Goal: Answer question/provide support: Answer question/provide support

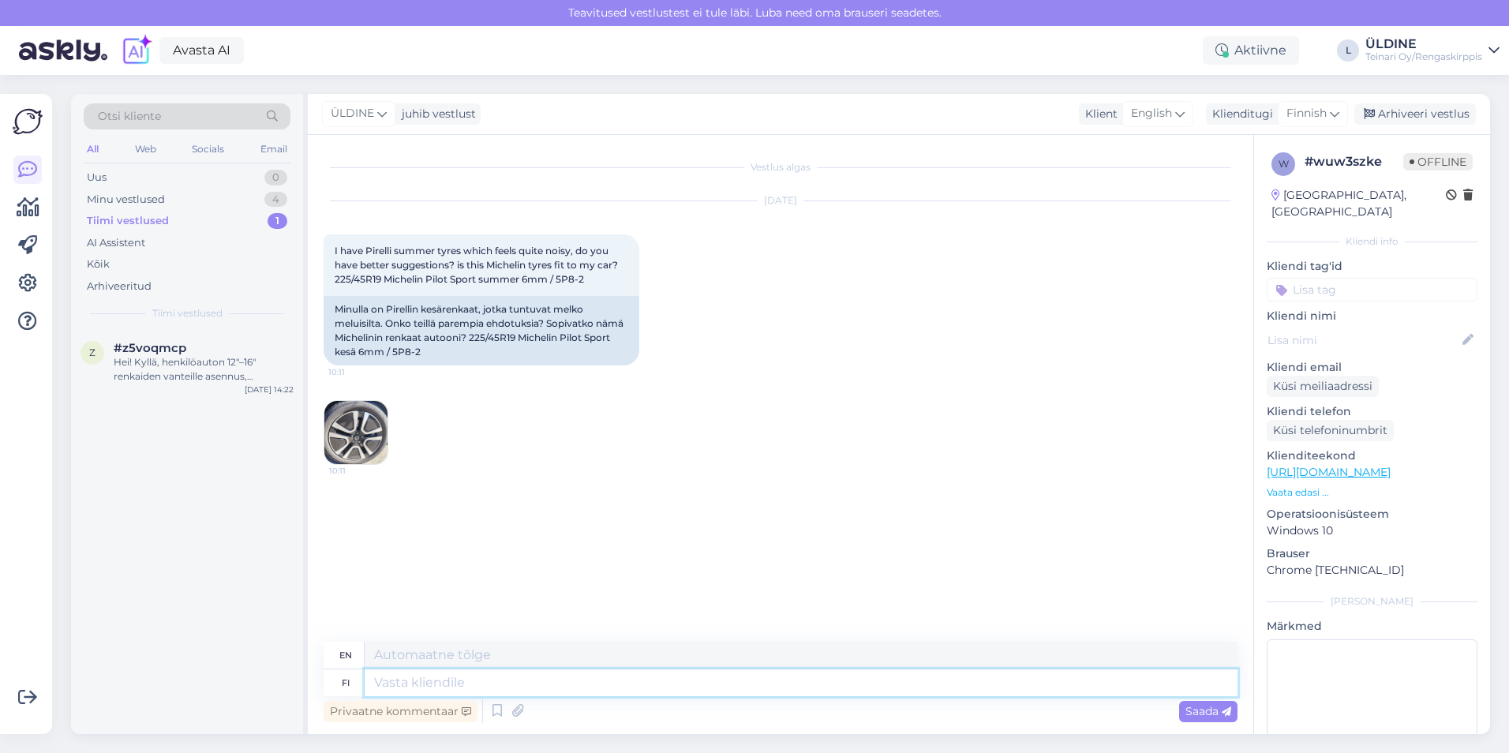
click at [412, 694] on textarea at bounding box center [801, 682] width 873 height 27
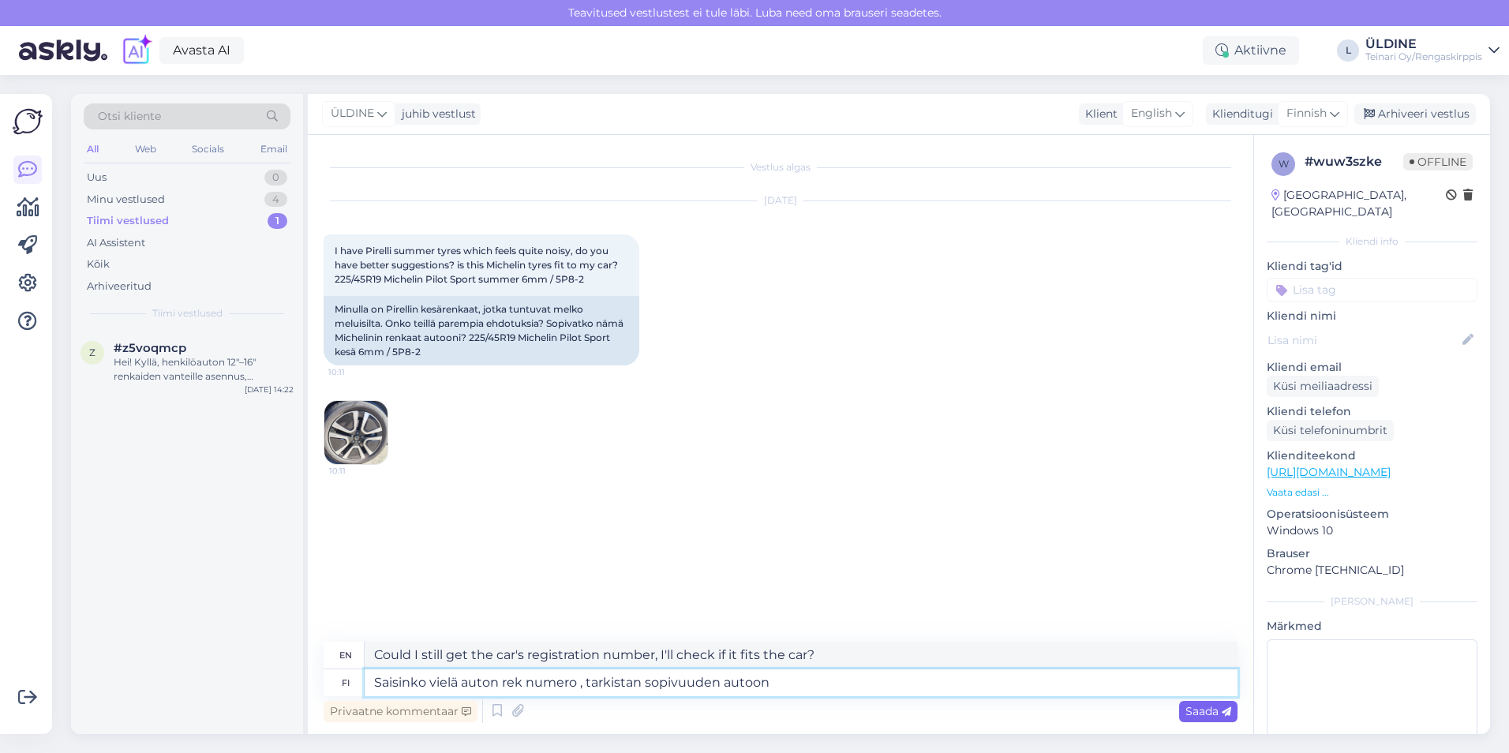
type textarea "Saisinko vielä auton rek numero , tarkistan sopivuuden autoon"
click at [1207, 716] on span "Saada" at bounding box center [1208, 711] width 46 height 14
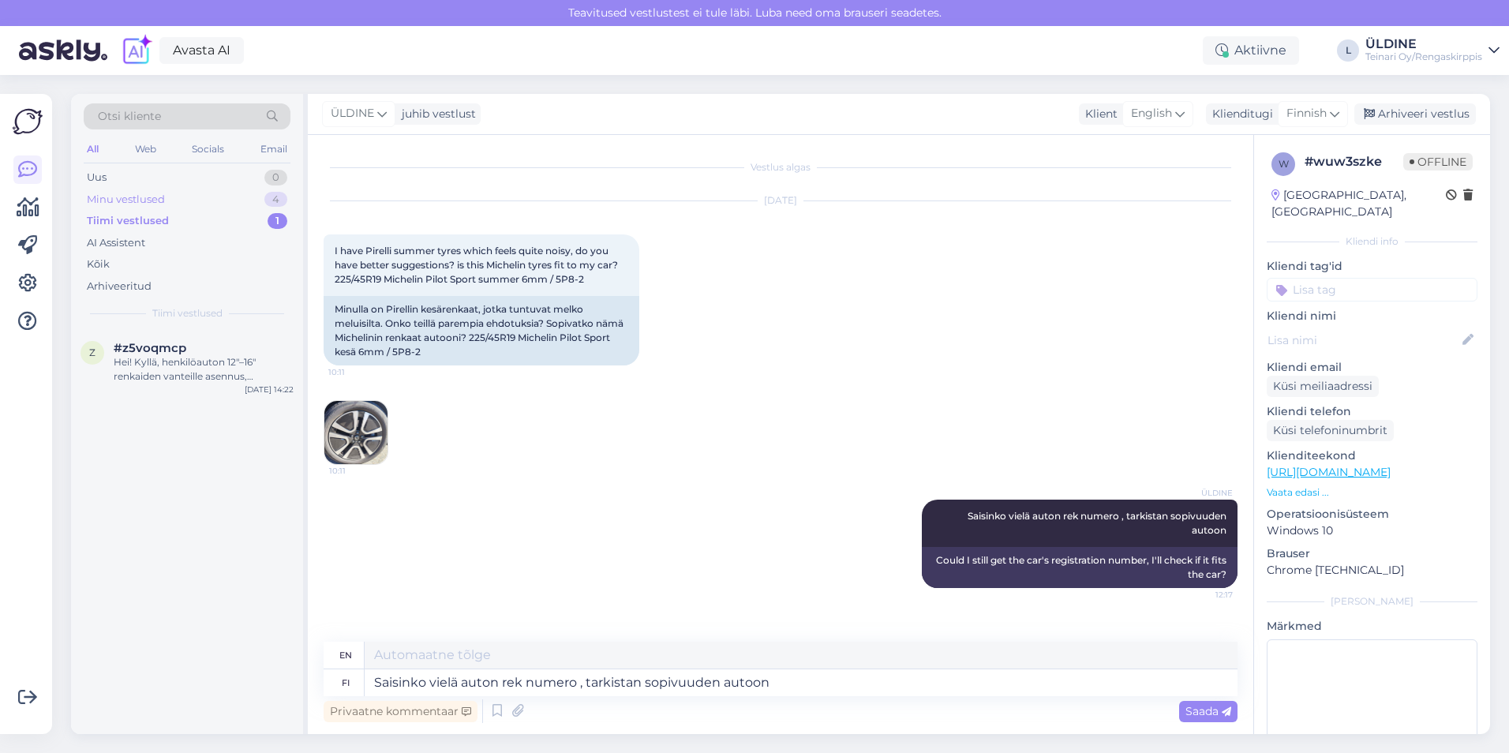
click at [168, 195] on div "Minu vestlused 4" at bounding box center [187, 200] width 207 height 22
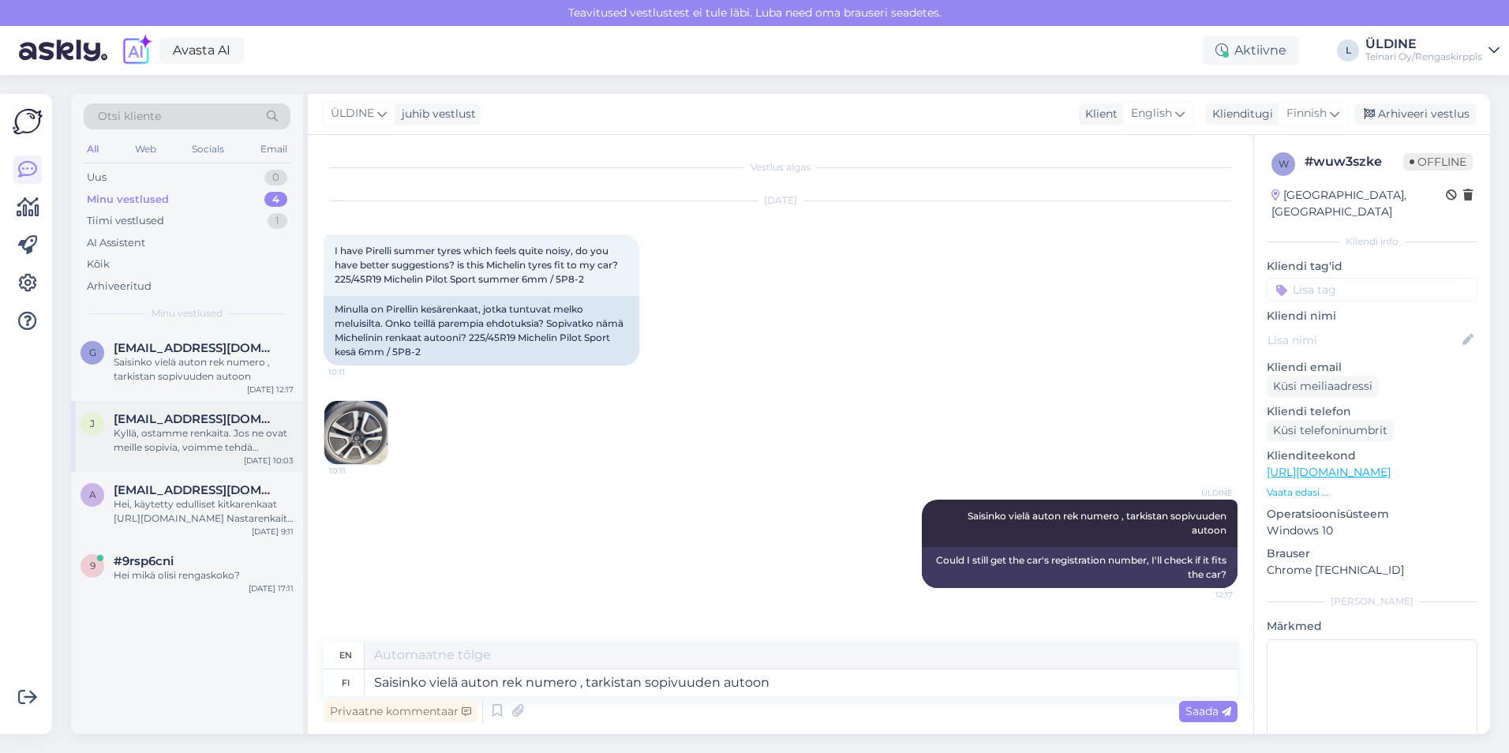
click at [222, 450] on div "Kyllä, ostamme renkaita. Jos ne ovat meille sopivia, voimme tehdä tarjouksen pa…" at bounding box center [204, 440] width 180 height 28
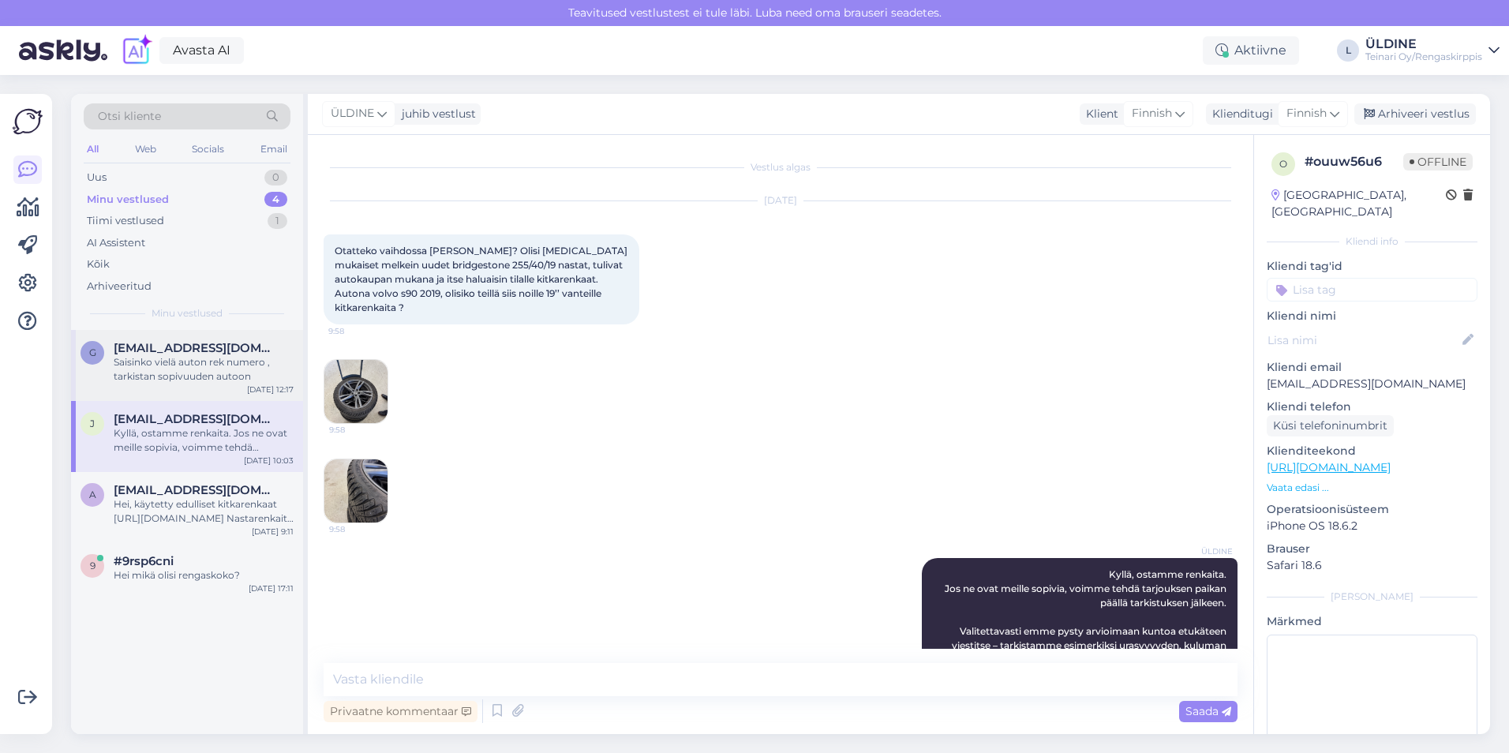
click at [185, 386] on div "g [EMAIL_ADDRESS][DOMAIN_NAME] Saisinko vielä auton rek numero , tarkistan sopi…" at bounding box center [187, 365] width 232 height 71
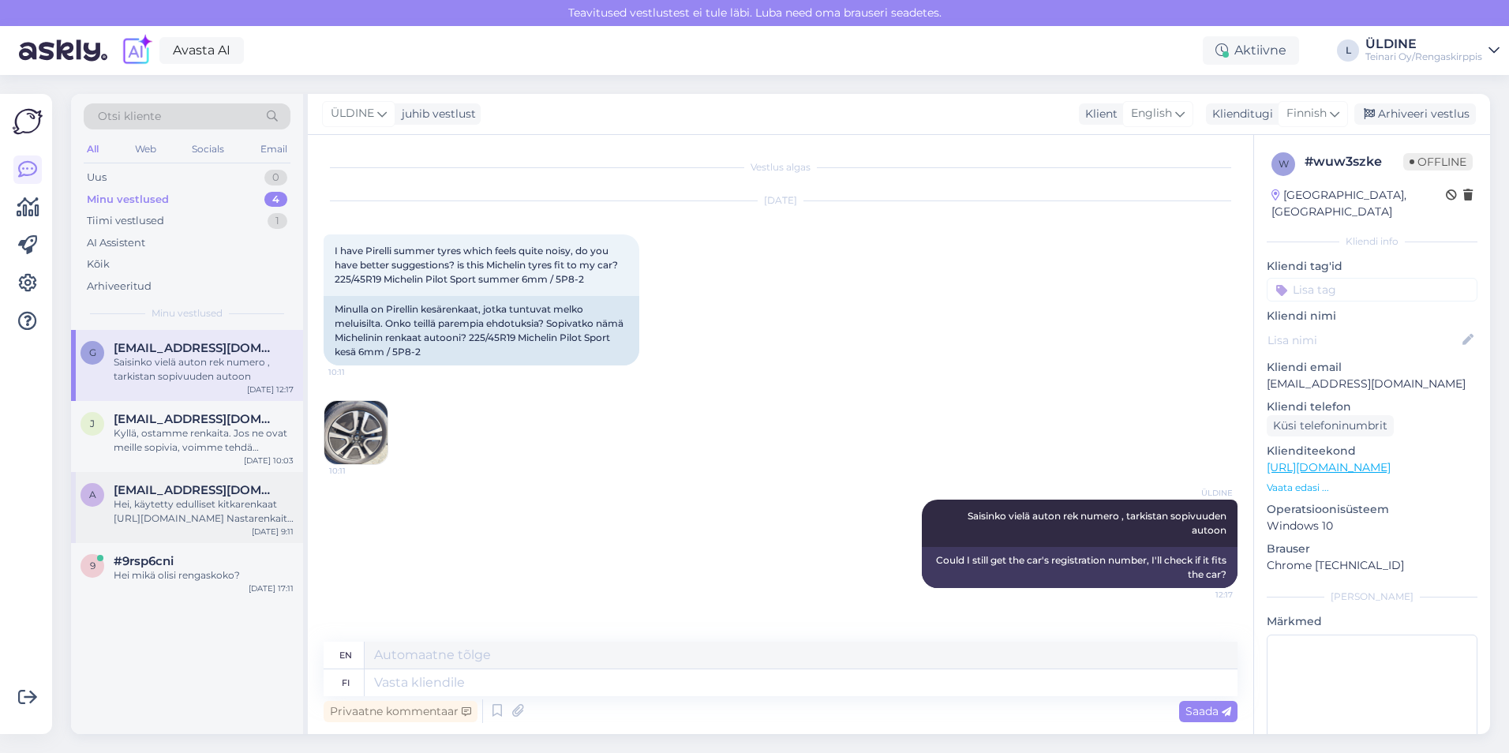
click at [145, 505] on div "Hei, käytetty edulliset kitkarenkaat [URL][DOMAIN_NAME] Nastarenkaita ei löydy …" at bounding box center [204, 511] width 180 height 28
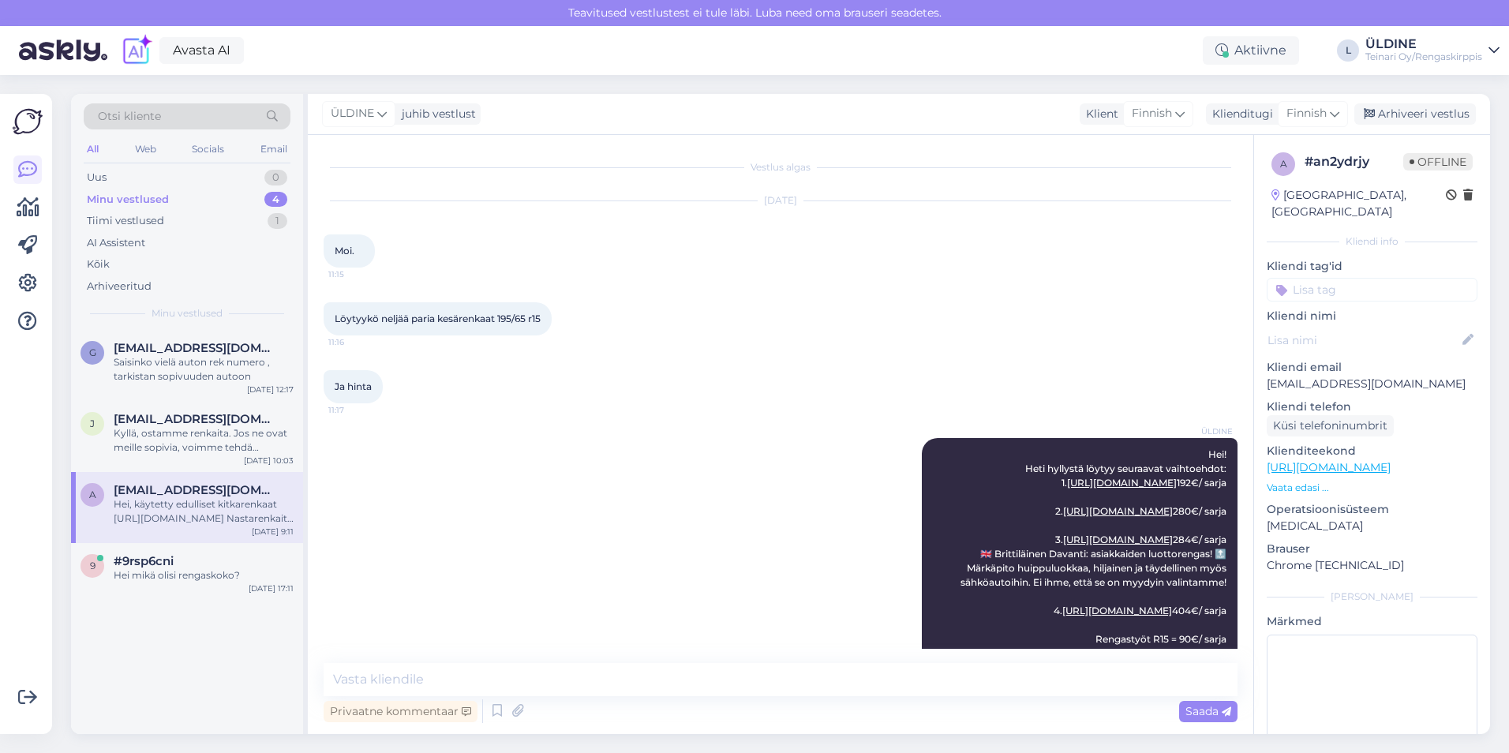
scroll to position [615, 0]
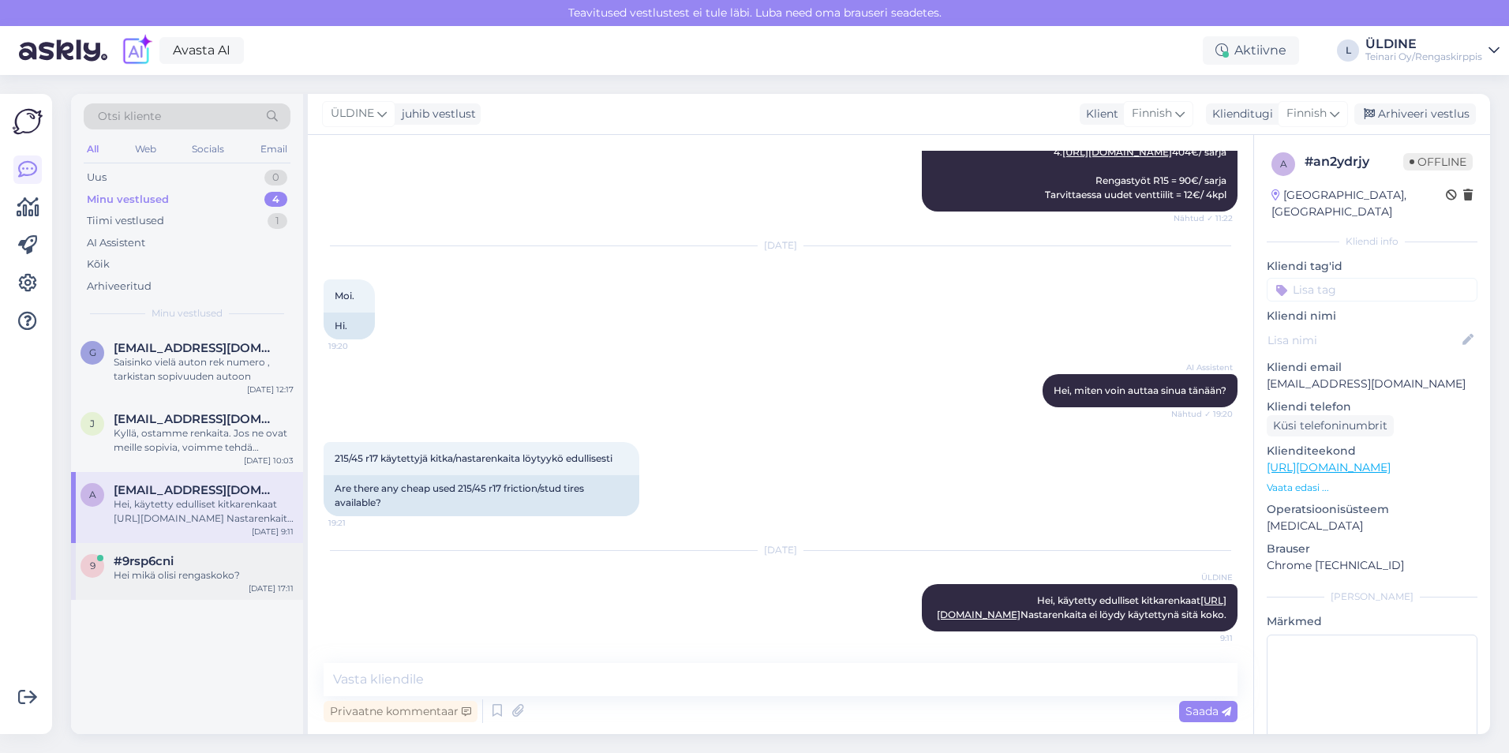
click at [184, 555] on div "#9rsp6cni" at bounding box center [204, 561] width 180 height 14
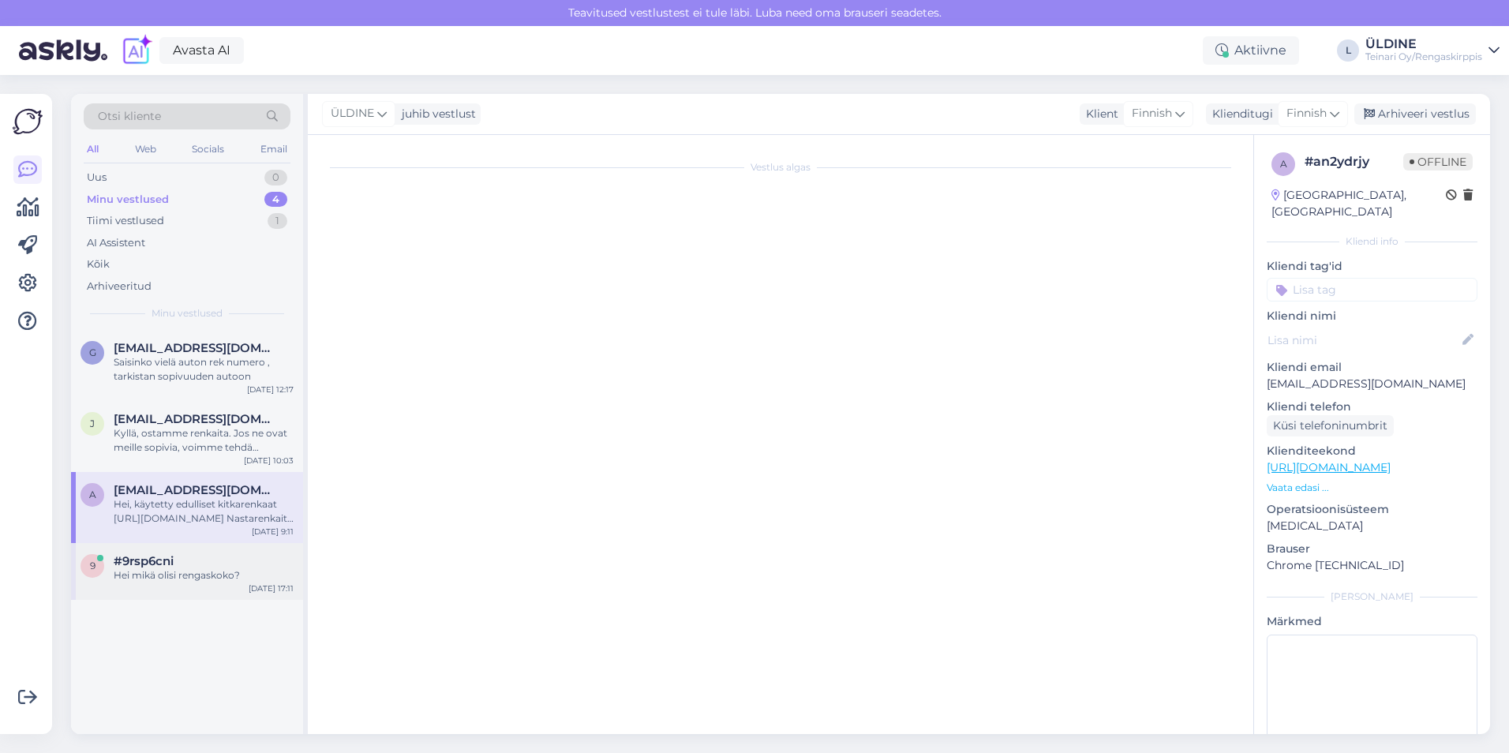
scroll to position [0, 0]
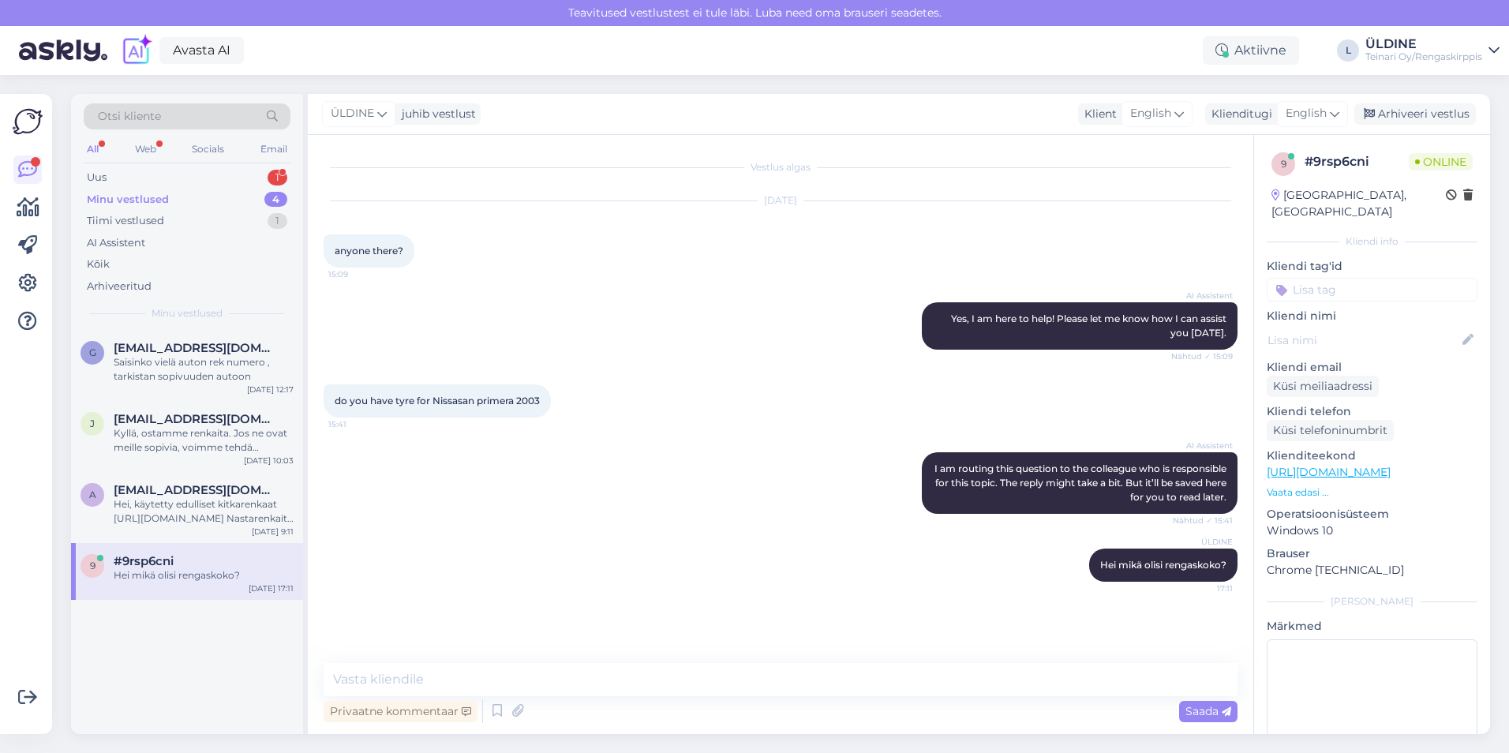
click at [196, 573] on div "Hei mikä olisi rengaskoko?" at bounding box center [204, 575] width 180 height 14
click at [201, 518] on div "Hei, käytetty edulliset kitkarenkaat [URL][DOMAIN_NAME] Nastarenkaita ei löydy …" at bounding box center [204, 511] width 180 height 28
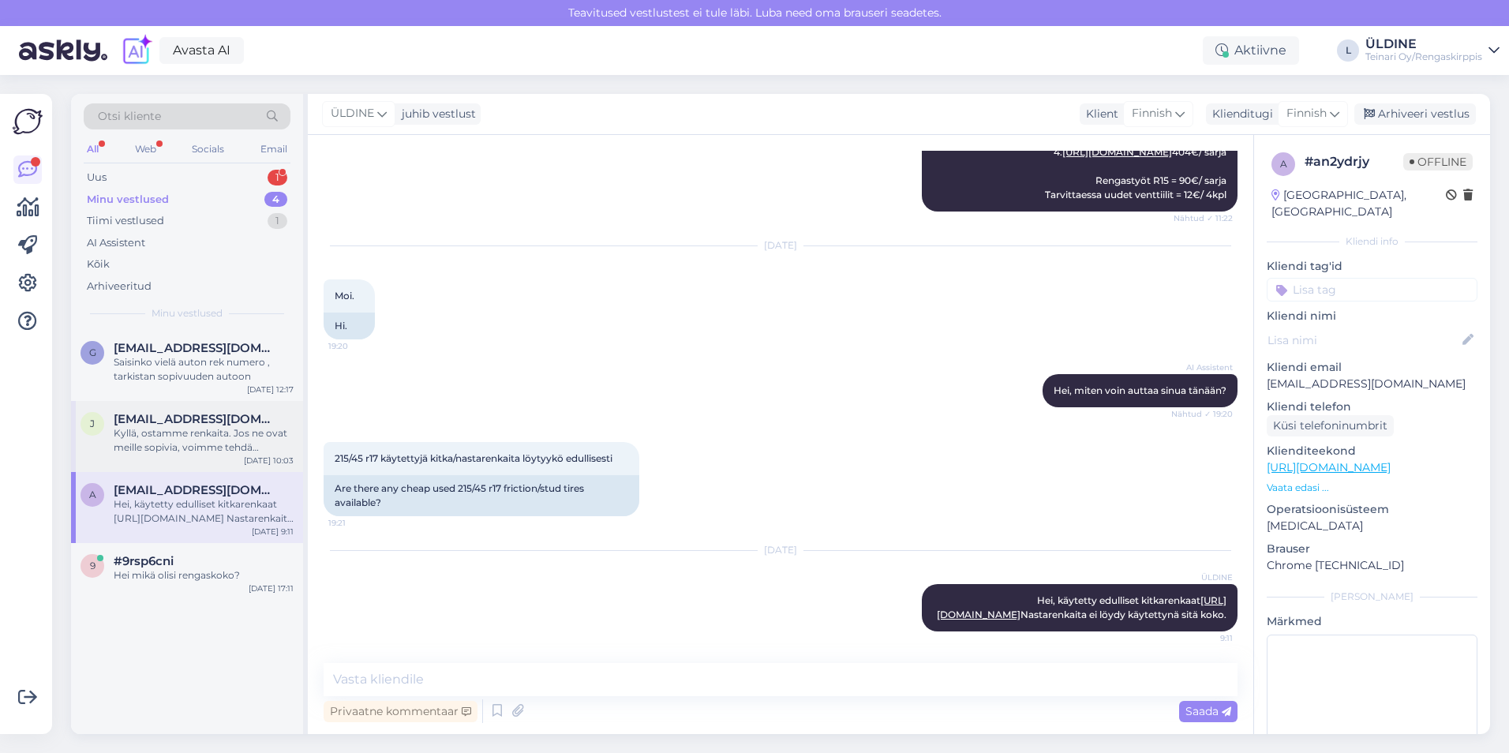
click at [170, 423] on span "[EMAIL_ADDRESS][DOMAIN_NAME]" at bounding box center [196, 419] width 164 height 14
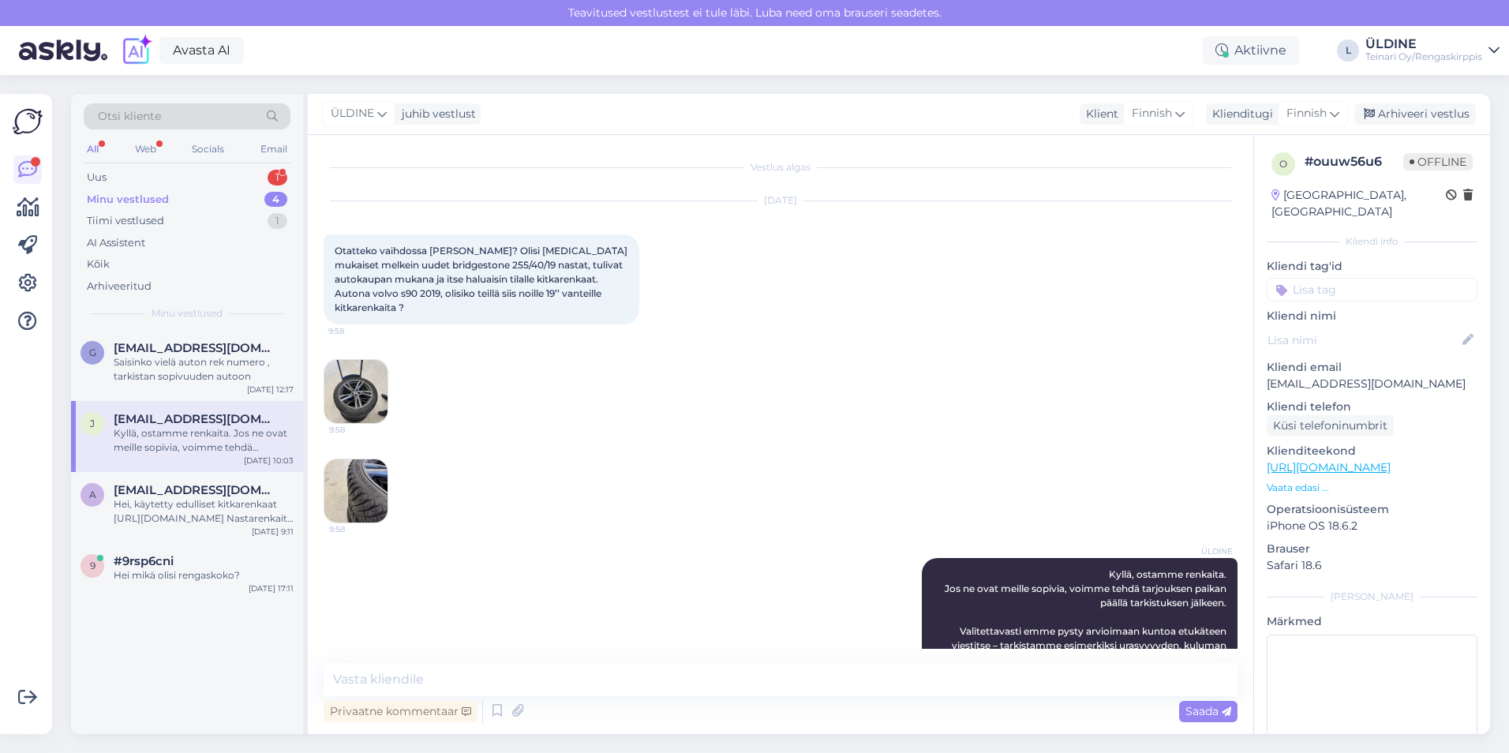
scroll to position [144, 0]
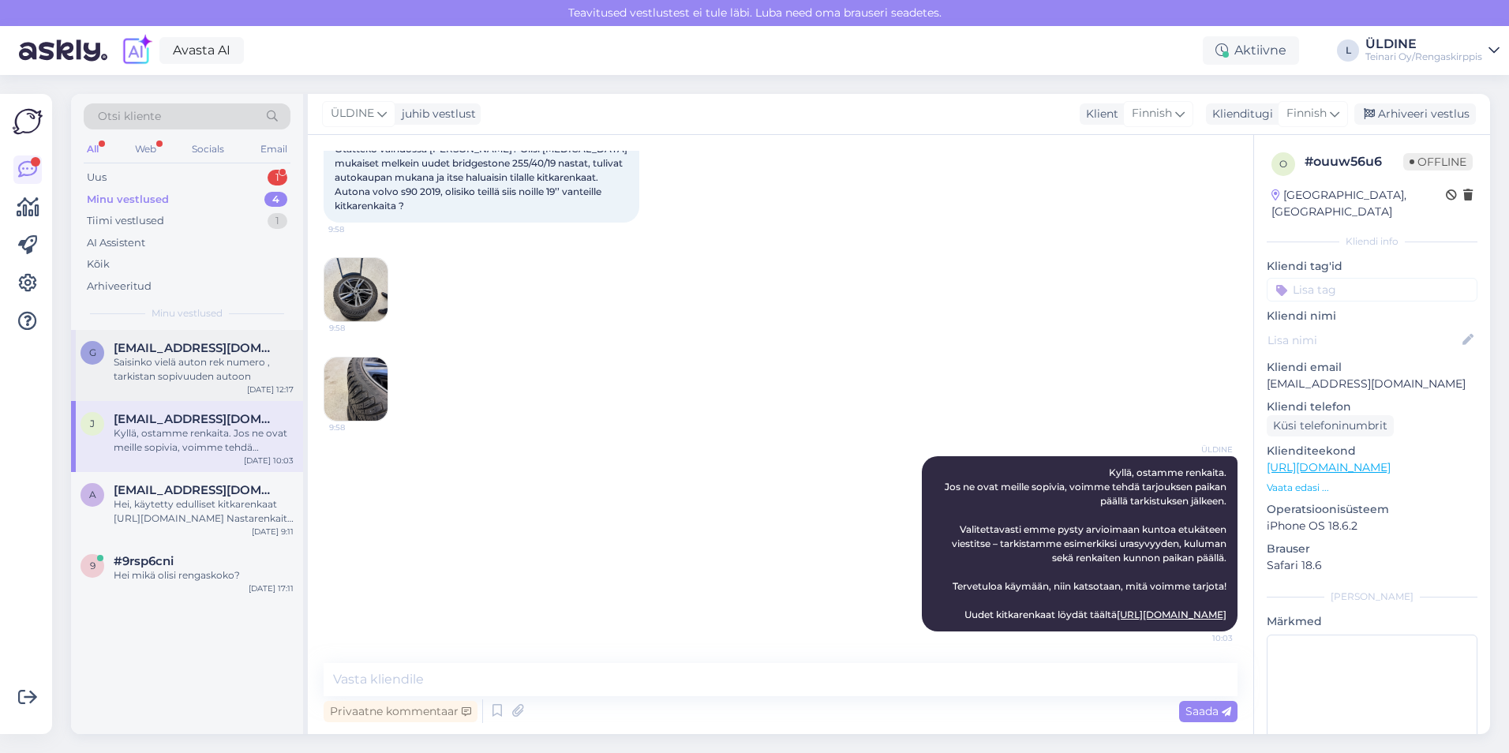
click at [201, 356] on div "Saisinko vielä auton rek numero , tarkistan sopivuuden autoon" at bounding box center [204, 369] width 180 height 28
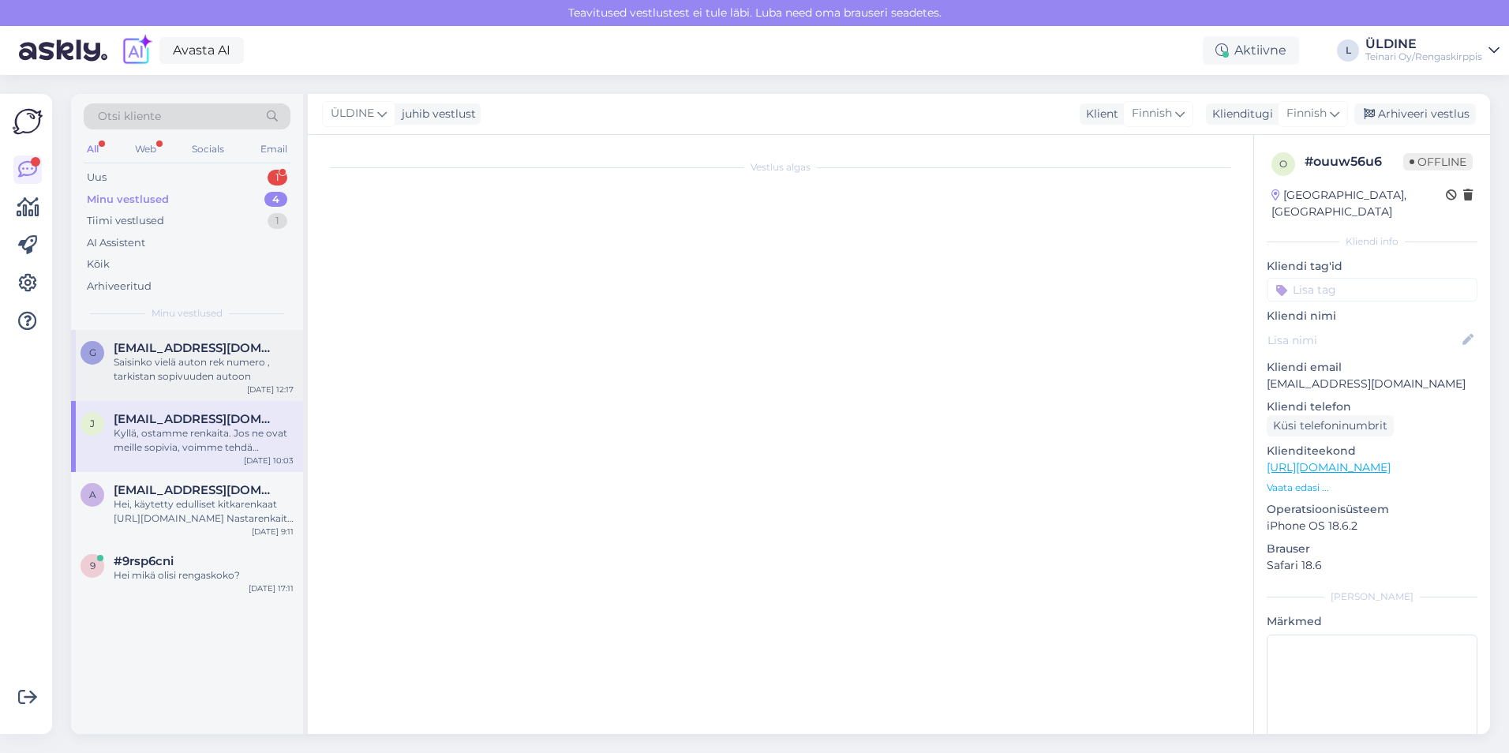
scroll to position [0, 0]
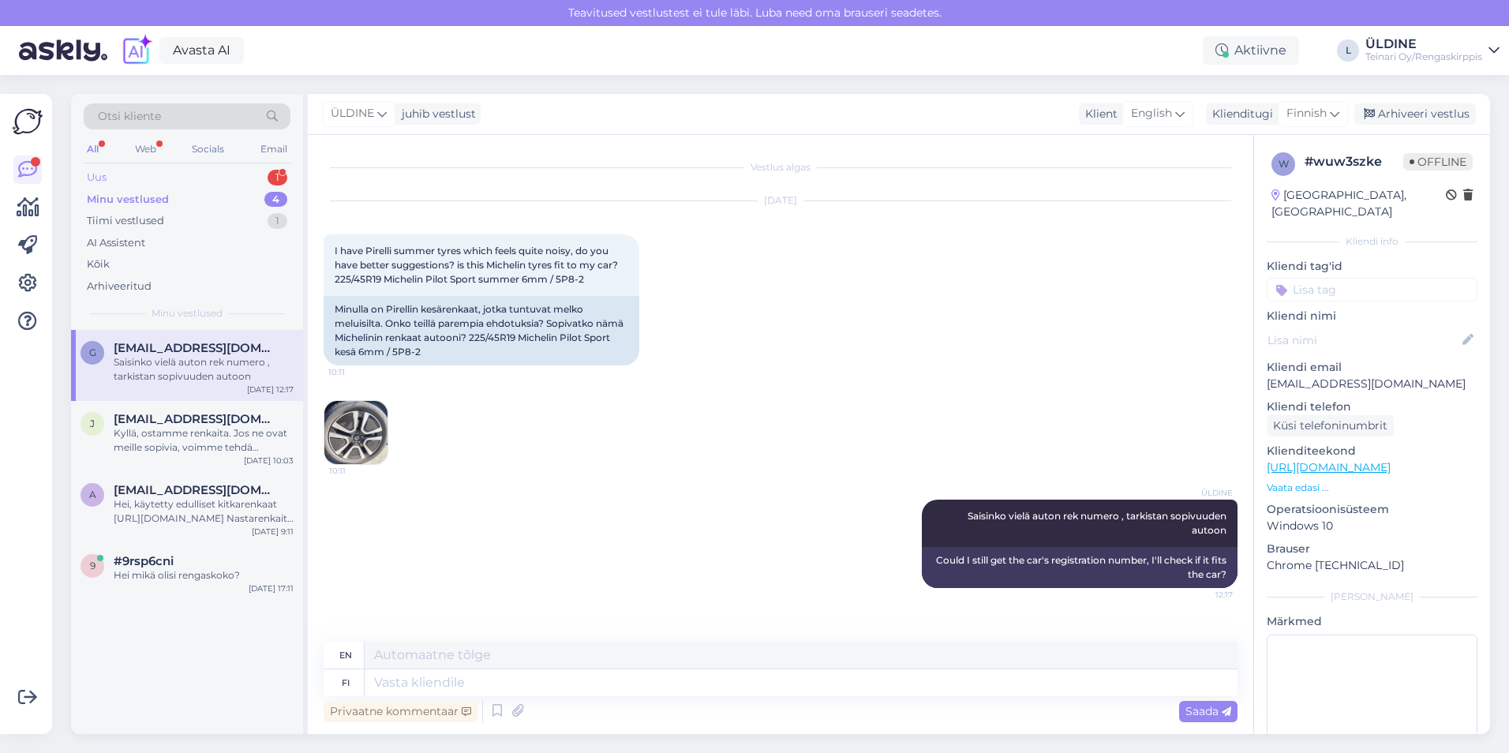
click at [112, 177] on div "Uus 1" at bounding box center [187, 178] width 207 height 22
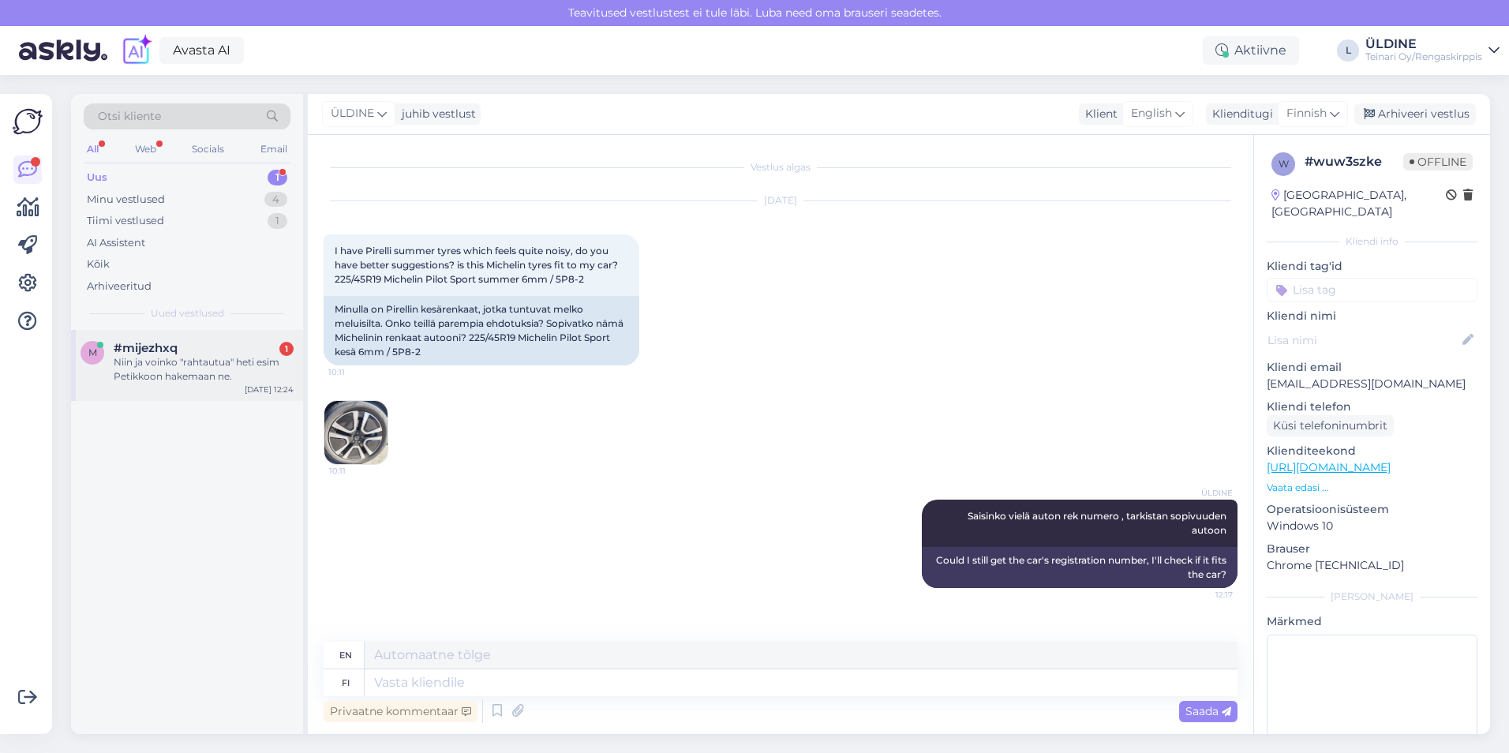
click at [194, 364] on div "Niin ja voinko "rahtautua" heti esim Petikkoon hakemaan ne." at bounding box center [204, 369] width 180 height 28
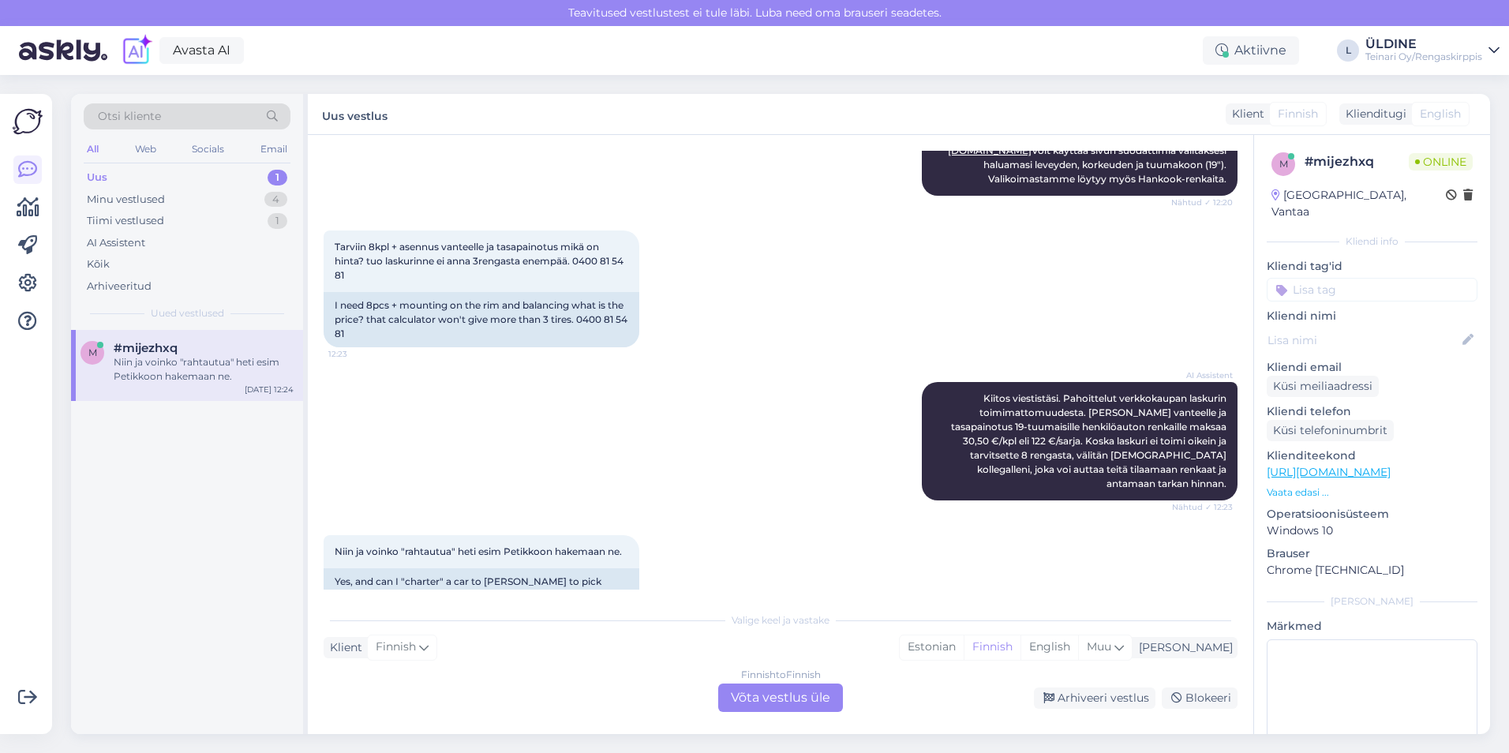
scroll to position [267, 0]
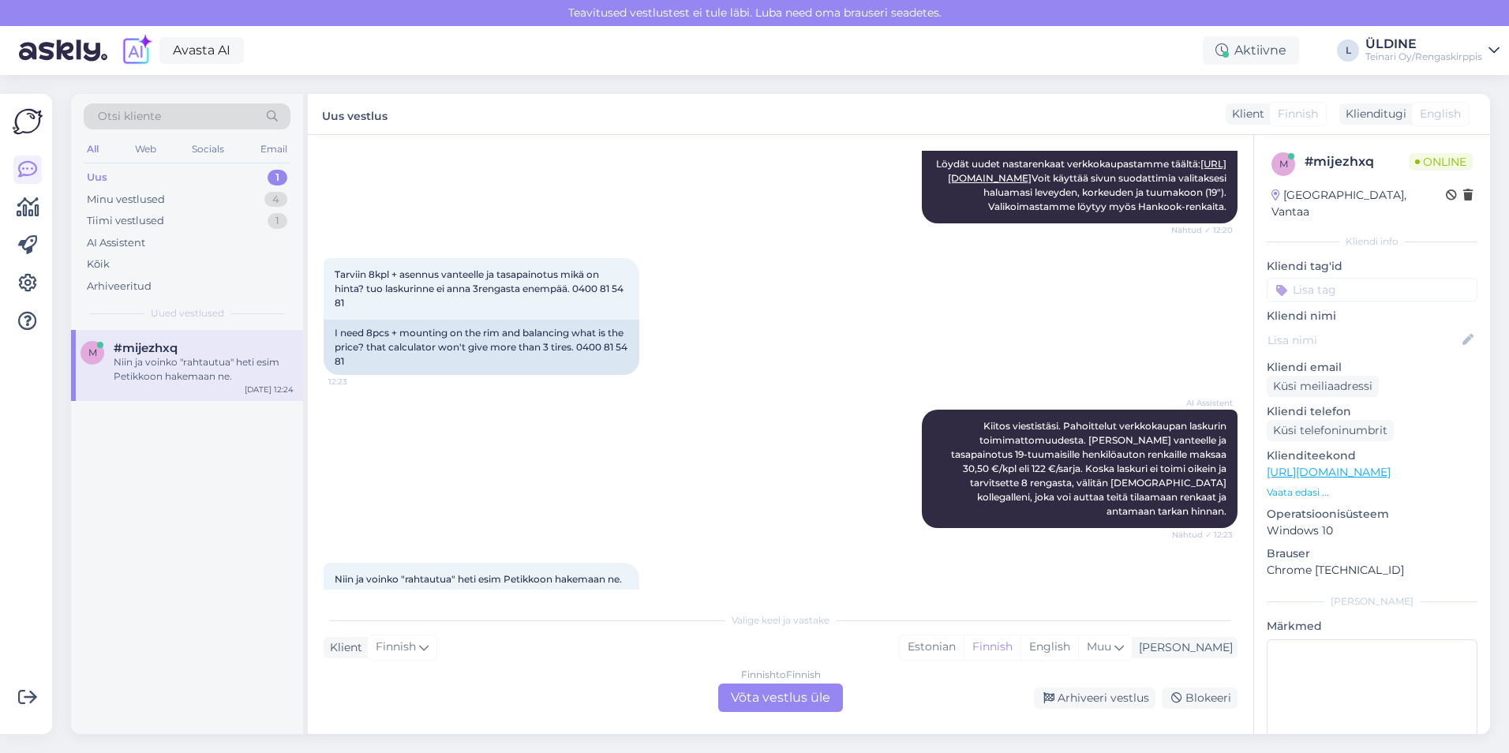
click at [778, 536] on div "AI Assistent [PERSON_NAME] viestistäsi. Pahoittelut verkkokaupan laskurin toimi…" at bounding box center [781, 468] width 914 height 153
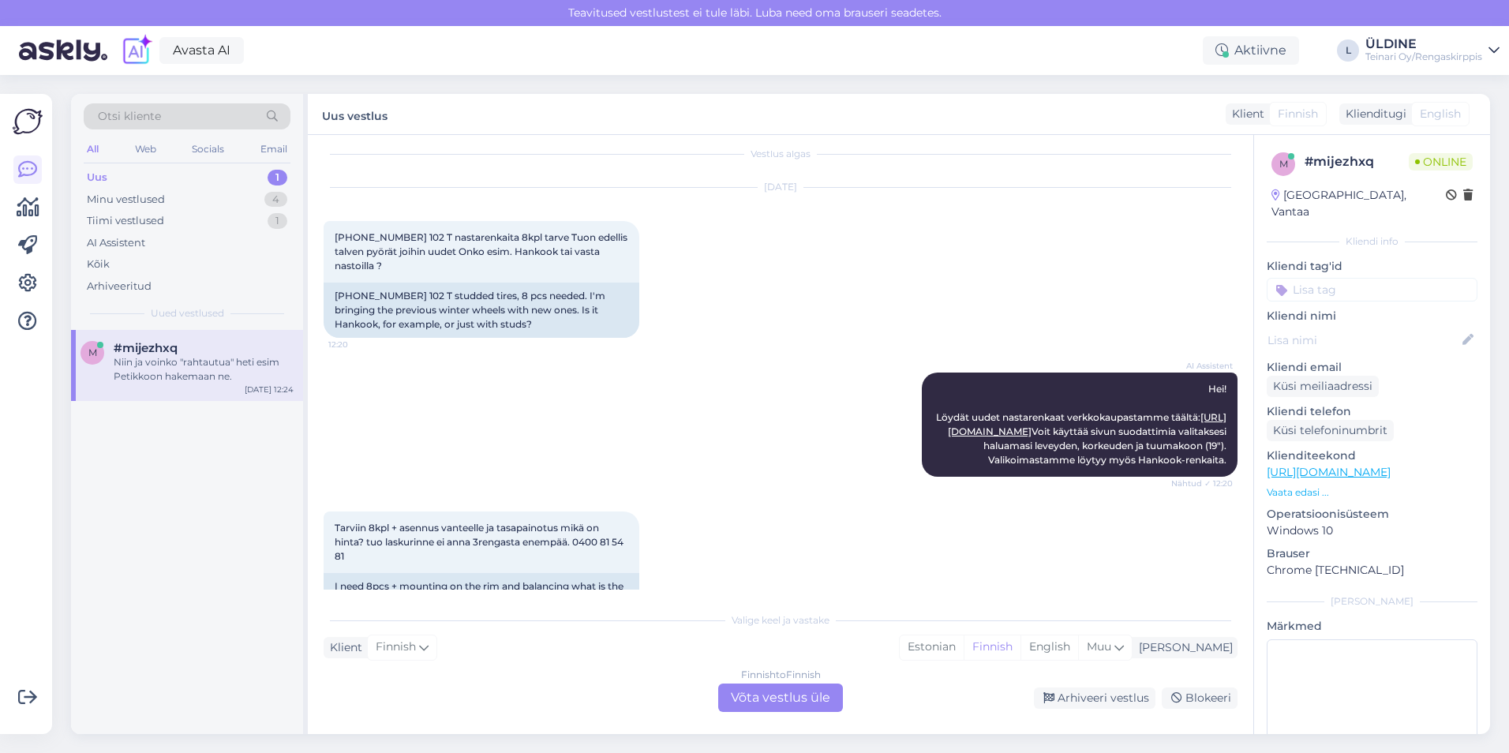
scroll to position [0, 0]
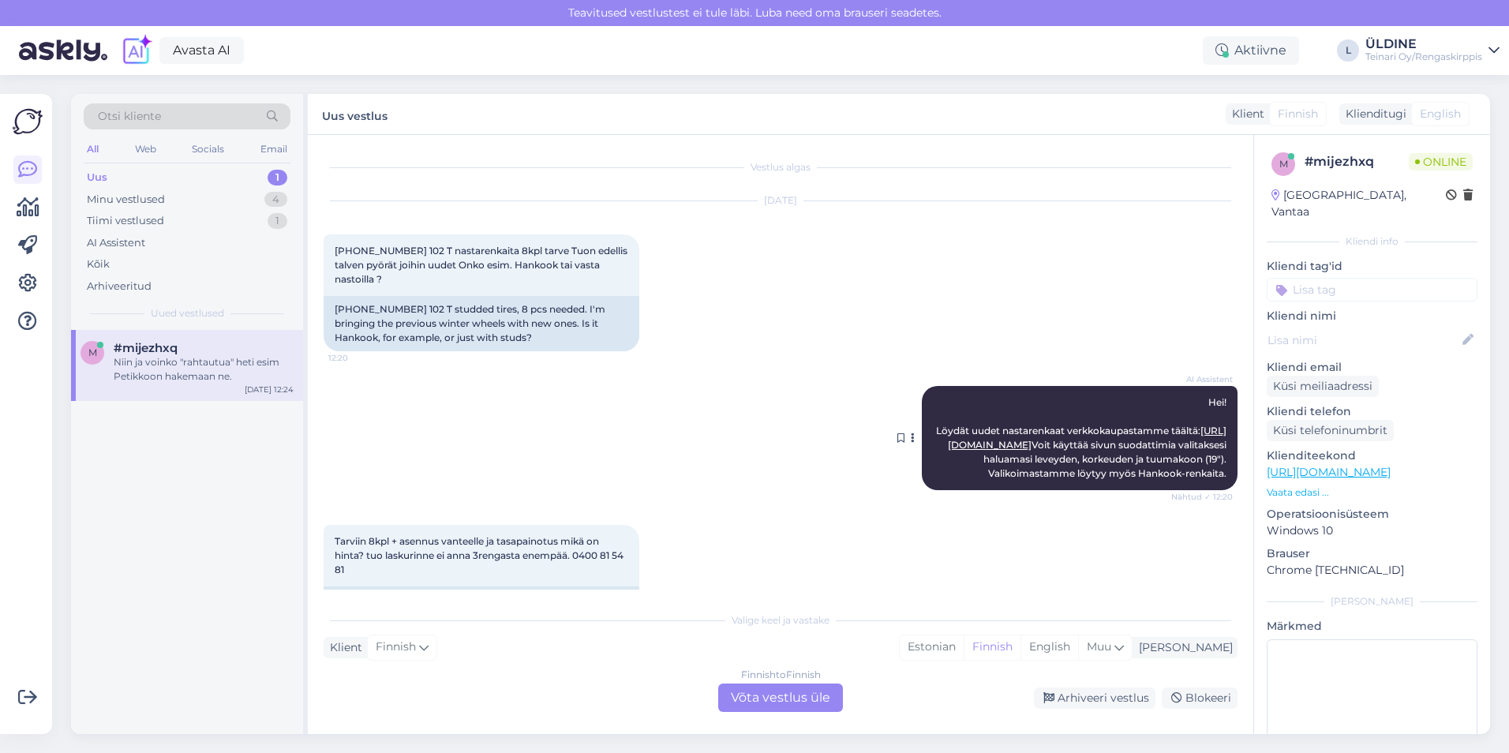
click at [1132, 428] on link "[URL][DOMAIN_NAME]" at bounding box center [1087, 438] width 279 height 26
click at [779, 696] on div "Finnish to Finnish Võta vestlus üle" at bounding box center [780, 697] width 125 height 28
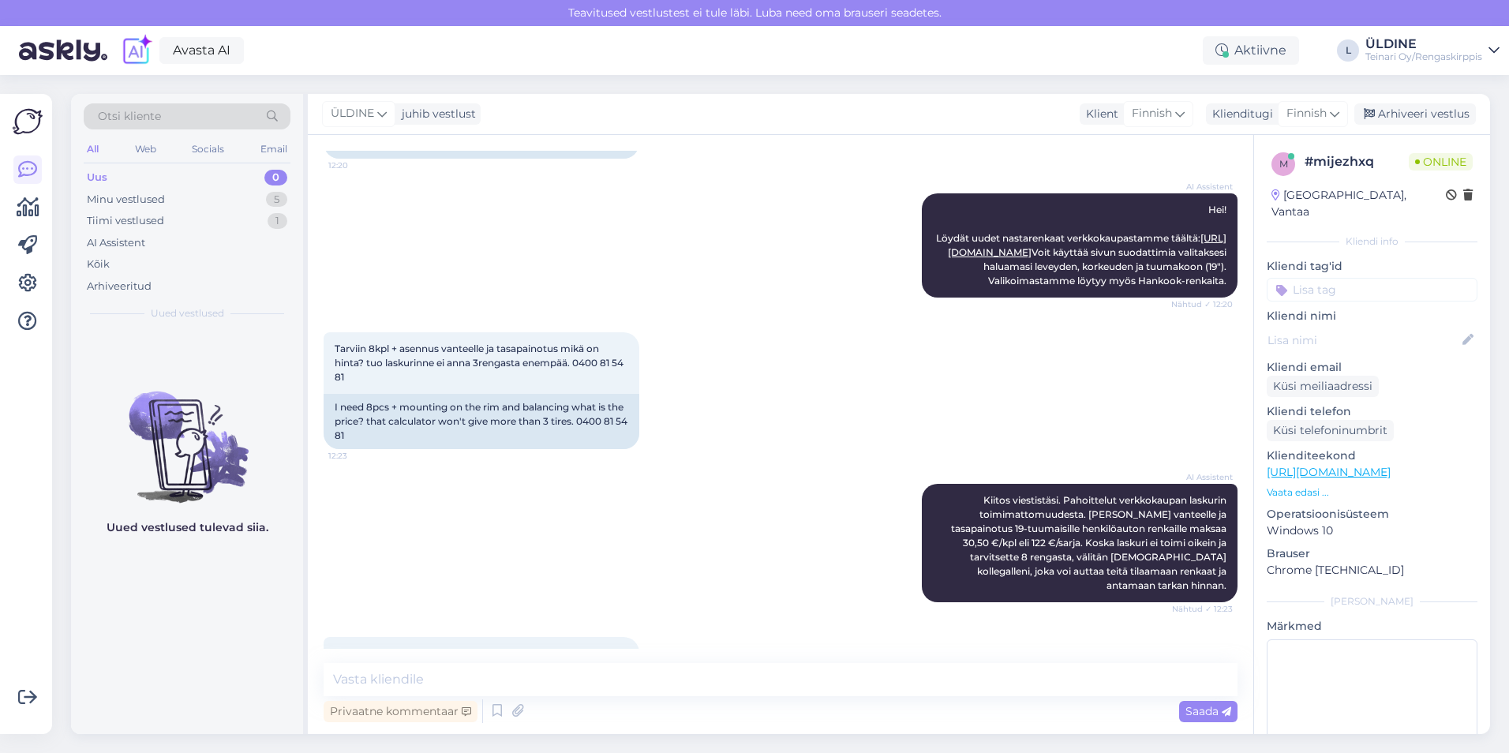
scroll to position [286, 0]
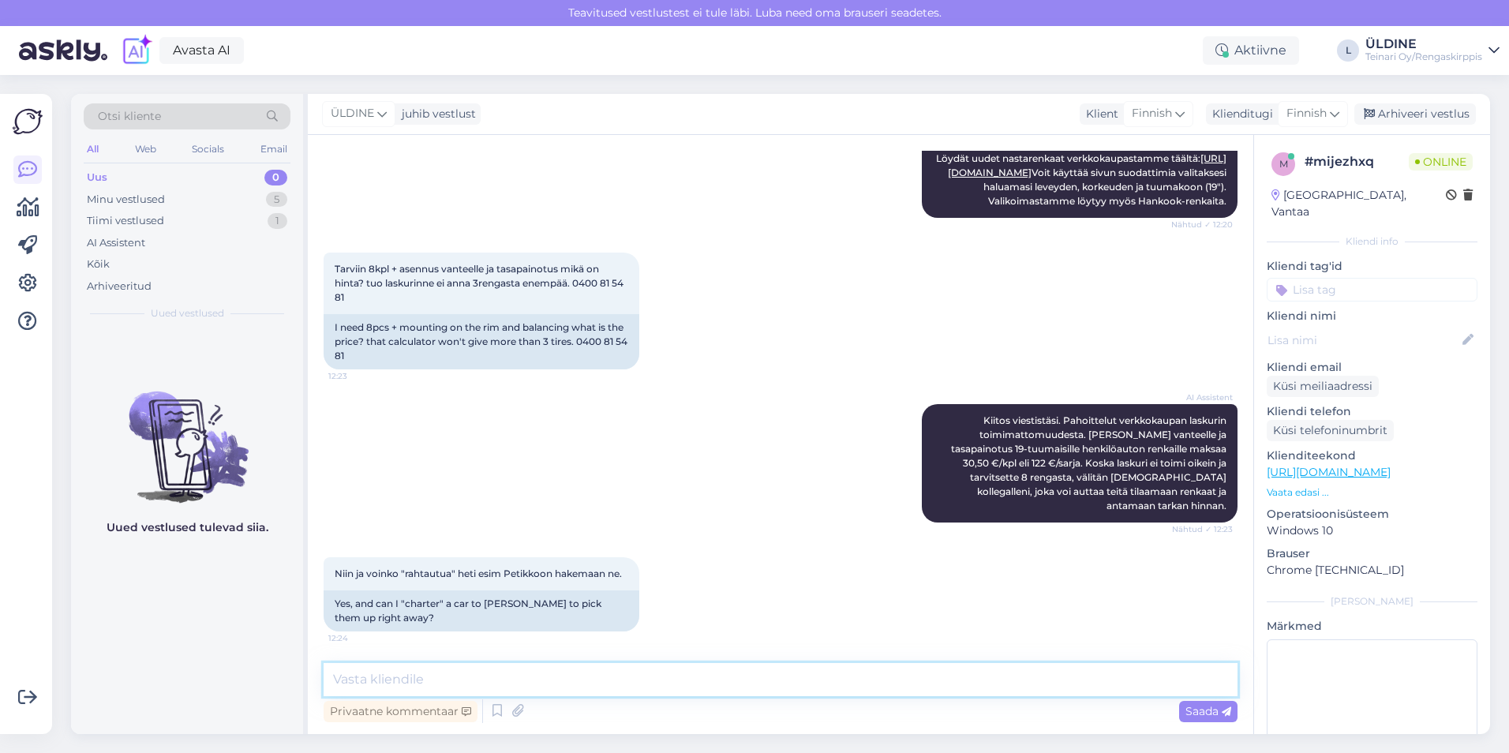
click at [376, 676] on textarea at bounding box center [781, 679] width 914 height 33
click at [796, 678] on textarea "Hei, mistä renkaista on kysee, [GEOGRAPHIC_DATA] saatavuuden eli monta kpl on v…" at bounding box center [781, 679] width 914 height 33
click at [795, 681] on textarea "Hei, mistä renkaista on kysee, [GEOGRAPHIC_DATA] saatavuuden eli monta kpl on v…" at bounding box center [781, 679] width 914 height 33
drag, startPoint x: 1199, startPoint y: 675, endPoint x: 341, endPoint y: 672, distance: 857.8
click at [334, 672] on textarea "Hei, mistä renkaista on kysee, [GEOGRAPHIC_DATA] saatavuuden eli monta kpl on v…" at bounding box center [781, 679] width 914 height 33
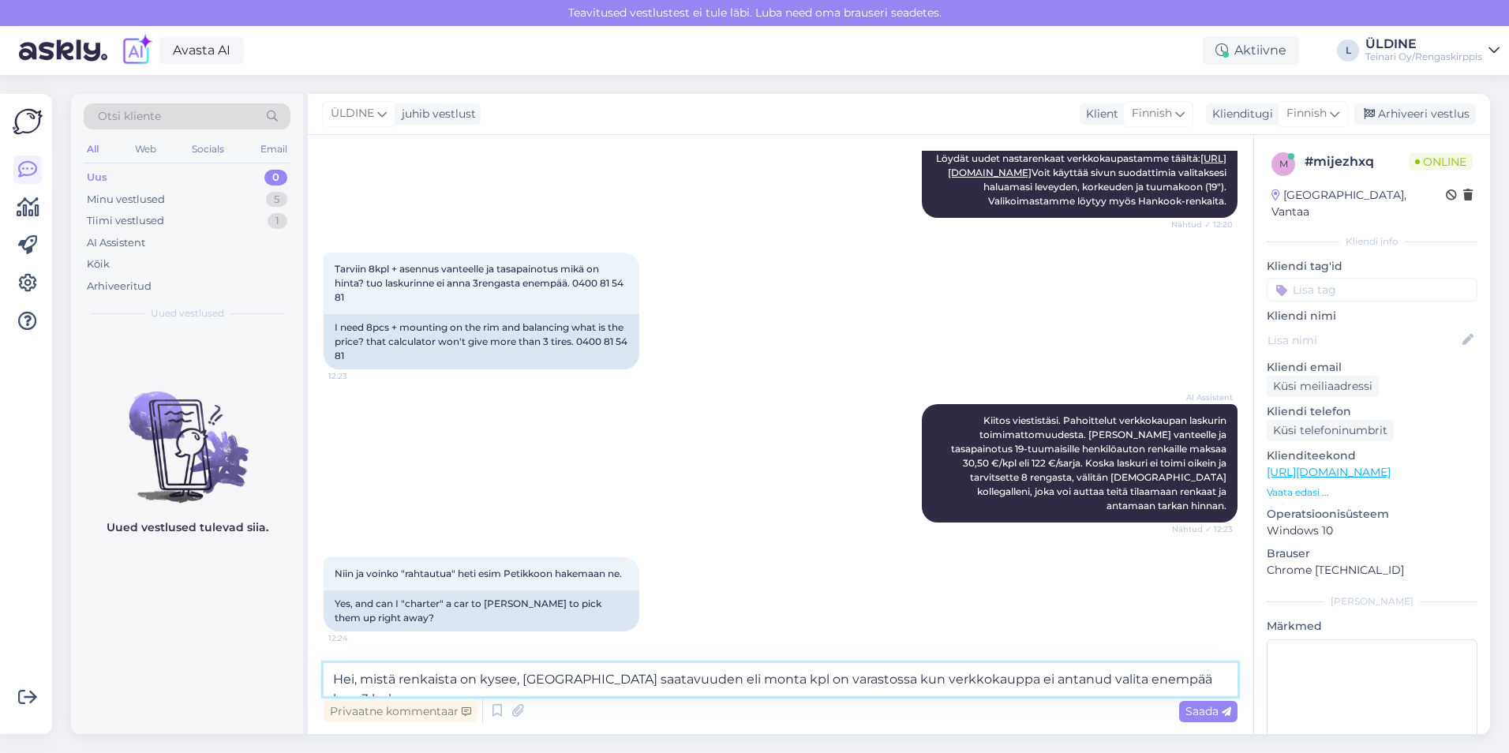
type textarea "Hei, mistä renkaista on kysee, [GEOGRAPHIC_DATA] saatavuuden eli monta kpl on v…"
paste textarea "Kiitos viestistä! Voisitko tarkentaa, mistä renkaista on kyse? Tarkistan mielel…"
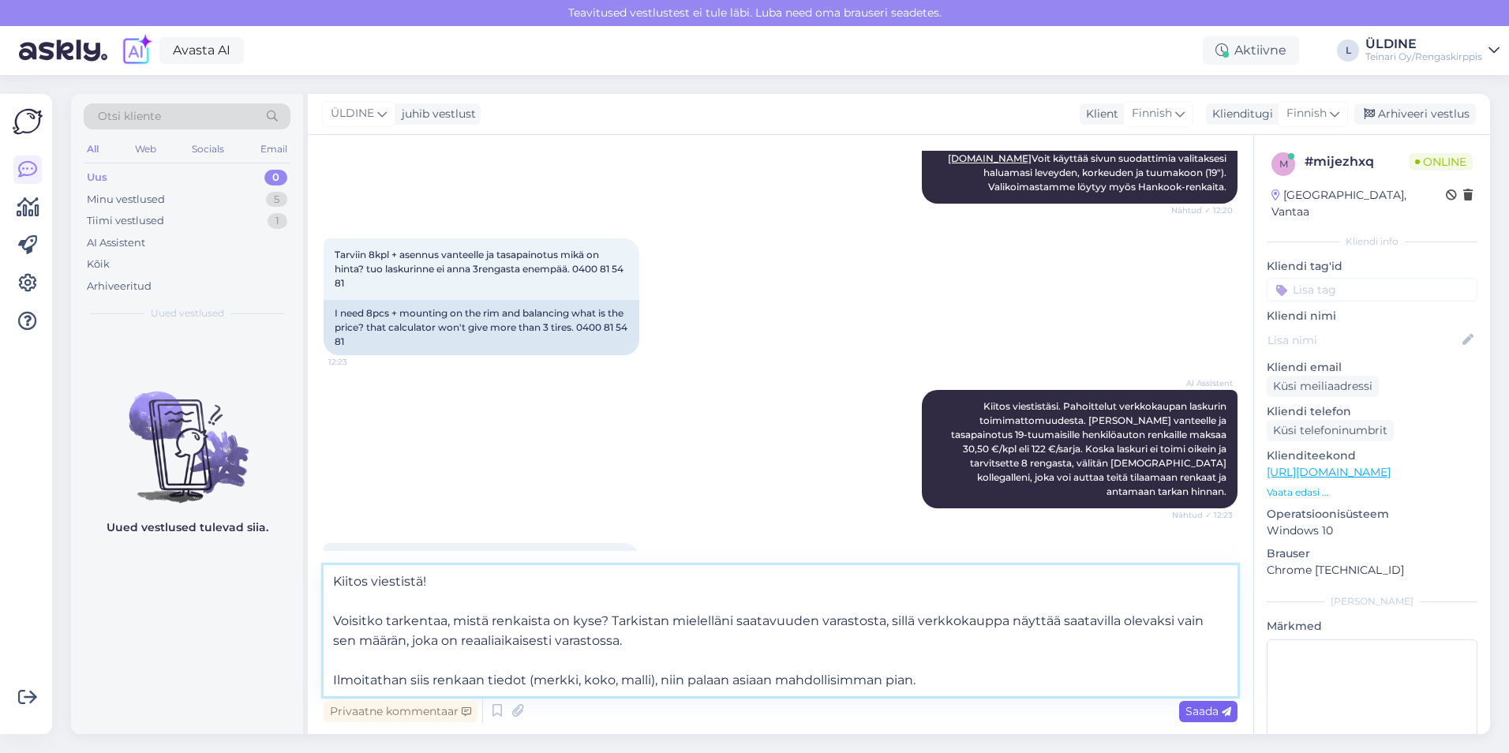
type textarea "Kiitos viestistä! Voisitko tarkentaa, mistä renkaista on kyse? Tarkistan mielel…"
click at [1189, 709] on span "Saada" at bounding box center [1208, 711] width 46 height 14
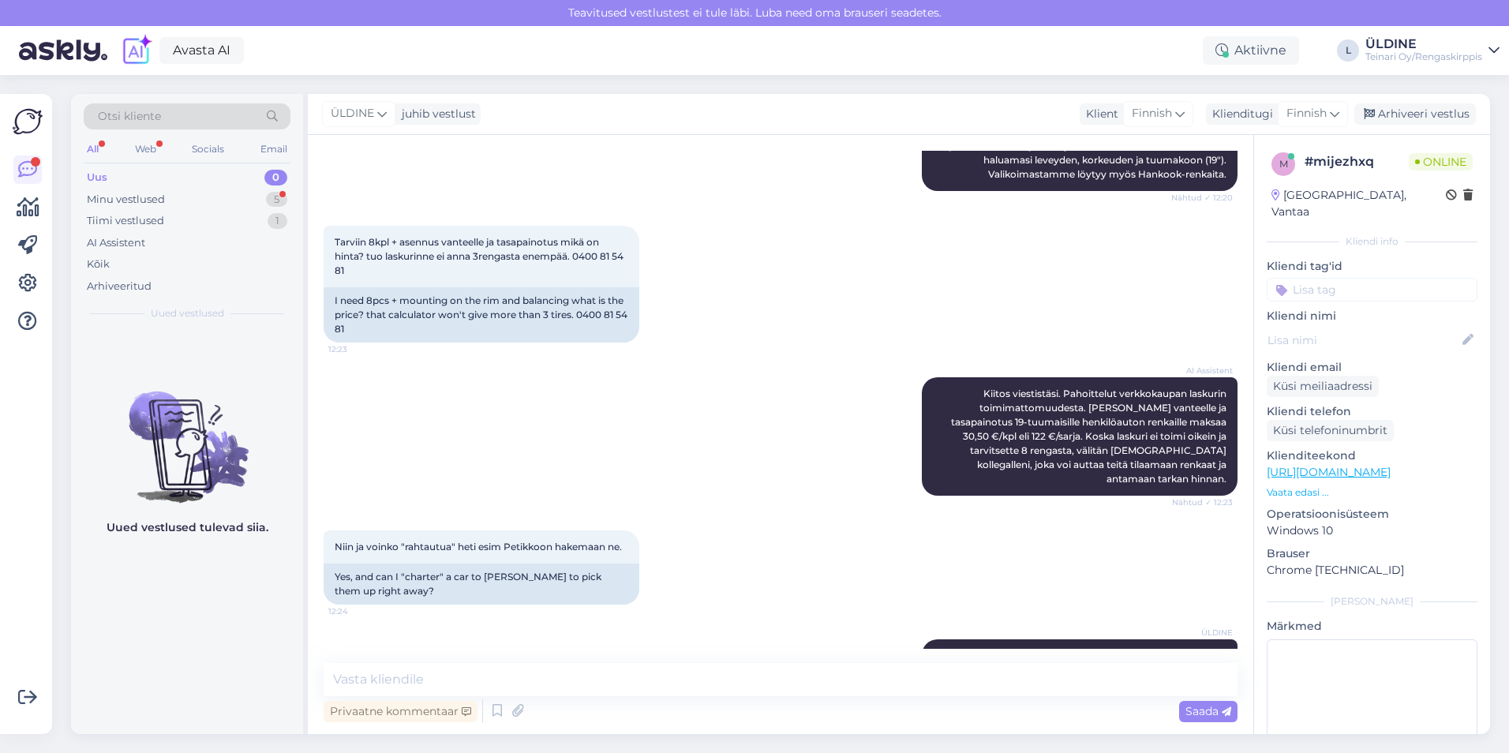
scroll to position [141, 0]
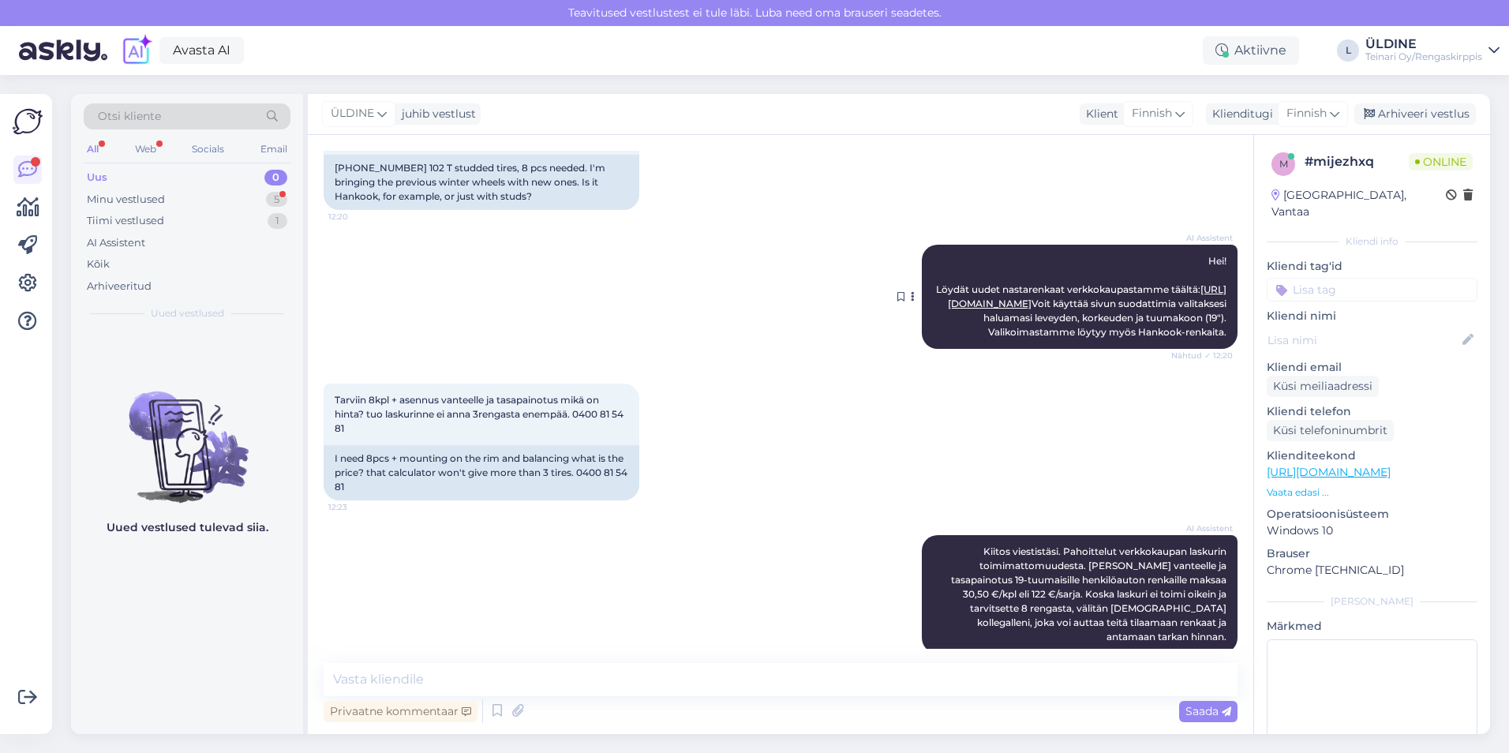
click at [1134, 291] on link "[URL][DOMAIN_NAME]" at bounding box center [1087, 296] width 279 height 26
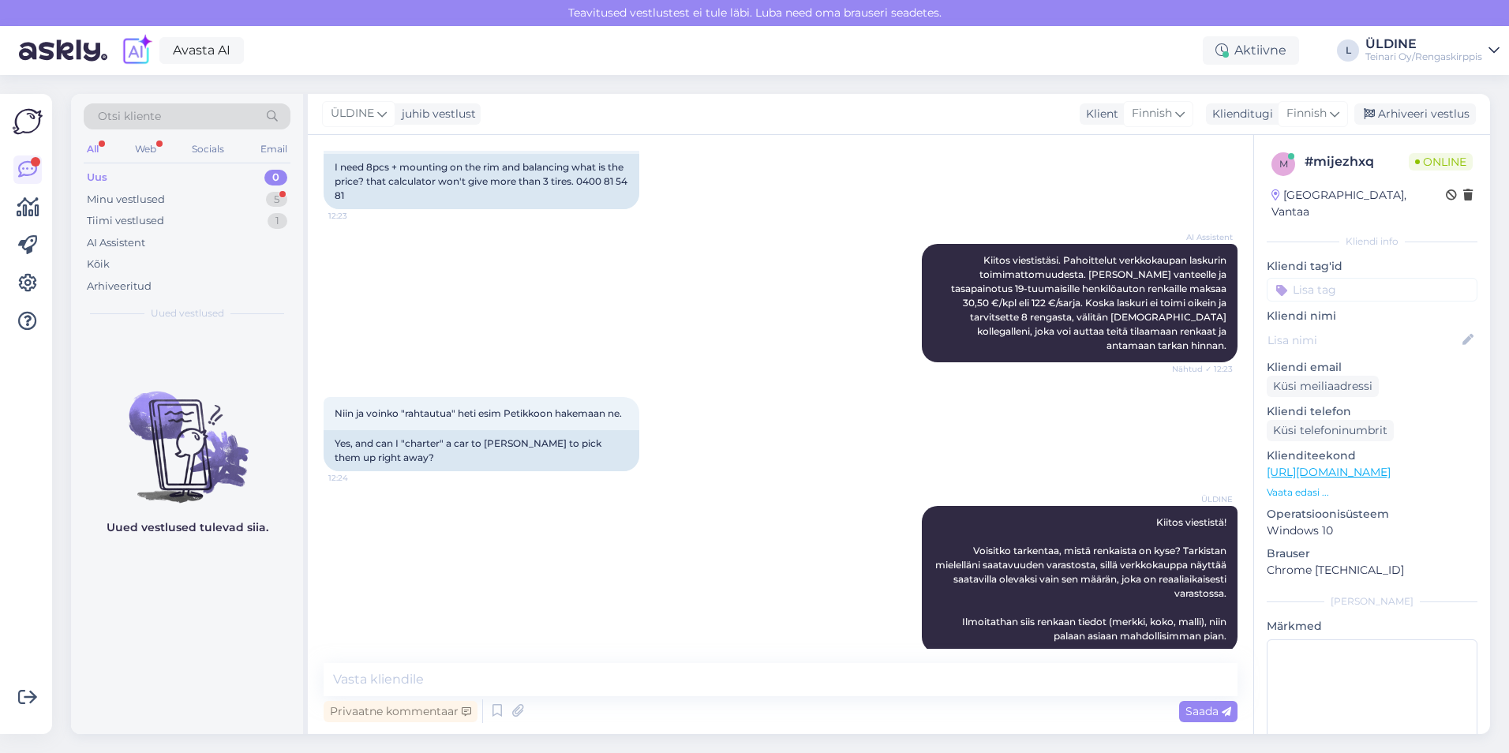
scroll to position [536, 0]
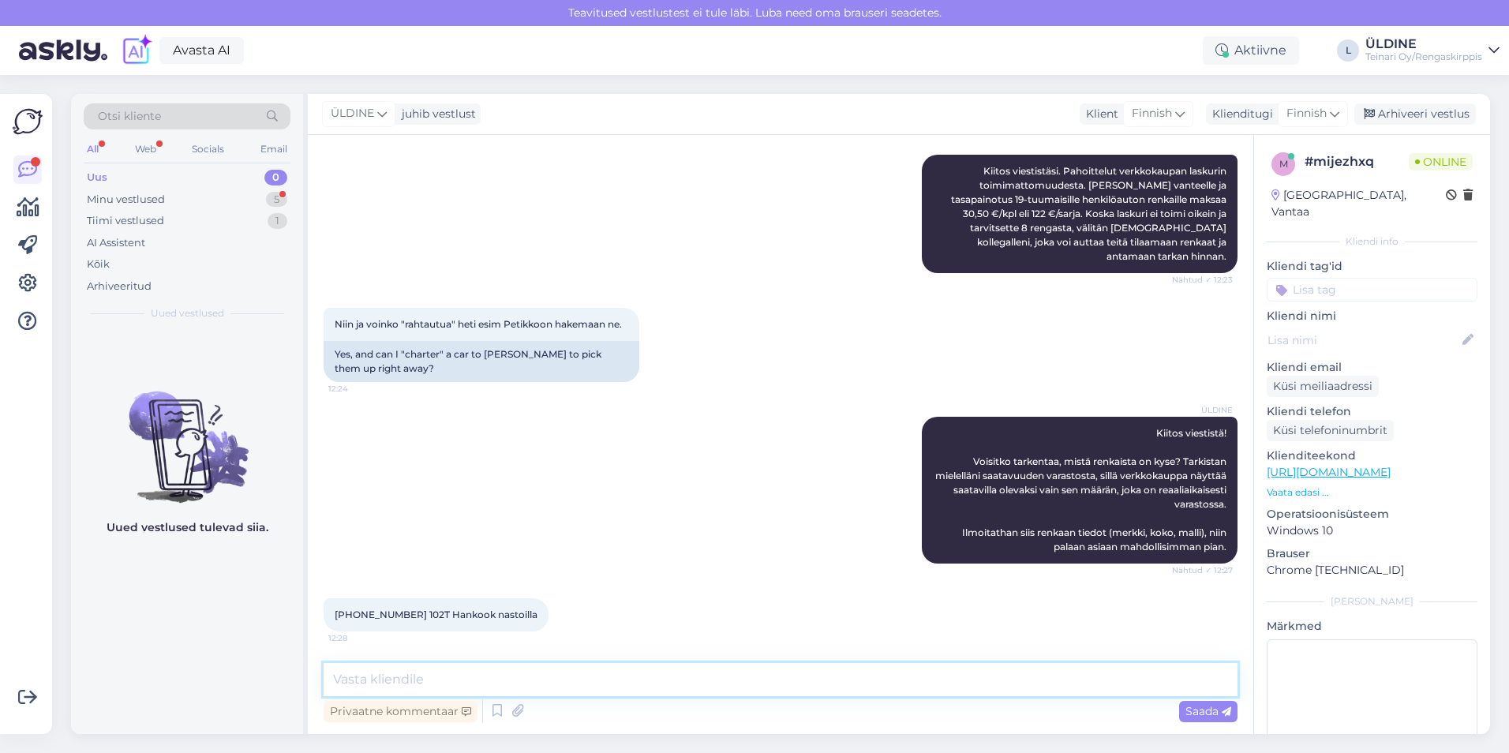
click at [421, 681] on textarea at bounding box center [781, 679] width 914 height 33
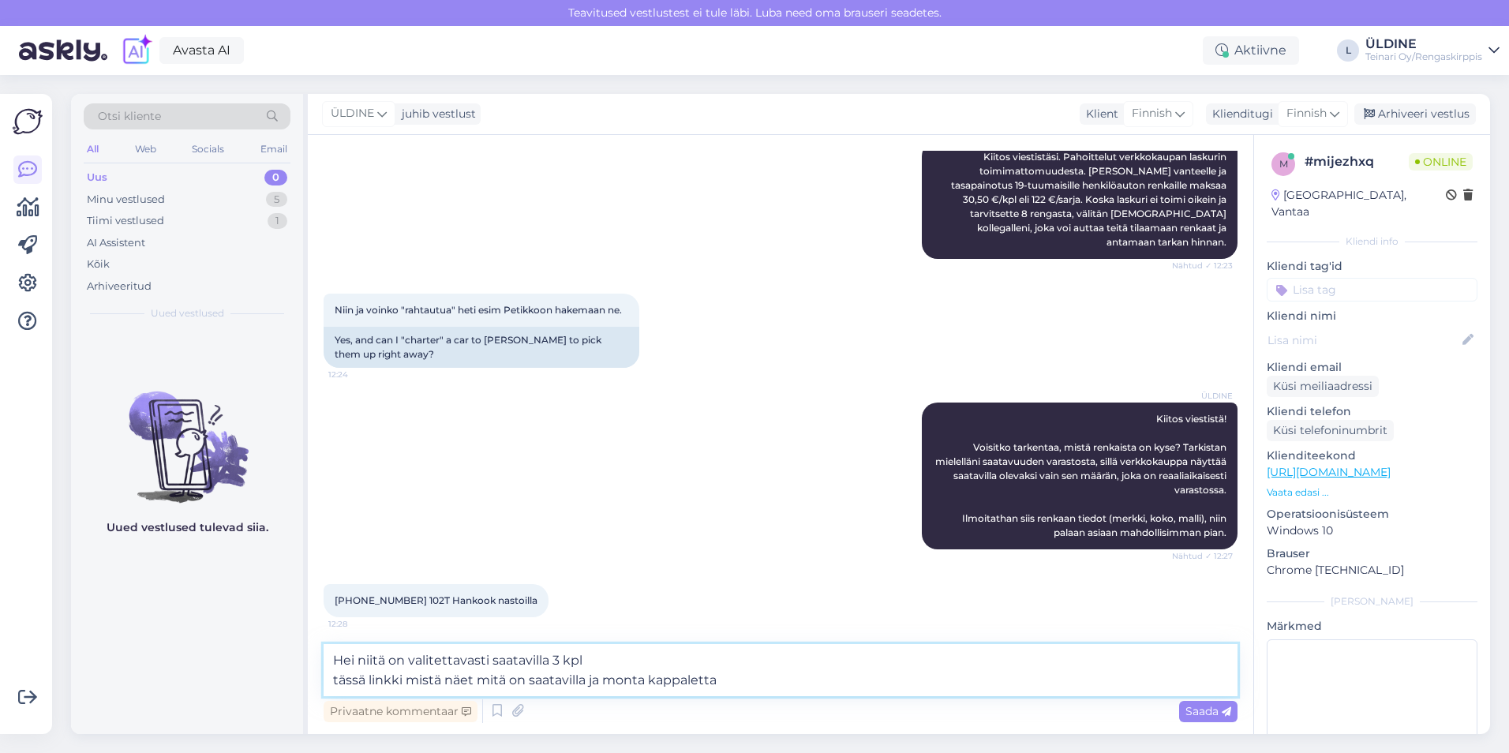
paste textarea "[URL][DOMAIN_NAME]"
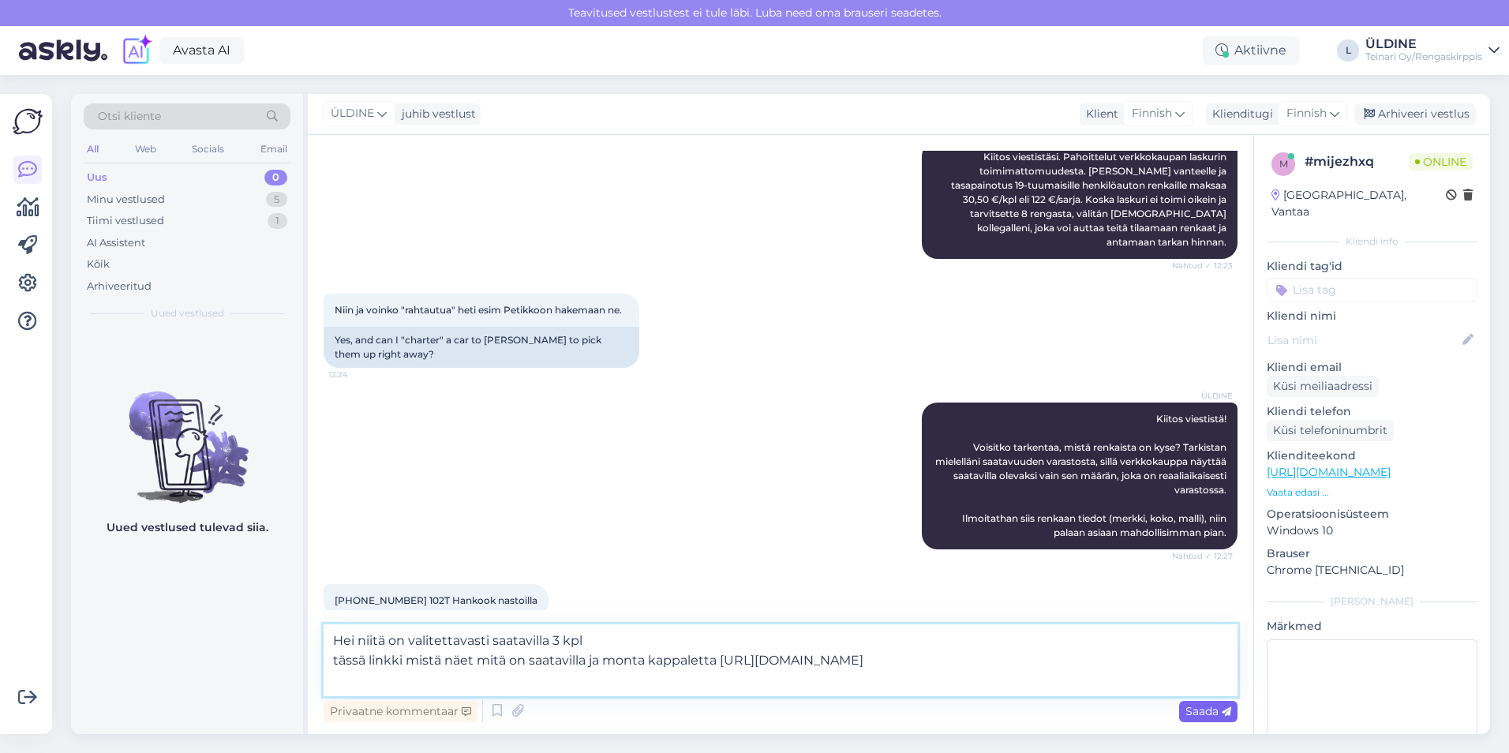
type textarea "Hei niitä on valitettavasti saatavilla 3 kpl tässä linkki mistä näet mitä on sa…"
click at [1194, 710] on span "Saada" at bounding box center [1208, 711] width 46 height 14
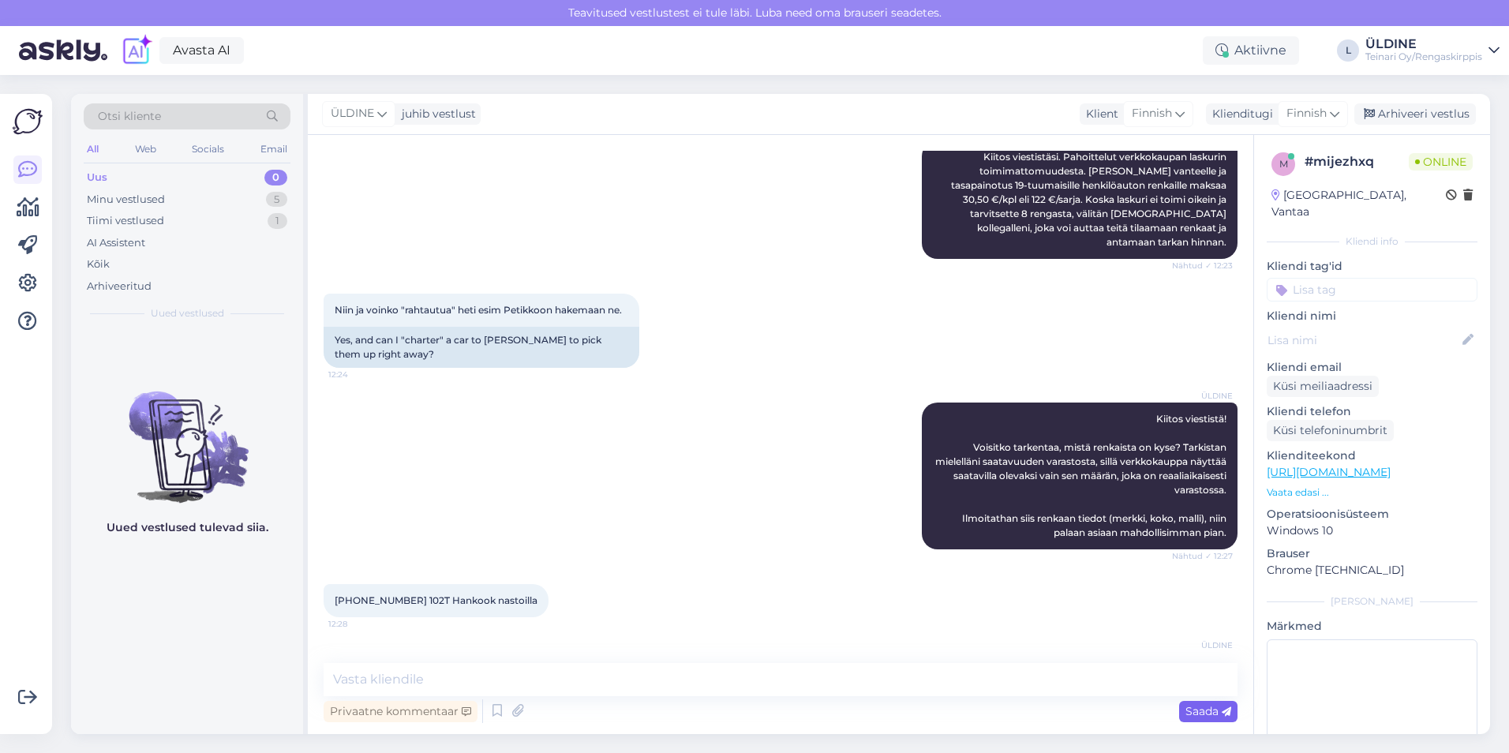
scroll to position [675, 0]
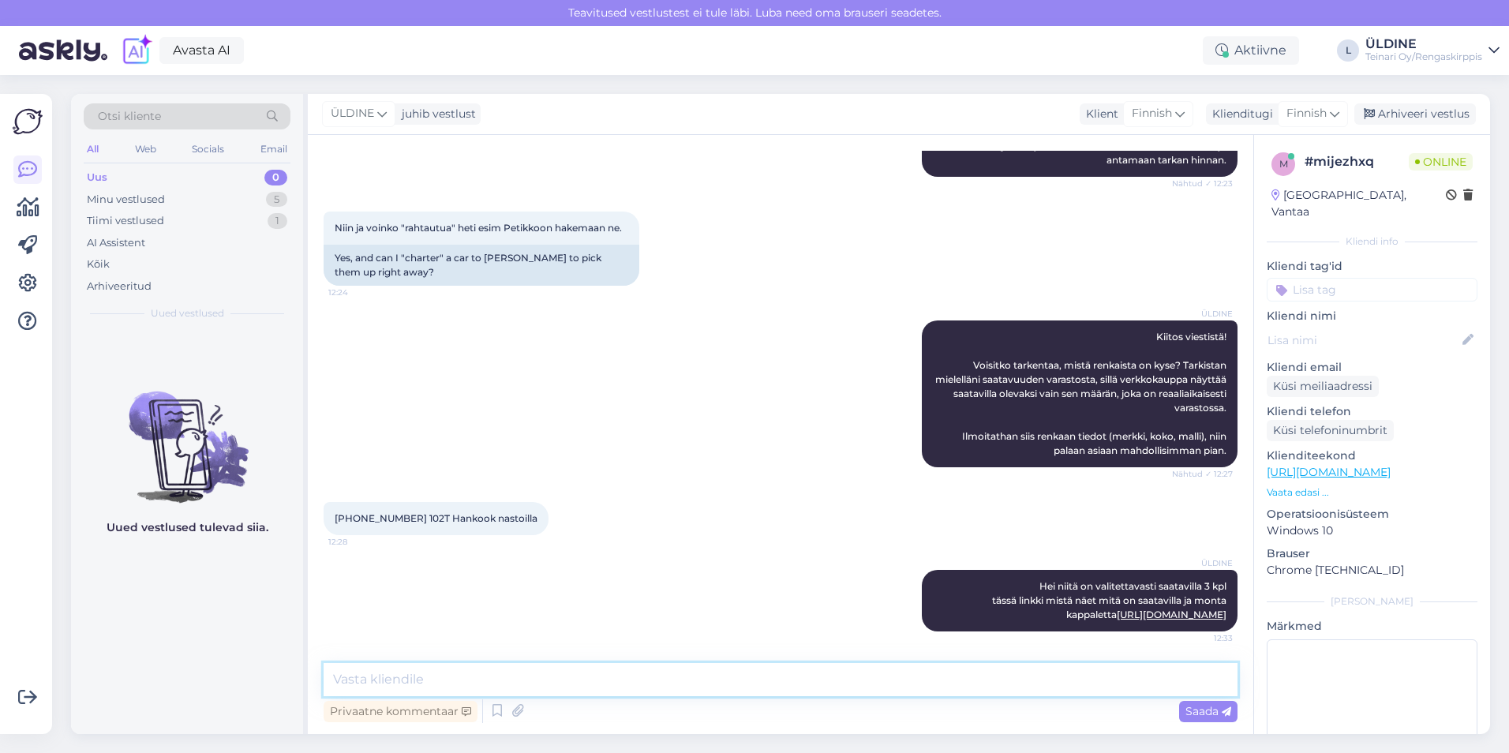
click at [473, 678] on textarea at bounding box center [781, 679] width 914 height 33
type textarea "E"
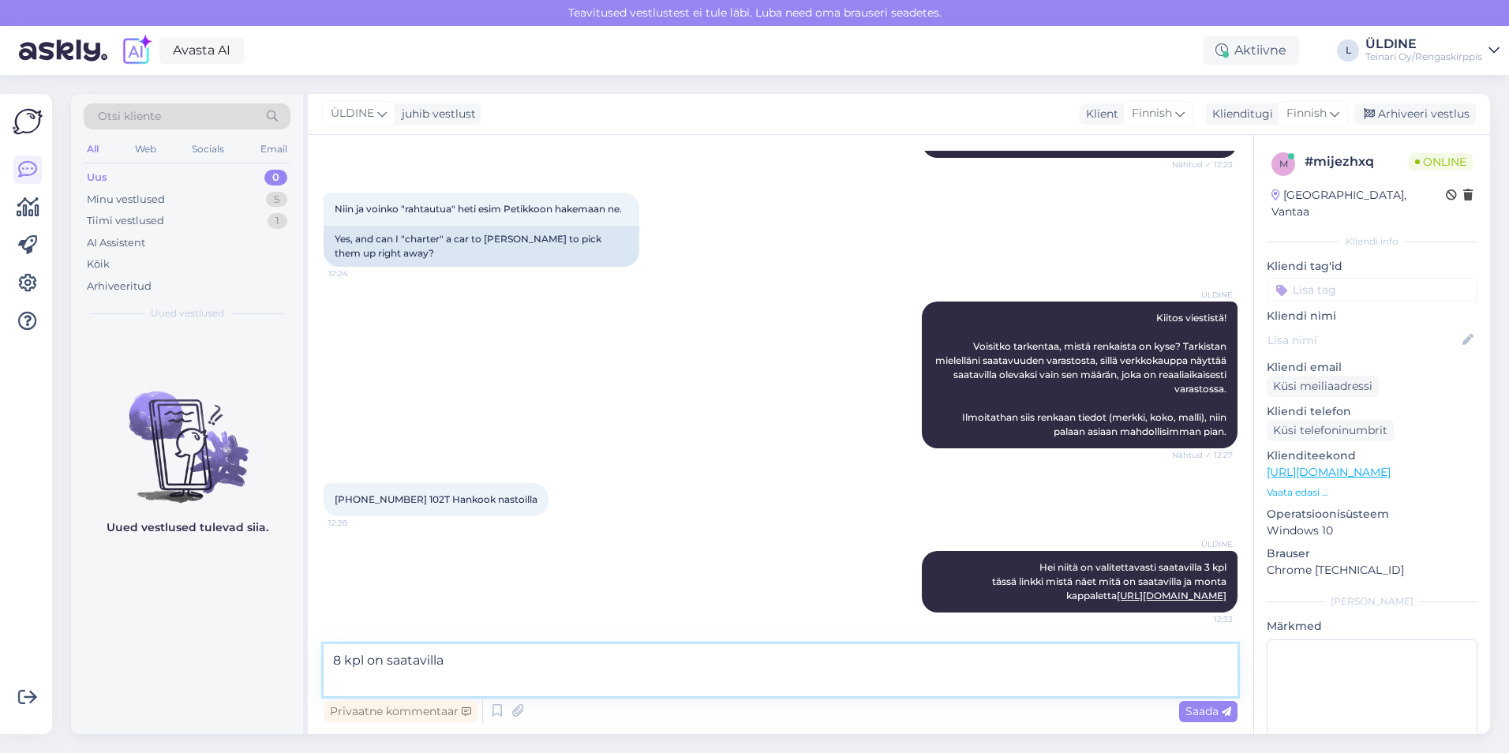
paste textarea "[URL][DOMAIN_NAME]"
click at [468, 661] on textarea "8 kpl on saatavilla [URL][DOMAIN_NAME]" at bounding box center [781, 670] width 914 height 52
paste textarea "Continental IceContact 3 102T XL"
click at [873, 682] on textarea "8 kpl on saatavilla Continental IceContact 3 102T XL [URL][DOMAIN_NAME]" at bounding box center [781, 670] width 914 height 52
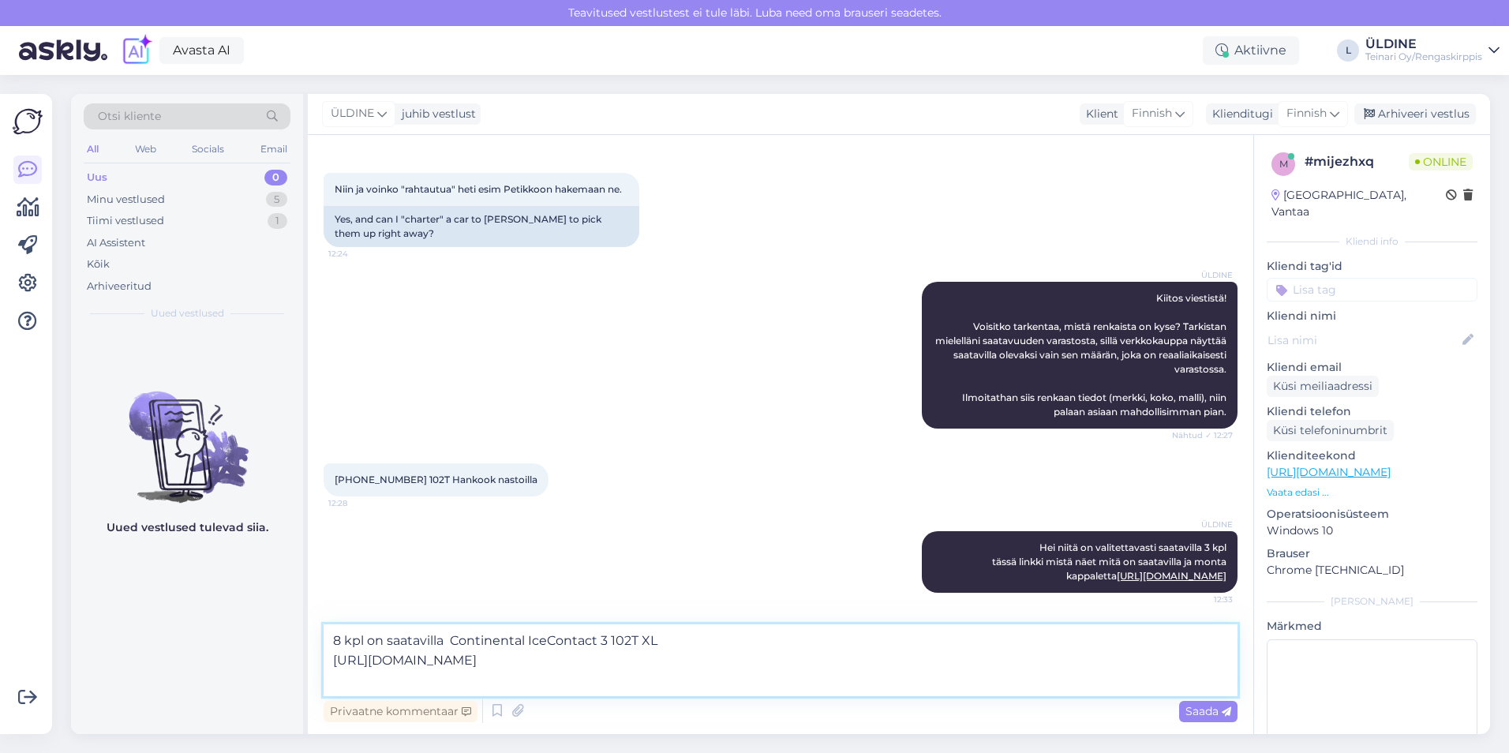
scroll to position [713, 0]
click at [751, 678] on textarea "8 kpl on saatavilla Continental IceContact 3 102T XL [URL][DOMAIN_NAME] 4 kpl E…" at bounding box center [781, 660] width 914 height 72
click at [882, 677] on textarea "8 kpl on saatavilla Continental IceContact 3 102T XL [URL][DOMAIN_NAME] 4 kpl E…" at bounding box center [781, 660] width 914 height 72
drag, startPoint x: 335, startPoint y: 640, endPoint x: 1164, endPoint y: 675, distance: 830.1
click at [1164, 675] on textarea "8 kpl on saatavilla Continental IceContact 3 102T XL [URL][DOMAIN_NAME] 4 kpl E…" at bounding box center [781, 660] width 914 height 72
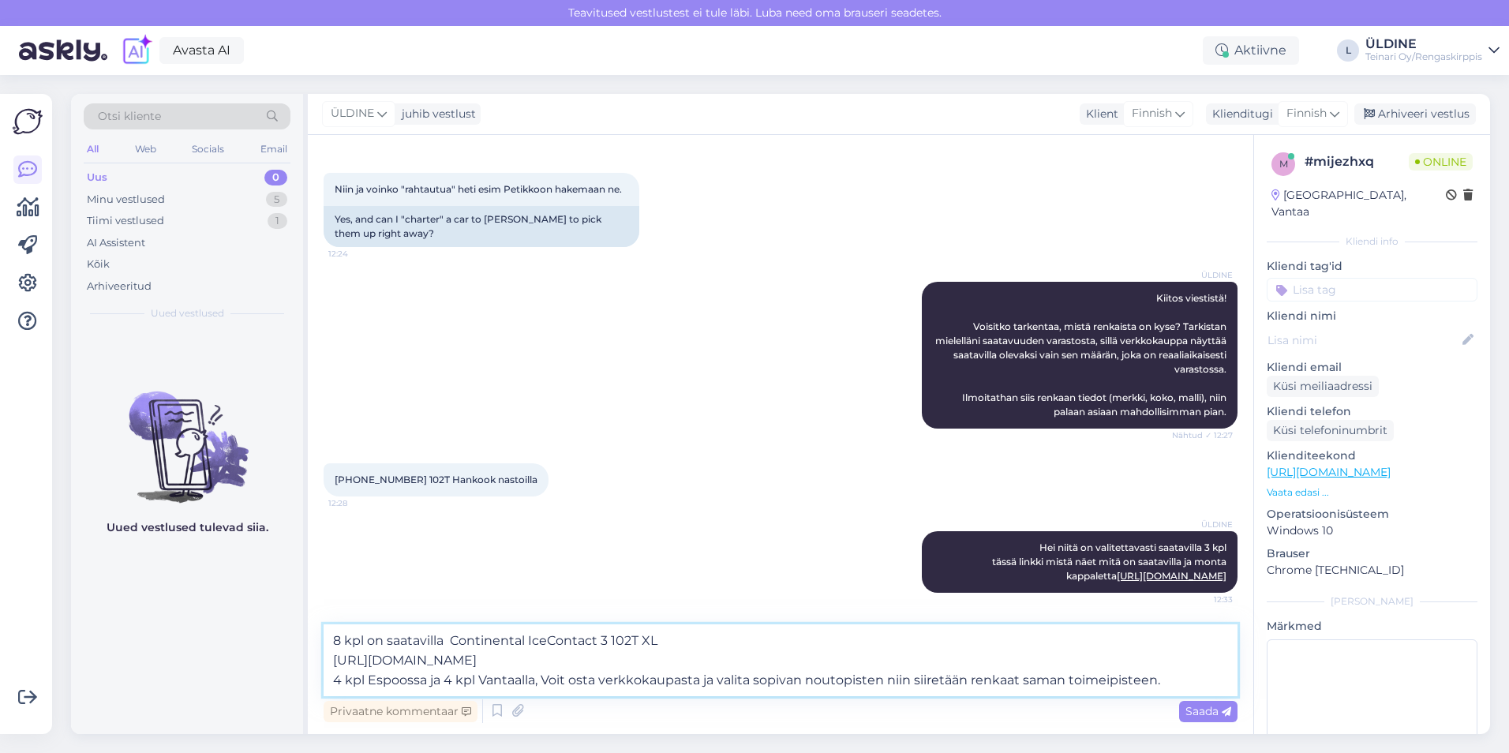
type textarea "8 kpl on saatavilla Continental IceContact 3 102T XL [URL][DOMAIN_NAME] 4 kpl E…"
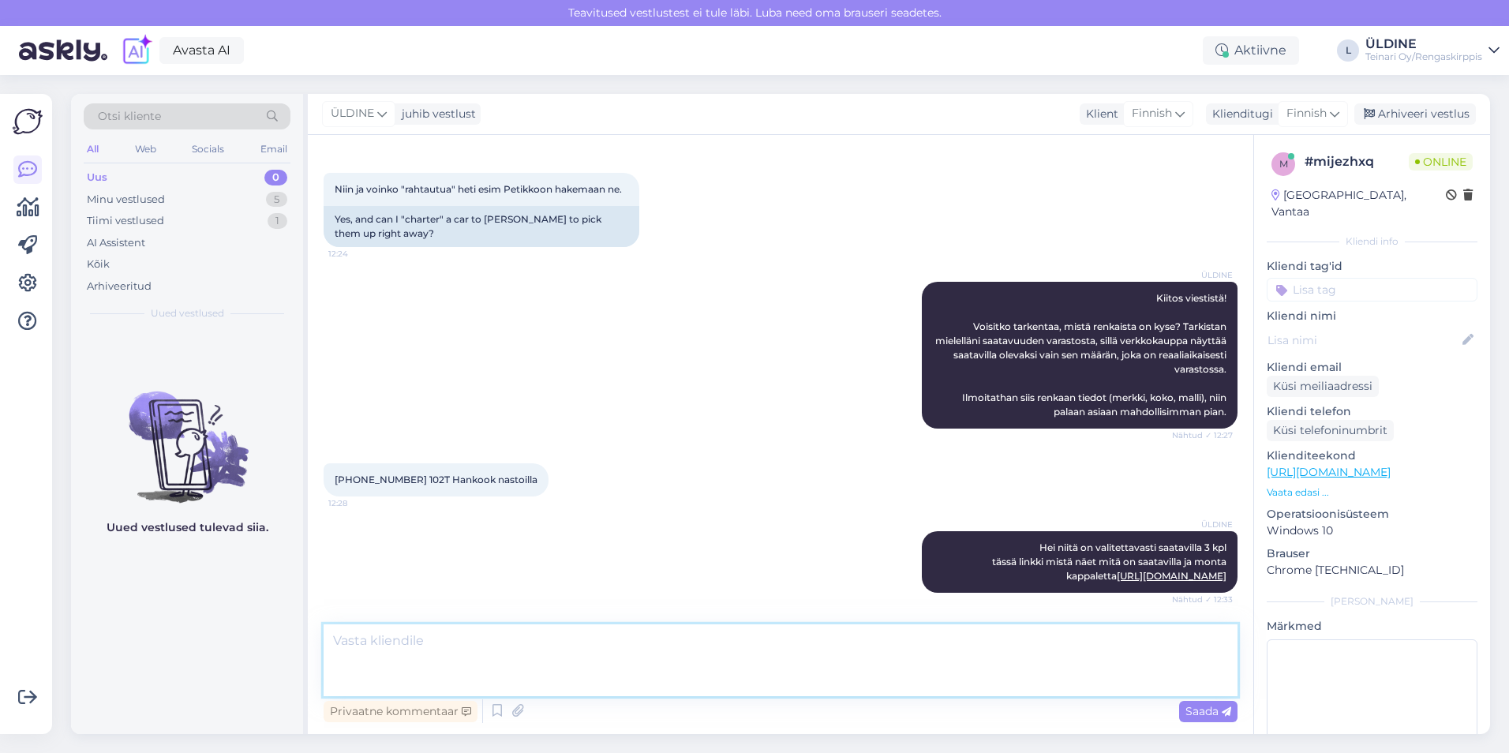
scroll to position [675, 0]
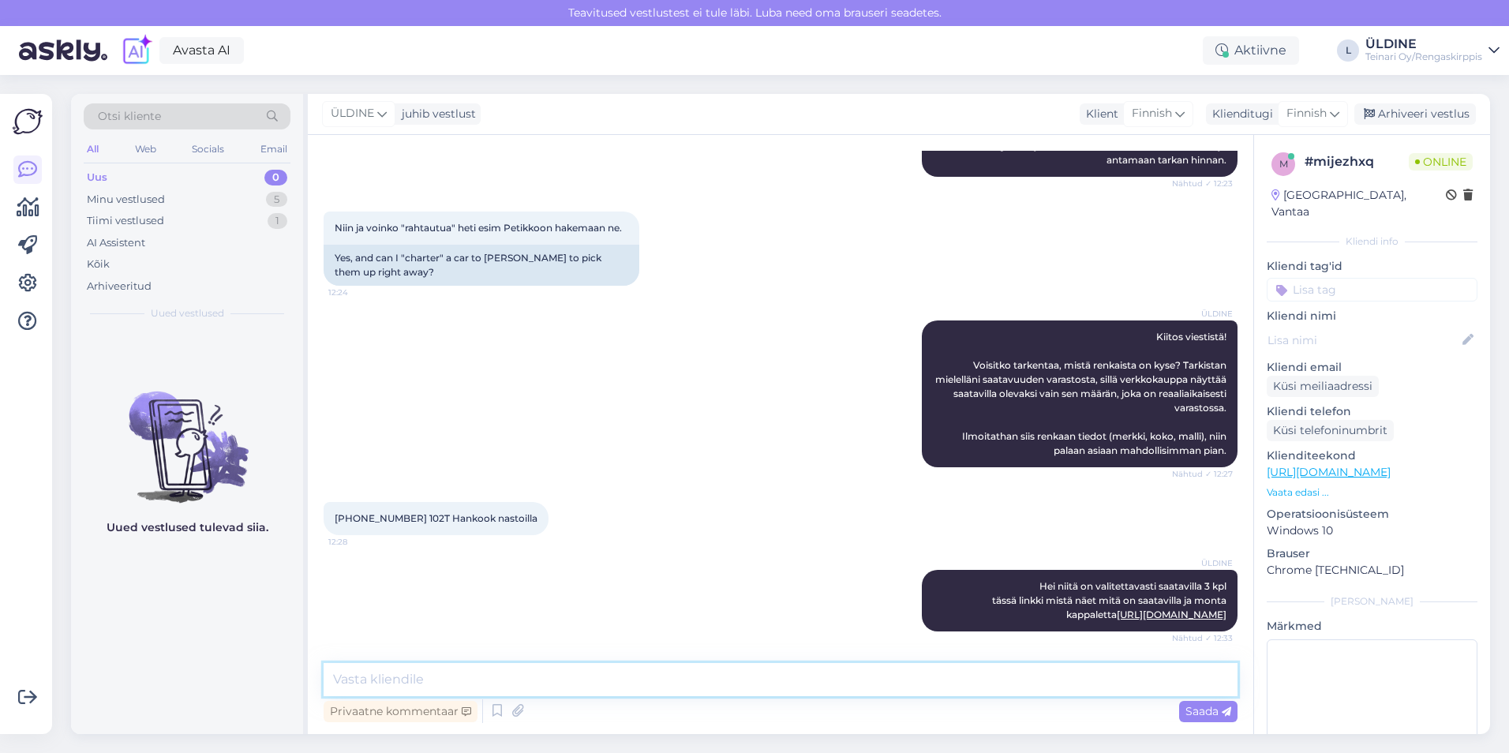
paste textarea "saatavilla 8 kpl Continental IceContact 3 245/45R19 102T XL nastarenkaita, 4 kp…"
click at [424, 676] on textarea "saatavilla 8 kpl Continental IceContact 3 245/45R19 102T XL nastarenkaita, 4 kp…" at bounding box center [781, 679] width 914 height 33
click at [342, 679] on textarea "saatavilla 8 kpl on Continental IceContact 3 245/45R19 102T XL nastarenkaita, 4…" at bounding box center [781, 679] width 914 height 33
click at [1114, 683] on textarea "Saatavilla 8 kpl on Continental IceContact 3 245/45R19 102T XL nastarenkaita, 4…" at bounding box center [781, 679] width 914 height 33
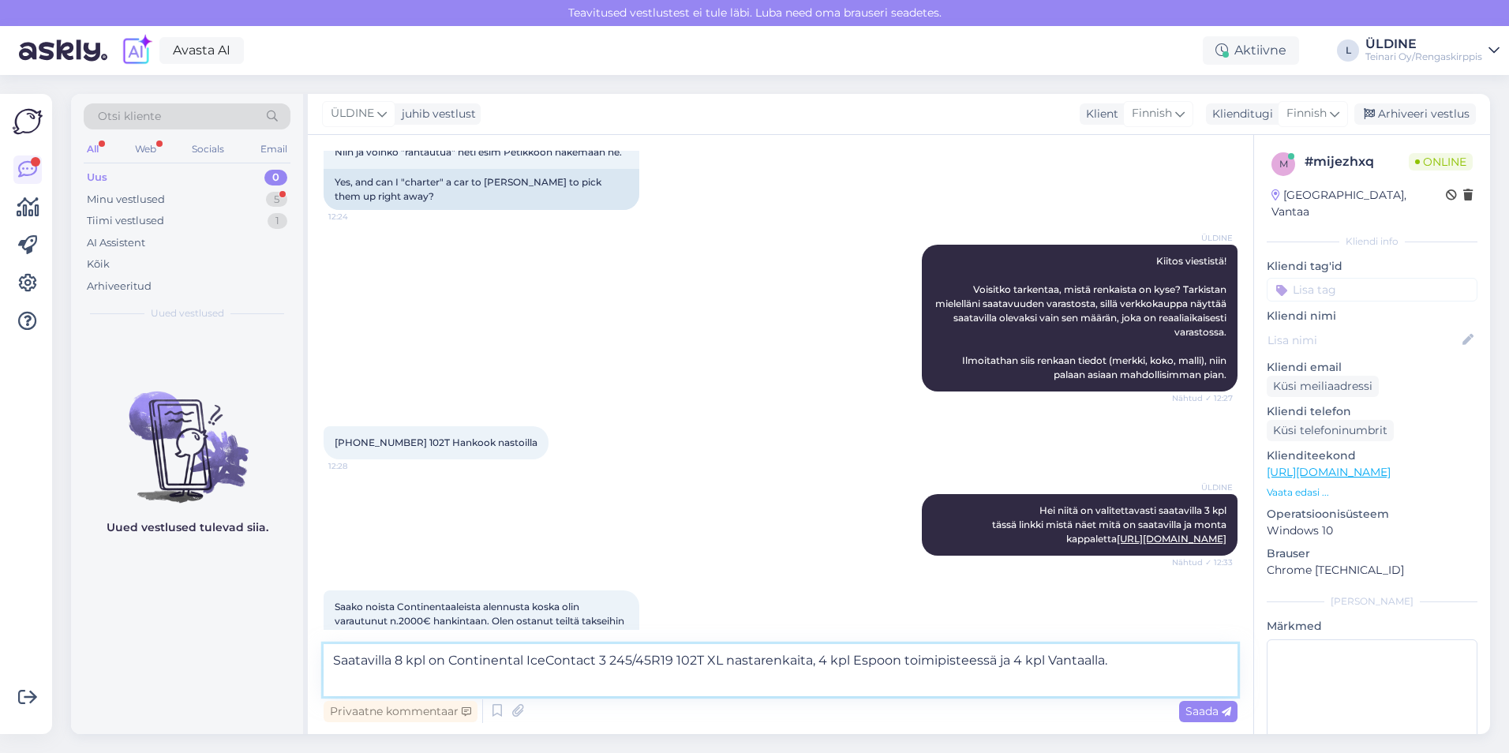
scroll to position [790, 0]
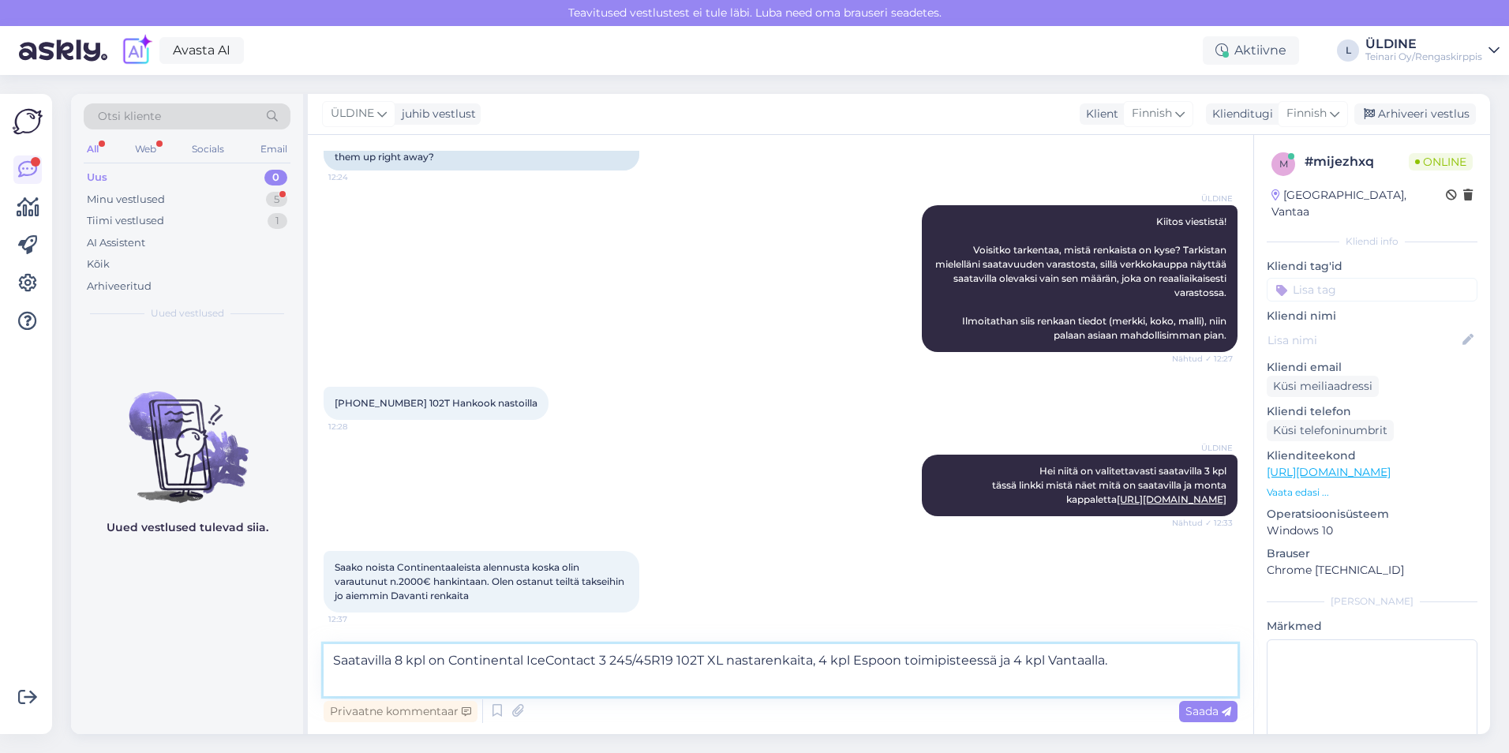
paste textarea "Voit tehdä tilauksen suoraan verkkokaupassamme: 🔗 Tuotesivu Valitse kassalla ha…"
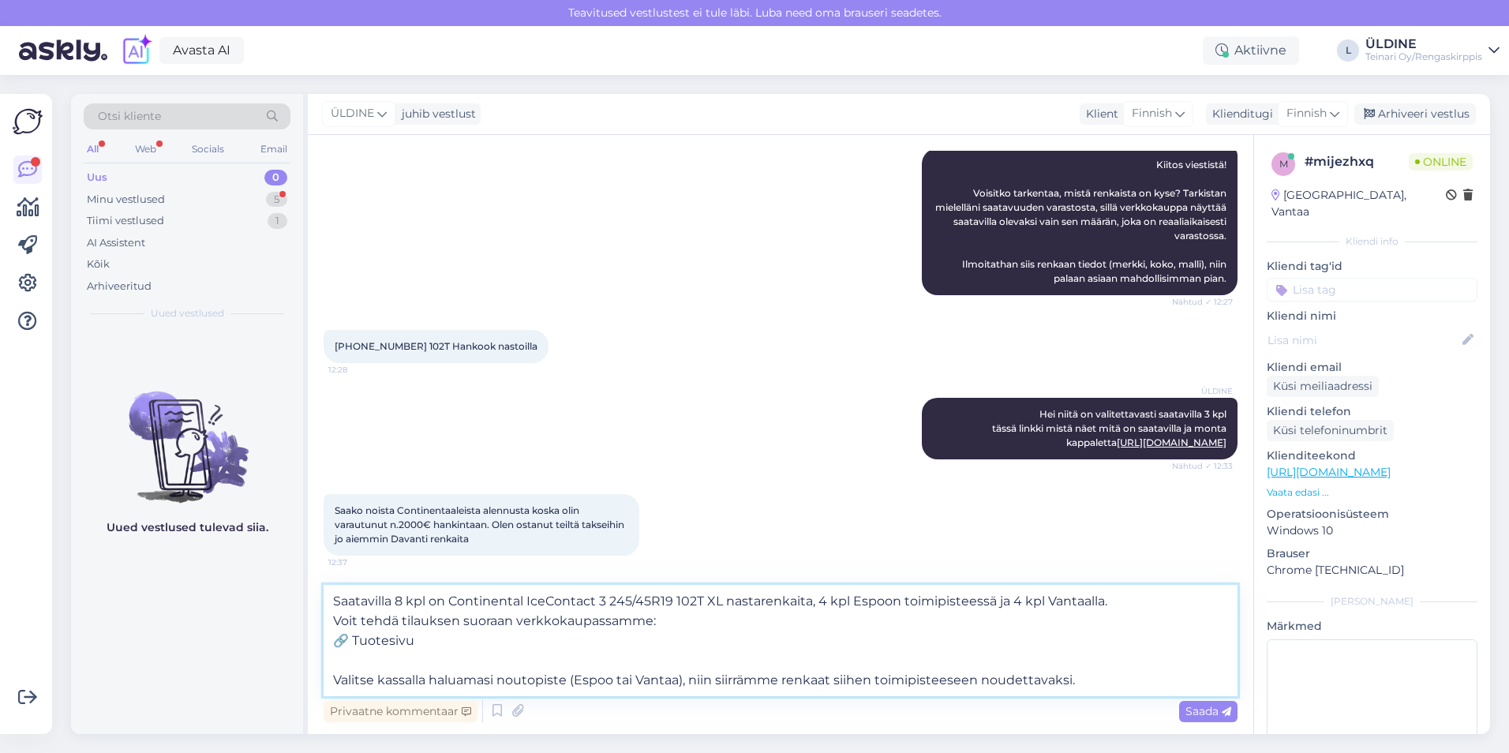
drag, startPoint x: 387, startPoint y: 638, endPoint x: 329, endPoint y: 639, distance: 58.4
click at [329, 639] on textarea "Saatavilla 8 kpl on Continental IceContact 3 245/45R19 102T XL nastarenkaita, 4…" at bounding box center [781, 640] width 914 height 111
click at [331, 682] on textarea "Saatavilla 8 kpl on Continental IceContact 3 245/45R19 102T XL nastarenkaita, 4…" at bounding box center [781, 640] width 914 height 111
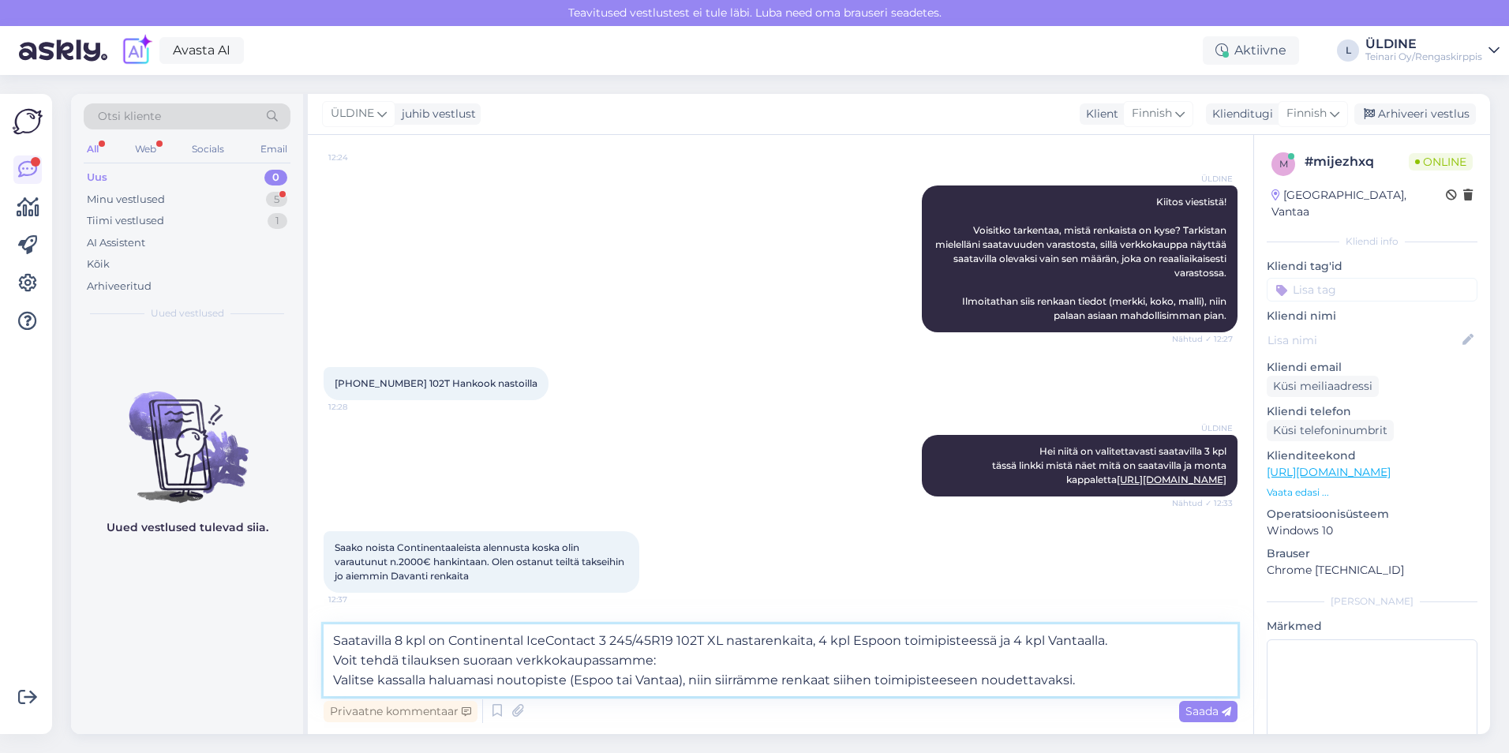
click at [1087, 675] on textarea "Saatavilla 8 kpl on Continental IceContact 3 245/45R19 102T XL nastarenkaita, 4…" at bounding box center [781, 660] width 914 height 72
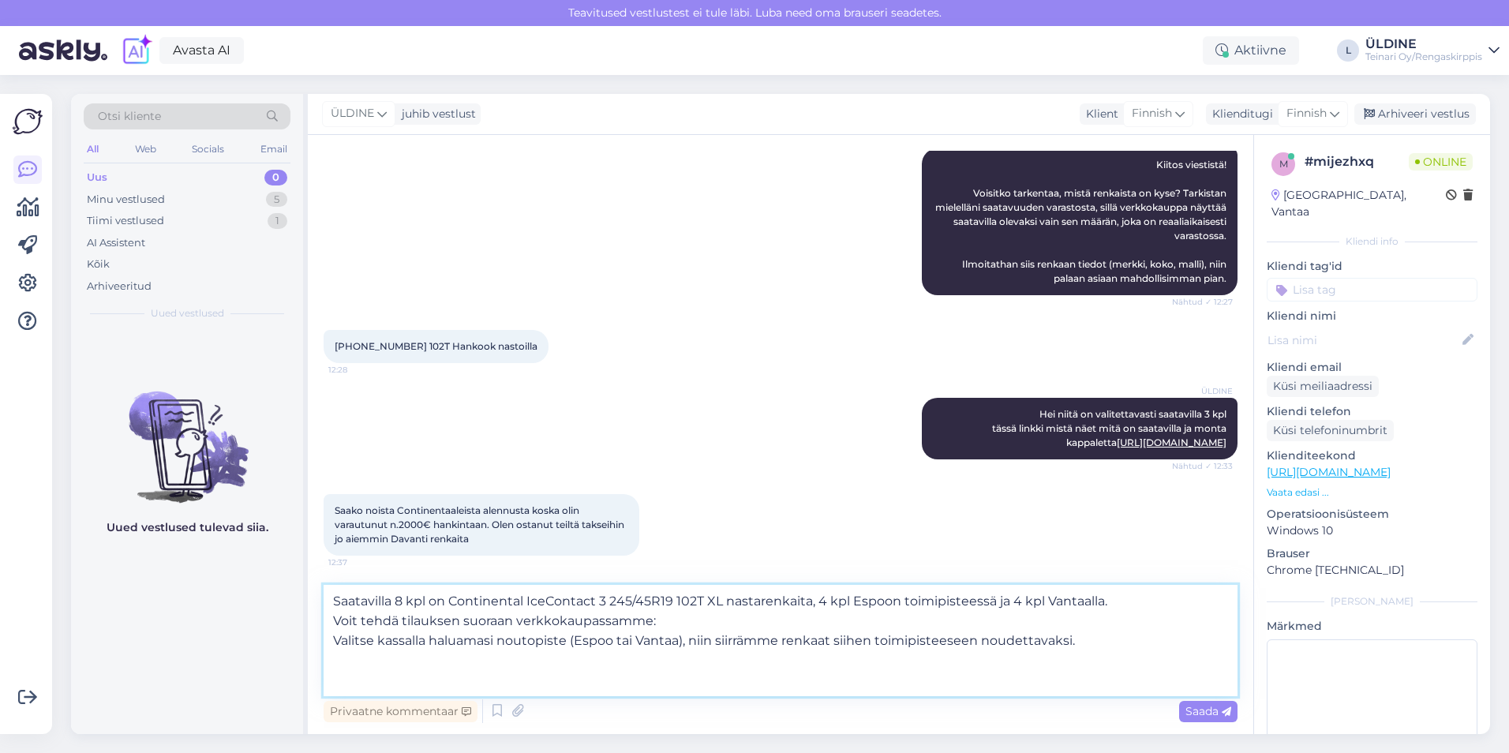
paste textarea "Hinnassa emme valitettavasti voi tulla vastaan, sillä nämä renkaat ovat jo valm…"
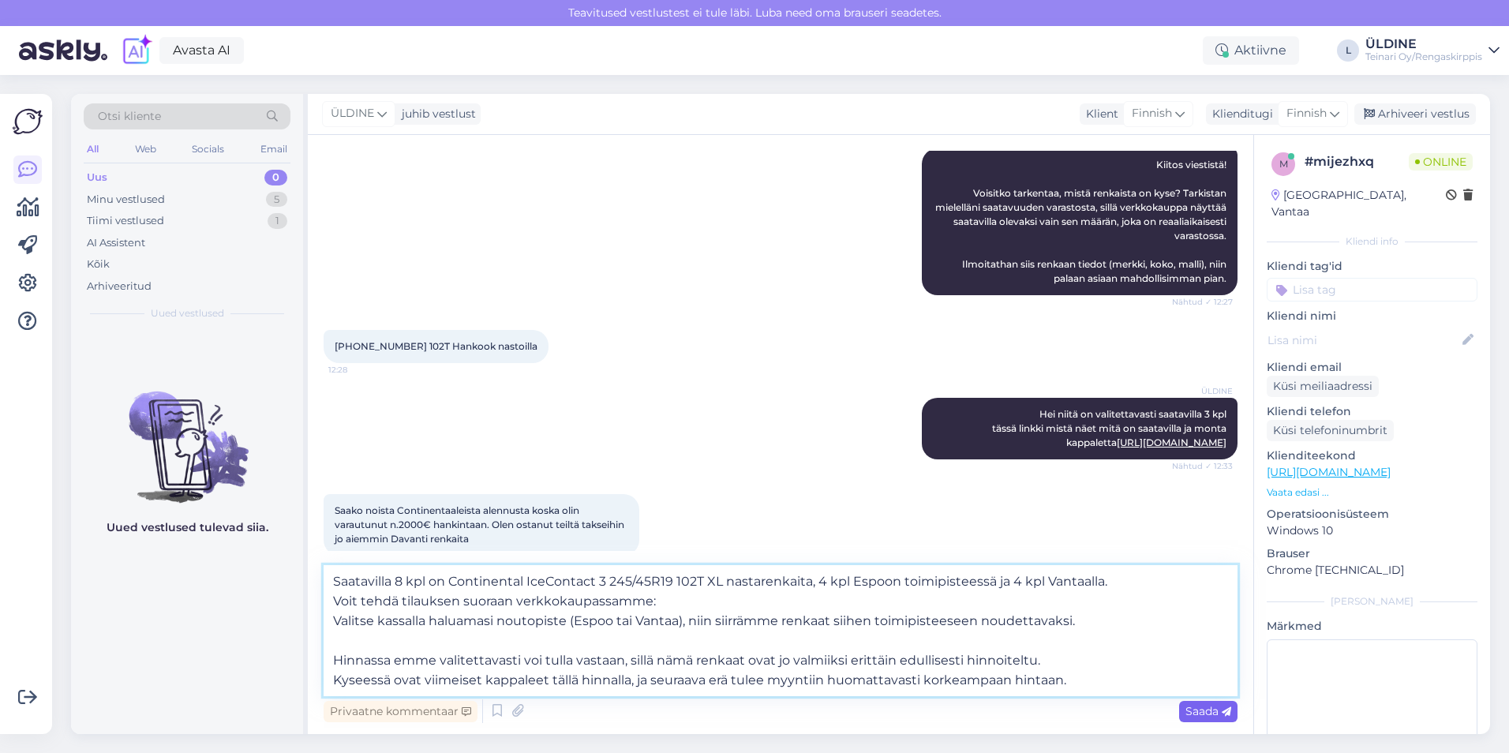
type textarea "Saatavilla 8 kpl on Continental IceContact 3 245/45R19 102T XL nastarenkaita, 4…"
click at [1204, 712] on span "Saada" at bounding box center [1208, 711] width 46 height 14
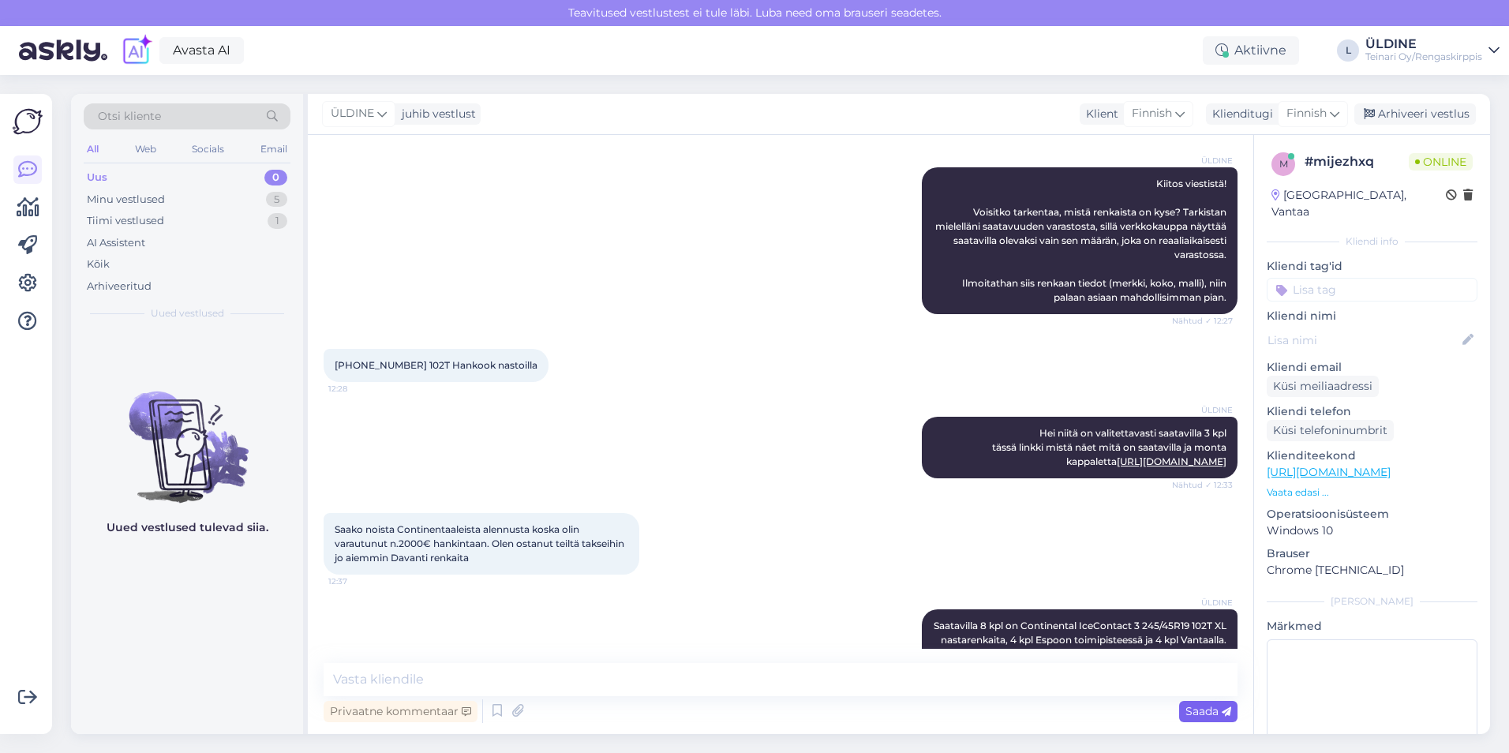
scroll to position [981, 0]
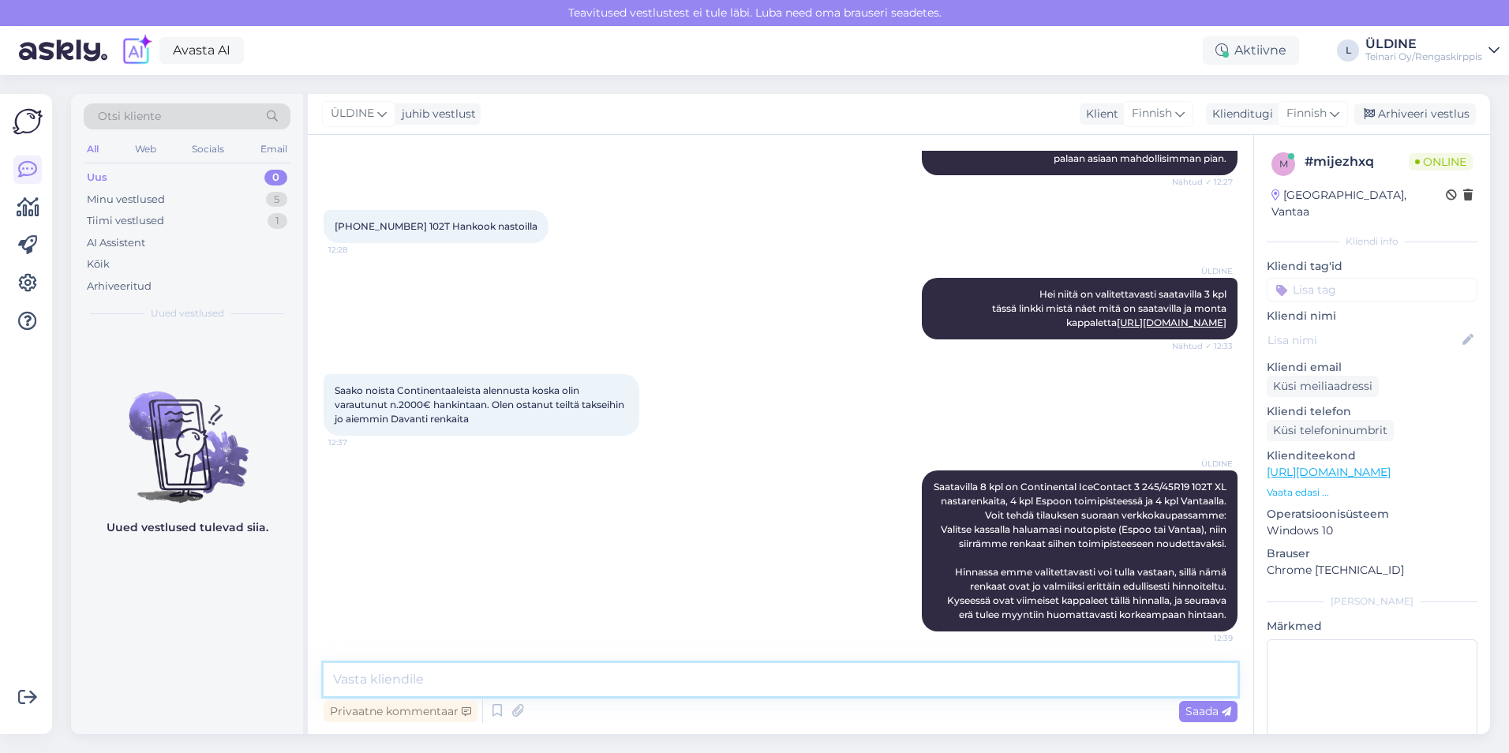
paste textarea "Kannattaa siis toimia nopeasti, jos haluat varmistaa tämän erän! 😊"
type textarea "Kannattaa siis toimia nopeasti, jos haluat varmistaa tämän erän! 😊"
click at [1201, 707] on span "Saada" at bounding box center [1208, 711] width 46 height 14
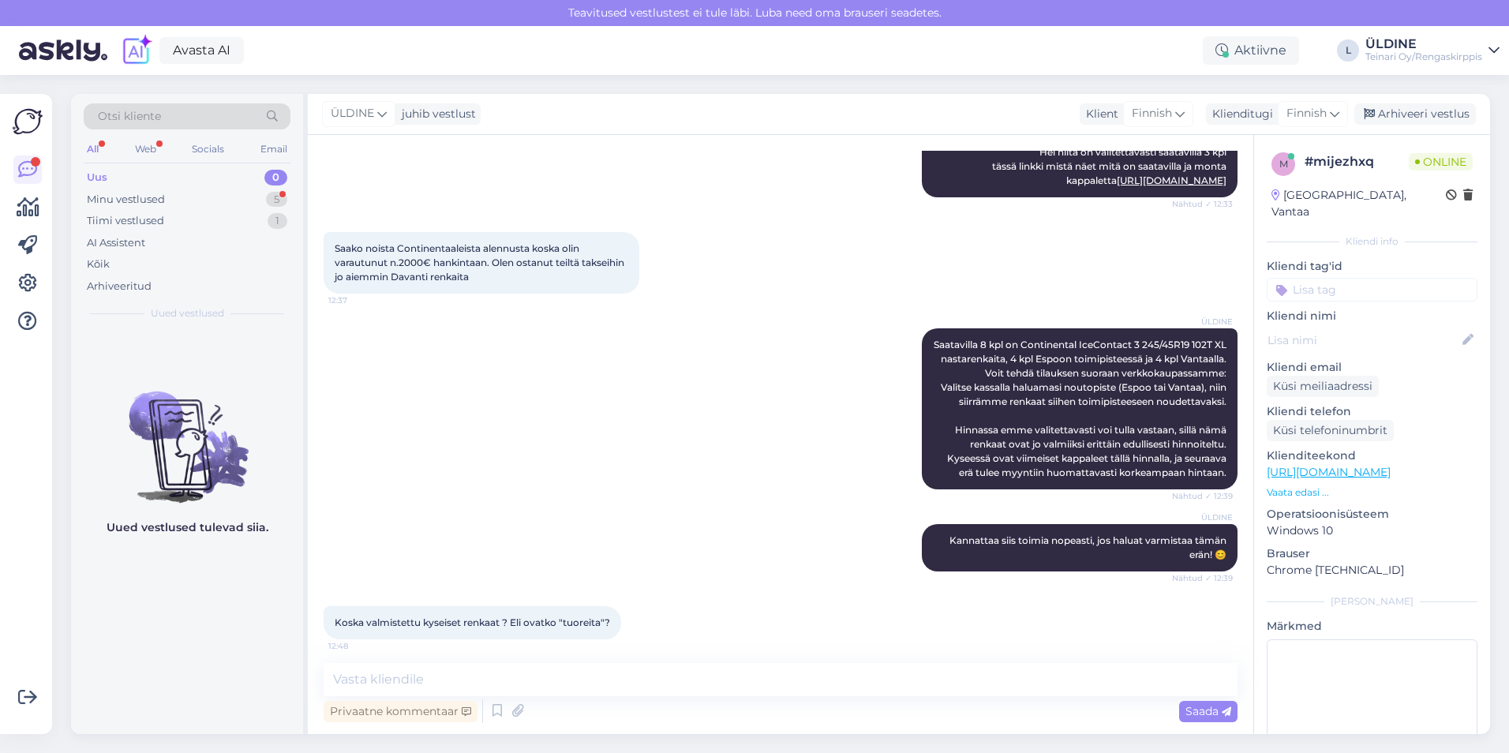
scroll to position [1131, 0]
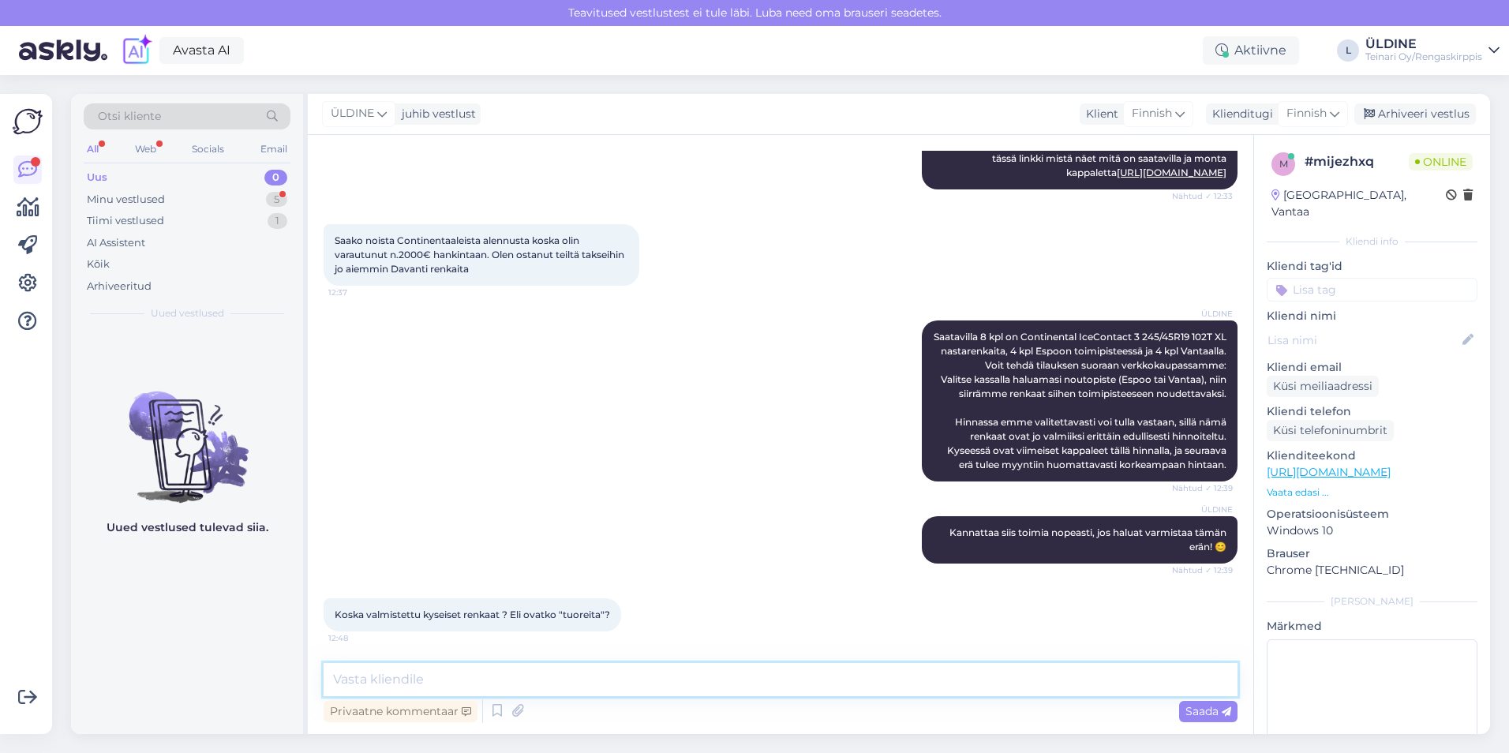
click at [514, 685] on textarea at bounding box center [781, 679] width 914 height 33
type textarea "p"
type textarea "Pieni hetki tarkistettaan molemmista toimipisteesta:)"
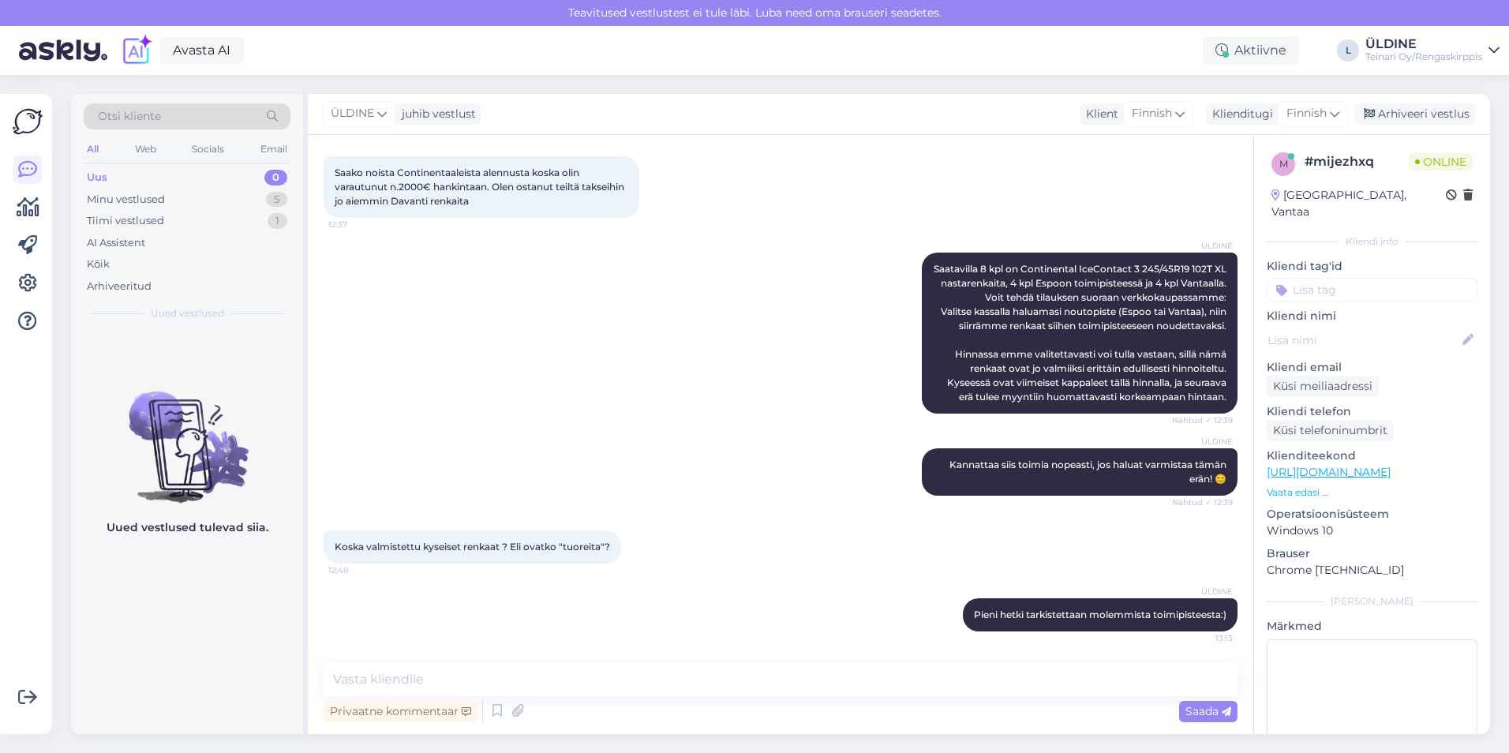
click at [558, 387] on div "ÜLDINE Saatavilla 8 kpl on Continental IceContact 3 245/45R19 102T XL nastarenk…" at bounding box center [781, 333] width 914 height 196
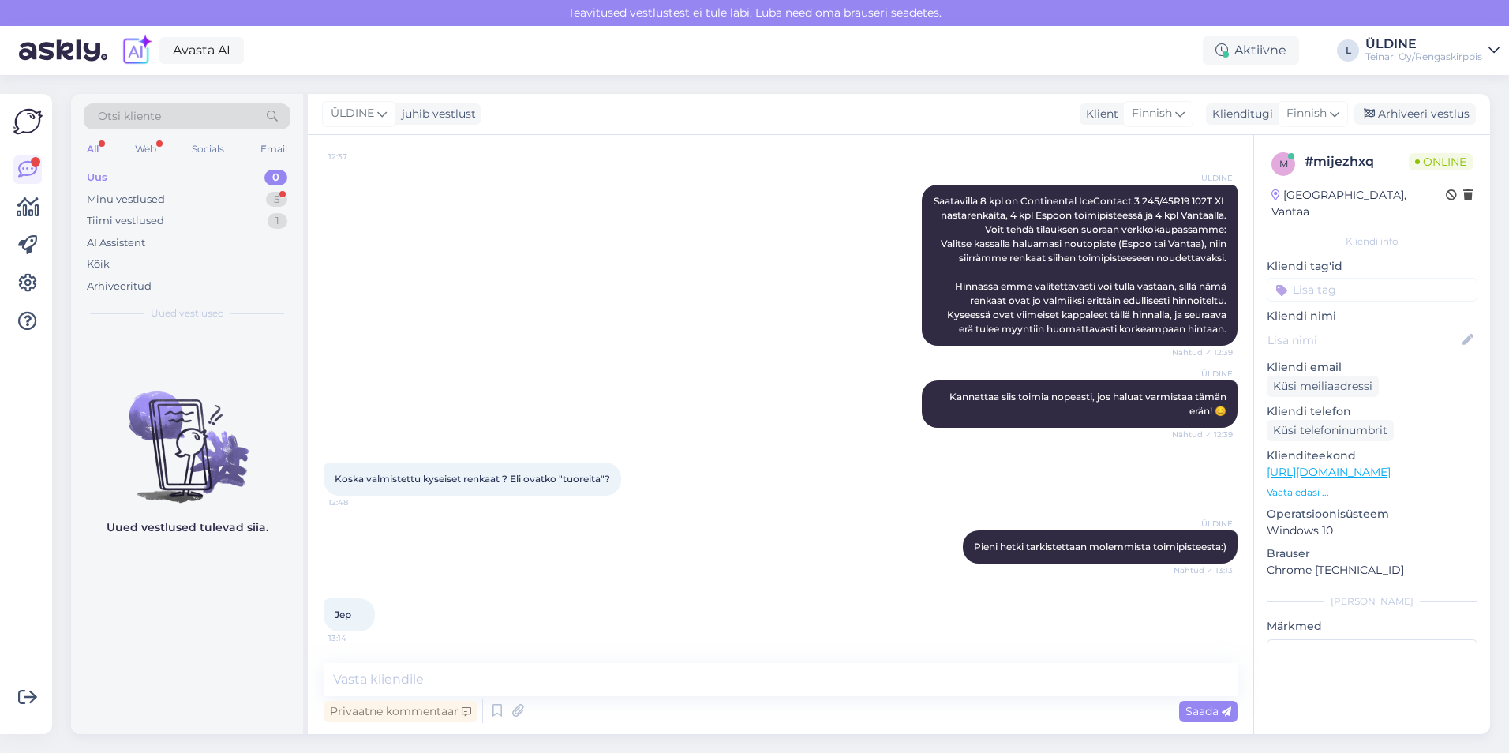
scroll to position [1267, 0]
click at [499, 682] on textarea at bounding box center [781, 679] width 914 height 33
type textarea "Vantaalta löytyy 2025"
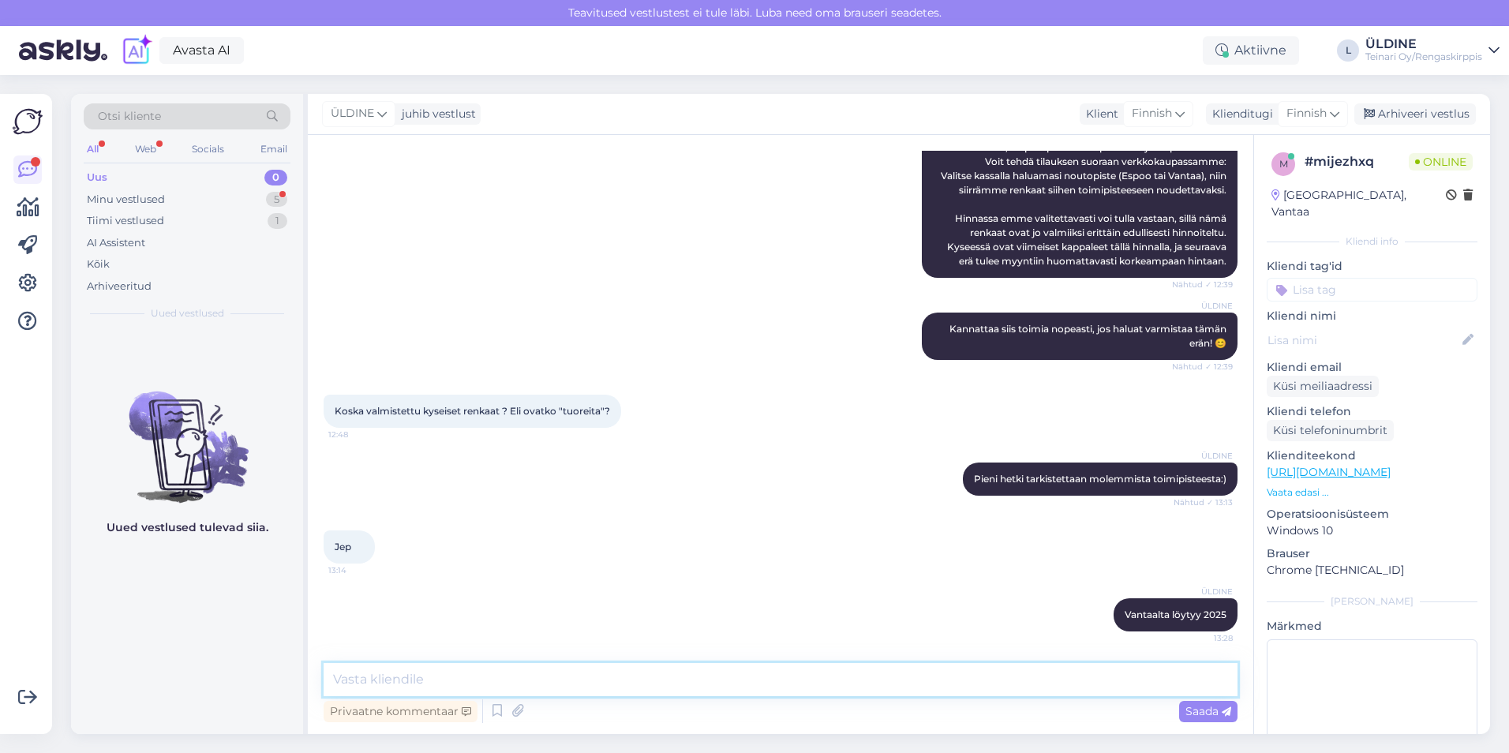
scroll to position [1334, 0]
click at [687, 547] on div "Jep 13:14" at bounding box center [781, 547] width 914 height 68
click at [661, 508] on div "Vestlus algas [DATE] 245-45-19 102 T nastarenkaita 8kpl tarve Tuon edellis talv…" at bounding box center [788, 400] width 928 height 498
click at [148, 197] on div "Minu vestlused" at bounding box center [126, 200] width 78 height 16
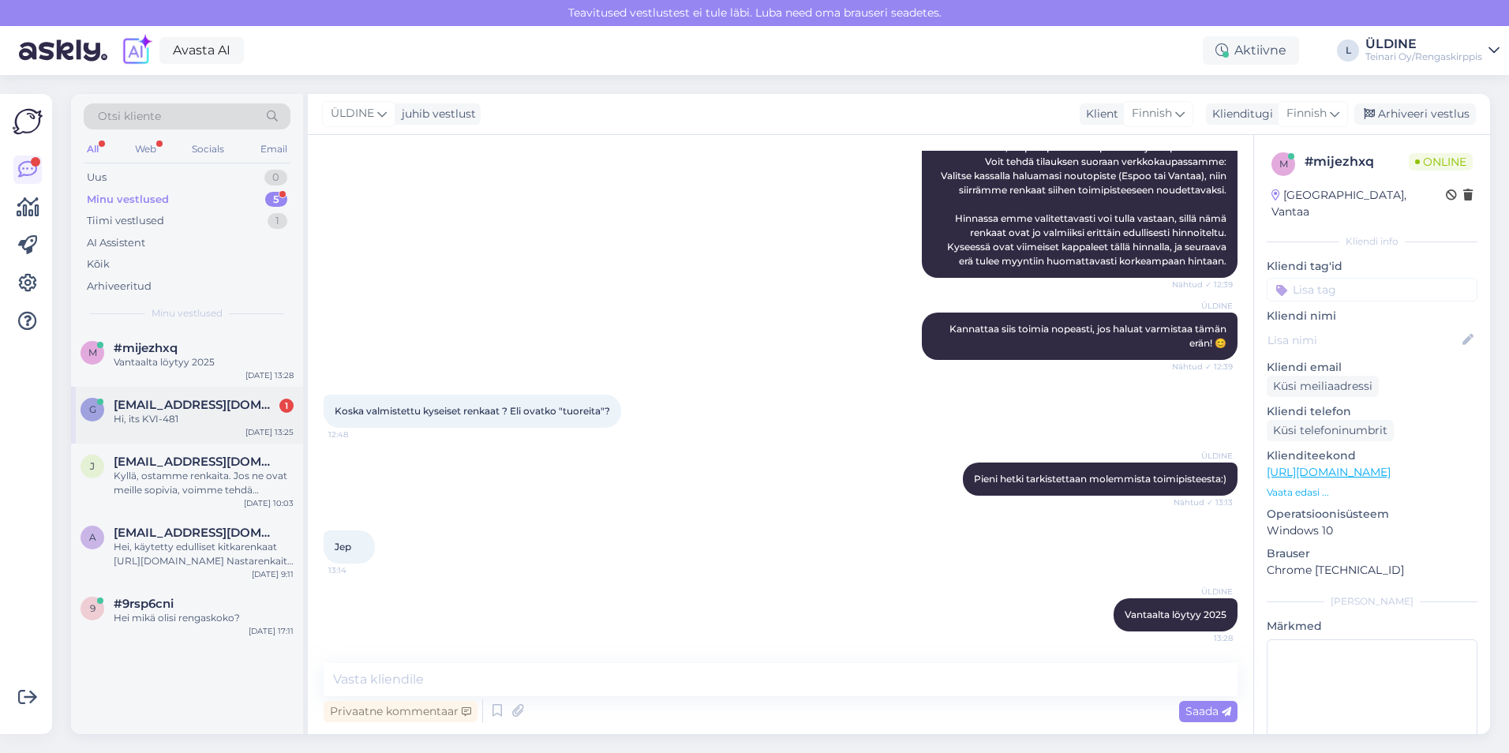
click at [196, 429] on div "g [EMAIL_ADDRESS][DOMAIN_NAME] 1 Hi, its KVI-481 [DATE] 13:25" at bounding box center [187, 415] width 232 height 57
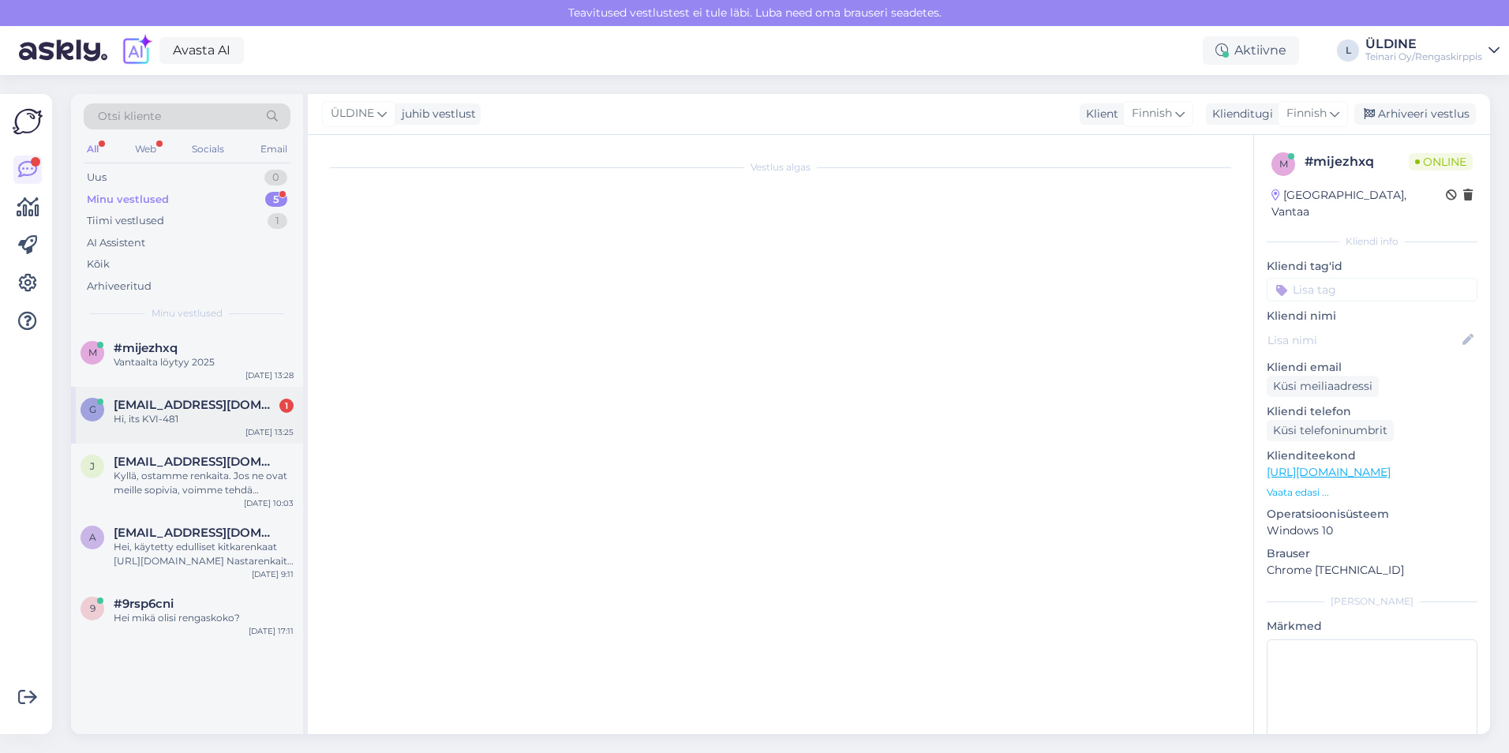
scroll to position [73, 0]
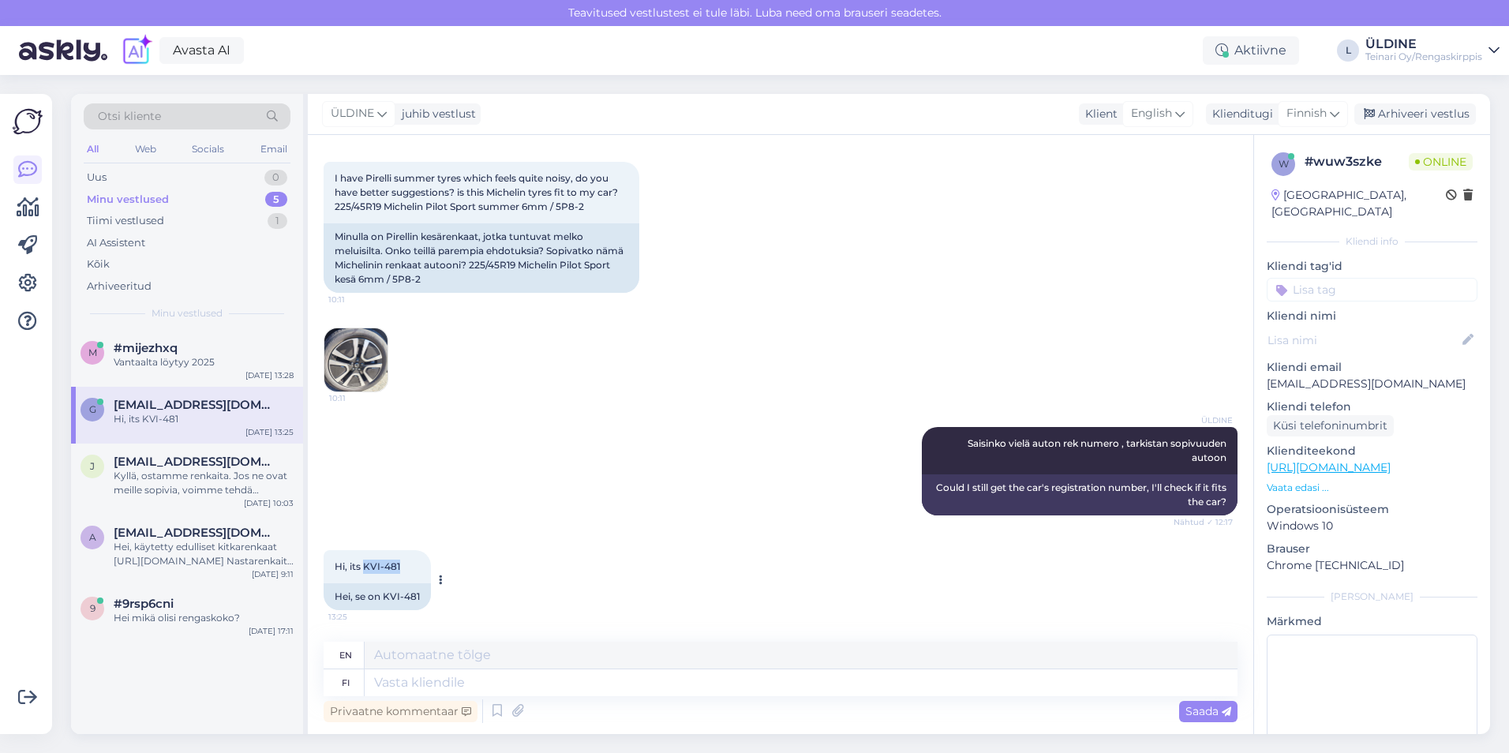
drag, startPoint x: 364, startPoint y: 562, endPoint x: 398, endPoint y: 567, distance: 34.4
click at [398, 567] on span "Hi, its KVI-481" at bounding box center [368, 566] width 66 height 12
copy span "KVI-481"
click at [606, 564] on div "Hi, its KVI-481 13:25 Hei, se on KVI-481" at bounding box center [781, 580] width 914 height 95
click at [412, 681] on textarea at bounding box center [801, 682] width 873 height 27
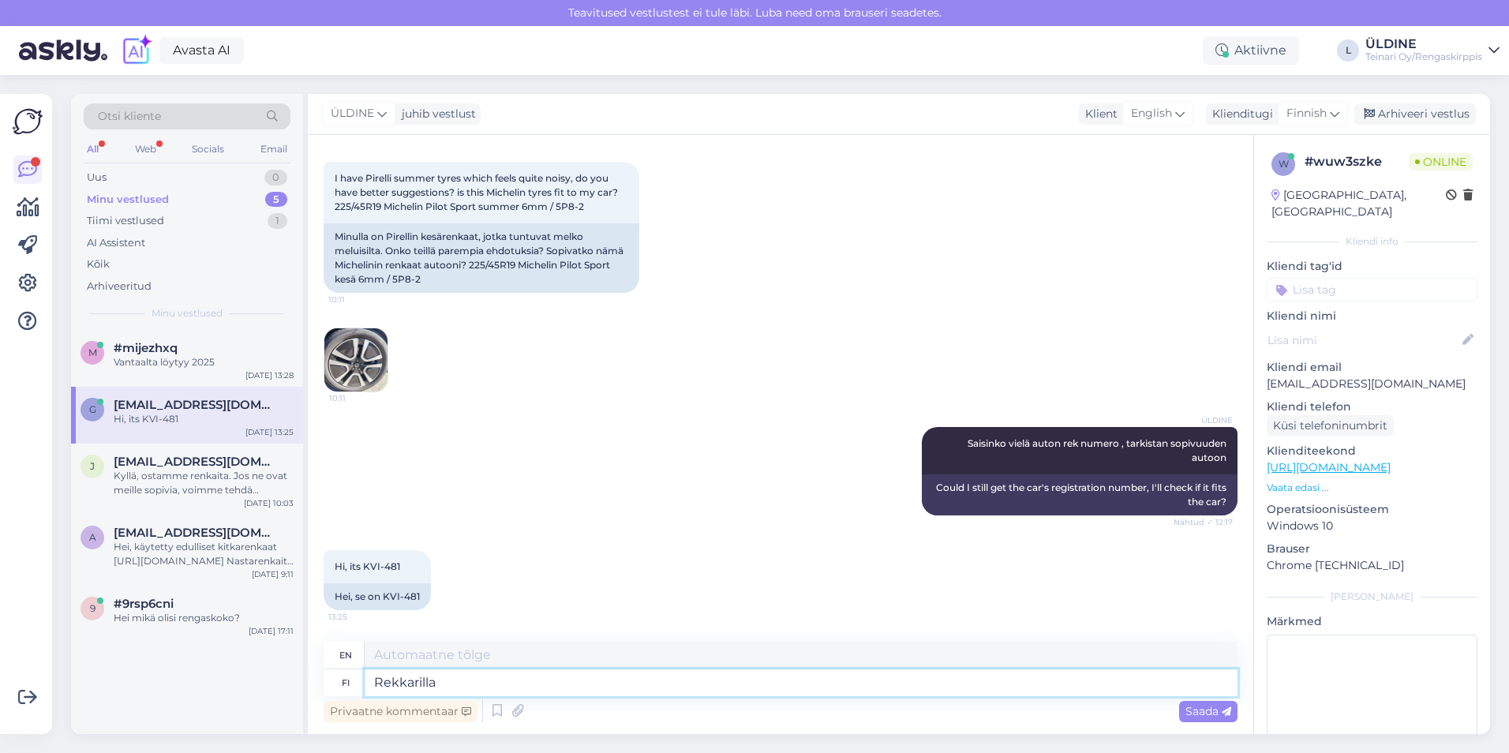
type textarea "Rekkarilla"
type textarea "By truck"
type textarea "Rekkarilla ei l"
type textarea "No, not with a trailer."
type textarea "Rekkarilla ei löytyy"
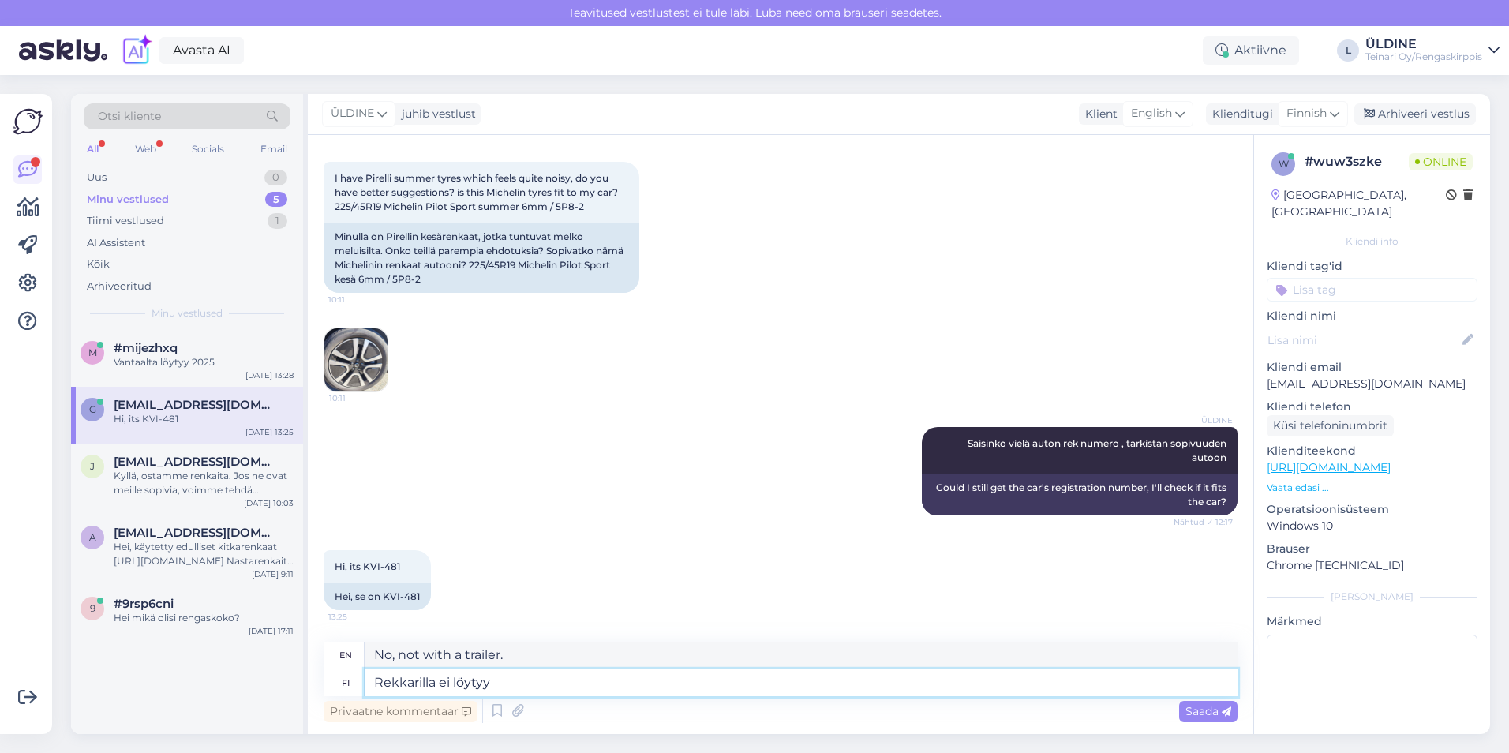
type textarea "Can't find it on a trailer"
type textarea "Rekkarilla ei löytyy tietoja"
type textarea "No information found on the trailer"
type textarea "Rekkarilla ei löytyy tietoja, j"
type textarea "There is no information on the trailer,"
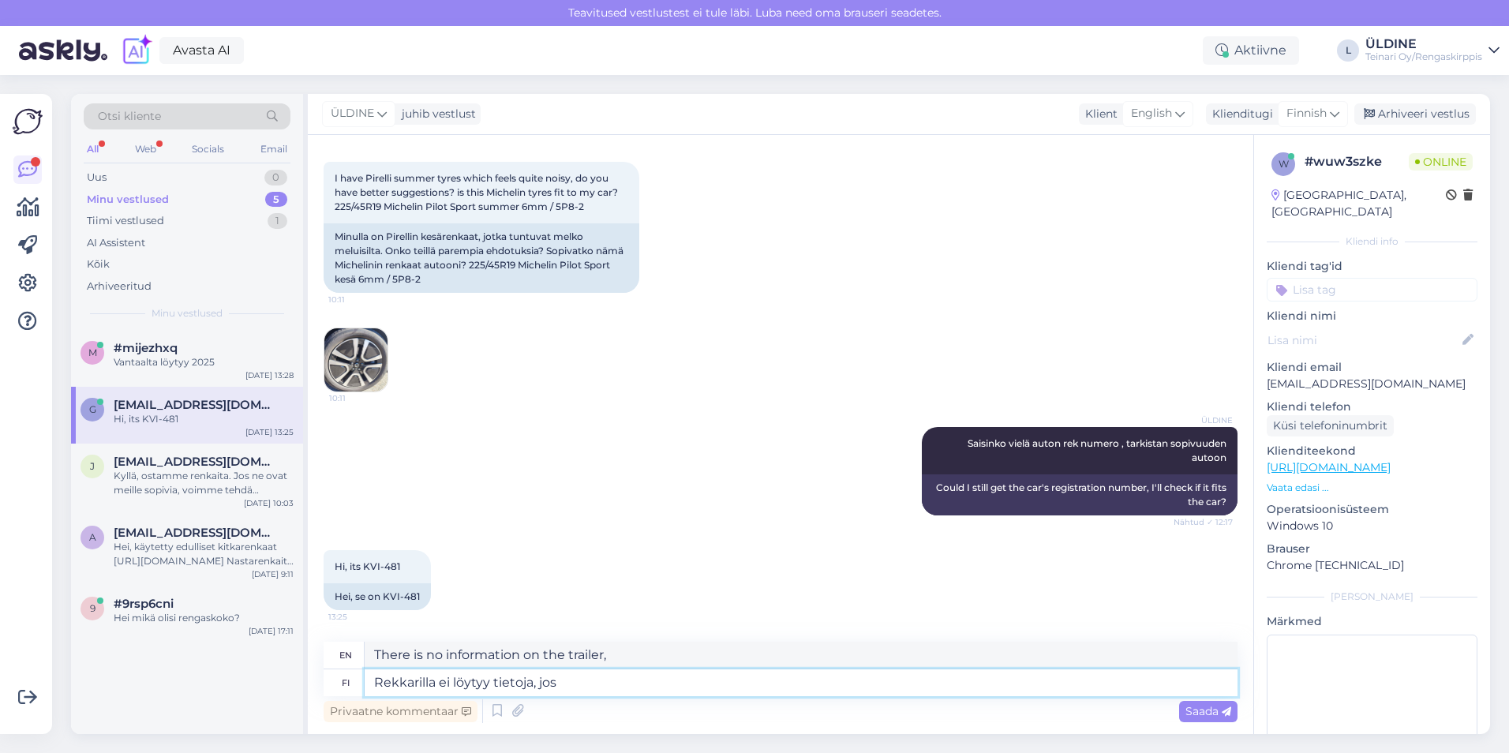
type textarea "Rekkarilla ei löytyy tietoja, jos n"
type textarea "There is no information on the trailer if"
type textarea "Rekkarilla ei löytyy tietoja, jos nykyiset"
type textarea "There is no information on the trailer if the current"
type textarea "Rekkarilla ei löytyy tietoja, jos nykyiset renkaat o"
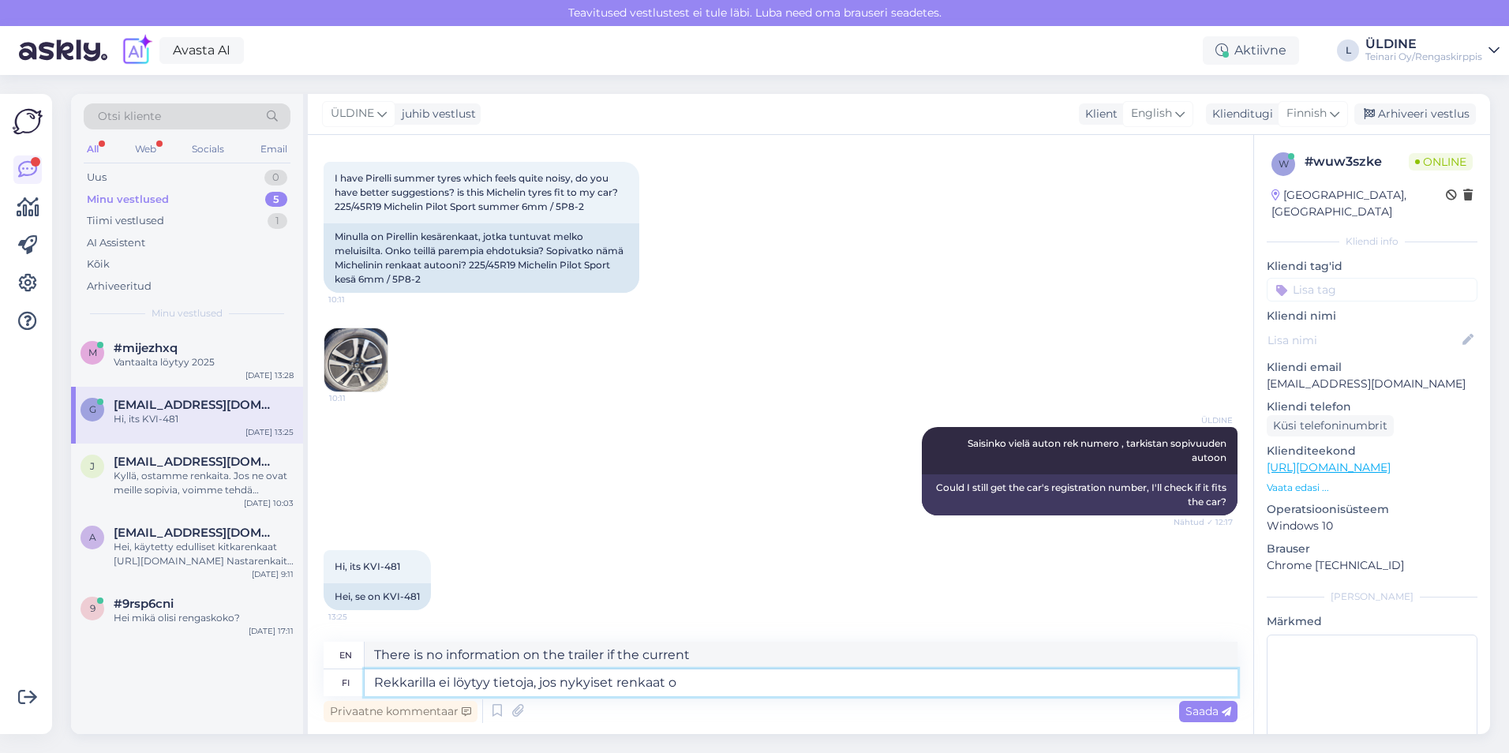
type textarea "There is no information on the trailer if the current tires"
type textarea "Rekkarilla ei löytyy tietoja, jos nykyiset renkaat ovat s"
type textarea "There is no information on the trailer if the current tires are"
type textarea "Rekkarilla ei löytyy tietoja, jos nykyiset renkaat ovat sitö ko"
type textarea "There is no information on the trailer if the current tires are tied."
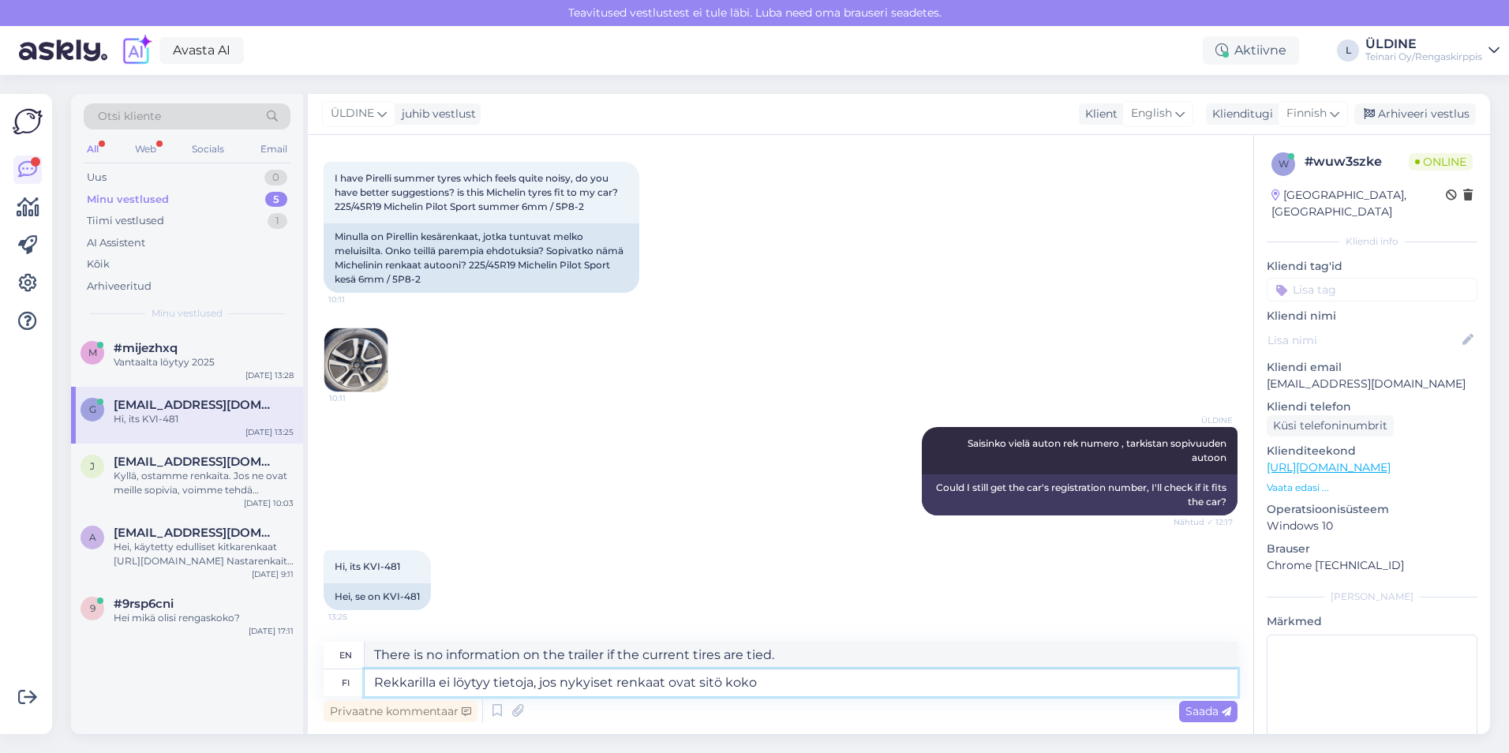
type textarea "Rekkarilla ei löytyy tietoja, jos nykyiset renkaat ovat sitö koko"
type textarea "There is no information on the trailer if the current tires are the correct siz…"
type textarea "Rekkarilla ei löytyy tietoja, jos nykyiset renkaat ovat sitö"
type textarea "There is no information on the trailer if the current tires are tied."
type textarea "Rekkarilla ei löytyy tietoja, jos nykyiset renkaat ovat sitä ko"
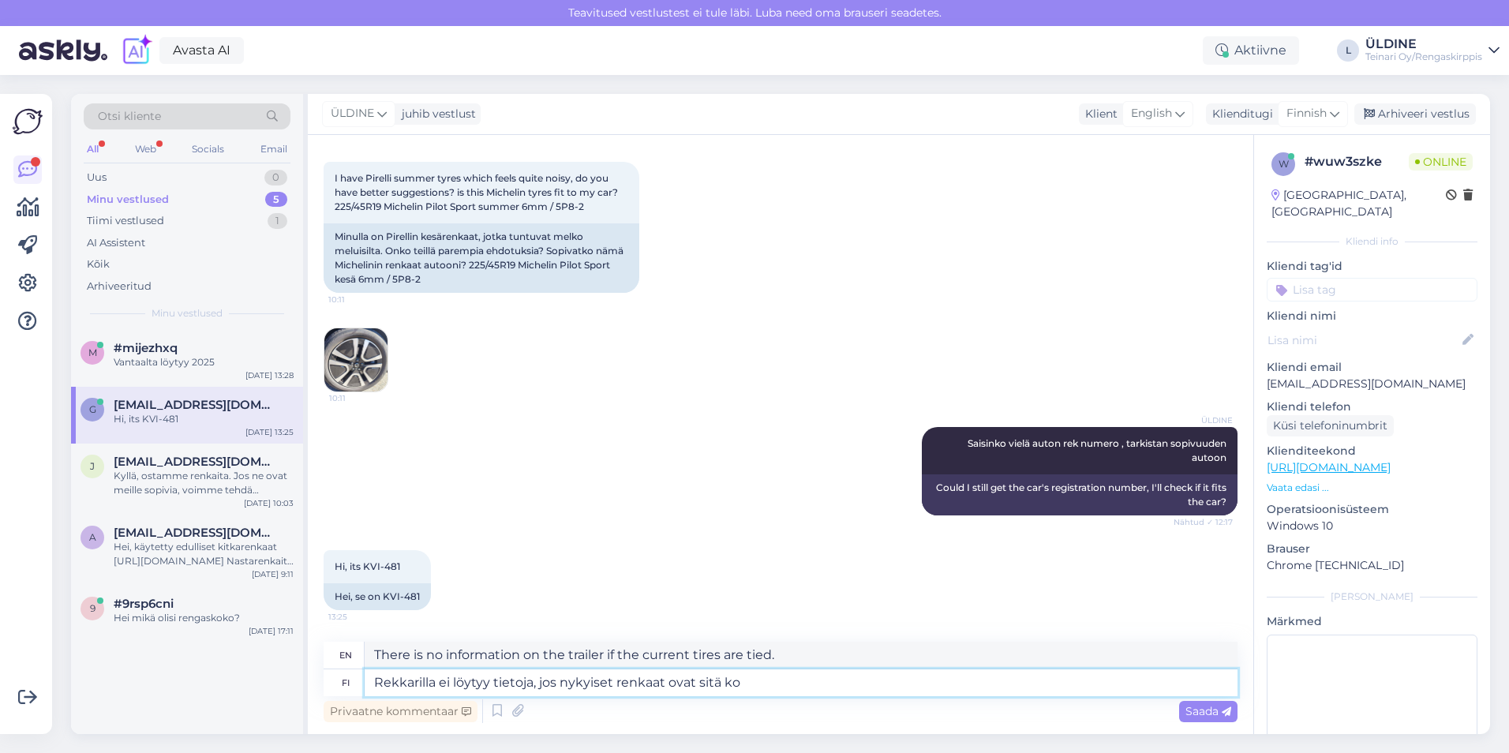
type textarea "There is no information on the trailer if the current tires are that"
type textarea "Rekkarilla ei löytyy tietoja, jos nykyiset renkaat ovat sitä kokok,"
type textarea "There is no information on the trailer if the current tires are that size,"
type textarea "Rekkarilla ei löytyy tietoja, jos nykyiset renkaat ovat sitä koko"
type textarea "There is no information on the trailer if the current tires are that size."
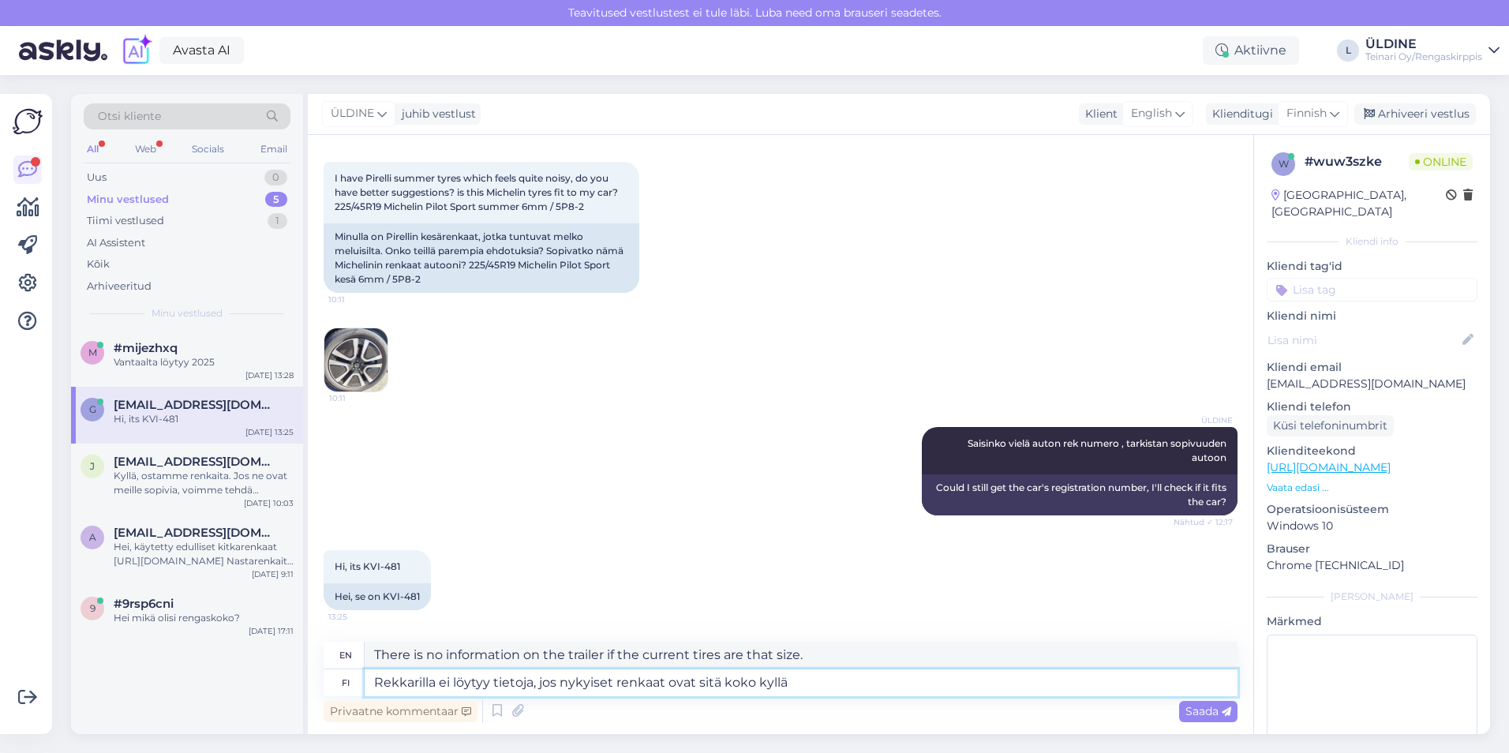
type textarea "Rekkarilla ei löytyy tietoja, jos nykyiset renkaat ovat sitä koko kyllä s"
type textarea "There is no information on the trailer, if the current tires are that size yes"
type textarea "Rekkarilla ei löytyy tietoja, jos nykyiset renkaat ovat sitä koko kyllä silloin"
type textarea "There is no information on the trailer, if the current tires are that size then…"
type textarea "Rekkarilla ei löytyy tietoja, jos nykyiset renkaat ovat sitä koko kyllä silloin…"
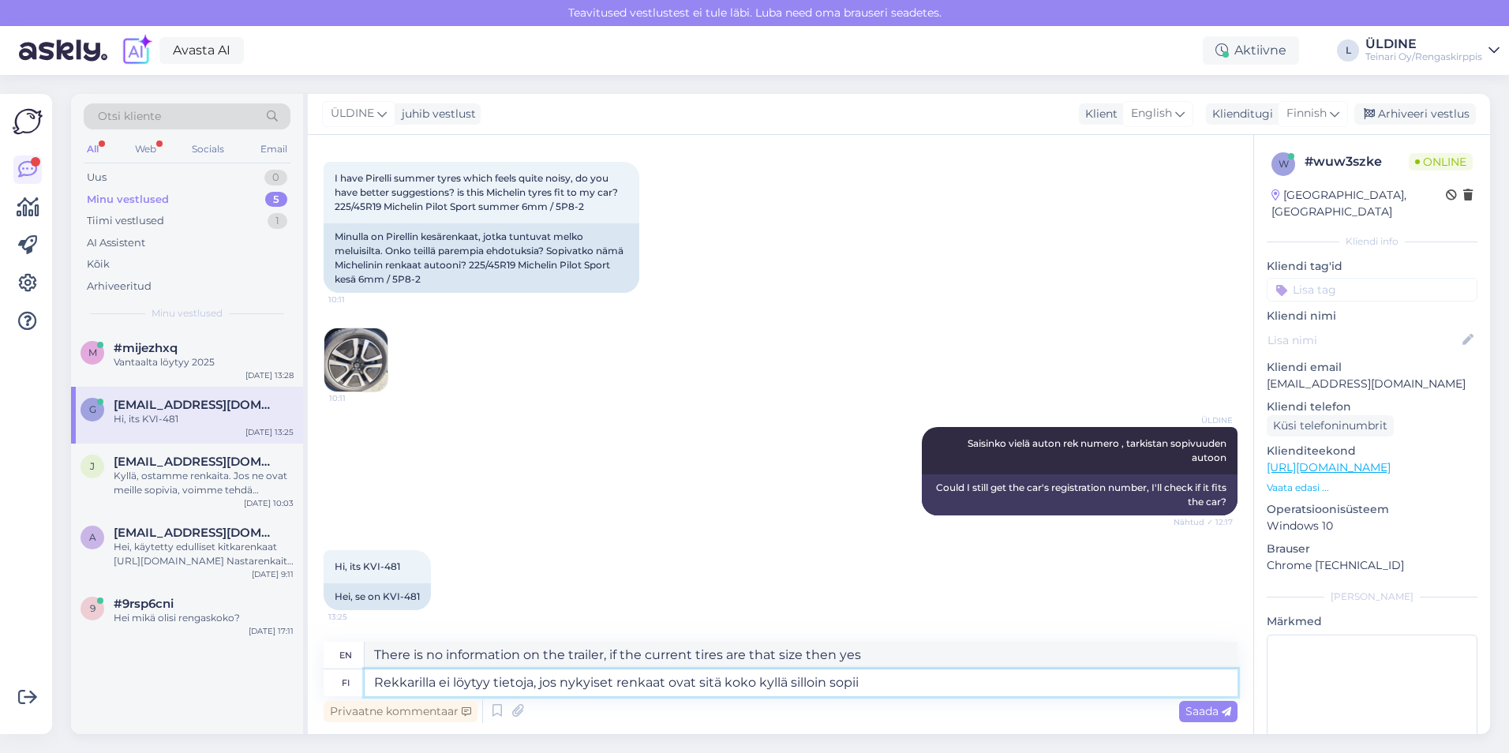
type textarea "There is no information on the trailer, if the current tires are that size then…"
type textarea "Rekkarilla ei löytyy tietoja, jos nykyiset renkaat ovat sitä koko kyllä silloin…"
click at [1193, 718] on div "Saada" at bounding box center [1208, 711] width 58 height 21
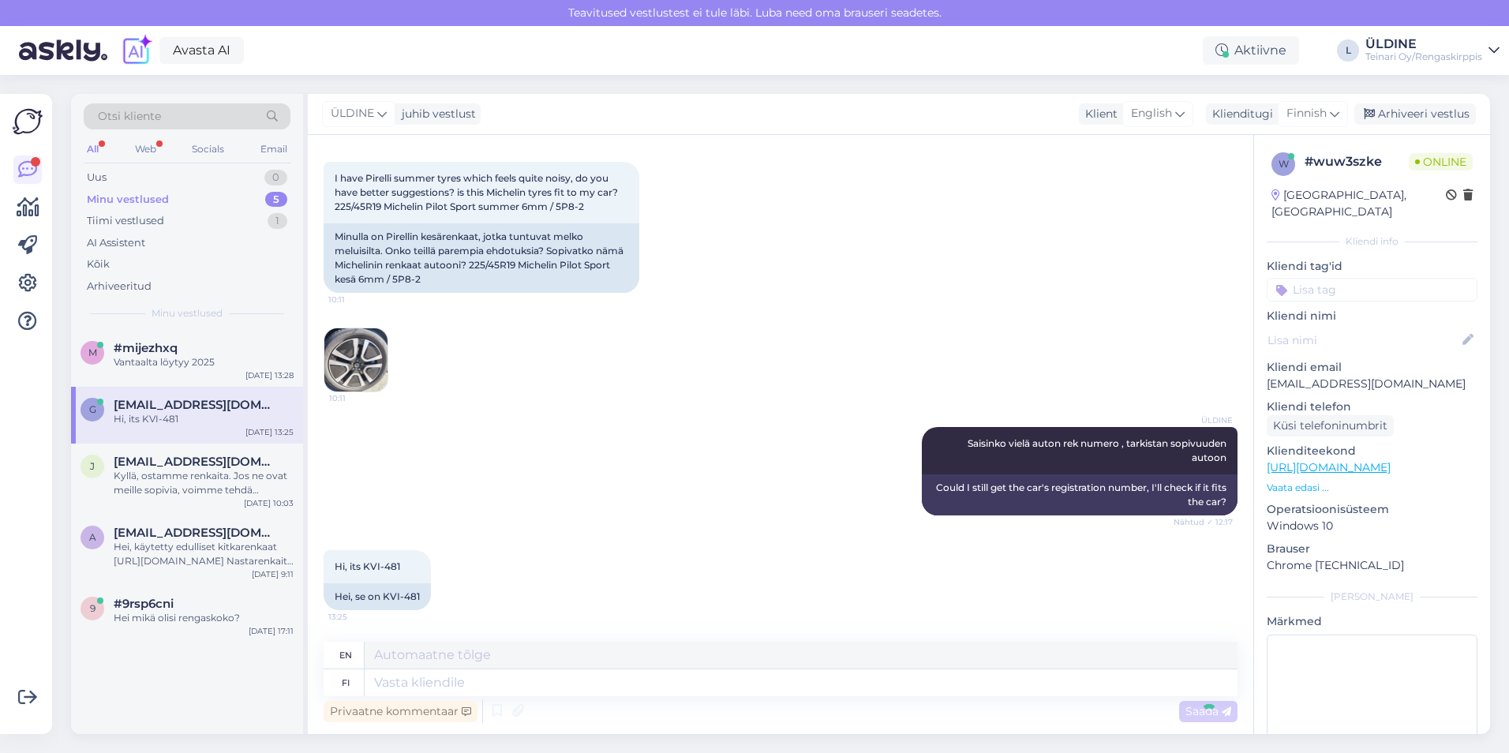
scroll to position [196, 0]
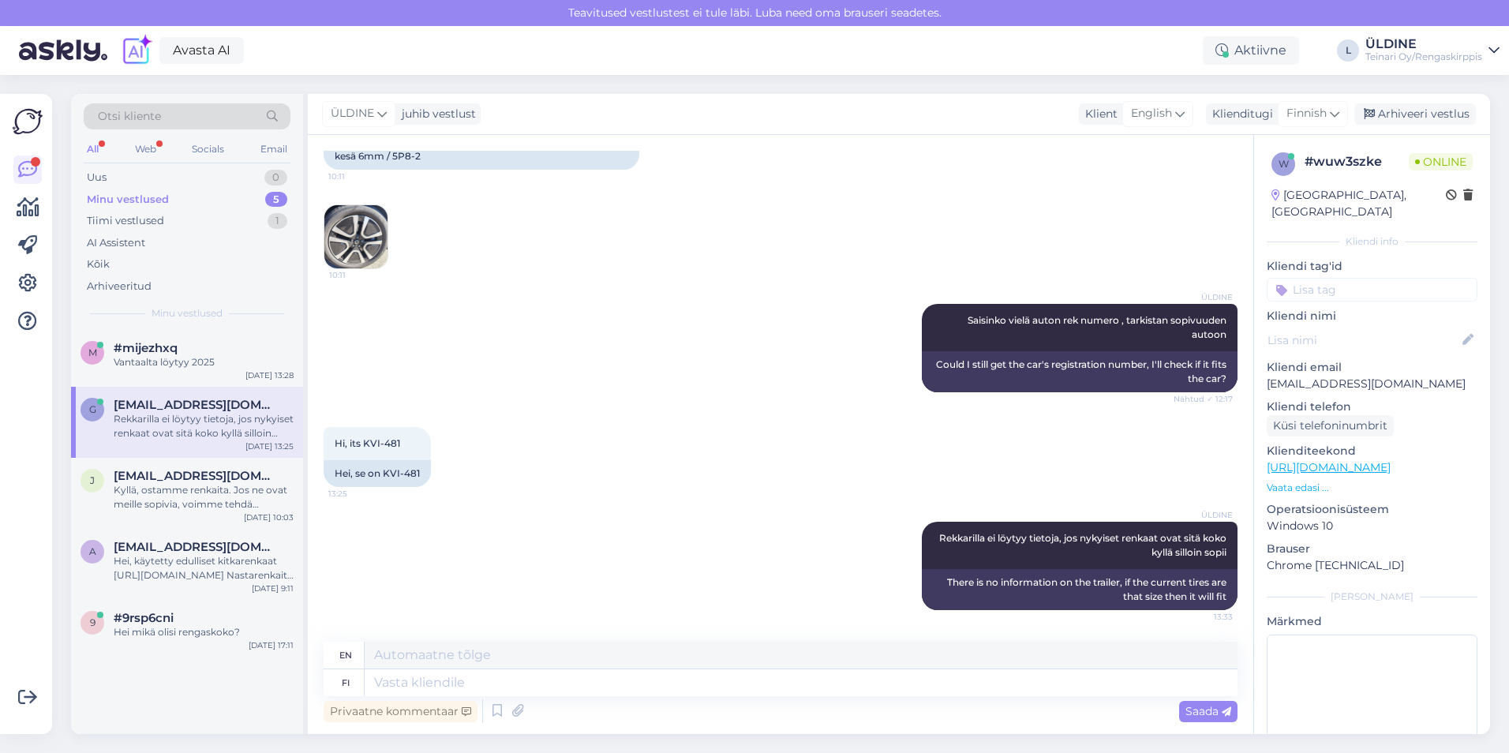
click at [97, 149] on div "All" at bounding box center [93, 149] width 18 height 21
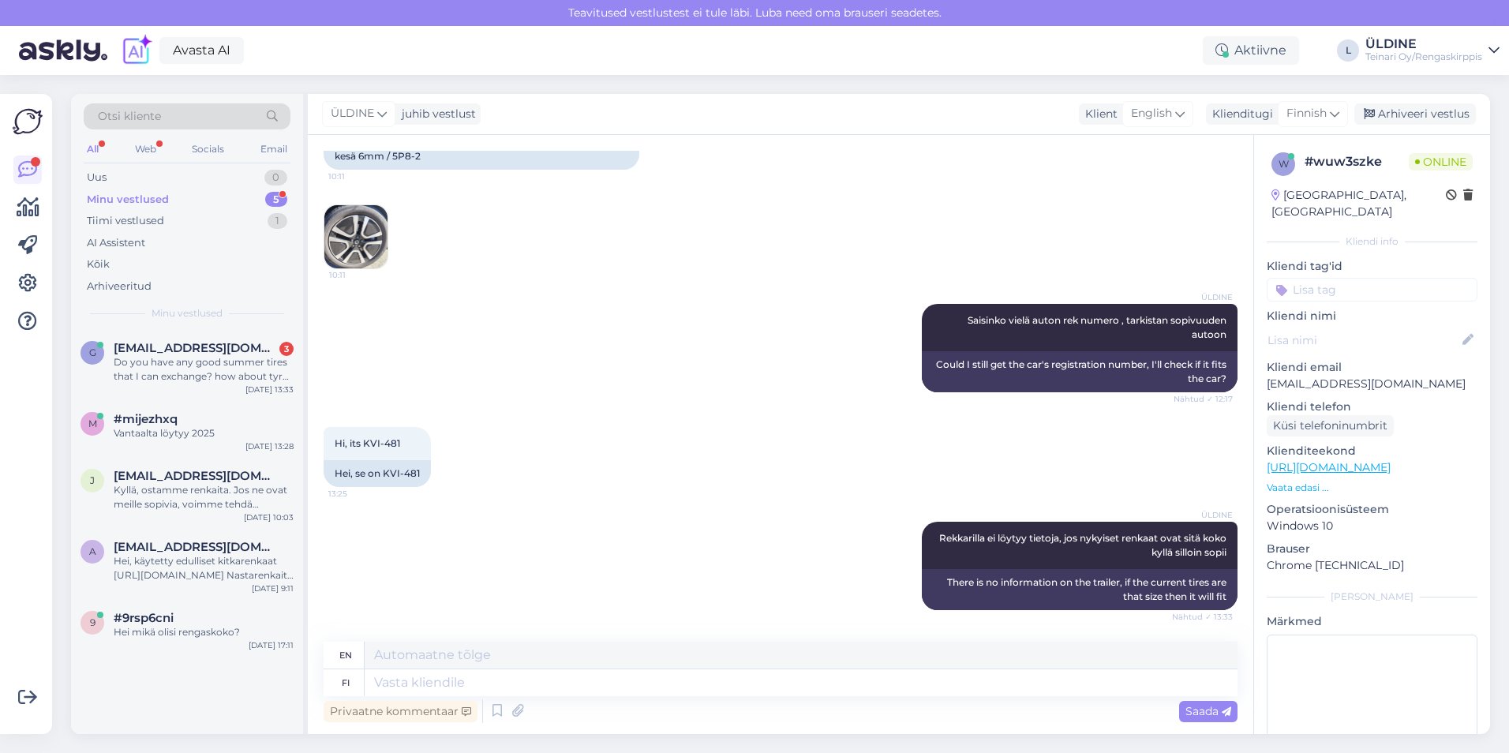
scroll to position [508, 0]
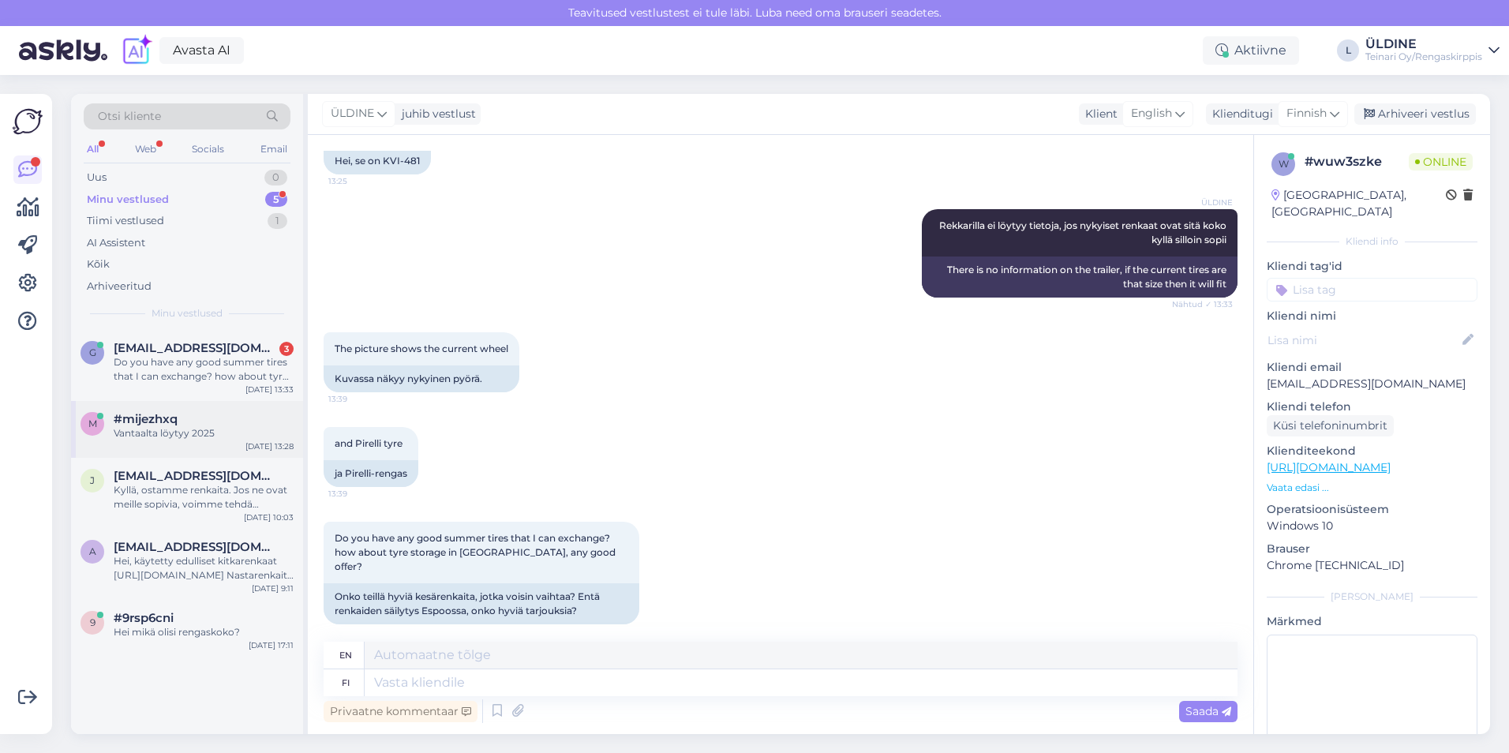
click at [208, 439] on div "Vantaalta löytyy 2025" at bounding box center [204, 433] width 180 height 14
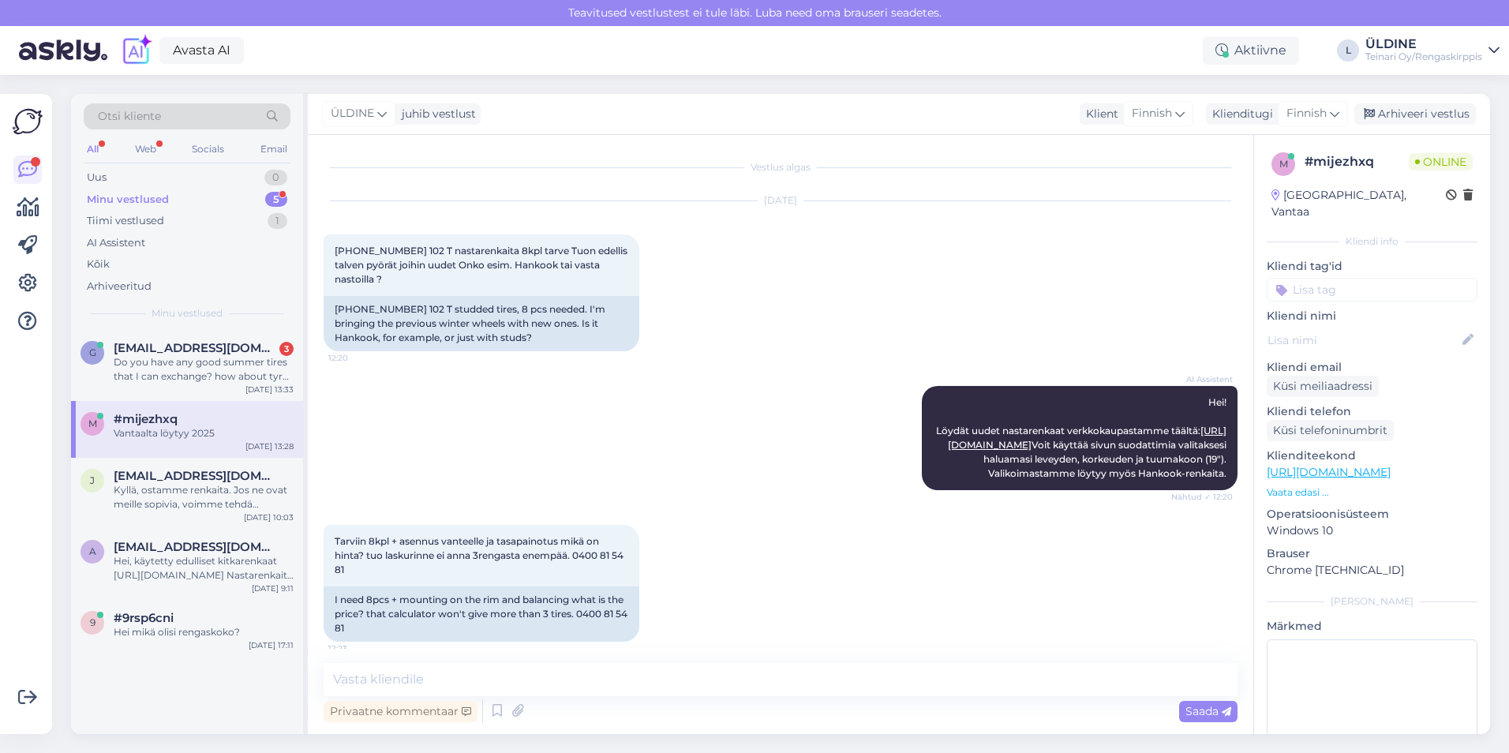
scroll to position [1334, 0]
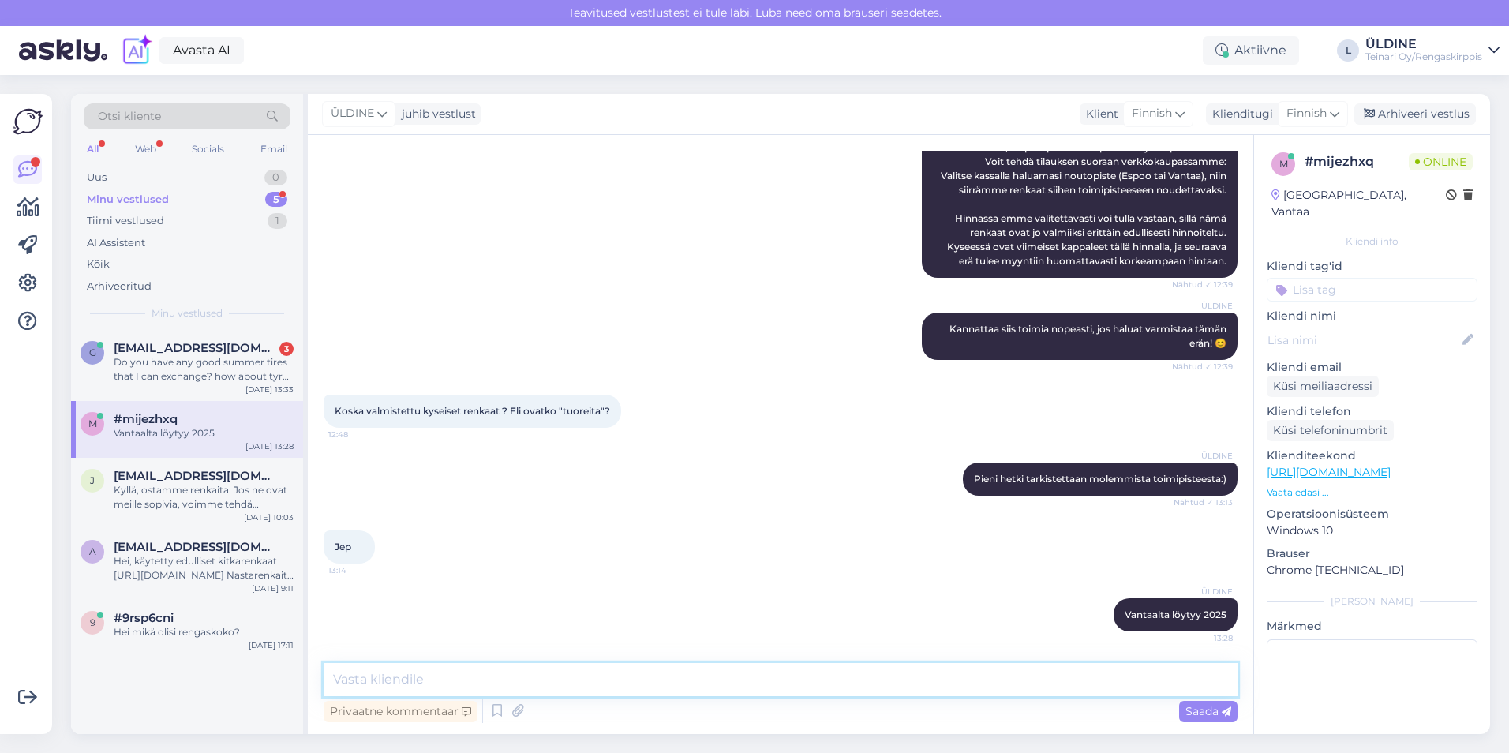
click at [370, 672] on textarea at bounding box center [781, 679] width 914 height 33
type textarea "Espoossa myös 2025"
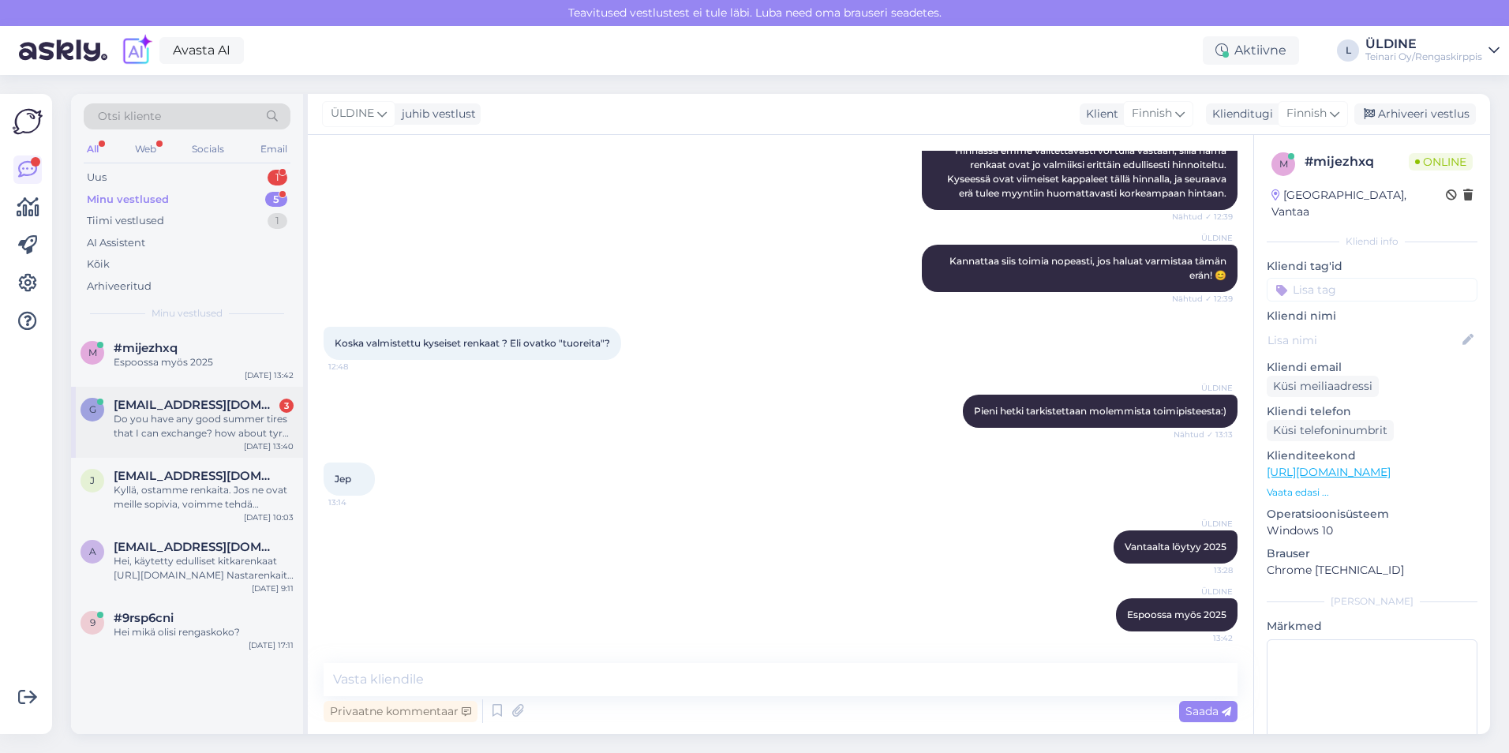
click at [215, 427] on div "Do you have any good summer tires that I can exchange? how about tyre storage i…" at bounding box center [204, 426] width 180 height 28
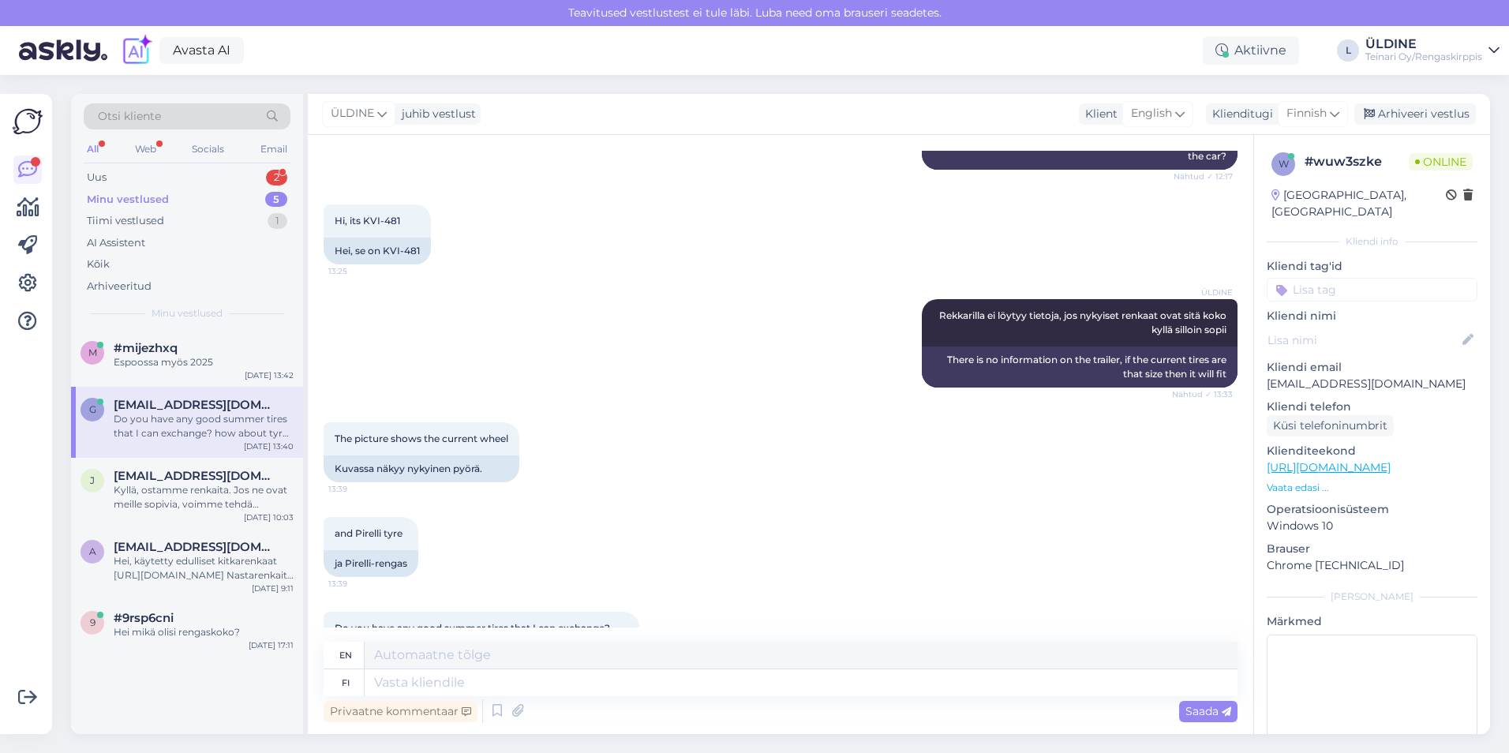
scroll to position [508, 0]
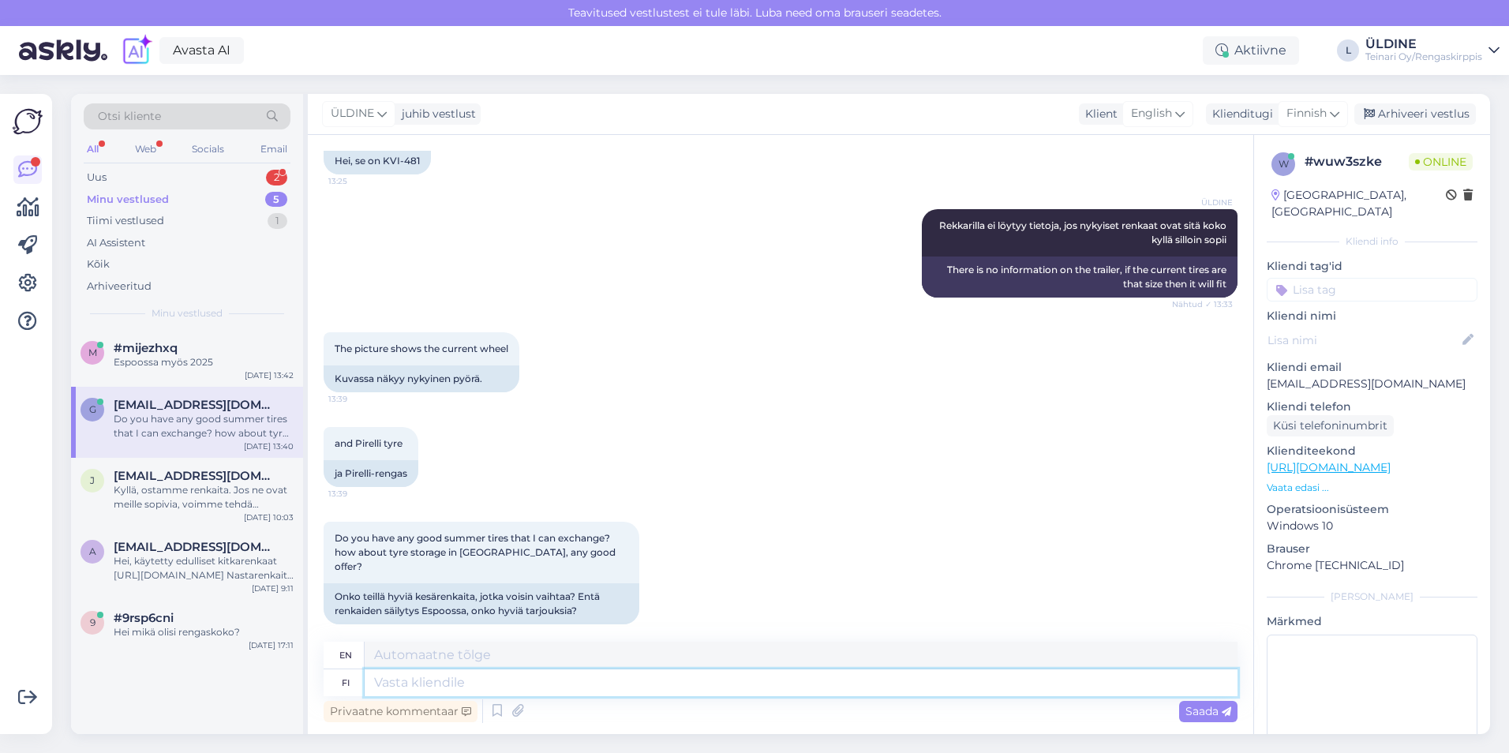
click at [404, 686] on textarea at bounding box center [801, 682] width 873 height 27
type textarea "Kyseiset"
type textarea "Those"
type textarea "Kyseiset"
type textarea "The N in question"
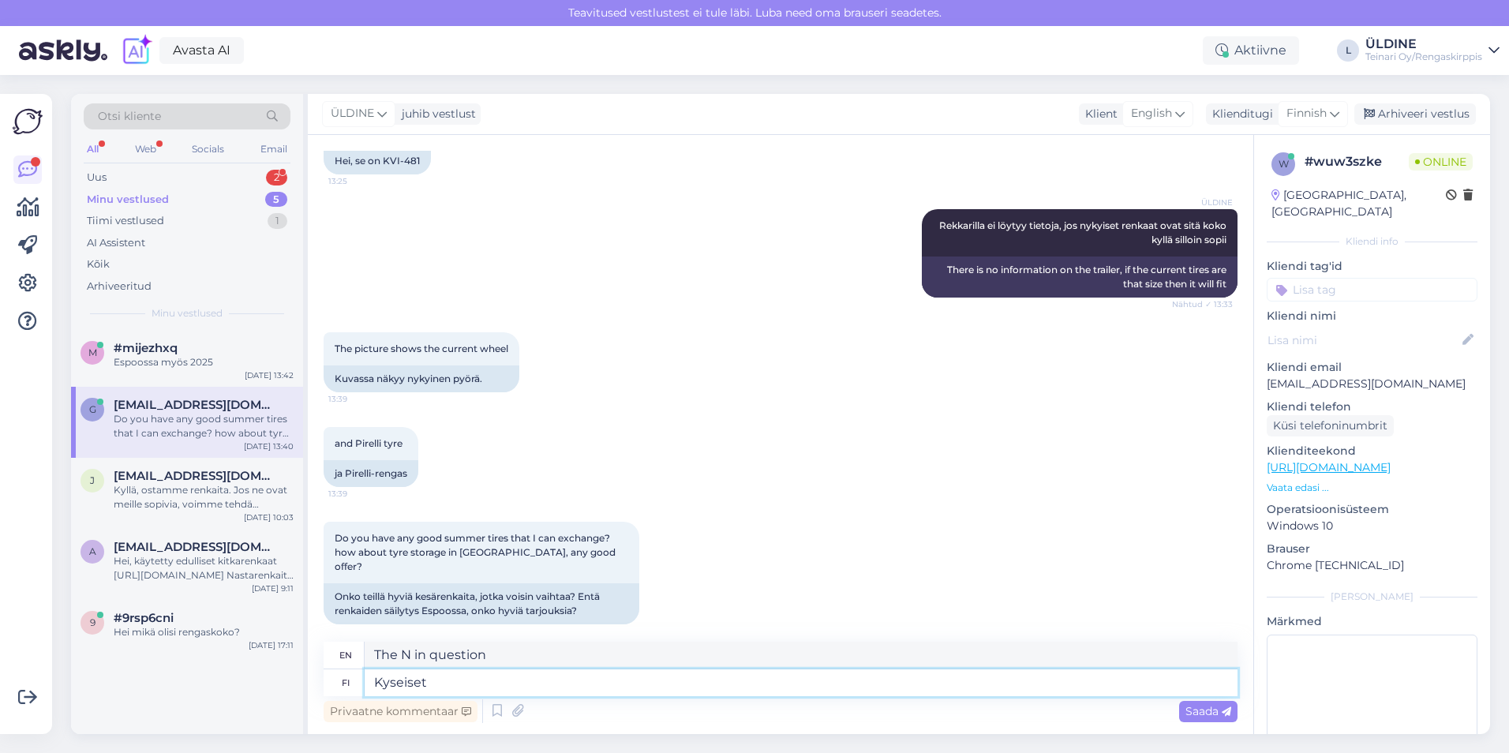
type textarea "Kyseiset M"
type textarea "Those"
type textarea "Kyseiset Michelinit"
type textarea "The Michelins in question"
type textarea "Kyseiset Michelinit ovat"
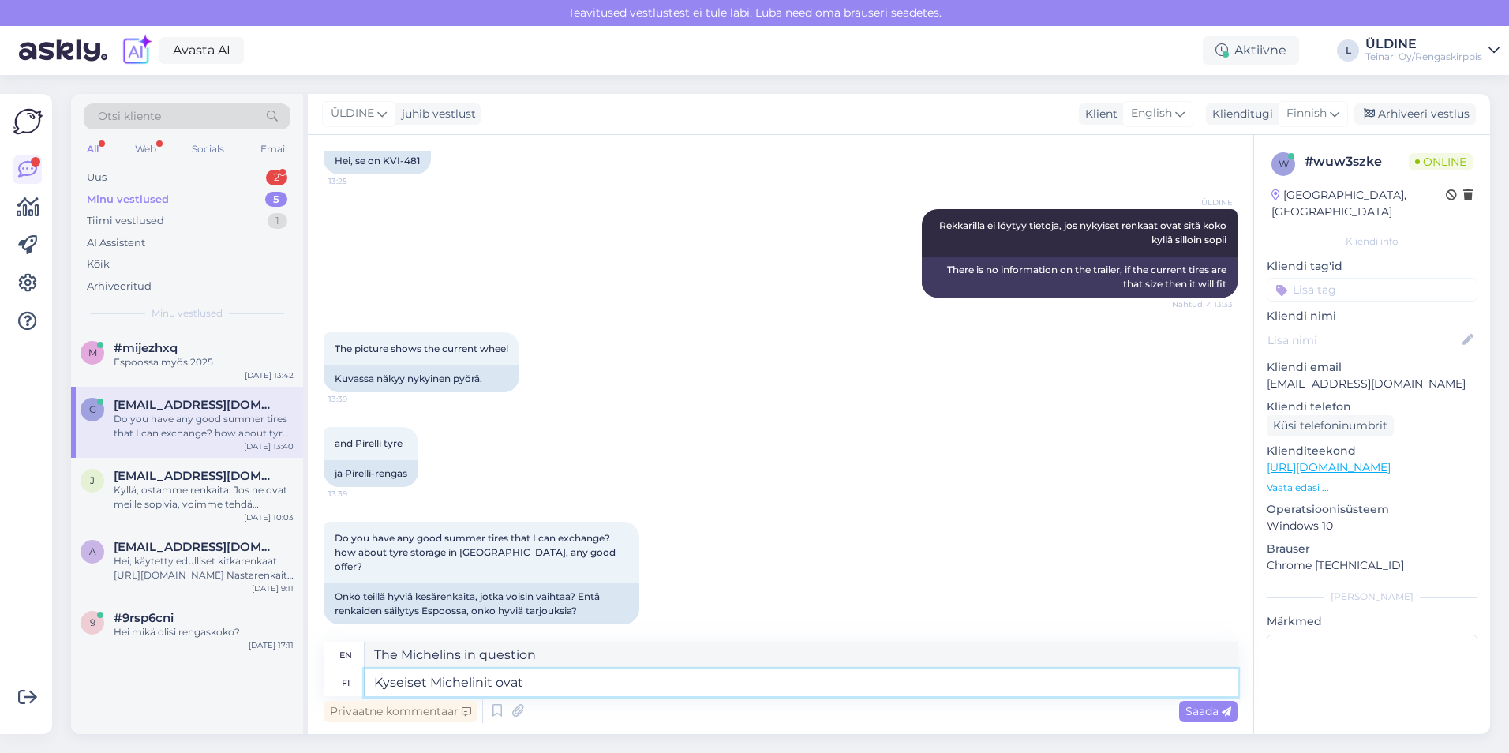
type textarea "The Michelins in question are"
type textarea "Kyseiset Michelinit ovat Vantaalla"
type textarea "The Michelins in question are in [GEOGRAPHIC_DATA]."
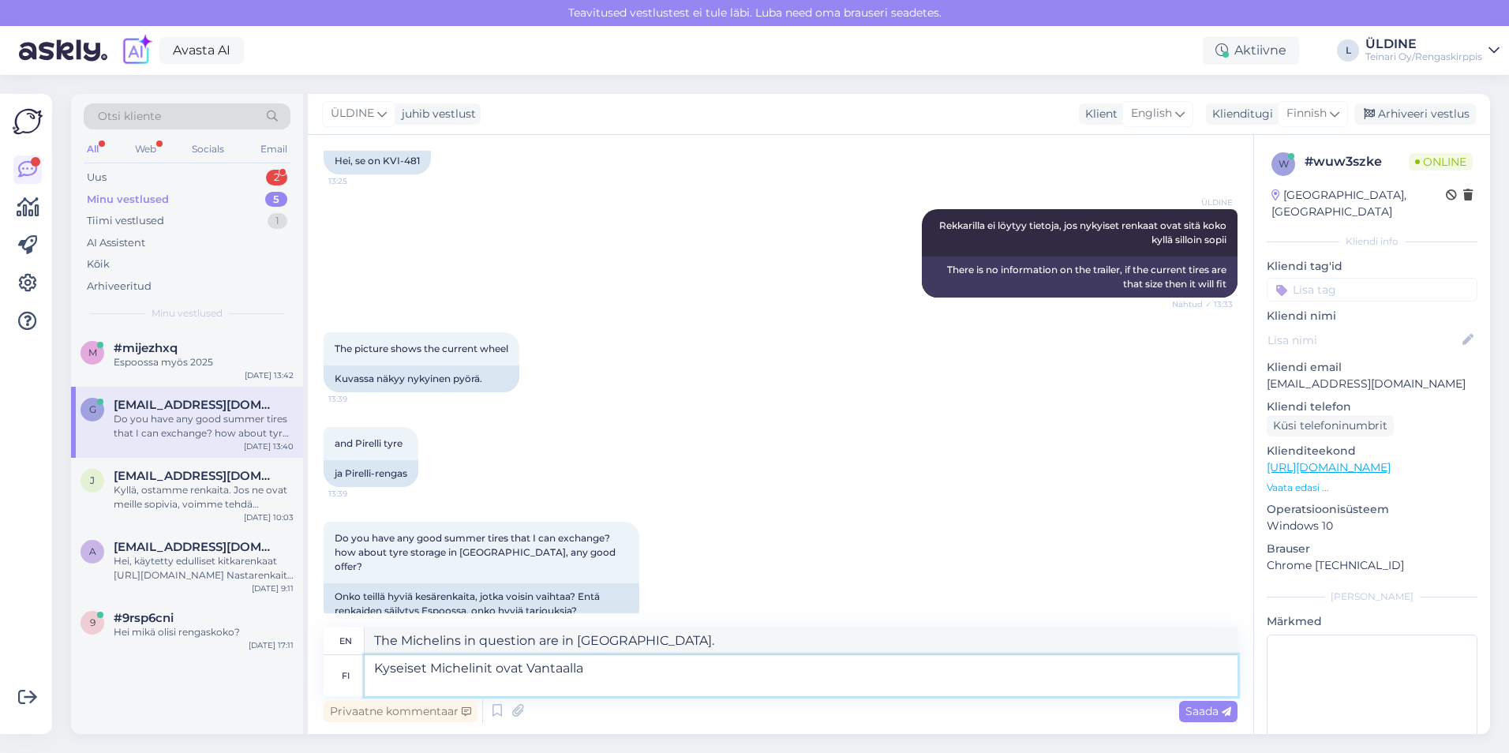
paste textarea "[URL][DOMAIN_NAME]"
type textarea "Kyseiset Michelinit ovat Vantaalla [URL][DOMAIN_NAME]"
type textarea "The Michelins in question are in Vantaa [URL][DOMAIN_NAME]"
type textarea "Kyseiset Michelinit ovat Vantaalla [URL][DOMAIN_NAME]"
click at [1203, 712] on span "Saada" at bounding box center [1208, 711] width 46 height 14
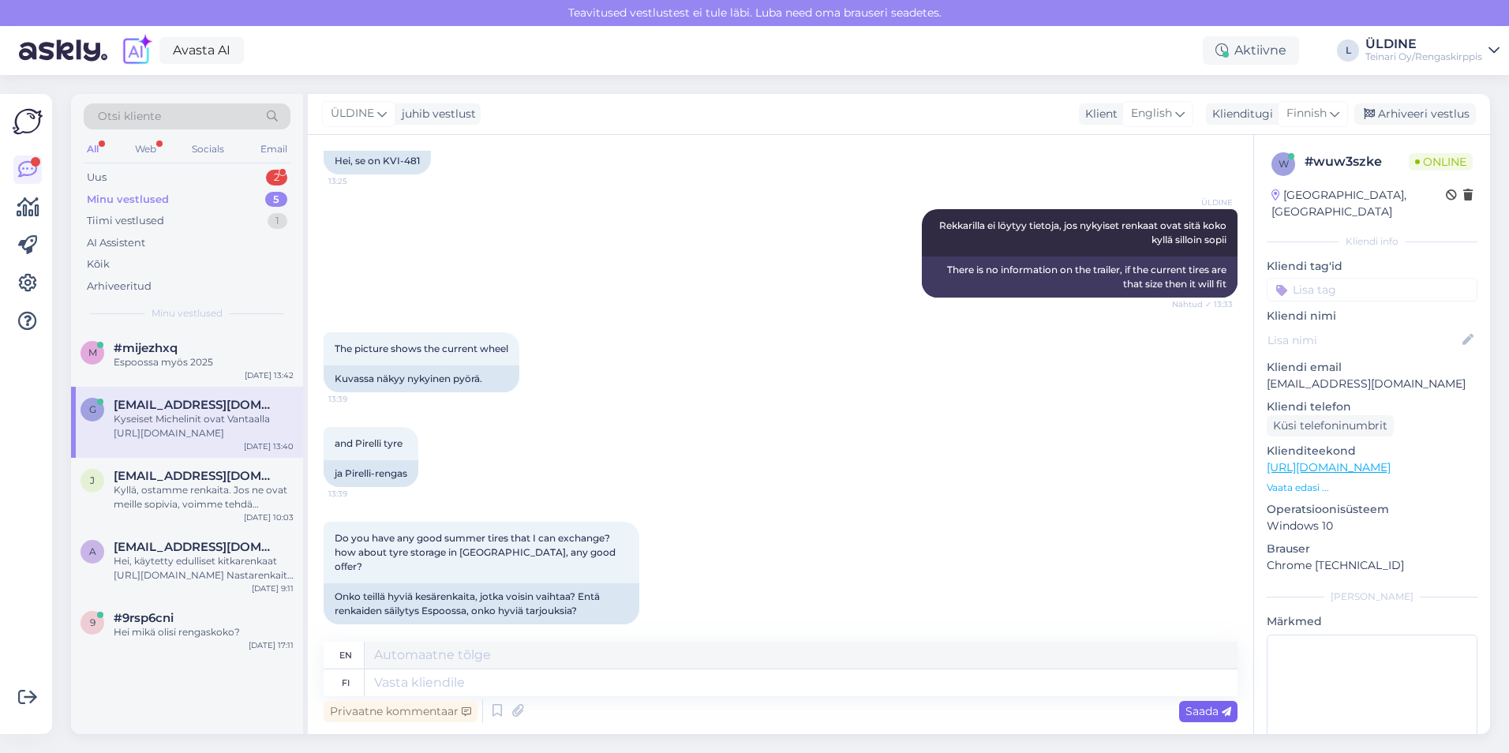
scroll to position [660, 0]
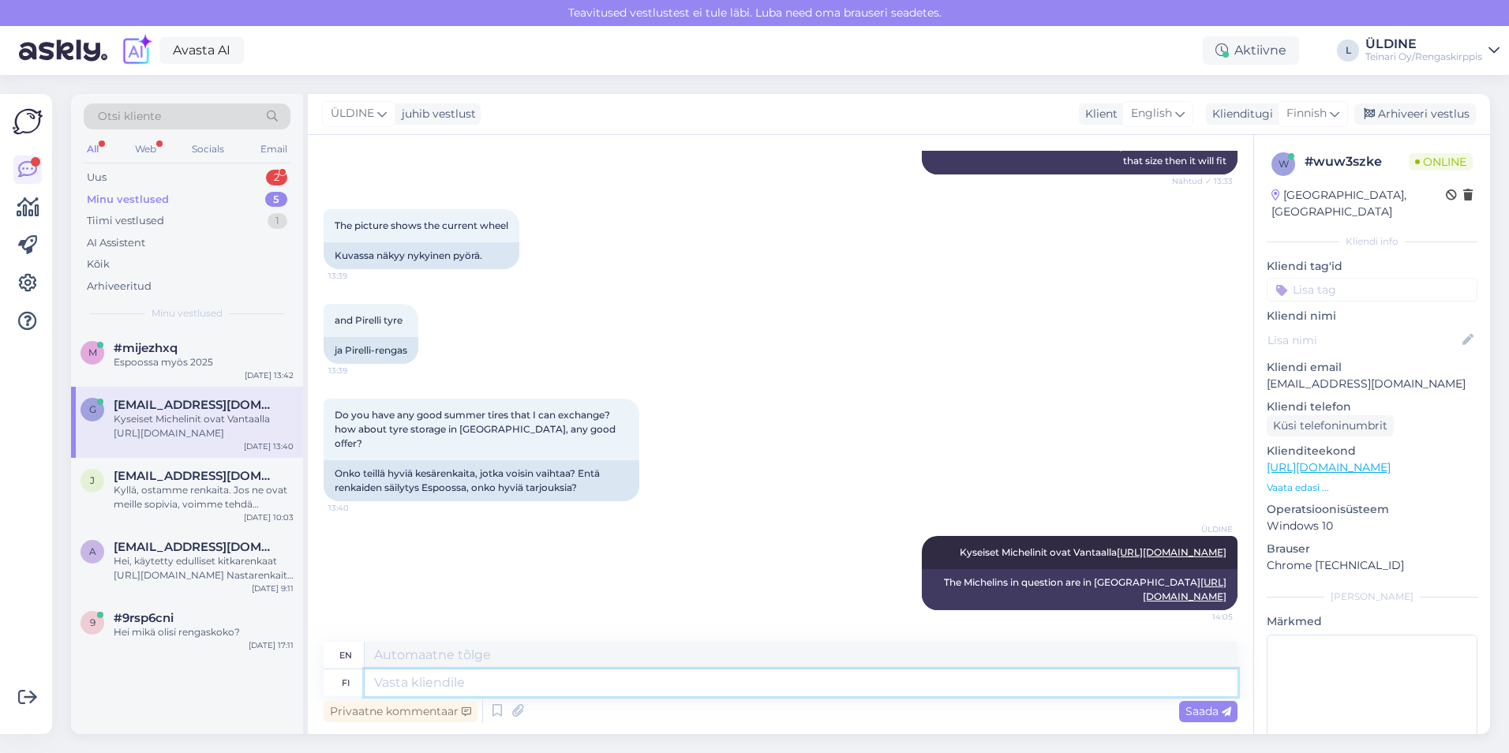
click at [405, 683] on textarea at bounding box center [801, 682] width 873 height 27
type textarea "S"
click at [492, 713] on icon at bounding box center [497, 711] width 19 height 24
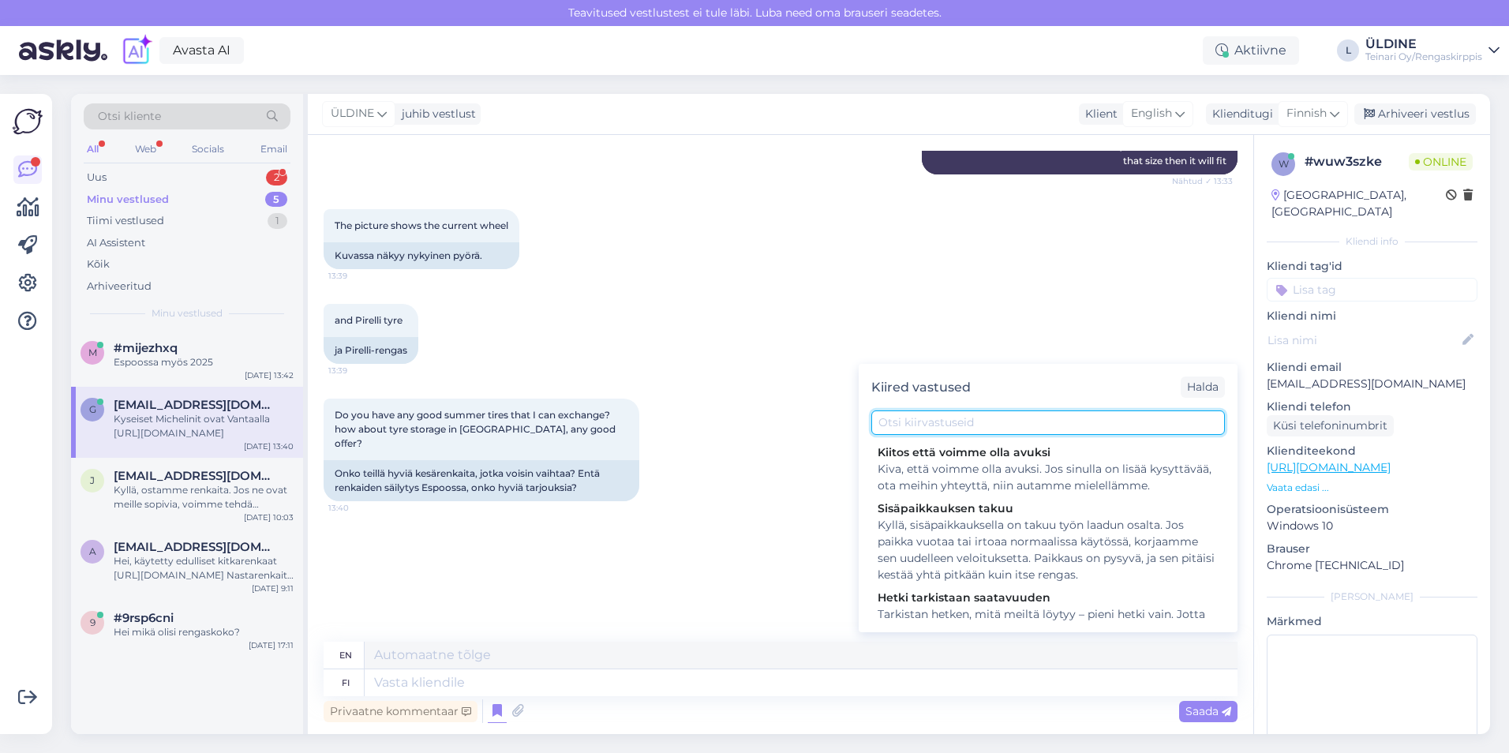
click at [911, 430] on input "text" at bounding box center [1048, 422] width 354 height 24
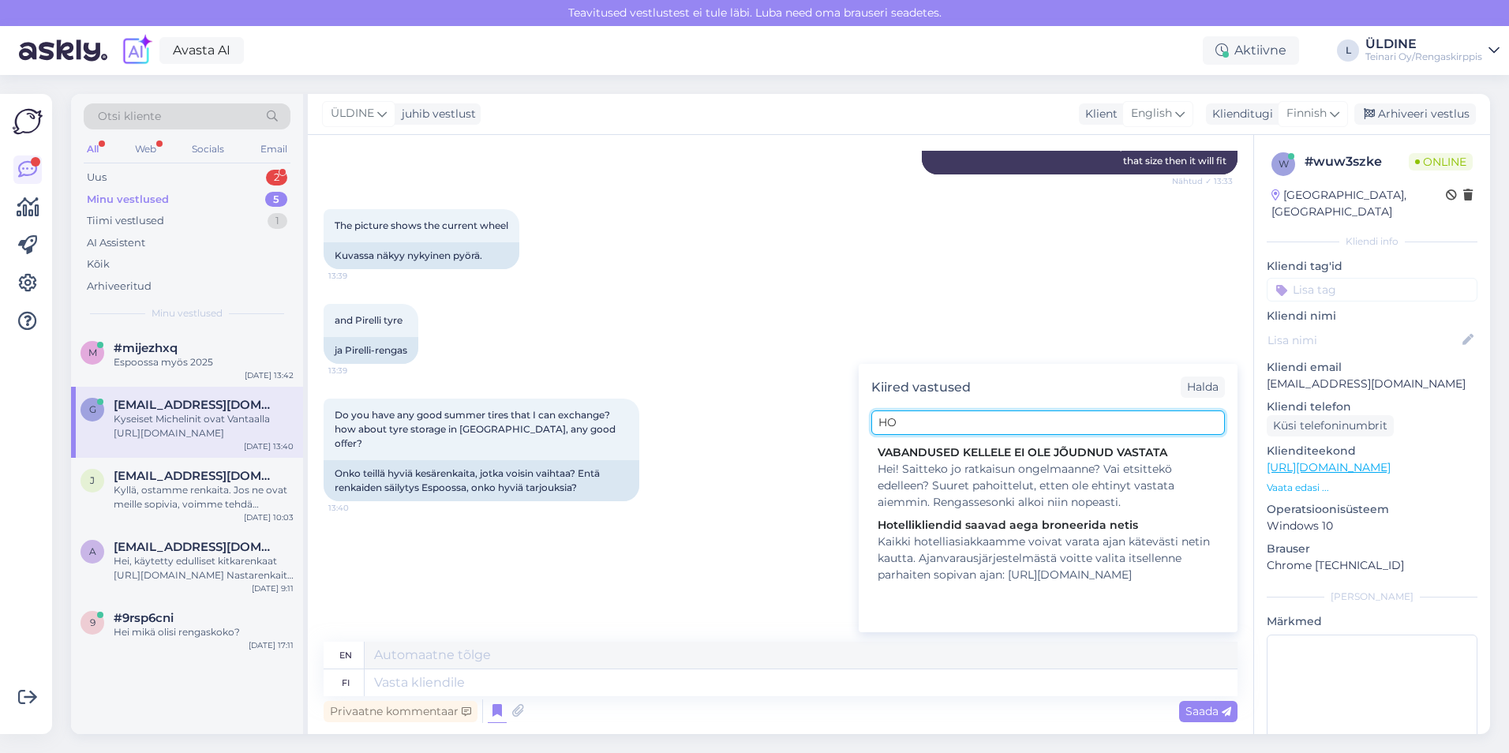
type input "H"
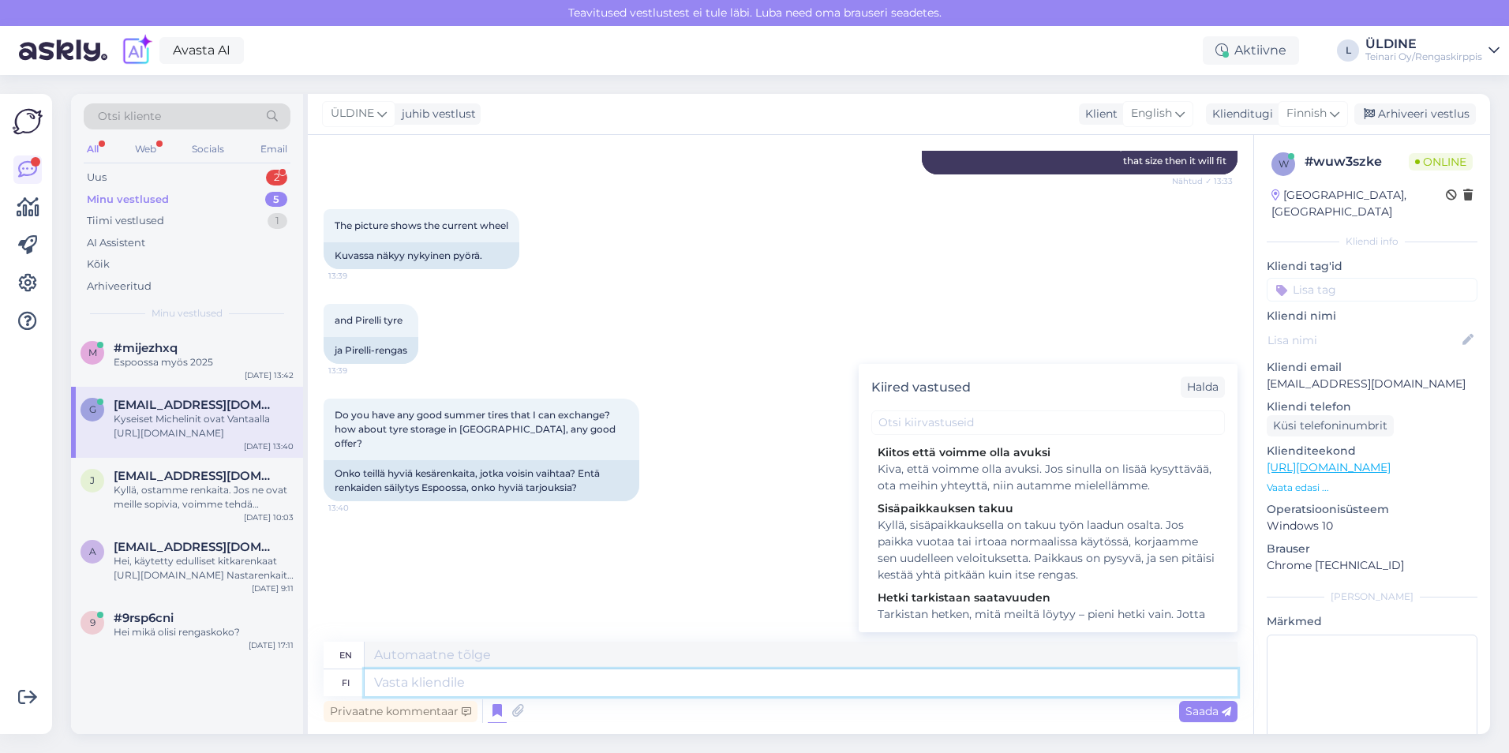
click at [428, 683] on textarea at bounding box center [801, 682] width 873 height 27
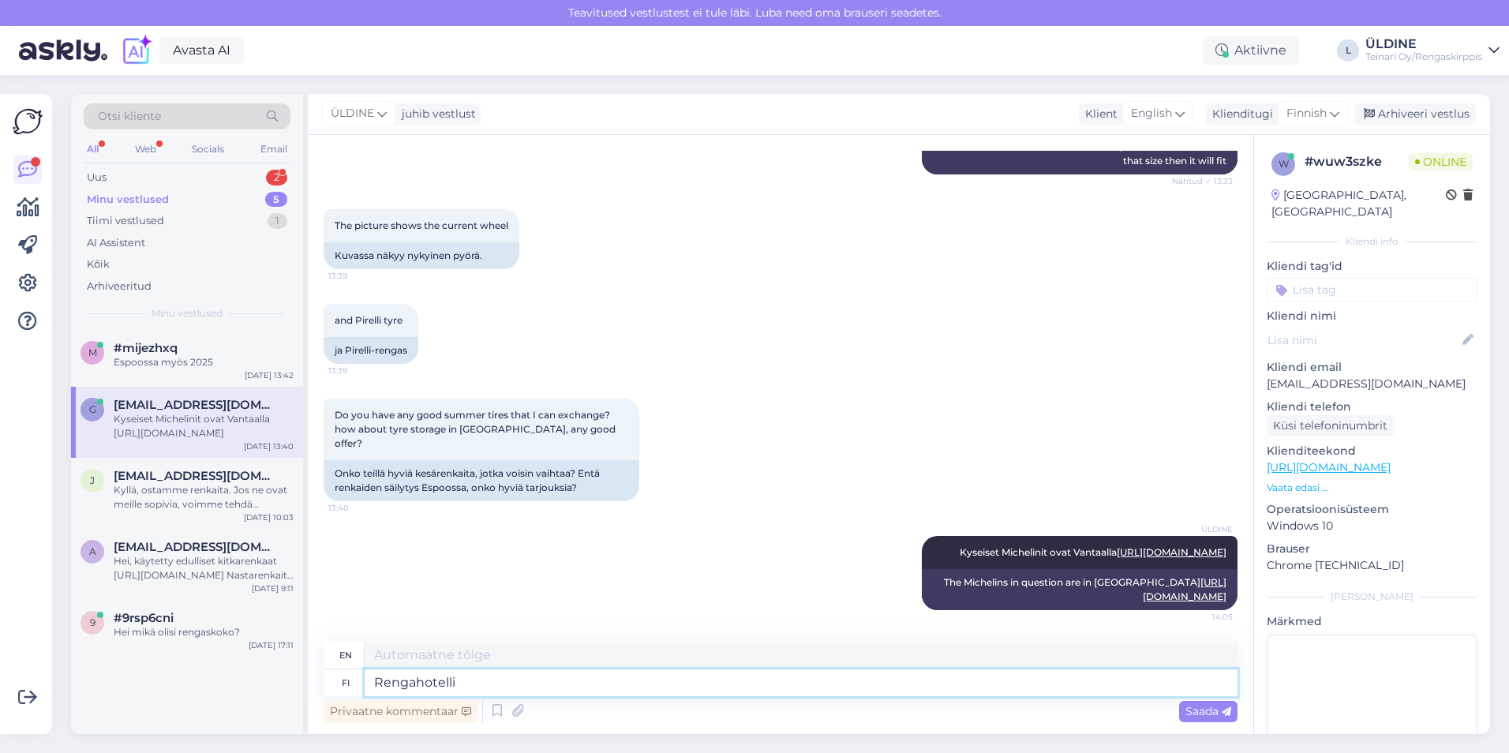
type textarea "Rengahotelli"
type textarea "Ring hotel"
type textarea "Rengahotelli hinnat"
type textarea "Ringhotel prices"
type textarea "Rengahotelli hinnat alkaa"
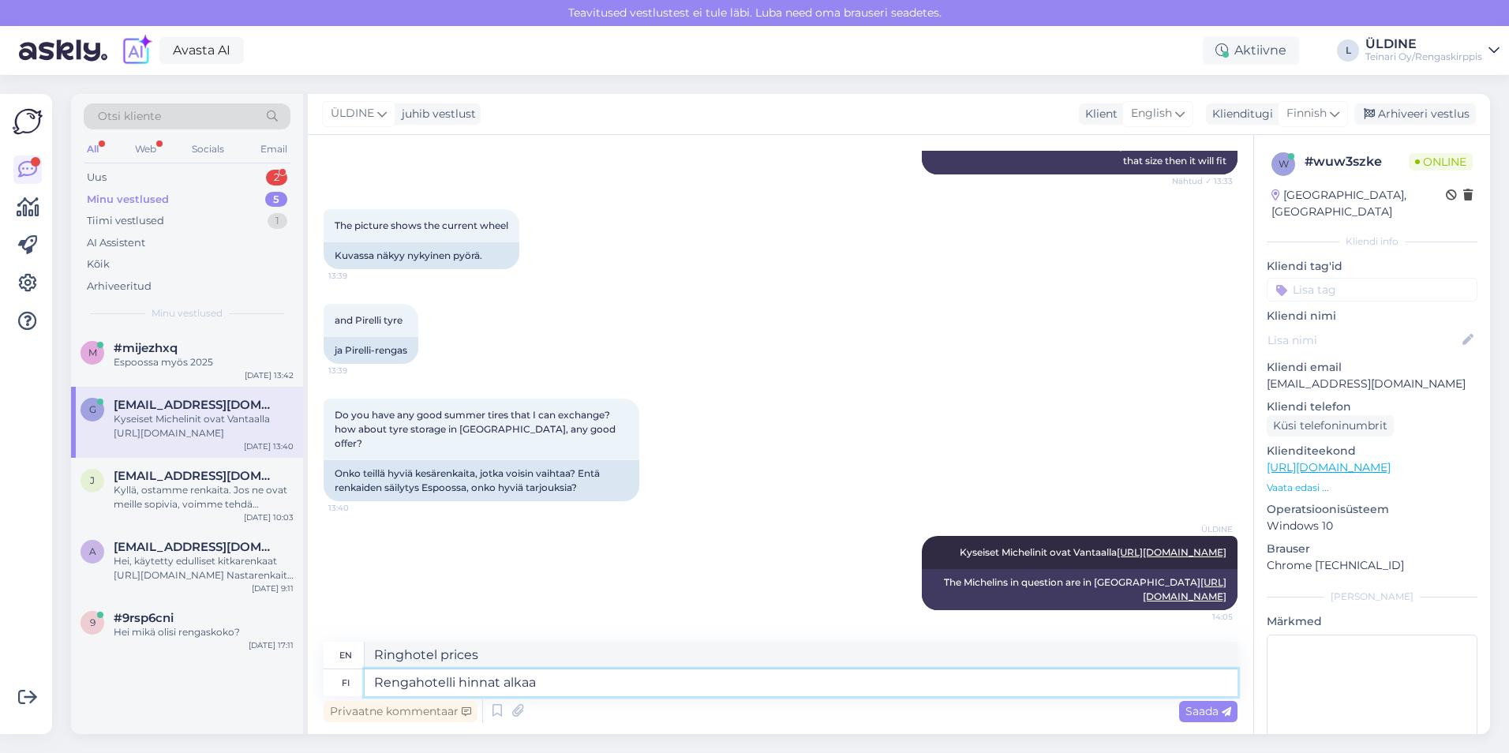
type textarea "Ringhotel prices start"
type textarea "Rengahotelli hinnat alkaa 100"
type textarea "Ringhotel prices start at 100"
type textarea "Rengahotelli hinnat alkaa 100€"
type textarea "Ringhotel prices start at €100"
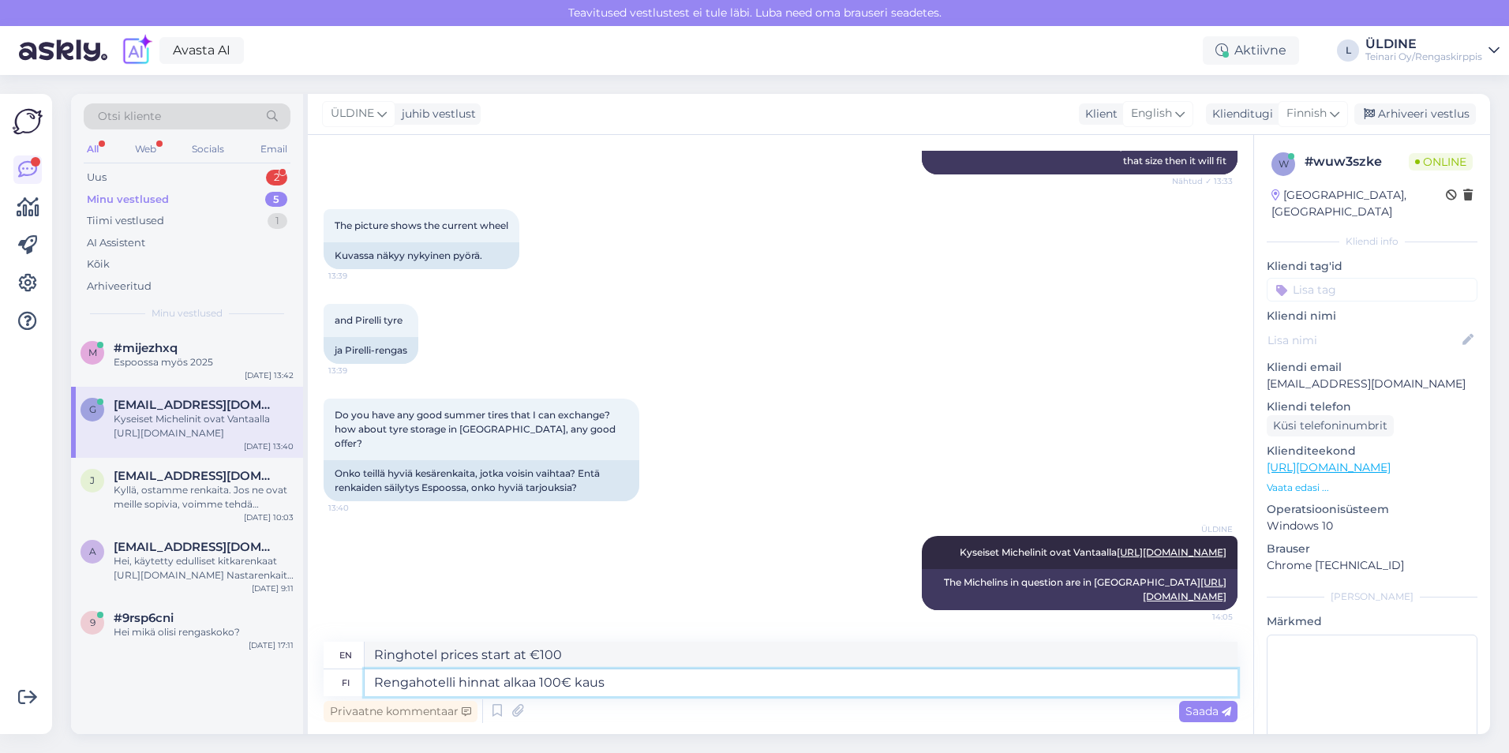
type textarea "Rengahotelli hinnat alkaa 100€ kausi"
type textarea "Ringhotel prices start at €100 per season"
type textarea "Rengahotelli hinnat alkaa 100€ kausi, s"
type textarea "Ringhotel prices start at €100 per season,"
type textarea "Rengahotelli hinnat alkaa 100€ kausi, siihen"
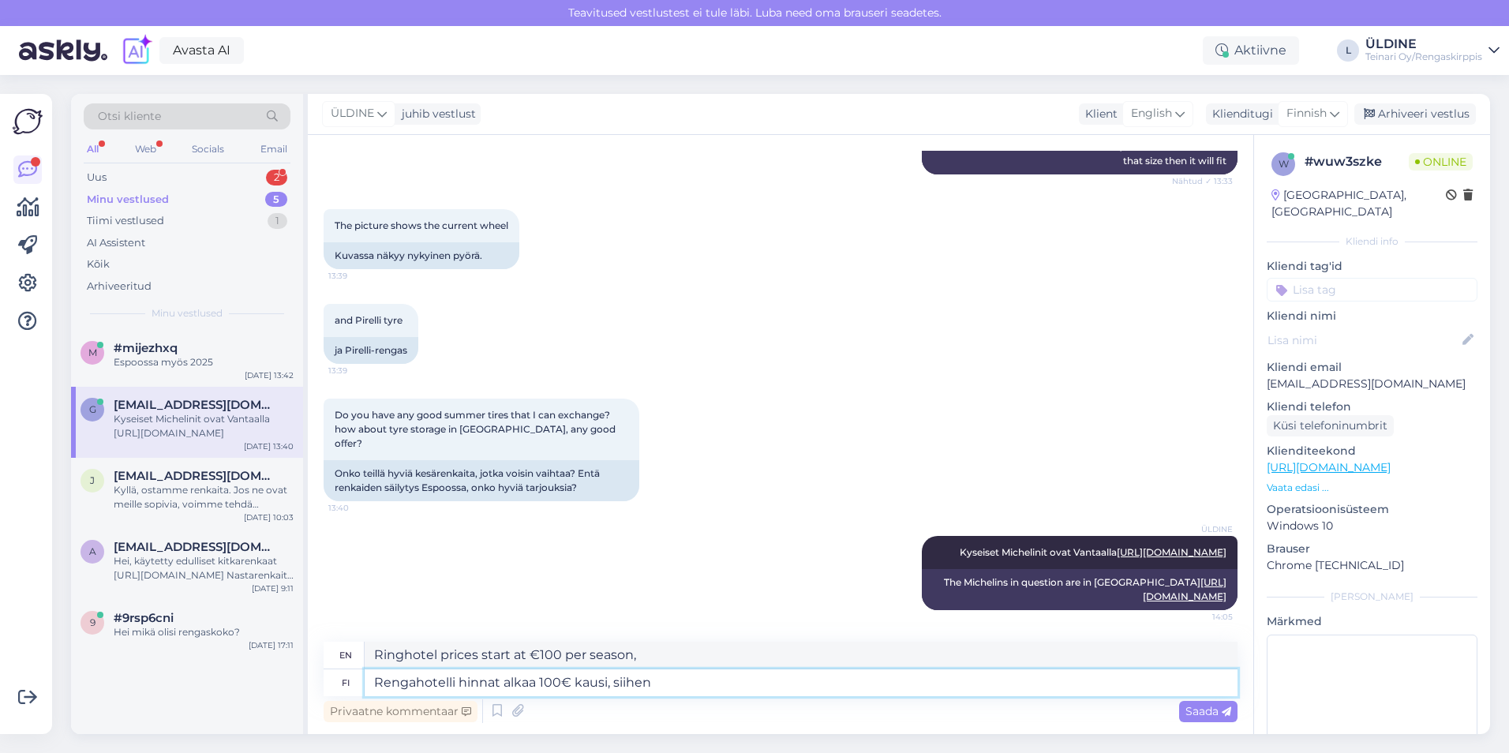
type textarea "Ringhotel prices start at €100 per season, up to"
type textarea "Rengahotelli hinnat alkaa 100€ kausi, siihen lisäntyy"
type textarea "Ringhotel prices start at €100 per season, plus"
type textarea "Rengahotelli hinnat alkaa 100€ kausi, siihen lisäntyy rengastyöt"
type textarea "Tire hotel prices start at €100 per season, plus tire work."
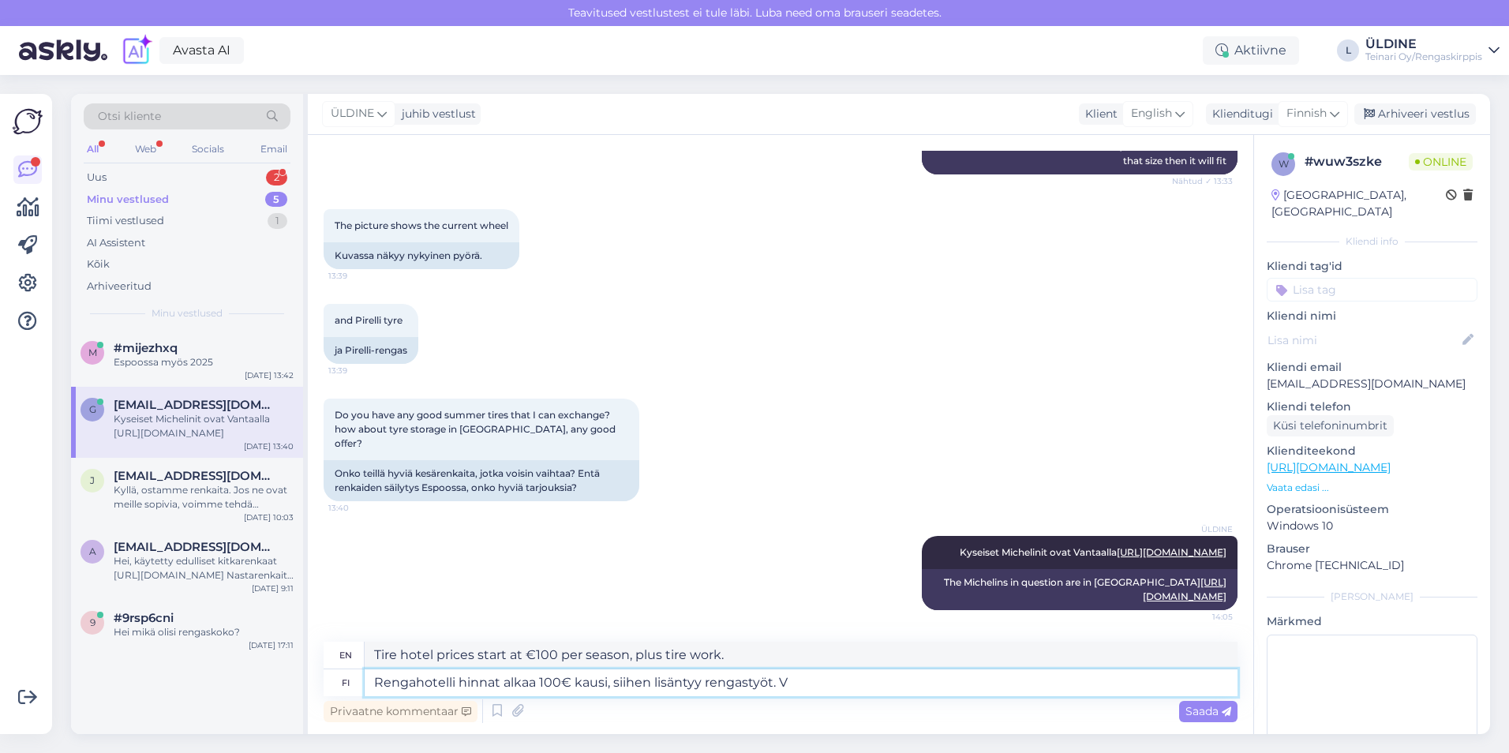
type textarea "Rengahotelli hinnat alkaa 100€ kausi, siihen lisäntyy rengastyöt. Vl"
type textarea "Tire hotel prices start at €100 per season, plus tire work. Vl"
type textarea "Rengahotelli hinnat alkaa 100€ kausi, siihen lisäntyy rengastyöt."
type textarea "Tire hotel prices start at €100 per season, plus tire work."
type textarea "Rengahotelli hinnat alkaa 100€ kausi, siihen lisäntyy rengastyöt. Hinnat aj"
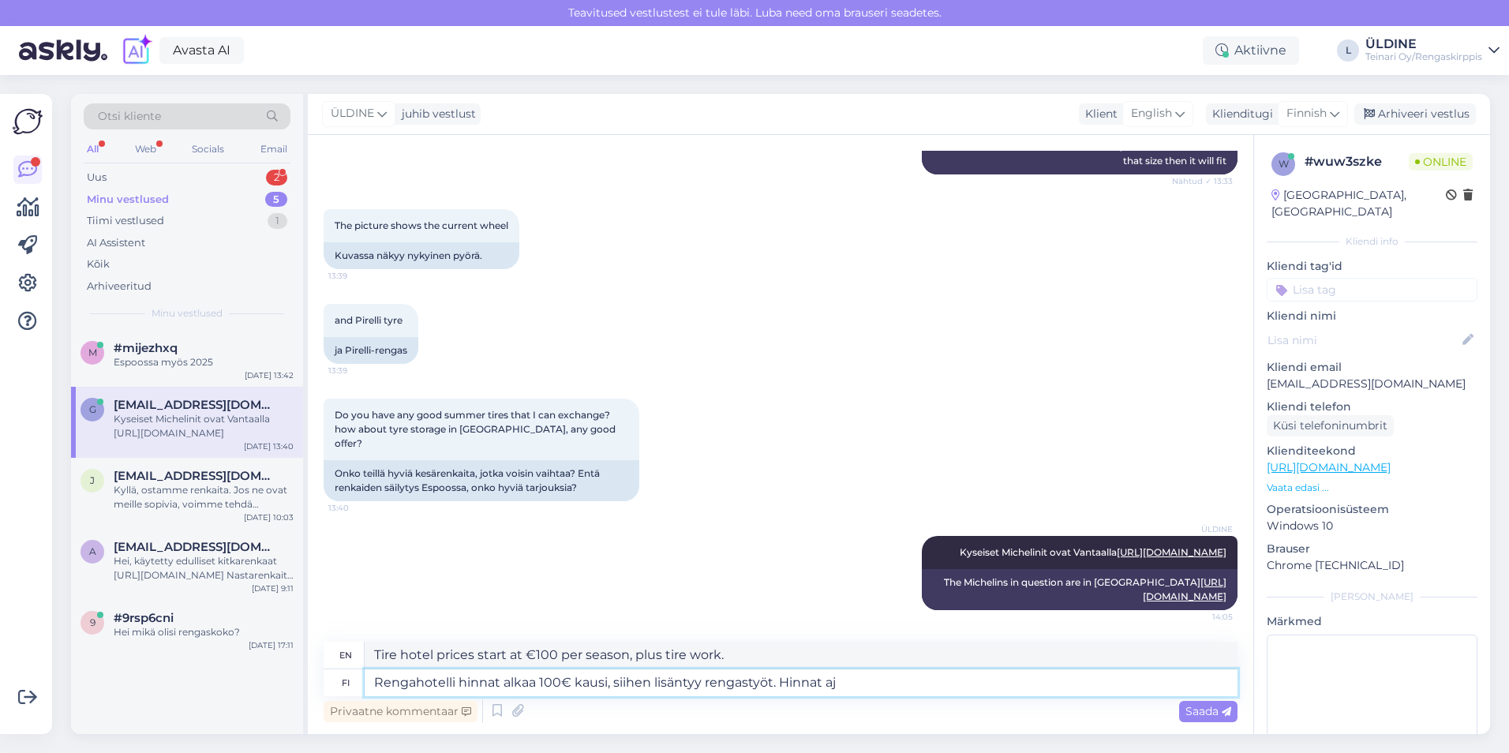
type textarea "Tire hotel prices start at €100 per season, plus tire work. Prices"
type textarea "Rengahotelli hinnat alkaa 100€ kausi, siihen lisäntyy rengastyöt. Hinnat aj a"
type textarea "Tire hotel prices start at €100 per season, plus tire work. Prices are per pers…"
type textarea "Rengahotelli hinnat alkaa 100€ kausi, siihen lisäntyy rengastyöt. Hinnat aj apek"
type textarea "Tire hotel prices start at €100 per season, plus tire work. Prices aj apek"
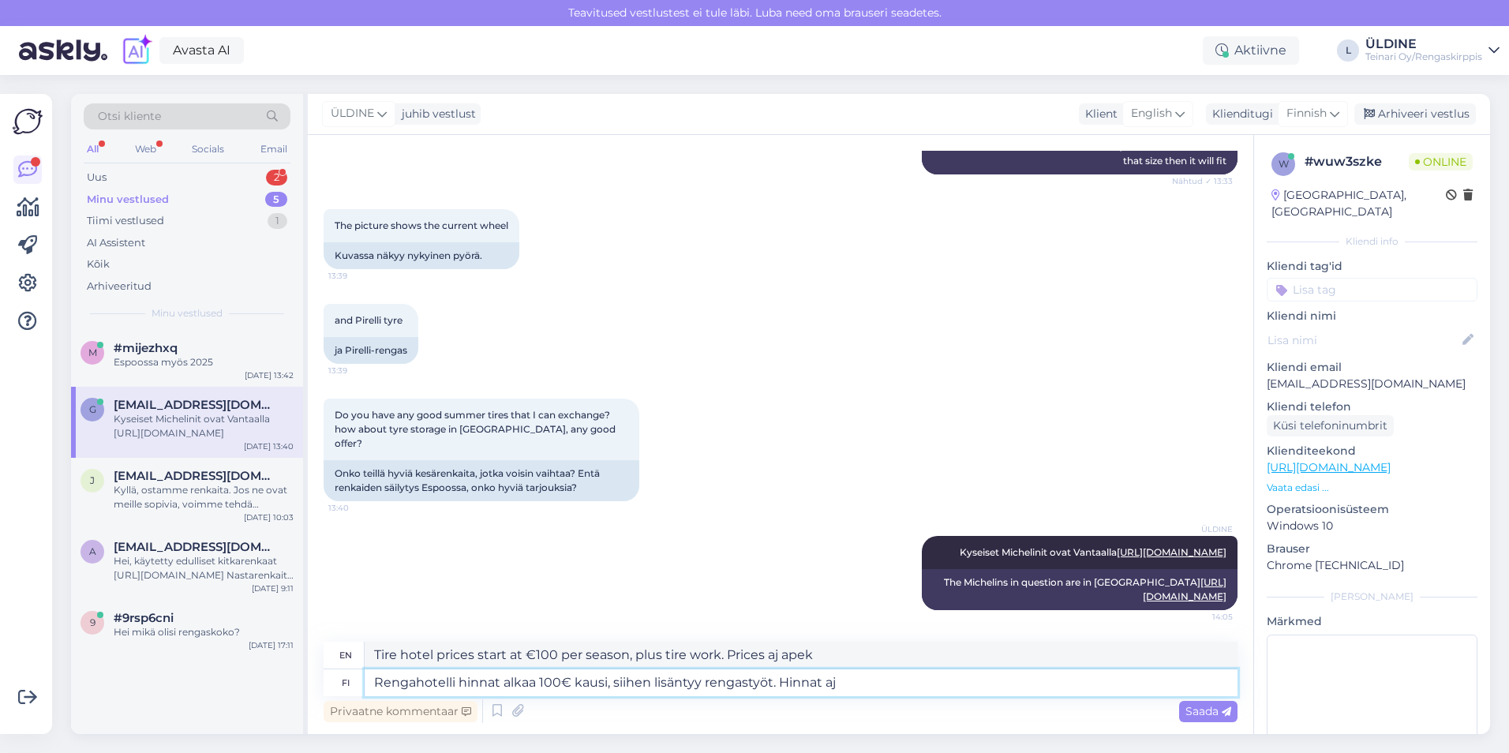
type textarea "Rengahotelli hinnat alkaa 100€ kausi, siihen lisäntyy rengastyöt. Hinnat a"
type textarea "Tire hotel prices start at €100 per season, plus tire work. Prices are per pers…"
type textarea "Rengahotelli hinnat alkaa 100€ kausi, siihen lisäntyy rengastyöt. Hinnat"
type textarea "Tire hotel prices start at €100 per season, plus tire work. Prices"
type textarea "Rengahotelli hinnat alkaa 100€ kausi, siihen lisäntyy rengastyöt. Hinnat ja sa"
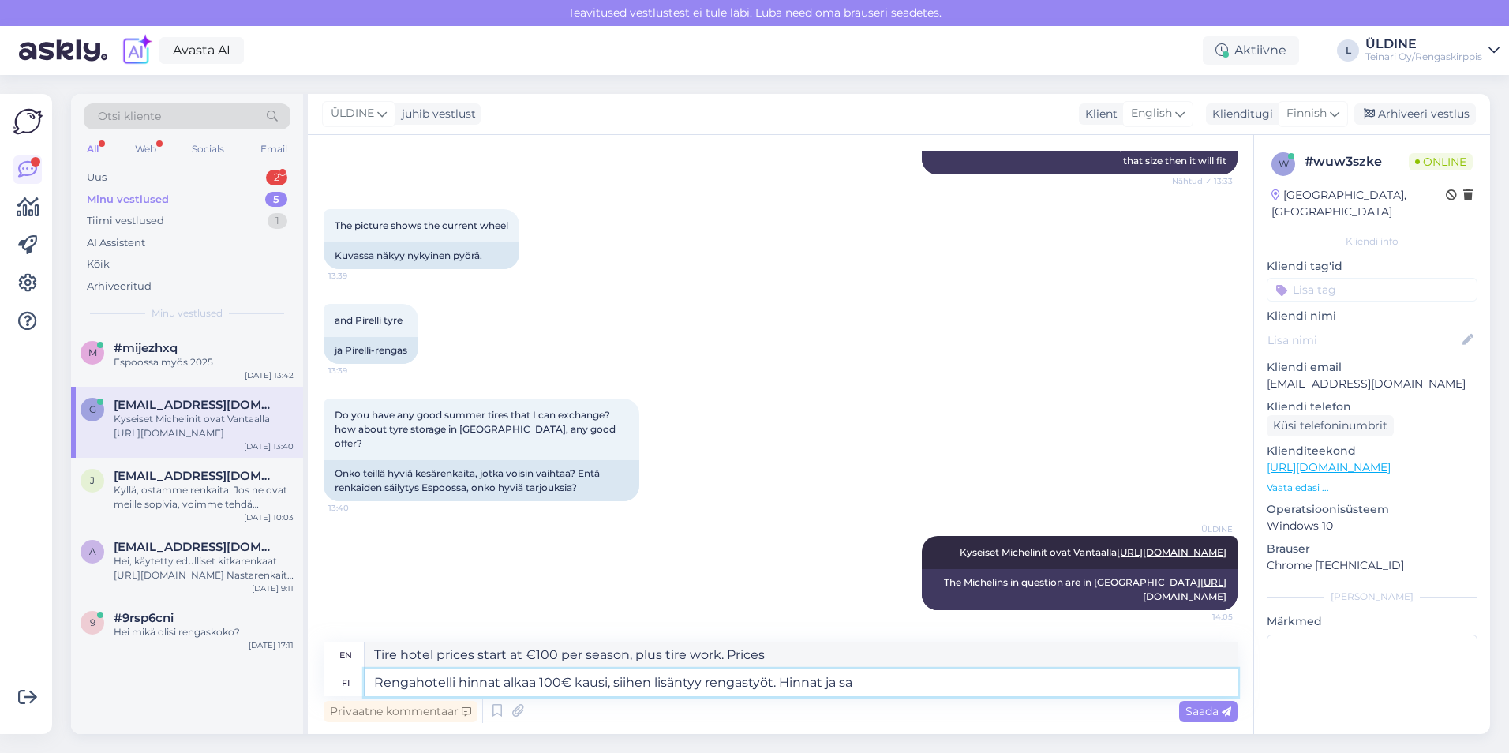
type textarea "Tire hotel prices start at €100 per season, plus tire work. Prices and"
type textarea "Rengahotelli hinnat alkaa 100€ kausi, siihen lisäntyy rengastyöt. Hinnat ja saa…"
type textarea "Tire hotel prices start at €100 per season, plus tire work. Prices and availabi…"
type textarea "Rengahotelli hinnat alkaa 100€ kausi, siihen lisäntyy rengastyöt. Hinnat ja saa…"
type textarea "Tire hotel prices start at 100€ per season, plus tire work. Prices and availabi…"
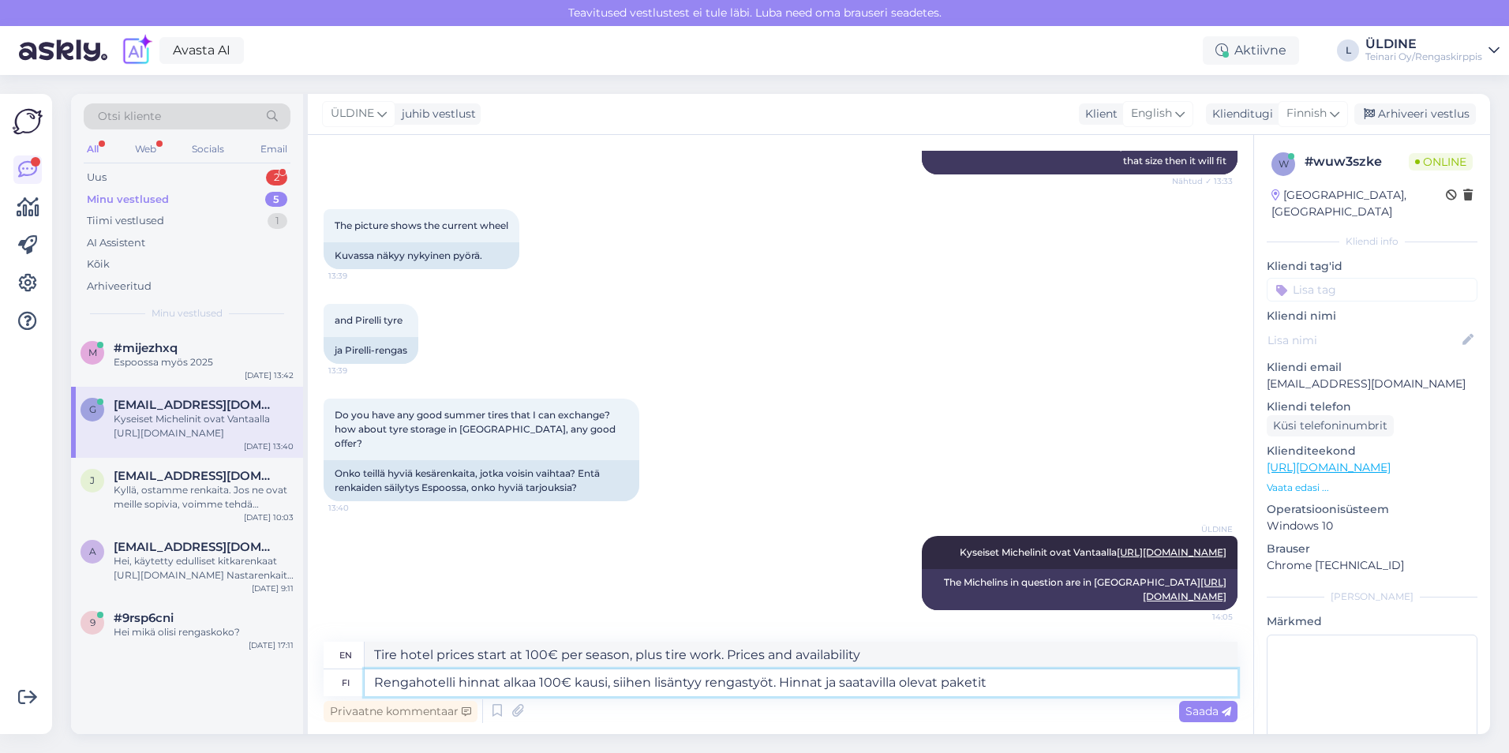
type textarea "Rengahotelli hinnat alkaa 100€ kausi, siihen lisäntyy rengastyöt. Hinnat ja saa…"
type textarea "Tire hotel prices start at 100€ per season, plus tire work. Prices and availabl…"
type textarea "Rengahotelli hinnat alkaa 100€ kausi, siihen lisäntyy rengastyöt. Hinnat ja saa…"
type textarea "Tire hotel prices start at €100 per season, plus tire work. Prices and availabl…"
type textarea "Rengahotelli hinnat alkaa 100€ kausi, siihen lisäntyy rengastyöt. Hinnat ja saa…"
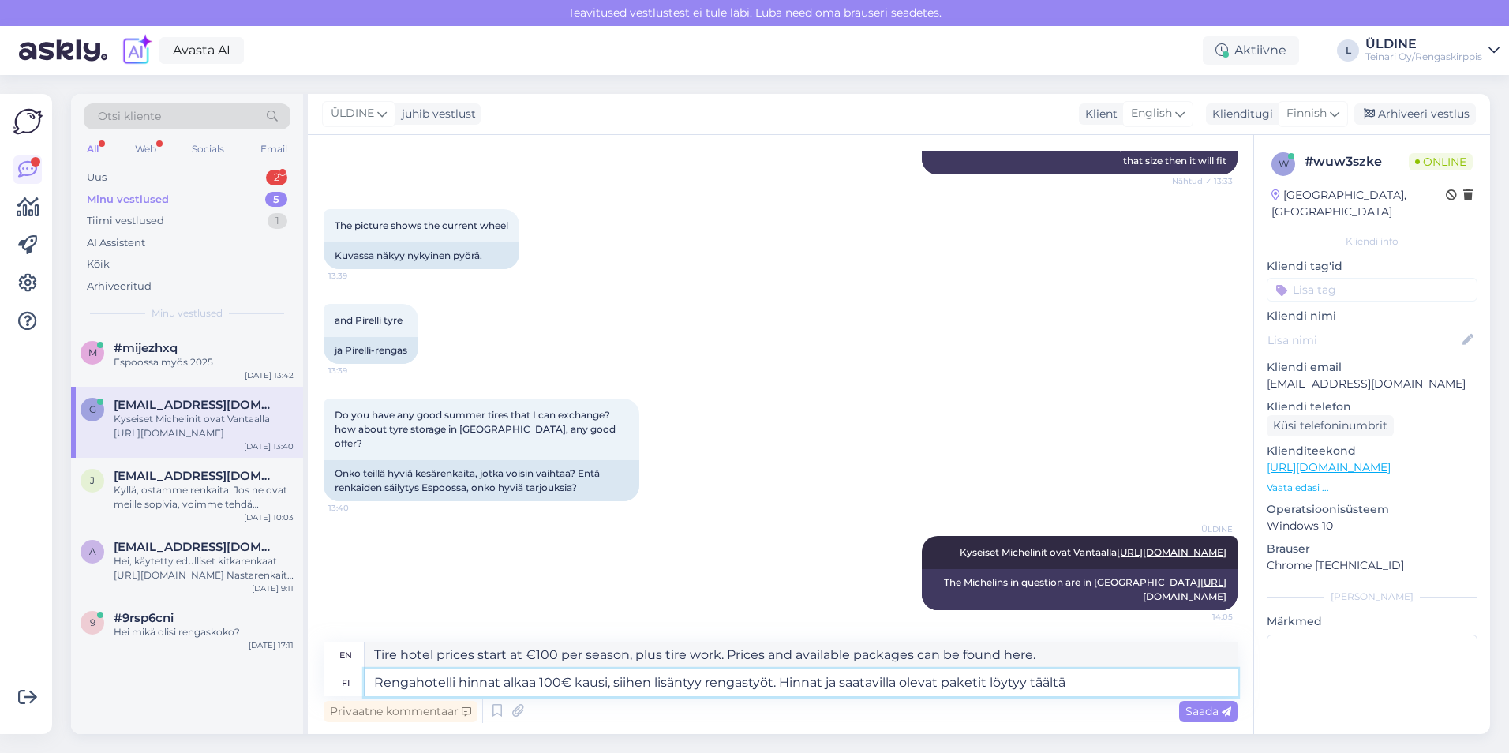
type textarea "Tire hotel prices start at 100€ per season, plus tire work. Prices and availabl…"
paste textarea "[URL][DOMAIN_NAME]"
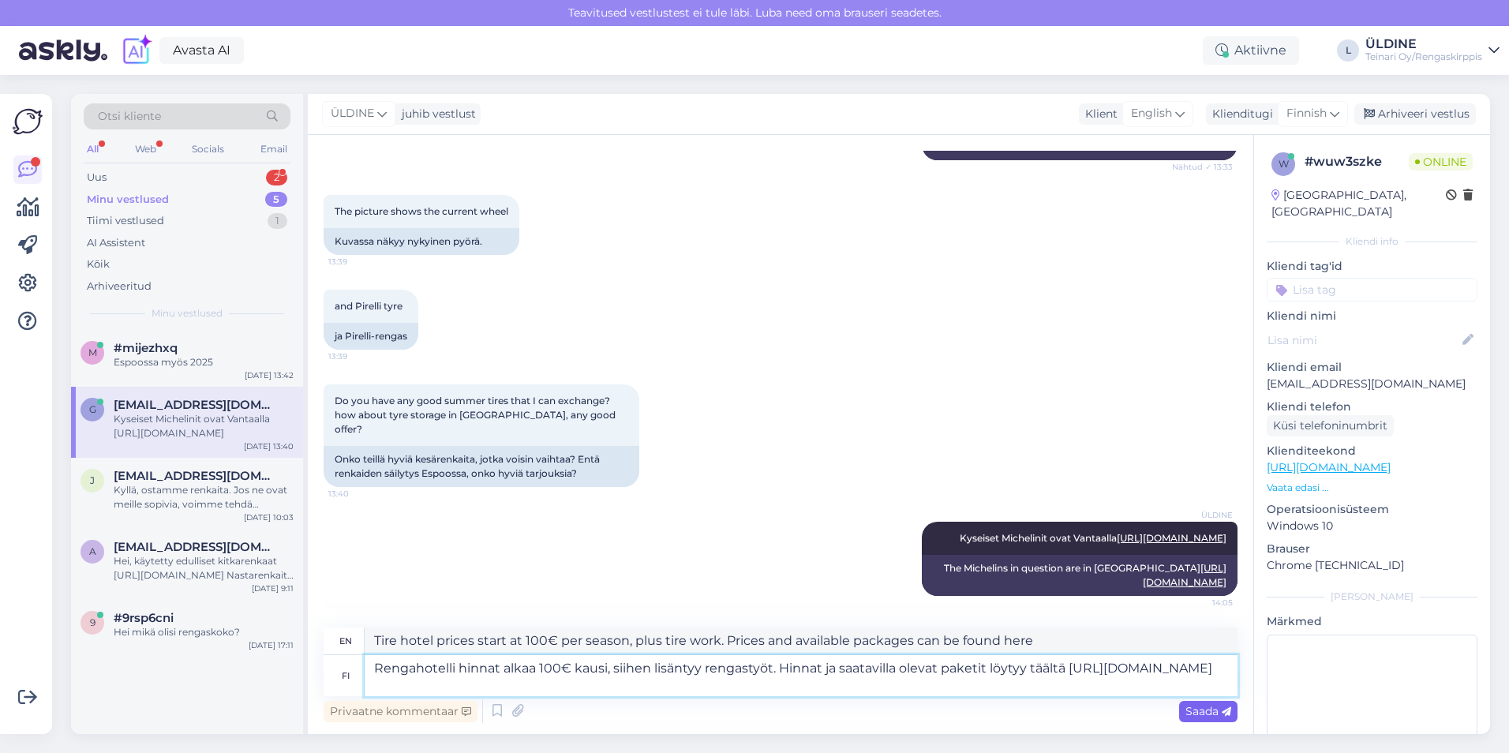
type textarea "Rengahotelli hinnat alkaa 100€ kausi, siihen lisäntyy rengastyöt. Hinnat ja saa…"
click at [1196, 712] on span "Saada" at bounding box center [1208, 711] width 46 height 14
type textarea "Tire hotel prices start at 100€ per season, plus tire work. Prices and availabl…"
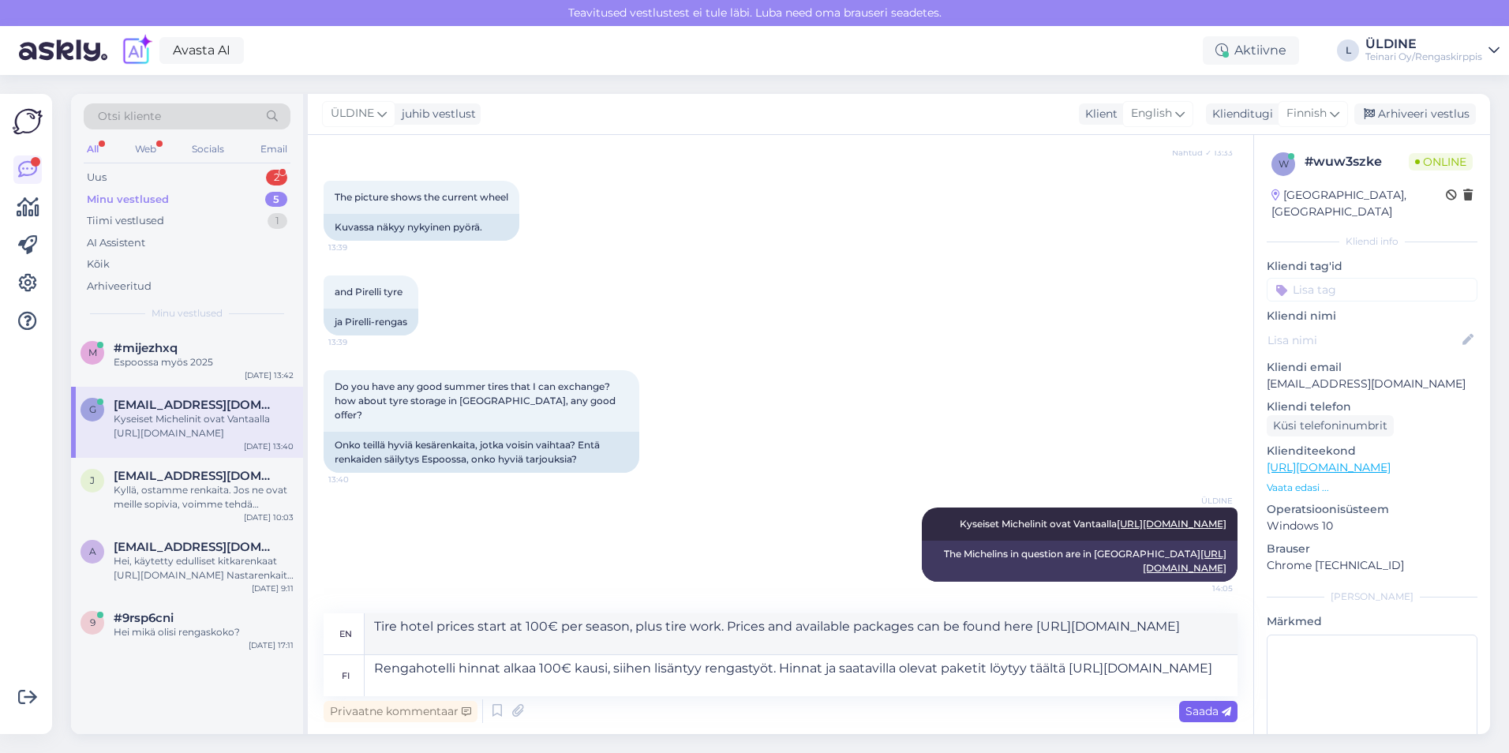
click at [1210, 710] on span "Saada" at bounding box center [1208, 711] width 46 height 14
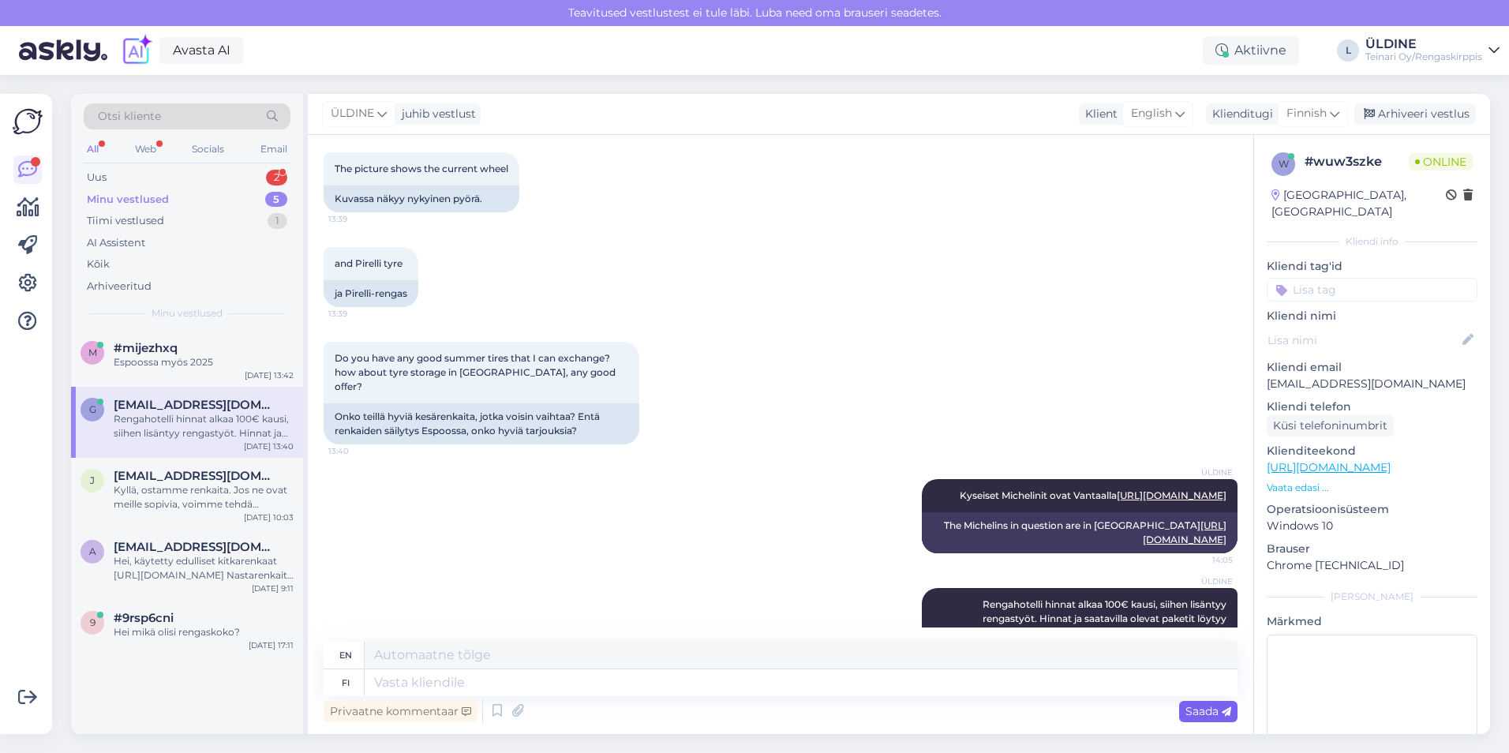
scroll to position [811, 0]
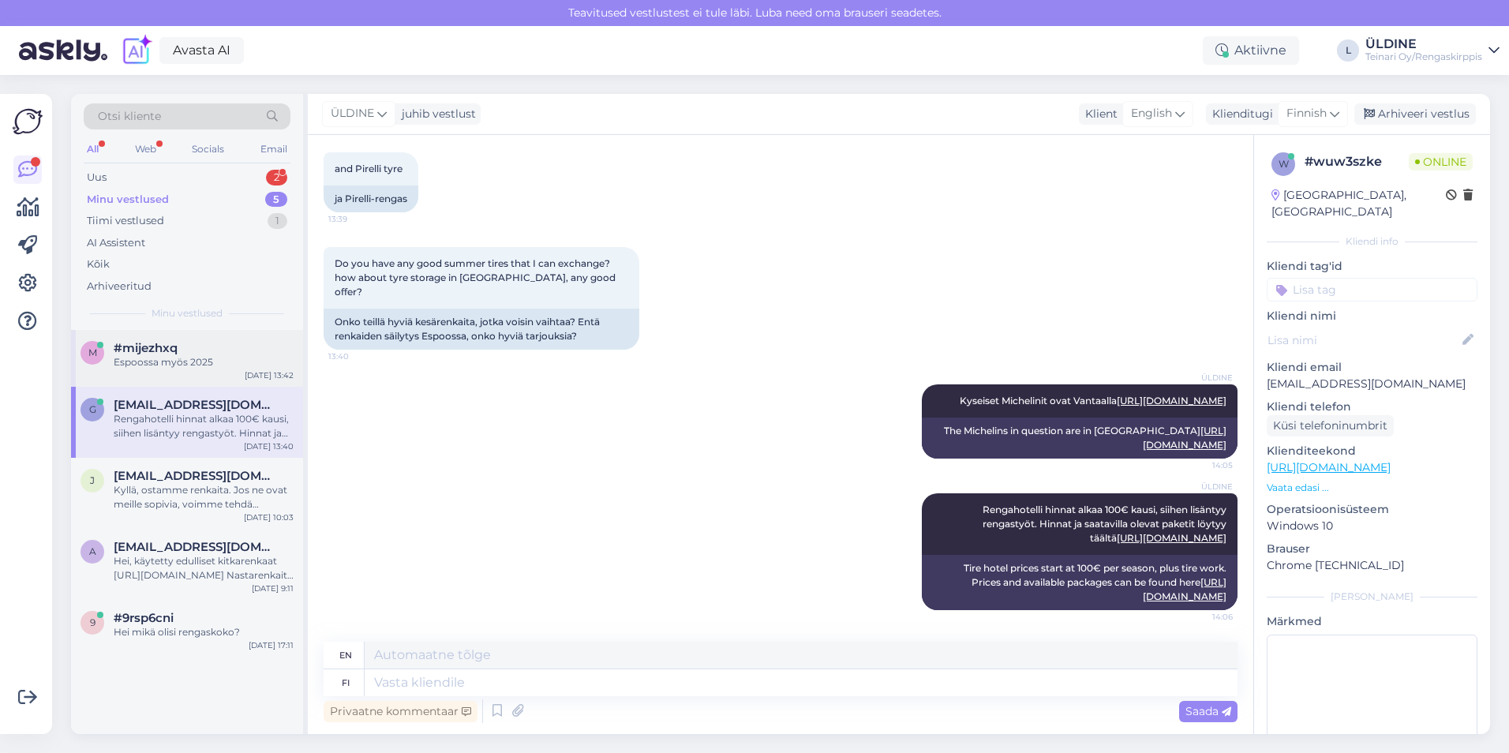
click at [217, 369] on div "Espoossa myös 2025" at bounding box center [204, 362] width 180 height 14
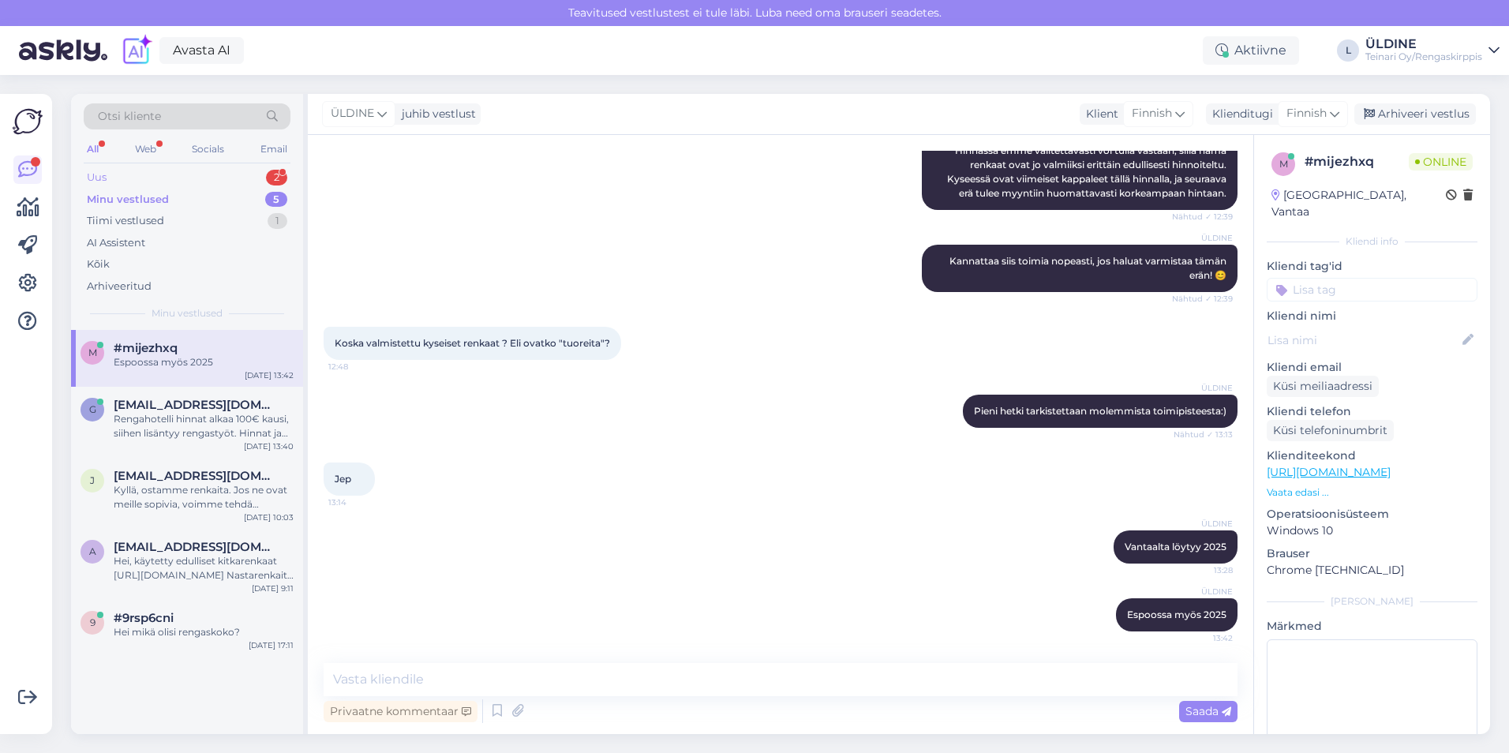
click at [114, 174] on div "Uus 2" at bounding box center [187, 178] width 207 height 22
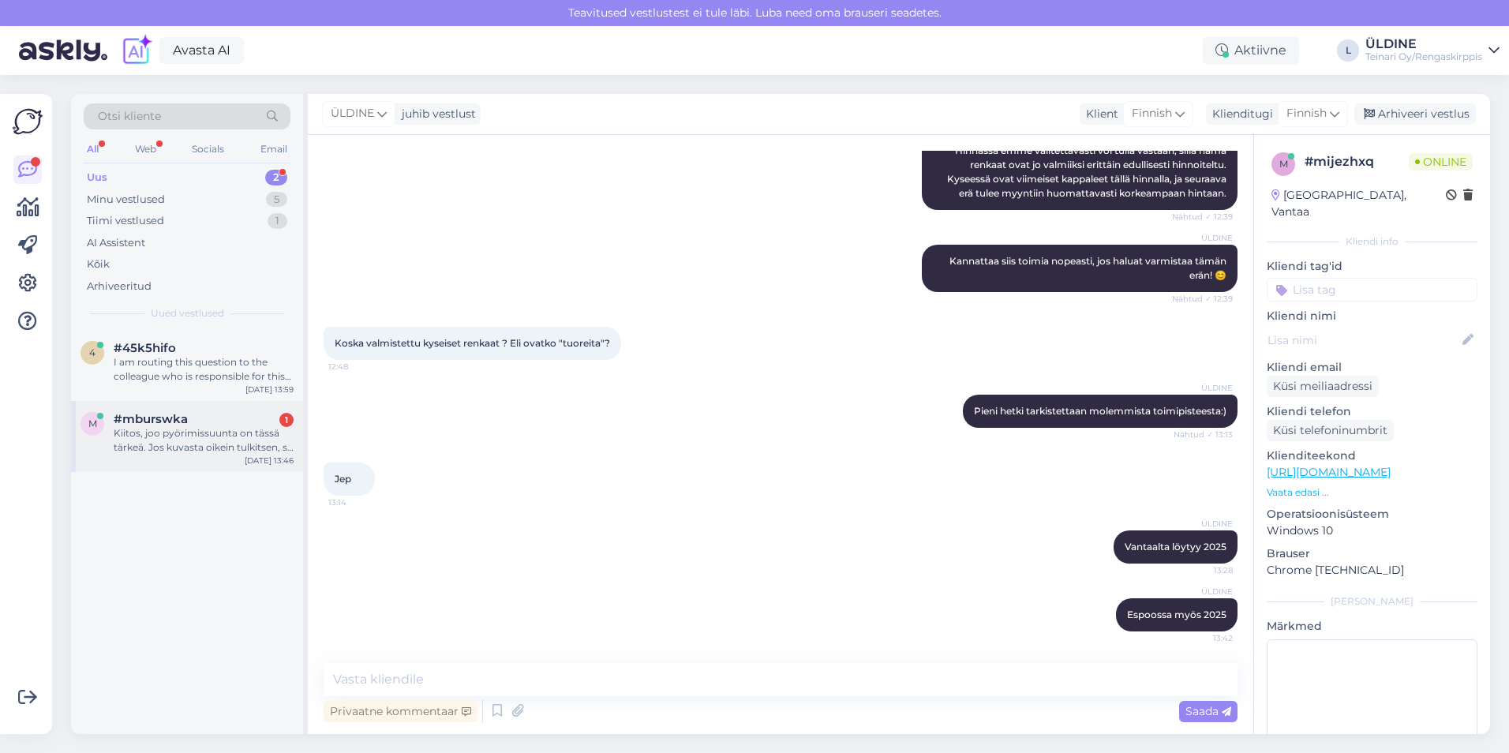
click at [189, 433] on div "Kiitos, joo pyörimissuunta on tässä tärkeä. Jos kuvasta oikein tulkitsen, se sa…" at bounding box center [204, 440] width 180 height 28
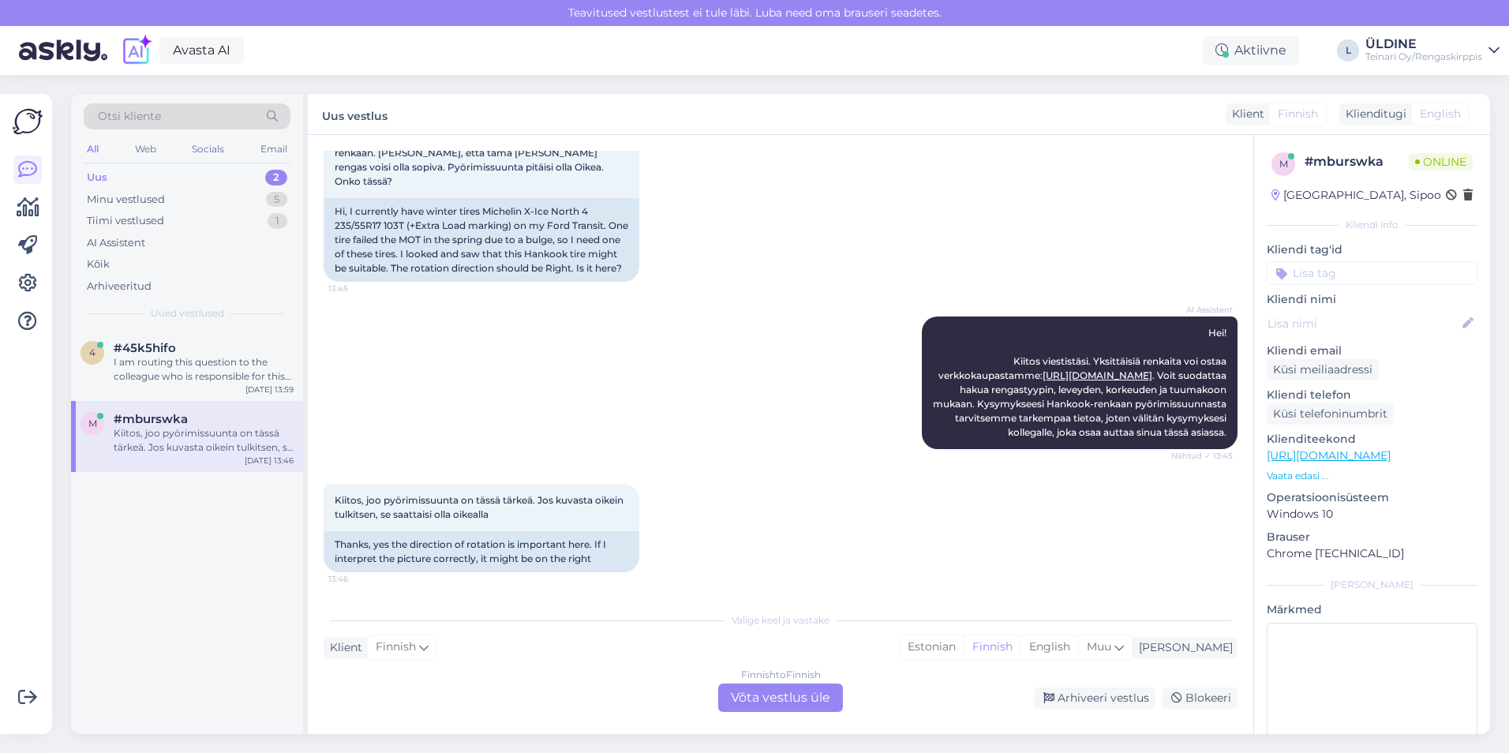
scroll to position [169, 0]
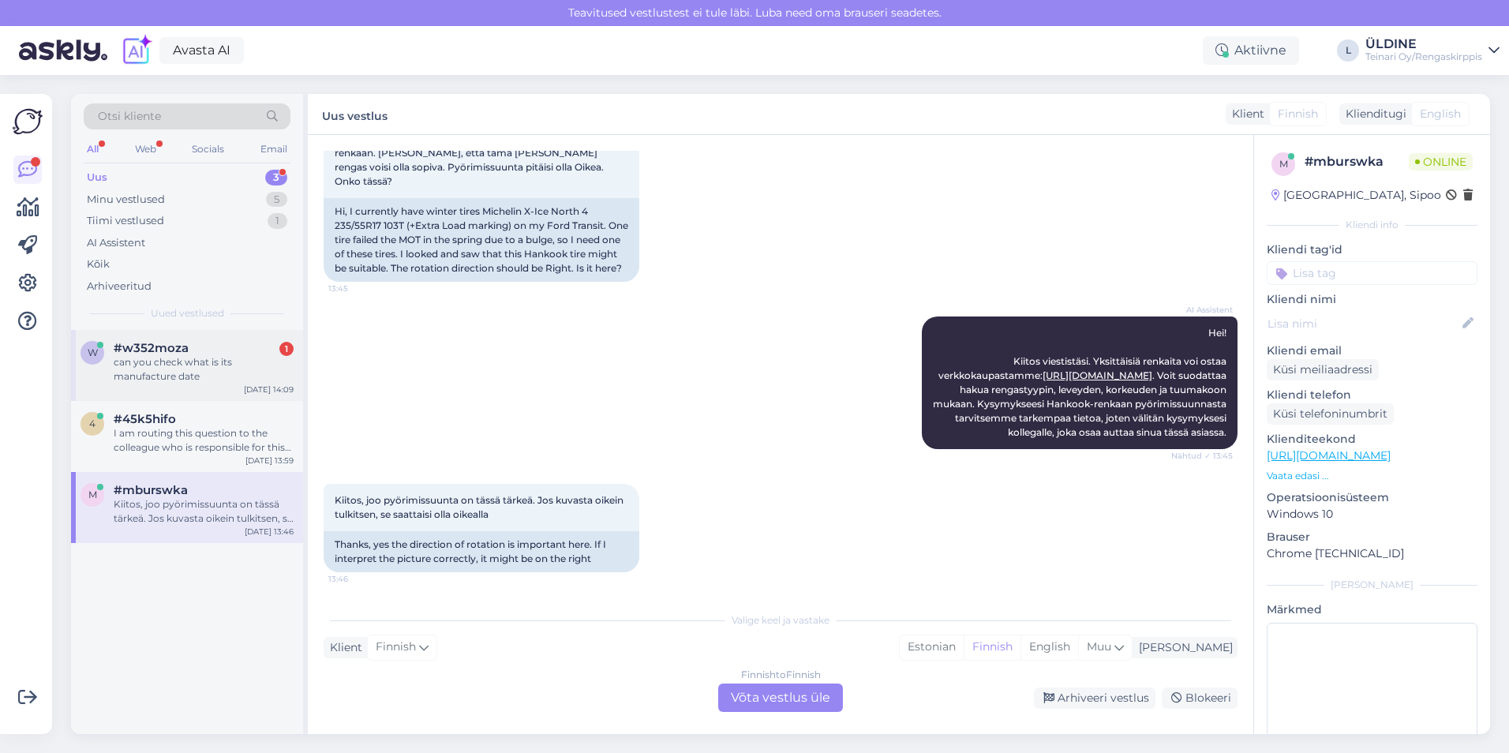
click at [156, 365] on div "can you check what is its manufacture date" at bounding box center [204, 369] width 180 height 28
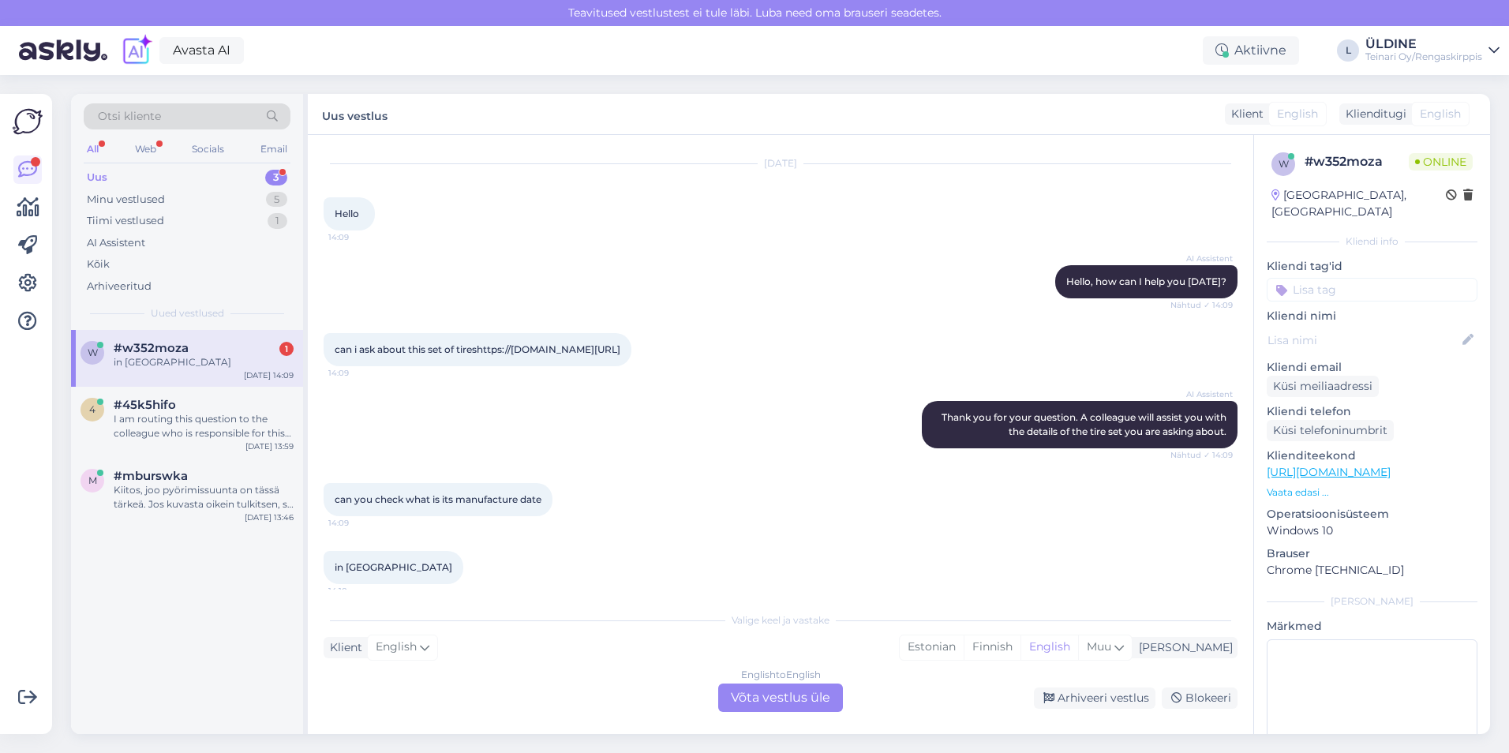
scroll to position [0, 0]
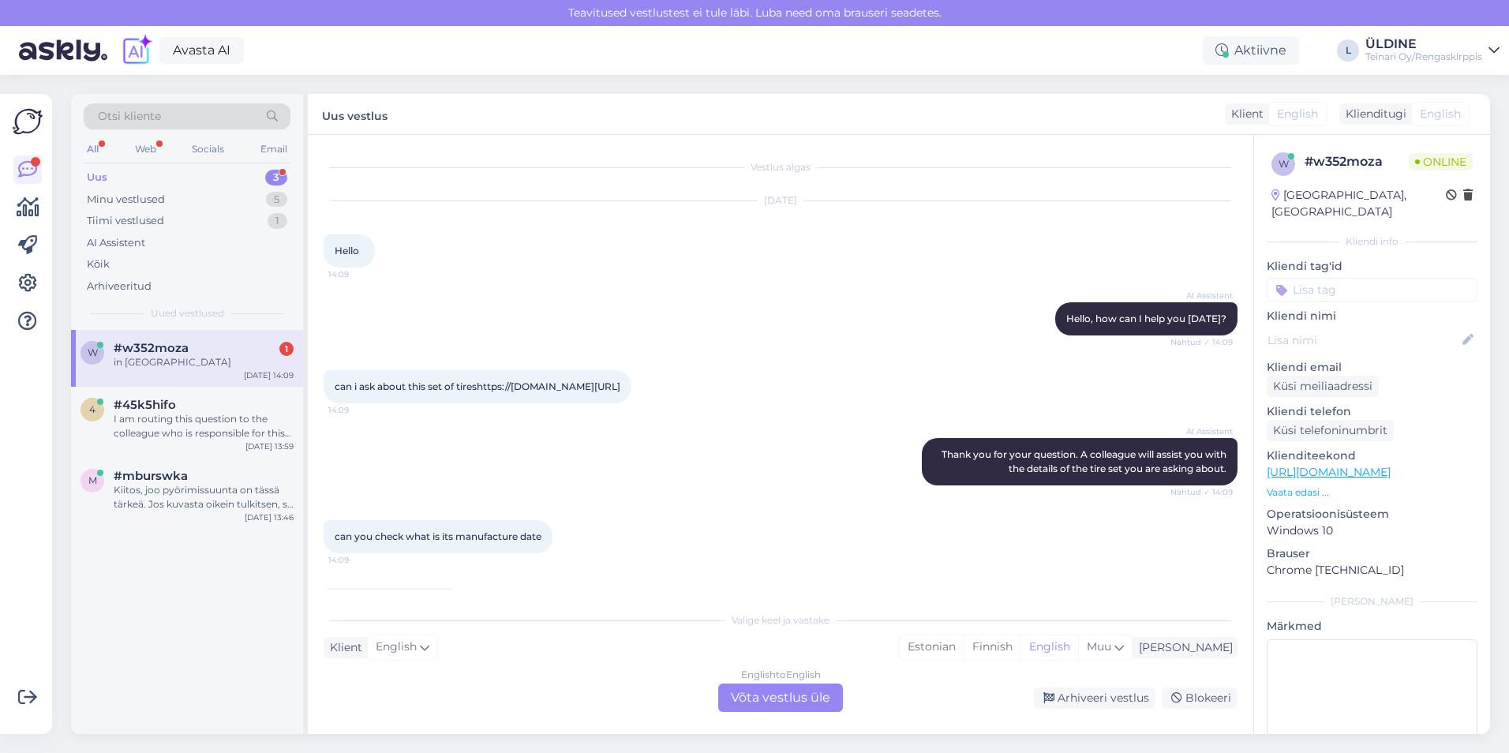
click at [779, 699] on div "English to English Võta vestlus üle" at bounding box center [780, 697] width 125 height 28
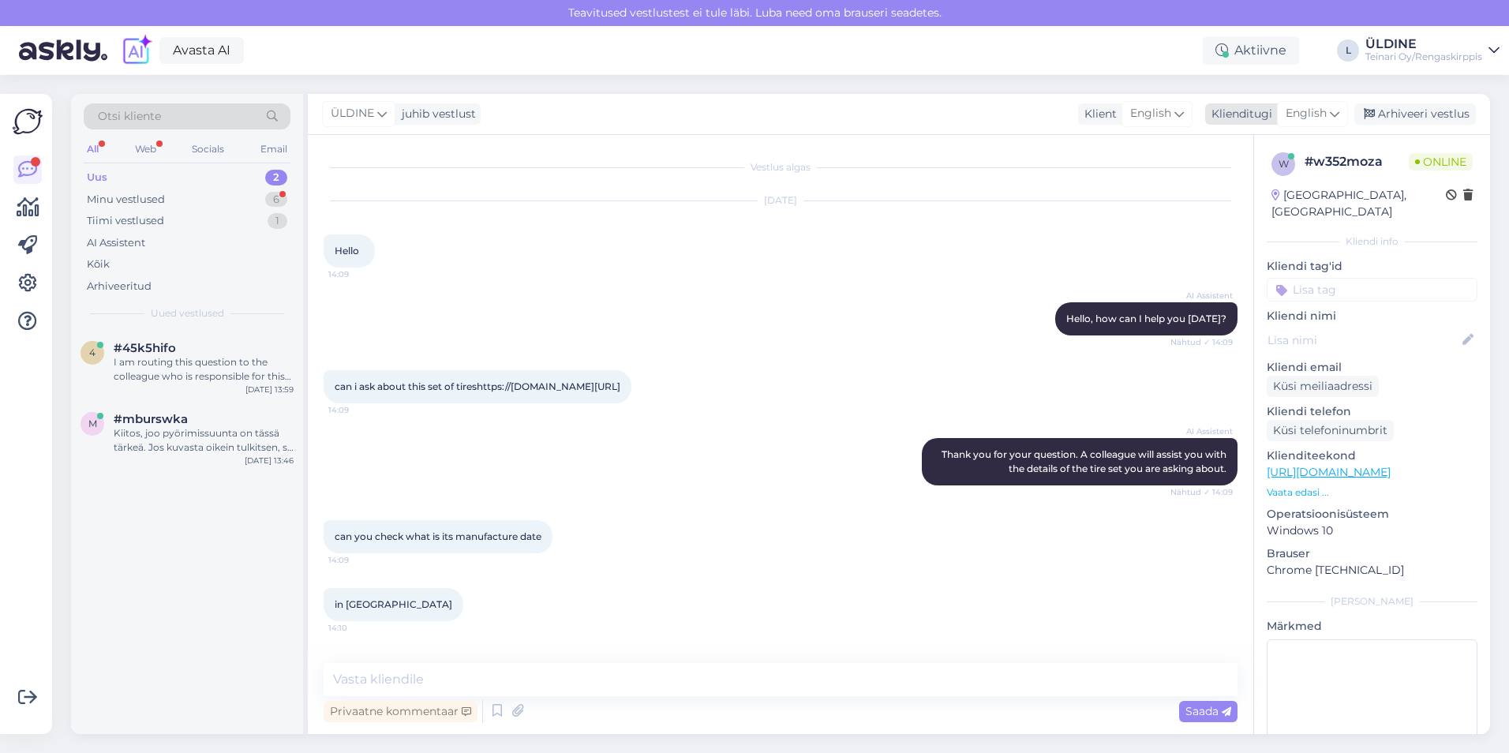
click at [1317, 114] on span "English" at bounding box center [1306, 113] width 41 height 17
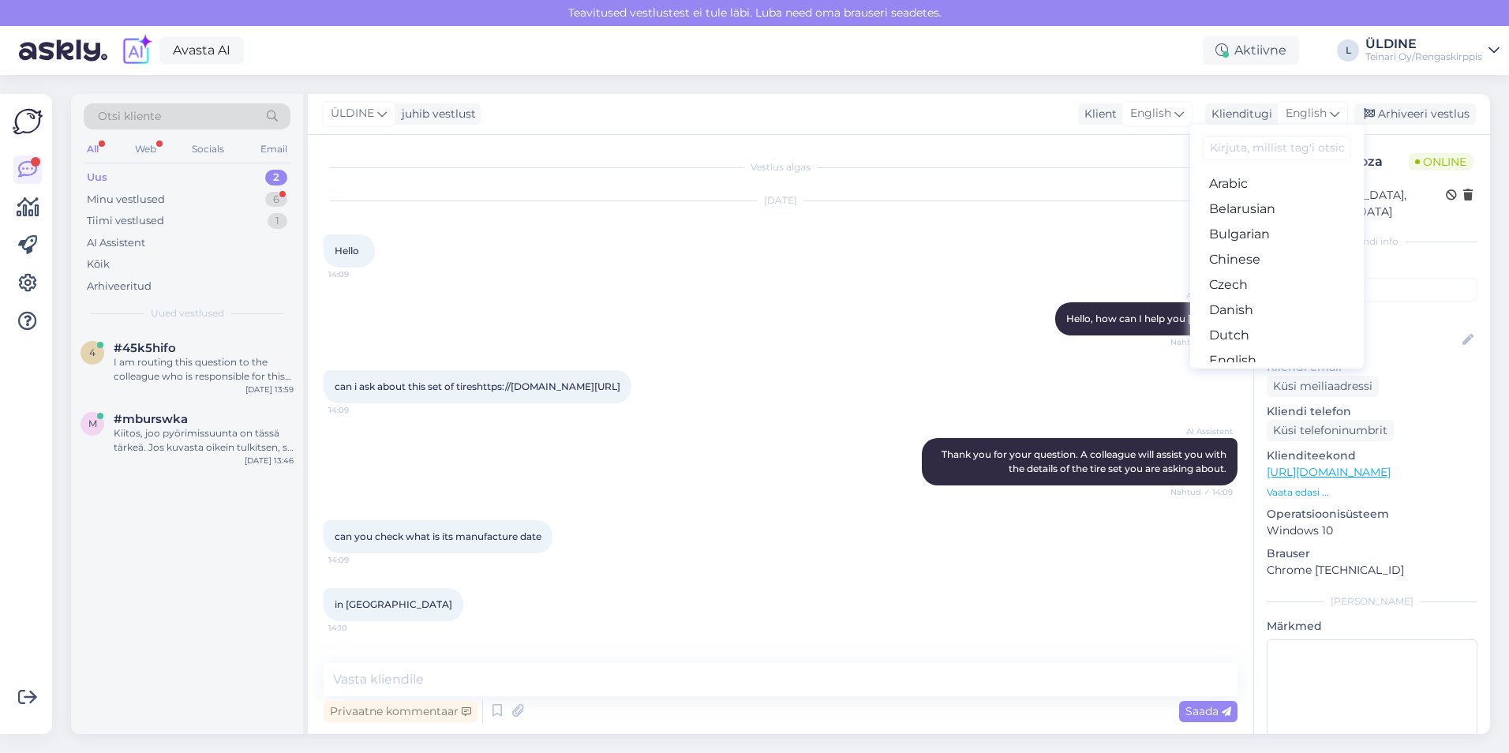
click at [1265, 399] on link "Finnish" at bounding box center [1277, 411] width 174 height 25
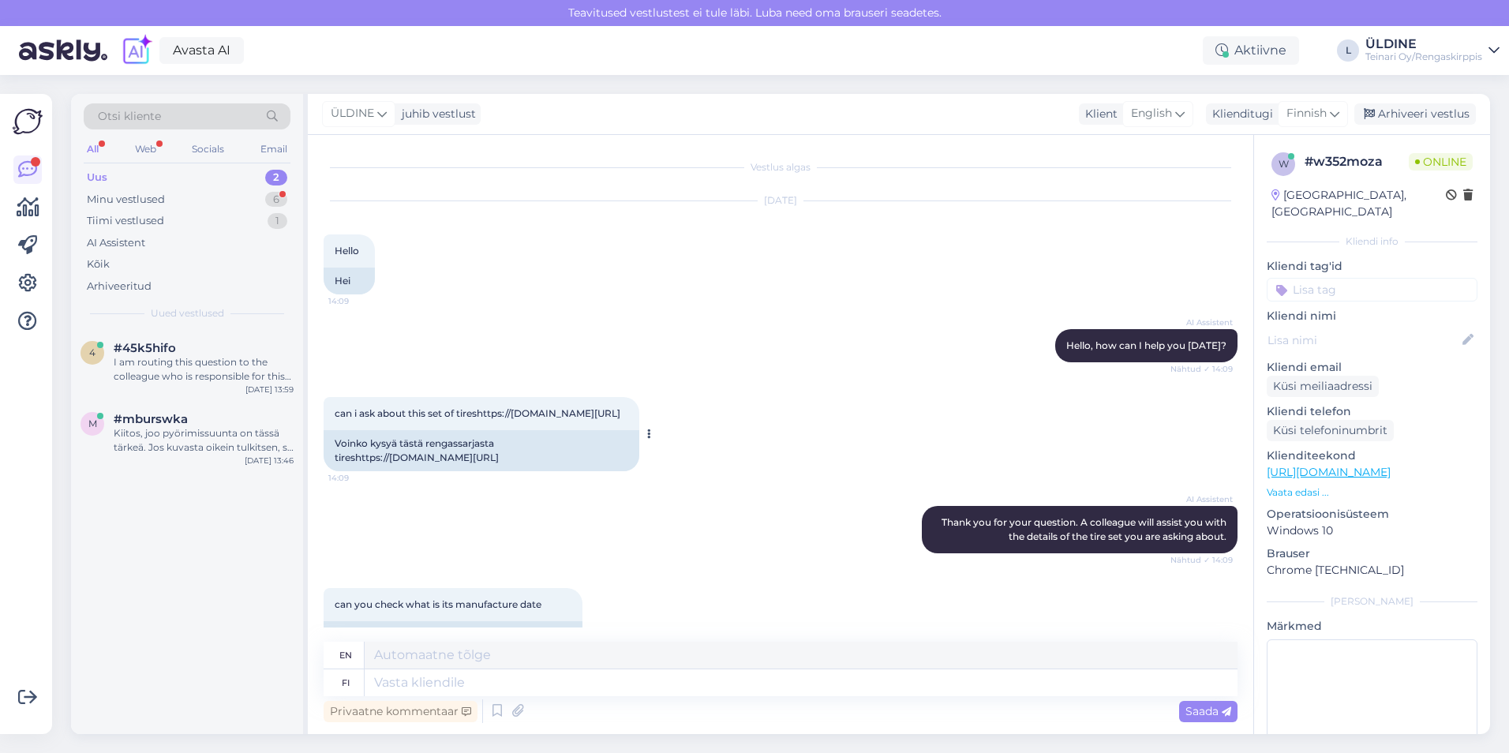
drag, startPoint x: 338, startPoint y: 485, endPoint x: 408, endPoint y: 500, distance: 72.0
click at [408, 471] on div "Voinko kysyä tästä rengassarjasta tireshttps://[DOMAIN_NAME][URL]" at bounding box center [482, 450] width 316 height 41
drag, startPoint x: 408, startPoint y: 500, endPoint x: 445, endPoint y: 505, distance: 37.4
click at [445, 471] on div "Voinko kysyä tästä rengassarjasta tireshttps://[DOMAIN_NAME][URL]" at bounding box center [482, 450] width 316 height 41
click at [332, 471] on div "Voinko kysyä tästä rengassarjasta tireshttps://[DOMAIN_NAME][URL]" at bounding box center [482, 450] width 316 height 41
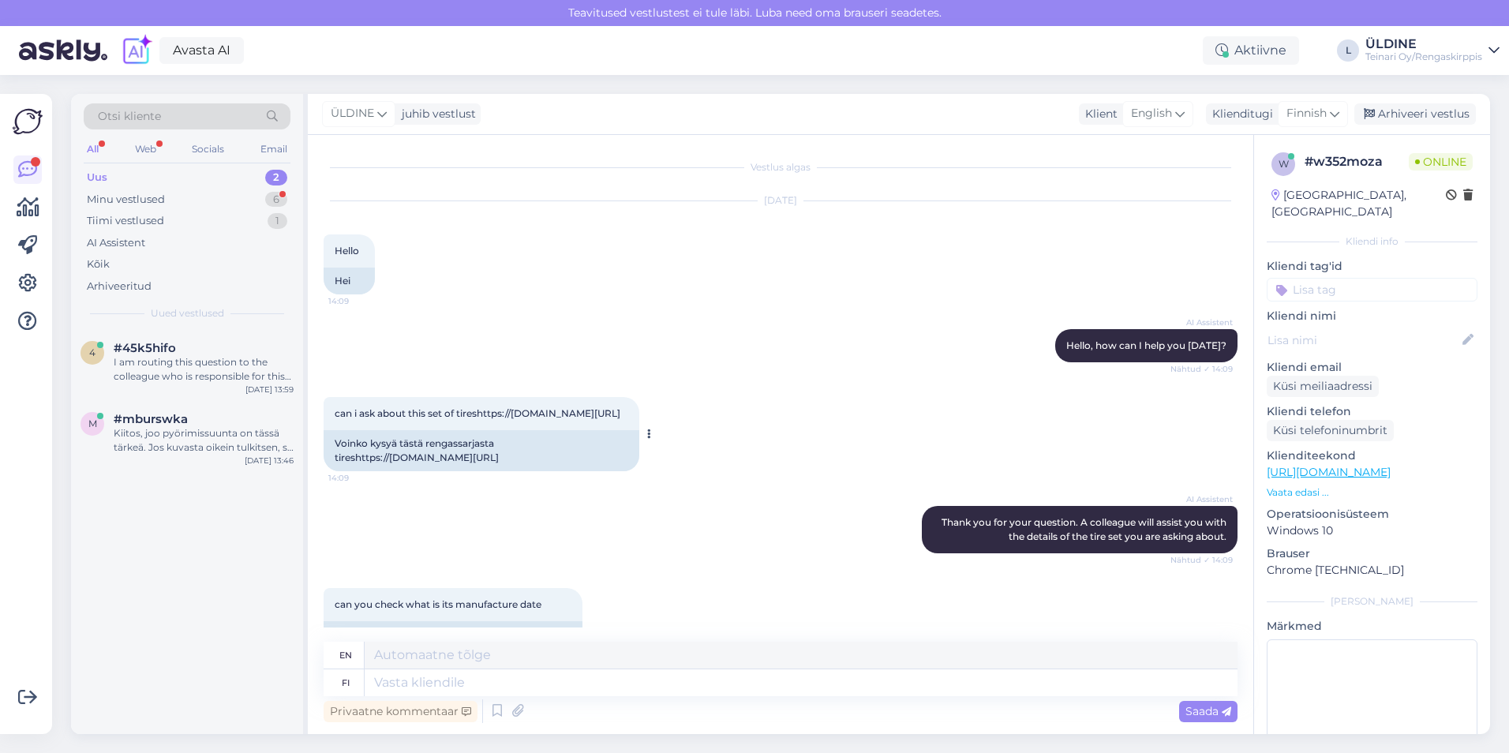
drag, startPoint x: 335, startPoint y: 484, endPoint x: 405, endPoint y: 499, distance: 71.8
click at [405, 471] on div "Voinko kysyä tästä rengassarjasta tireshttps://[DOMAIN_NAME][URL]" at bounding box center [482, 450] width 316 height 41
drag, startPoint x: 405, startPoint y: 499, endPoint x: 395, endPoint y: 496, distance: 10.5
drag, startPoint x: 395, startPoint y: 496, endPoint x: 410, endPoint y: 504, distance: 16.9
click at [434, 471] on div "Voinko kysyä tästä rengassarjasta tireshttps://[DOMAIN_NAME][URL]" at bounding box center [482, 450] width 316 height 41
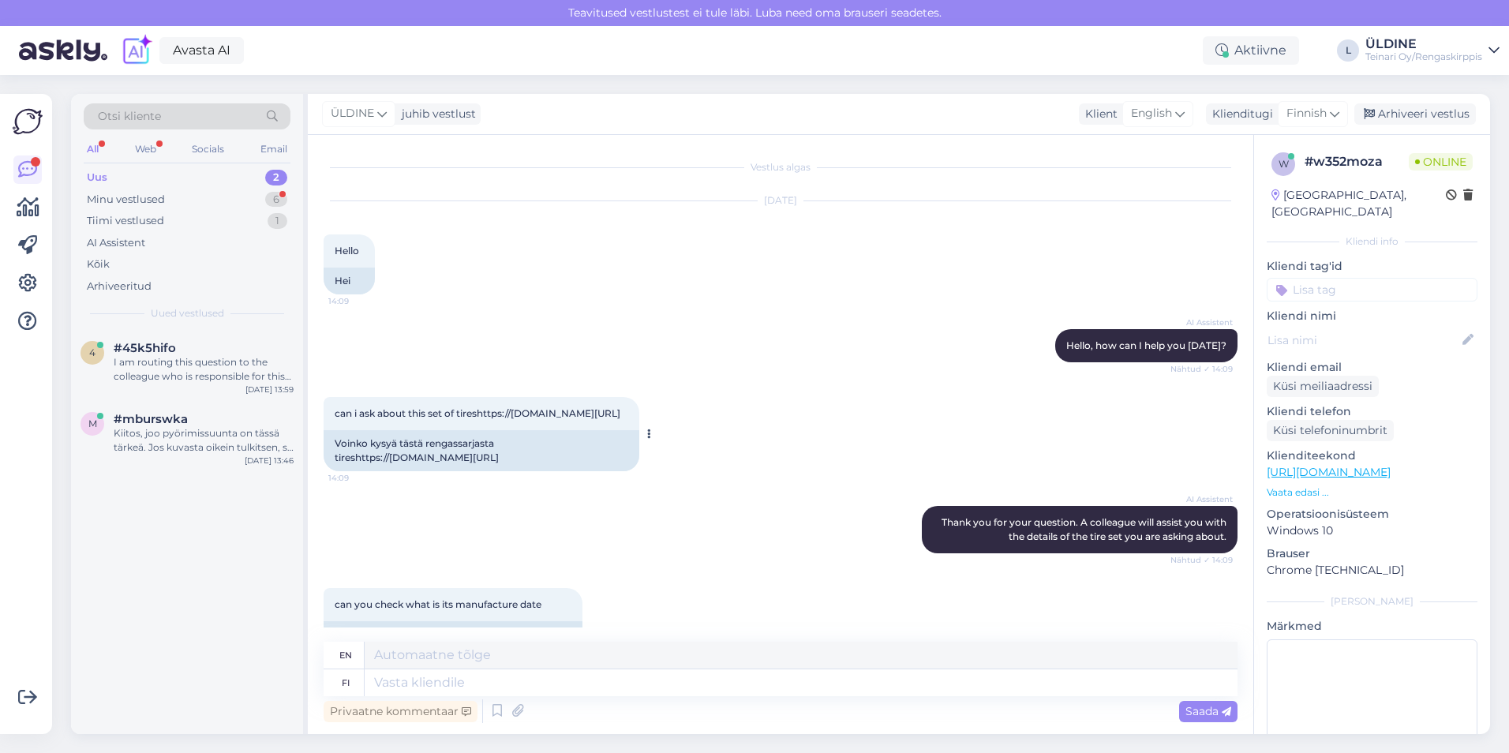
drag, startPoint x: 334, startPoint y: 488, endPoint x: 417, endPoint y: 505, distance: 85.4
click at [417, 471] on div "Voinko kysyä tästä rengassarjasta tireshttps://[DOMAIN_NAME][URL]" at bounding box center [482, 450] width 316 height 41
drag, startPoint x: 417, startPoint y: 505, endPoint x: 380, endPoint y: 496, distance: 38.3
copy div "tireshttps://[DOMAIN_NAME][URL]"
click at [696, 481] on div "can i ask about this set of tireshttps://[DOMAIN_NAME][URL] 14:09 Voinko kysyä …" at bounding box center [781, 434] width 914 height 109
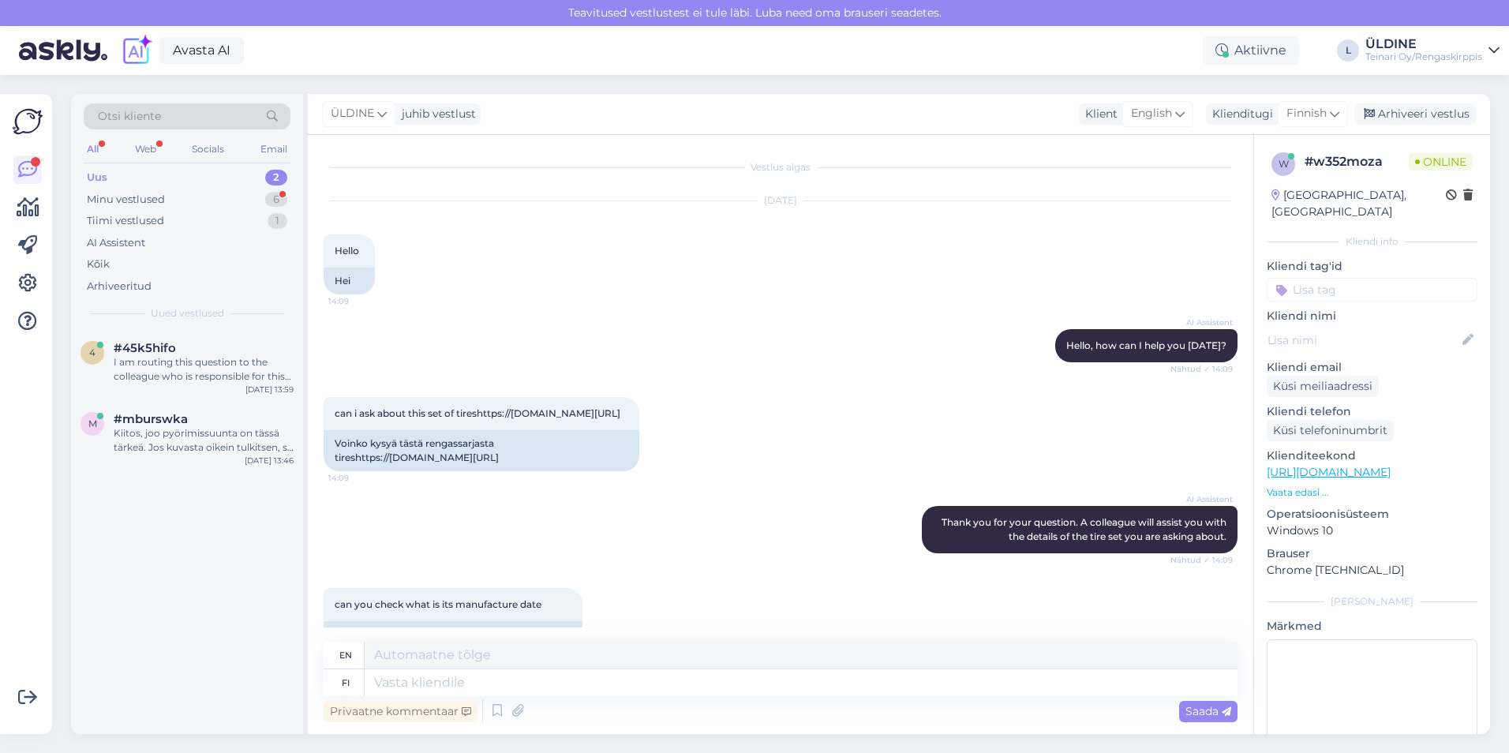
click at [1330, 464] on p "[URL][DOMAIN_NAME]" at bounding box center [1372, 472] width 211 height 17
click at [1339, 465] on link "[URL][DOMAIN_NAME]" at bounding box center [1329, 472] width 124 height 14
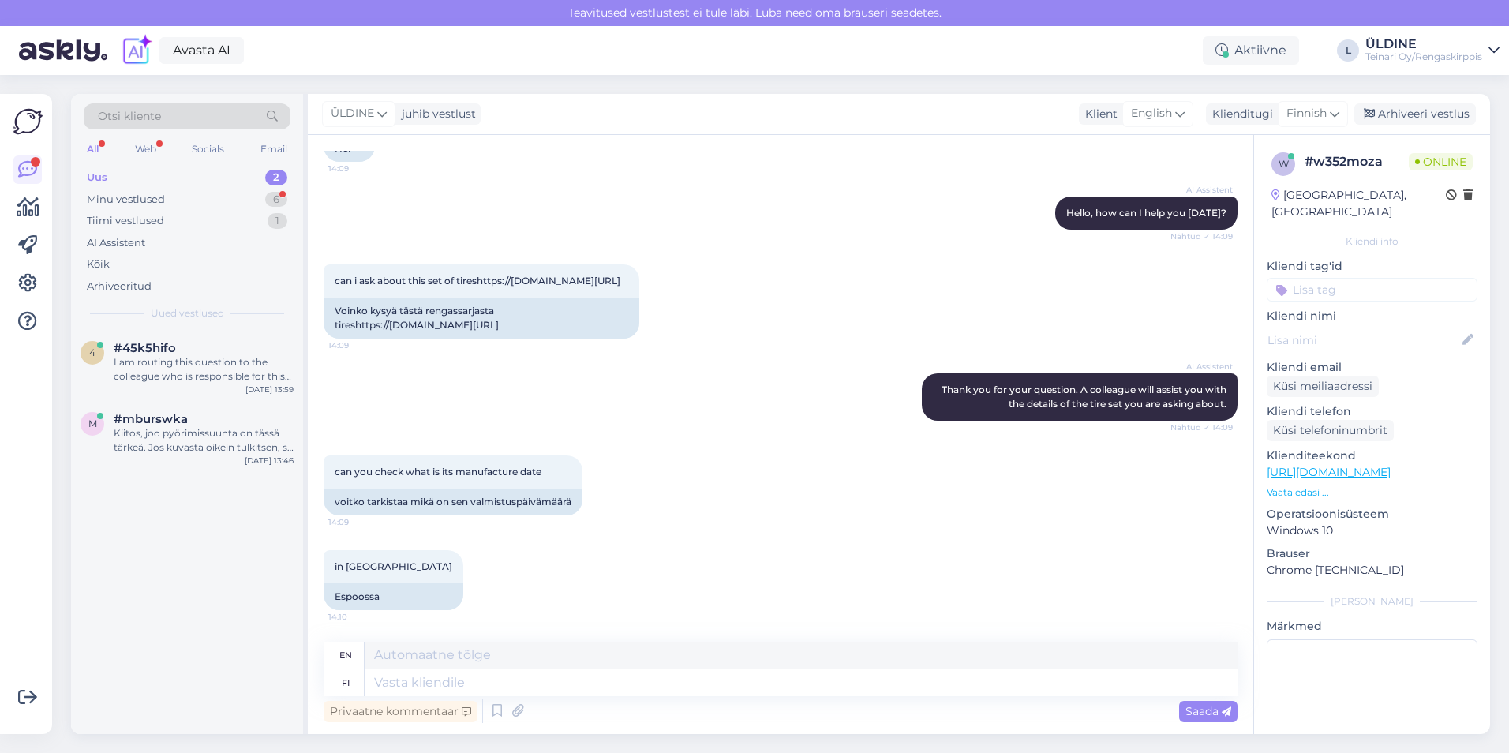
scroll to position [175, 0]
click at [404, 681] on textarea at bounding box center [801, 682] width 873 height 27
type textarea "Pieni"
type textarea "Small"
type textarea "Pieni hetki"
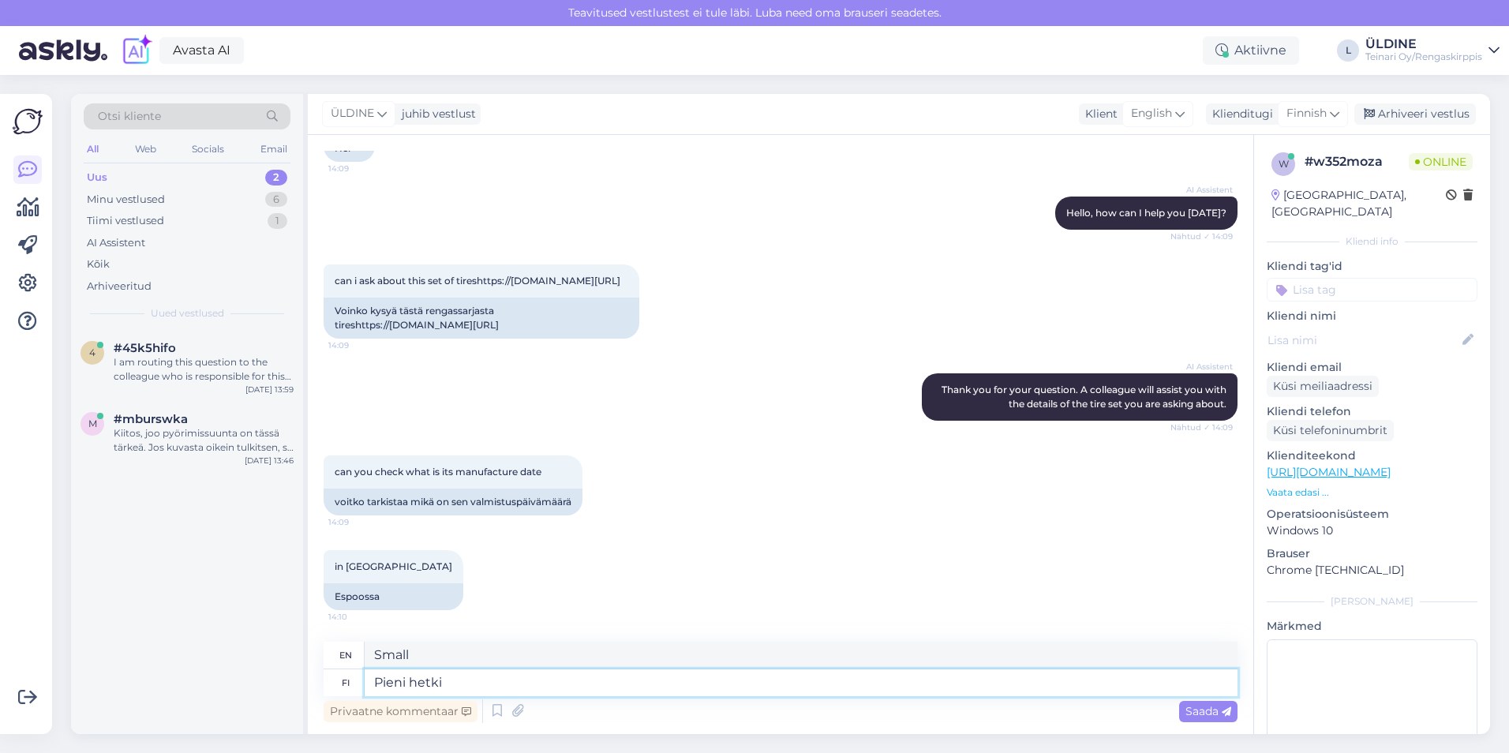
type textarea "Half a minute"
type textarea "Pieni hetki odottelen"
type textarea "I'll wait a little while."
type textarea "Pieni hetki odottelen vastaust"
type textarea "I'll wait a moment for the answers."
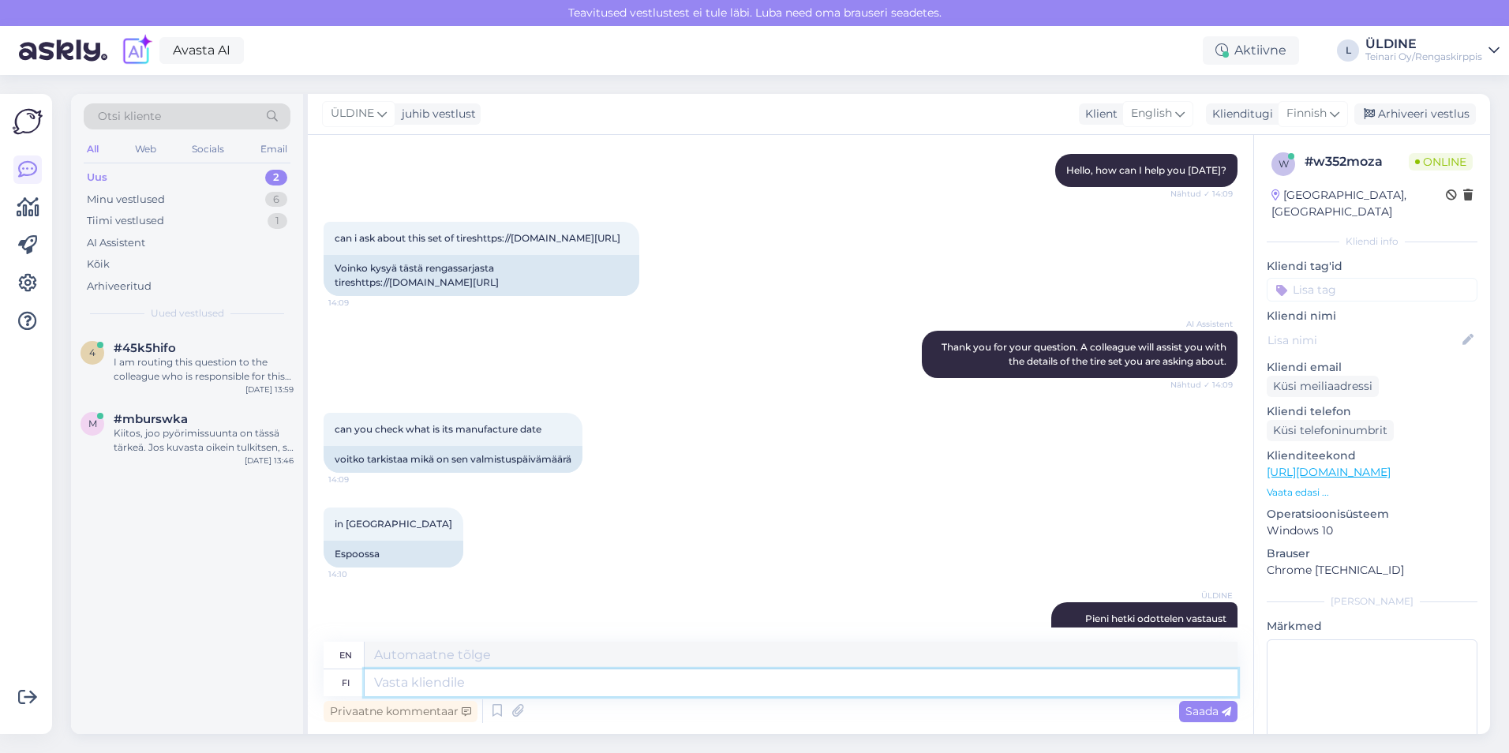
scroll to position [270, 0]
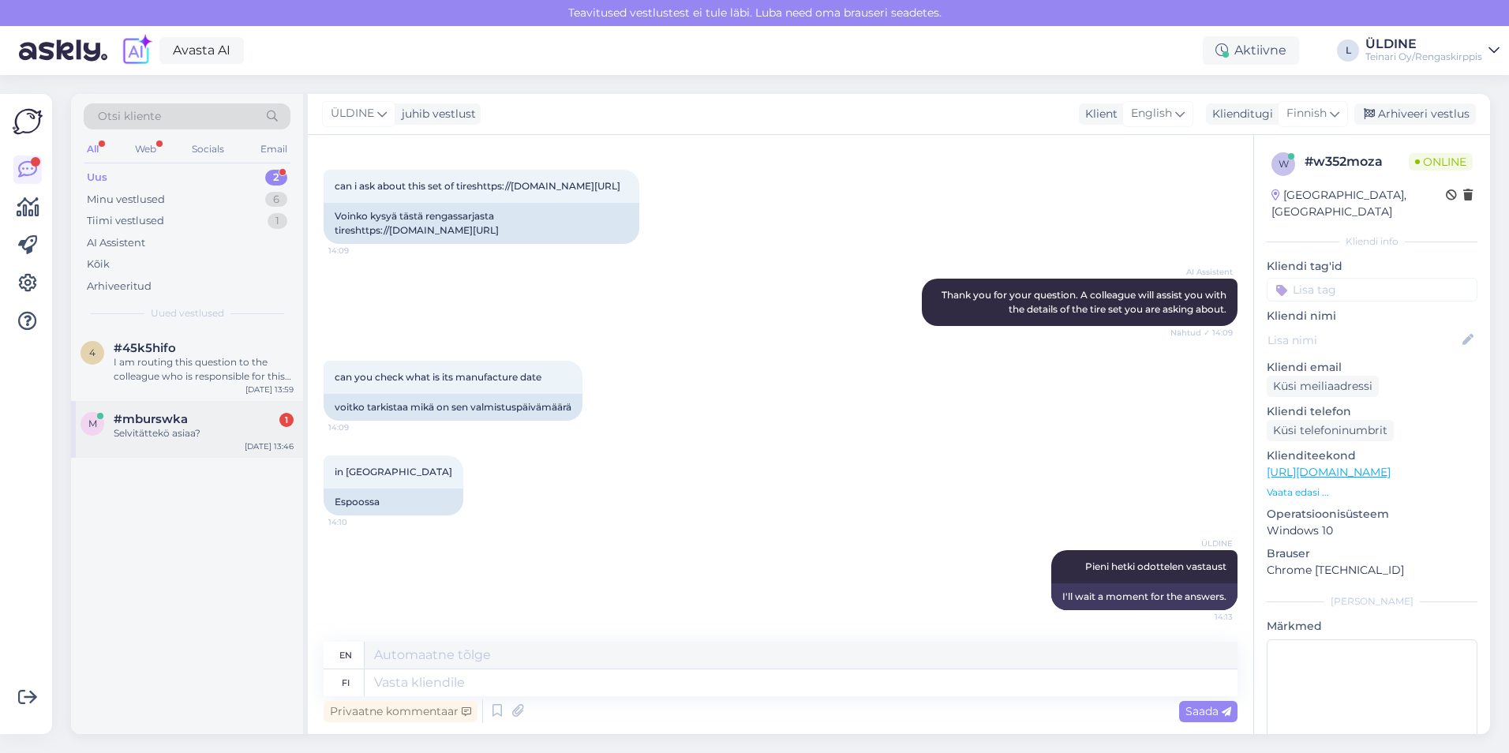
click at [171, 428] on div "Selvitättekö asiaa?" at bounding box center [204, 433] width 180 height 14
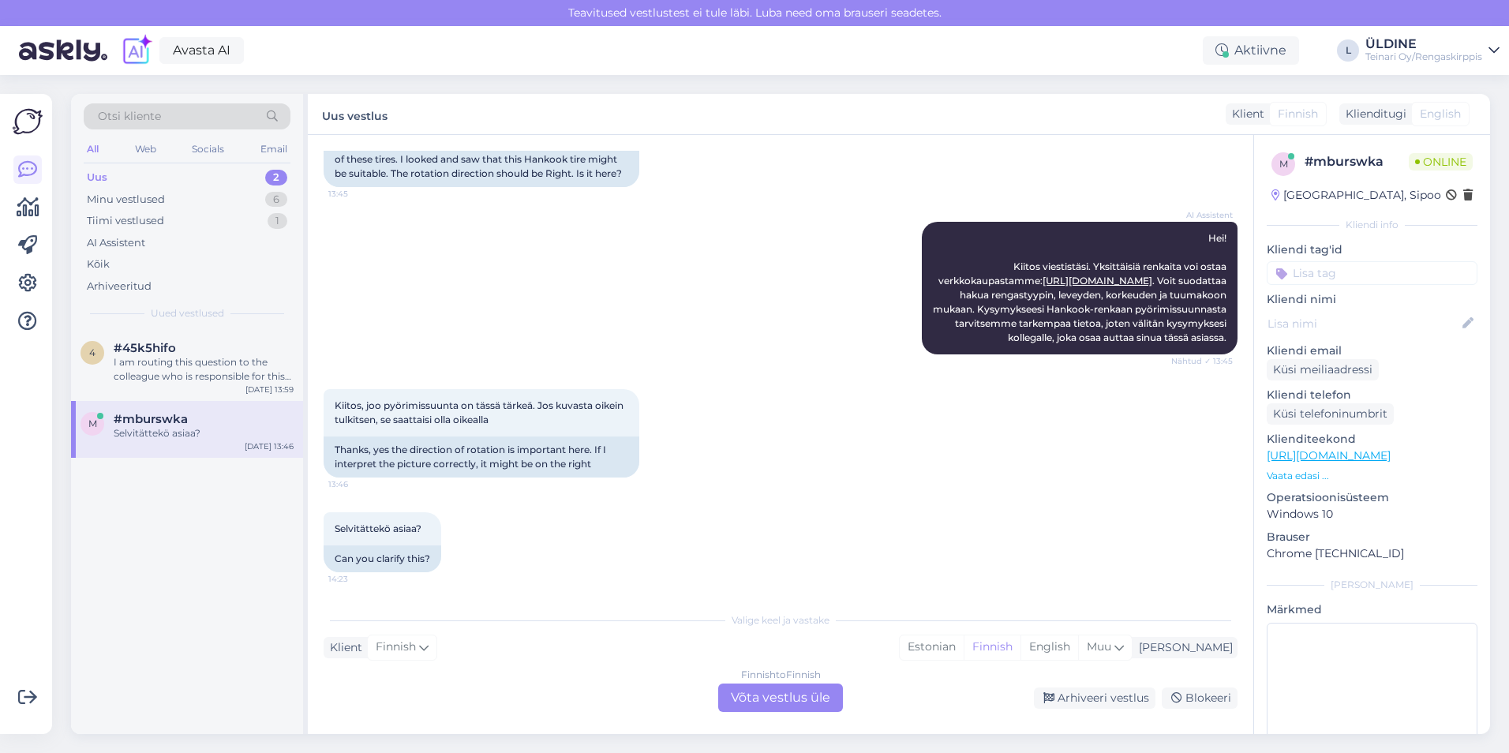
scroll to position [264, 0]
click at [778, 701] on div "Finnish to Finnish Võta vestlus üle" at bounding box center [780, 697] width 125 height 28
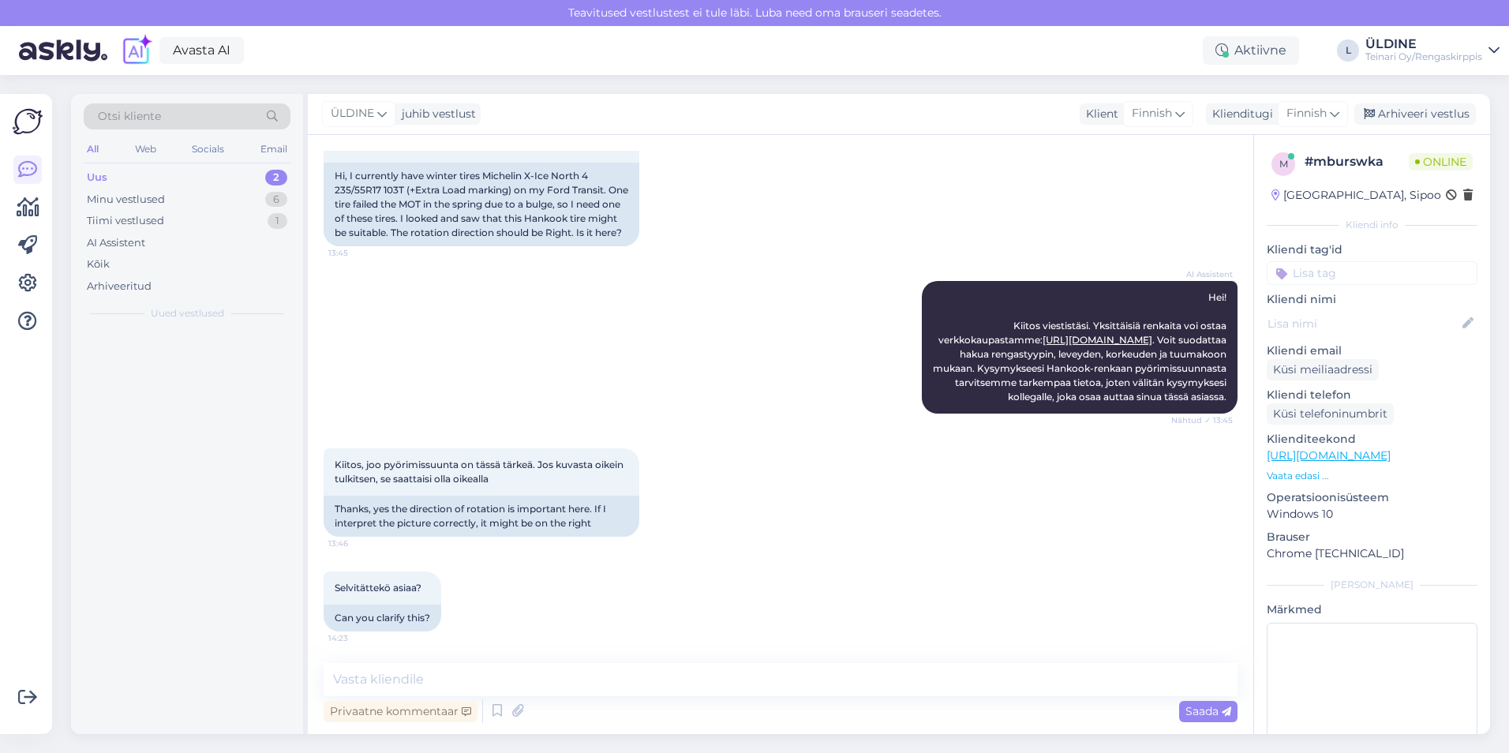
scroll to position [204, 0]
click at [476, 673] on textarea at bounding box center [781, 679] width 914 height 33
type textarea "kyllä , pieni hetki vaan"
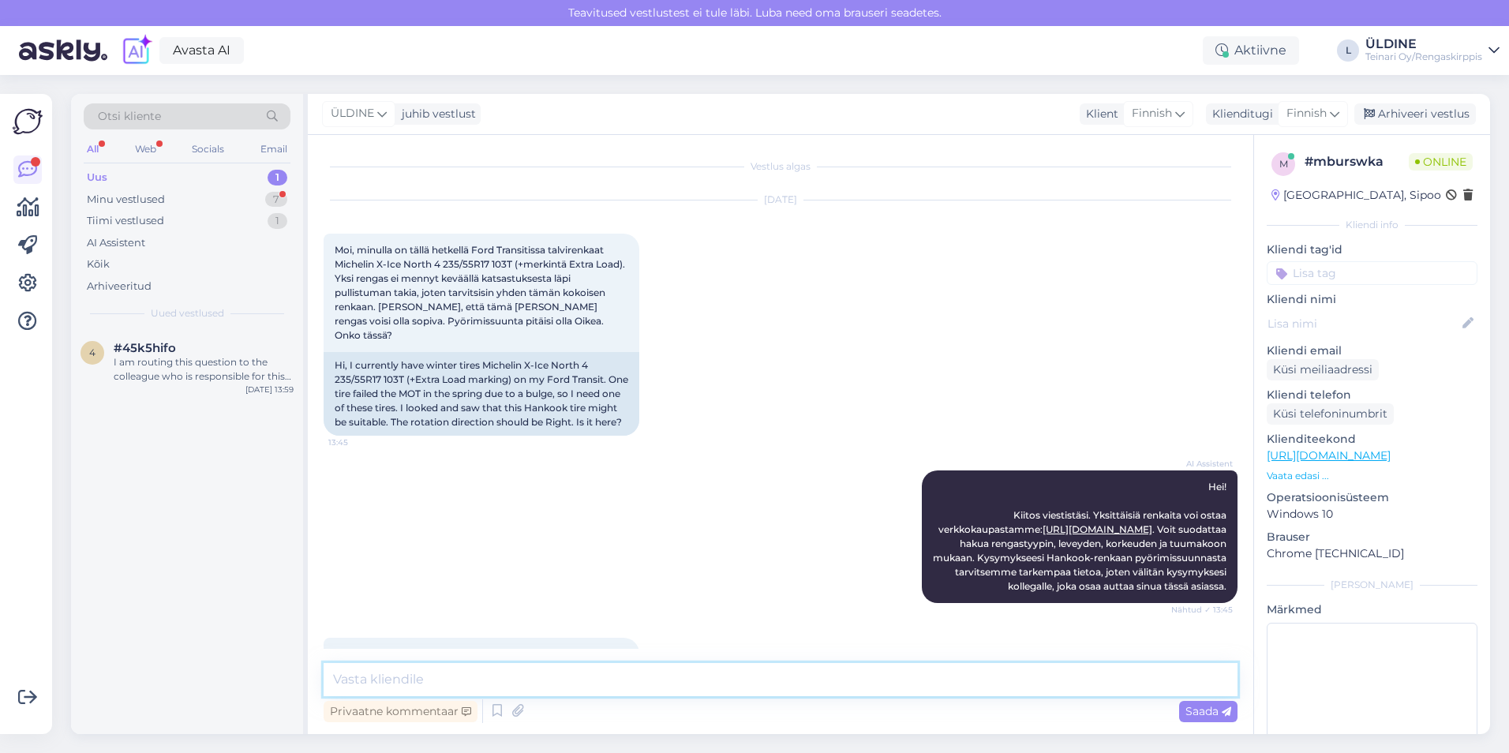
scroll to position [0, 0]
drag, startPoint x: 336, startPoint y: 265, endPoint x: 440, endPoint y: 264, distance: 103.4
click at [440, 264] on span "Moi, minulla on tällä hetkellä Ford Transitissa talvirenkaat Michelin X-Ice Nor…" at bounding box center [481, 293] width 293 height 97
drag, startPoint x: 440, startPoint y: 264, endPoint x: 431, endPoint y: 265, distance: 8.7
copy span "Michelin X-Ice North 4"
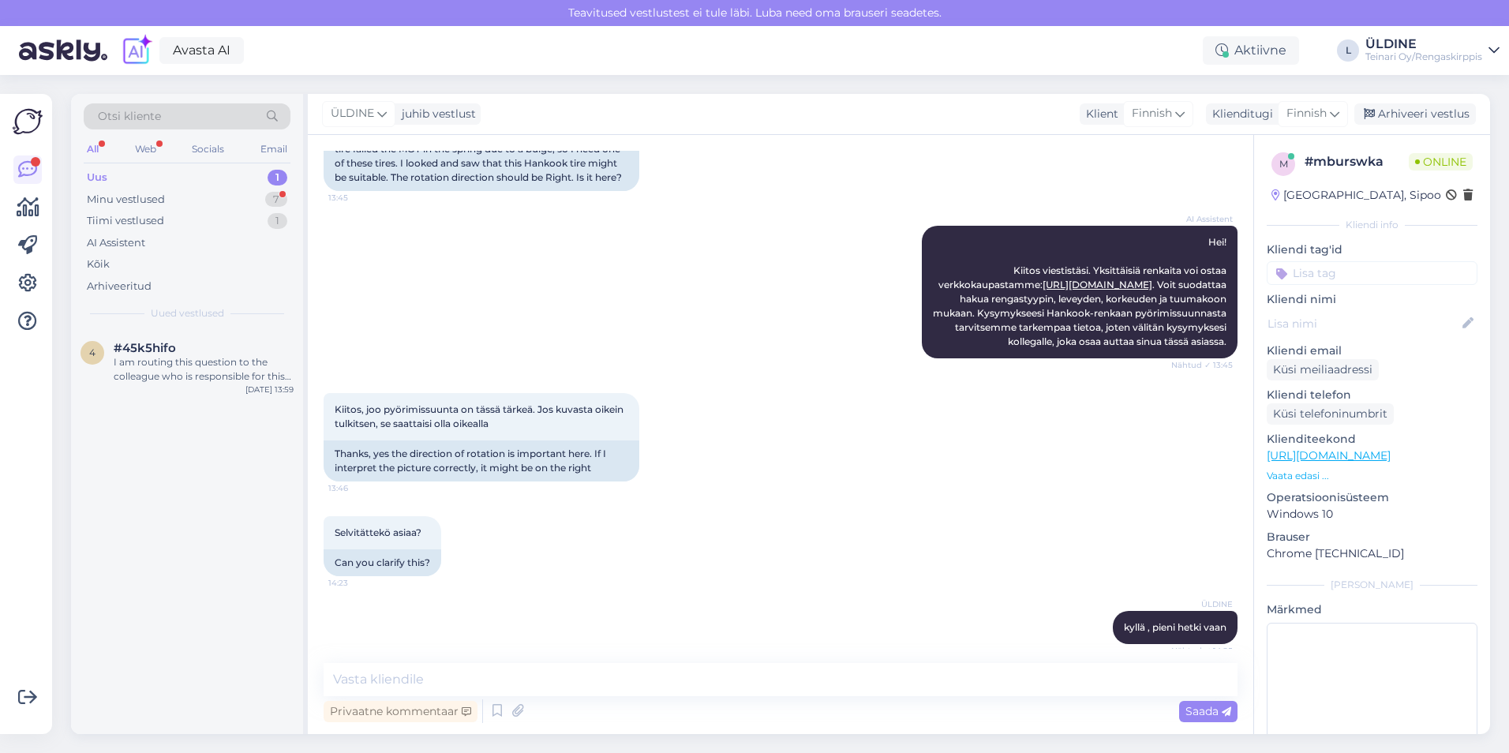
scroll to position [340, 0]
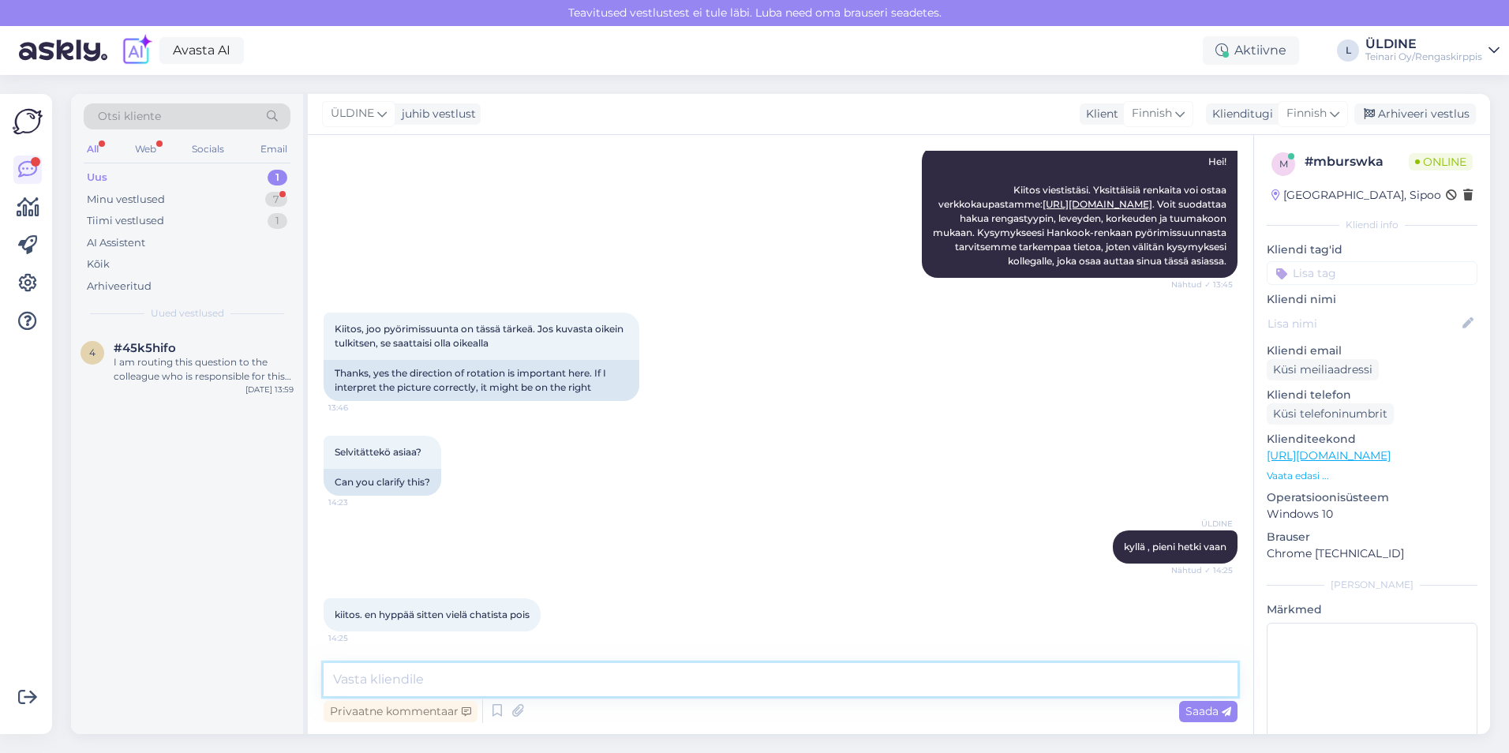
click at [399, 677] on textarea at bounding box center [781, 679] width 914 height 33
click at [459, 678] on textarea "Ei ole sellaista renkasta saatavilla" at bounding box center [781, 679] width 914 height 33
click at [561, 679] on textarea "Ei ole sellaista renkaasta saatavilla" at bounding box center [781, 679] width 914 height 33
type textarea "Ei ole sellaista renkaasta saatavilla"
click at [1208, 705] on span "Saada" at bounding box center [1208, 711] width 46 height 14
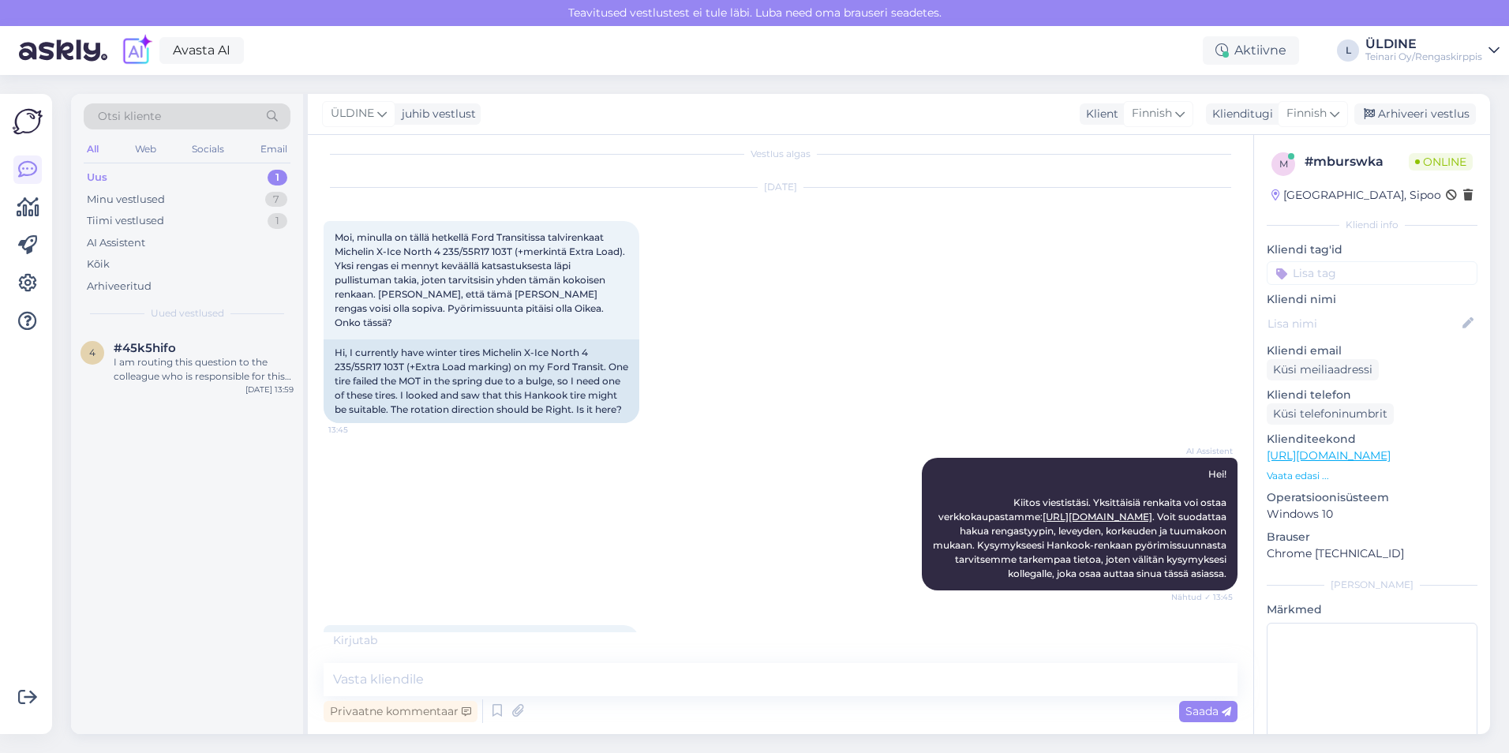
scroll to position [476, 0]
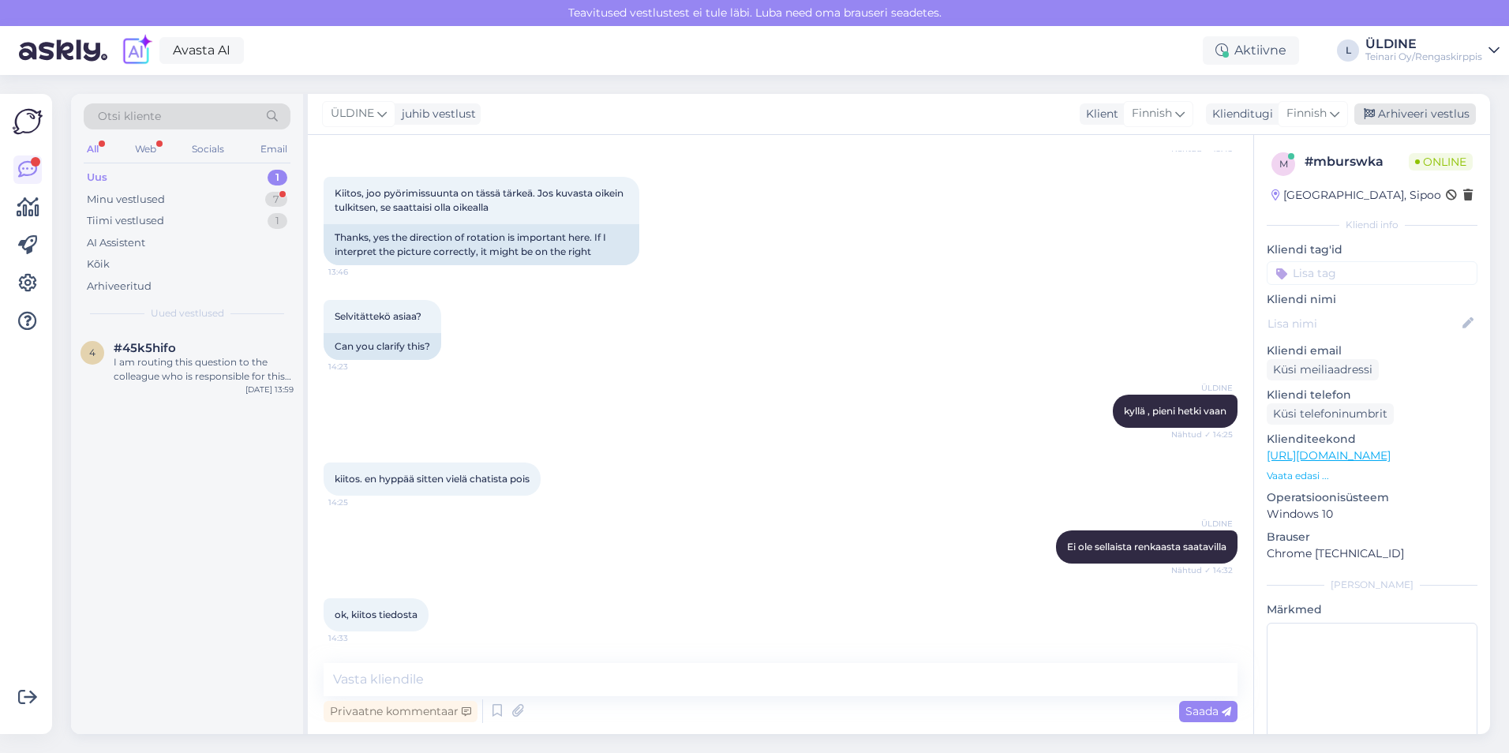
click at [1407, 118] on div "Arhiveeri vestlus" at bounding box center [1415, 113] width 122 height 21
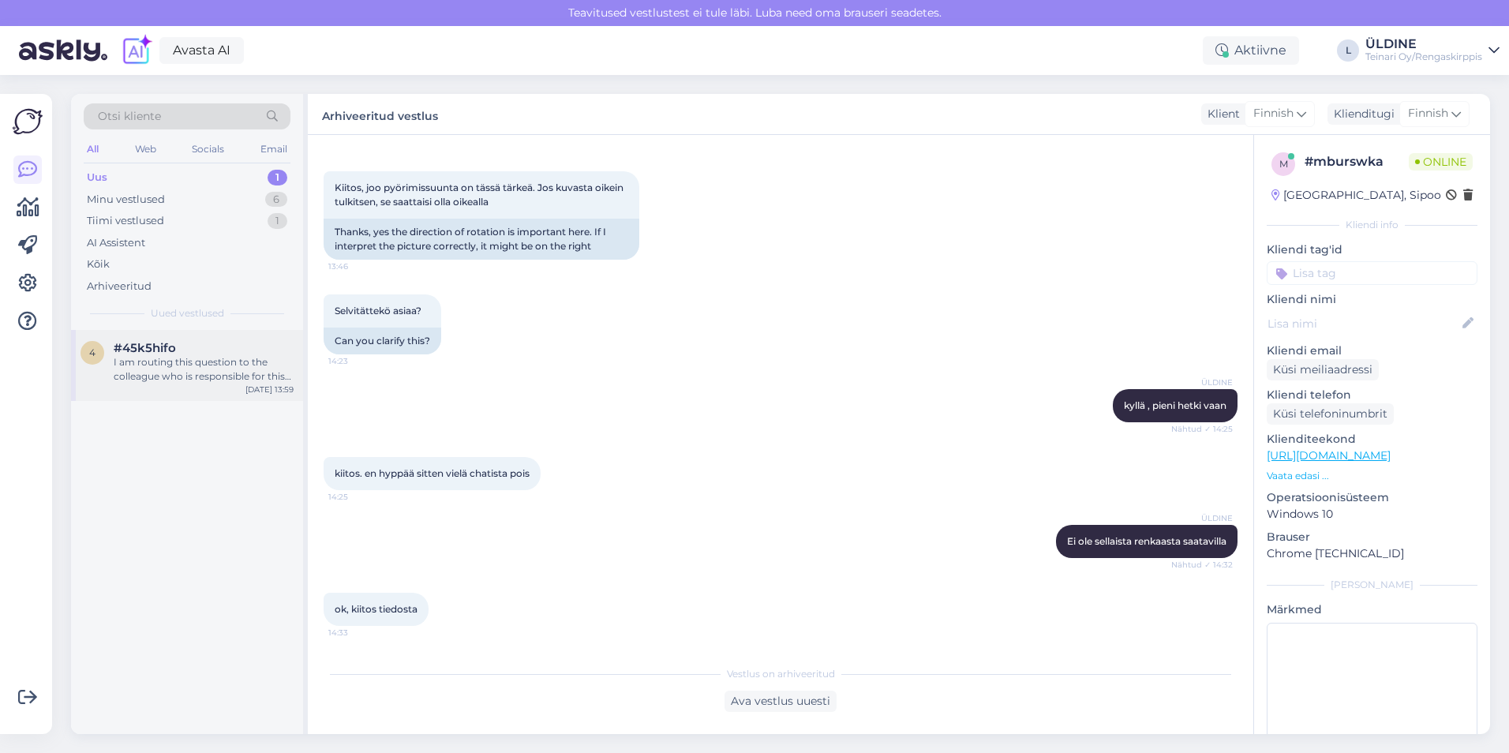
click at [203, 368] on div "I am routing this question to the colleague who is responsible for this topic. …" at bounding box center [204, 369] width 180 height 28
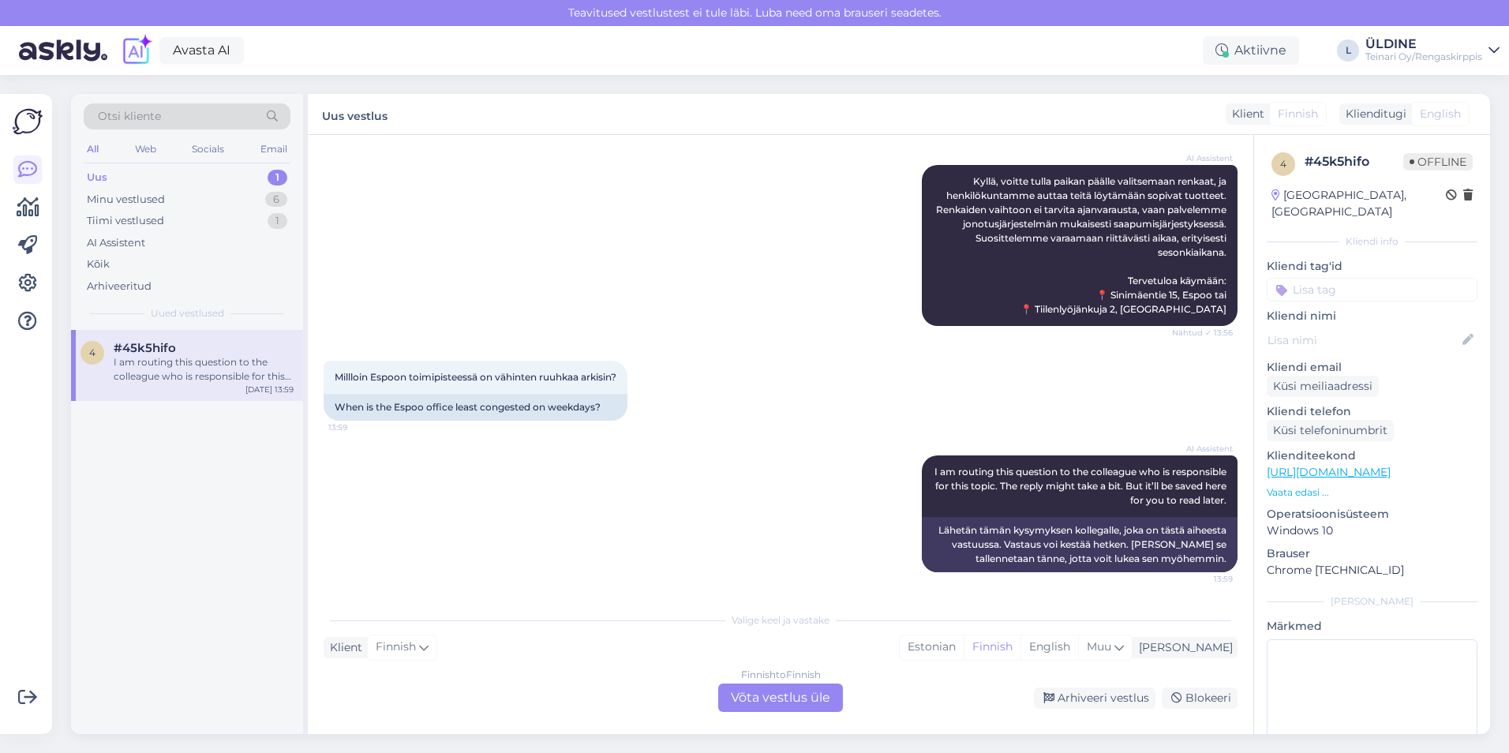
scroll to position [901, 0]
click at [778, 694] on div "Finnish to Finnish Võta vestlus üle" at bounding box center [780, 697] width 125 height 28
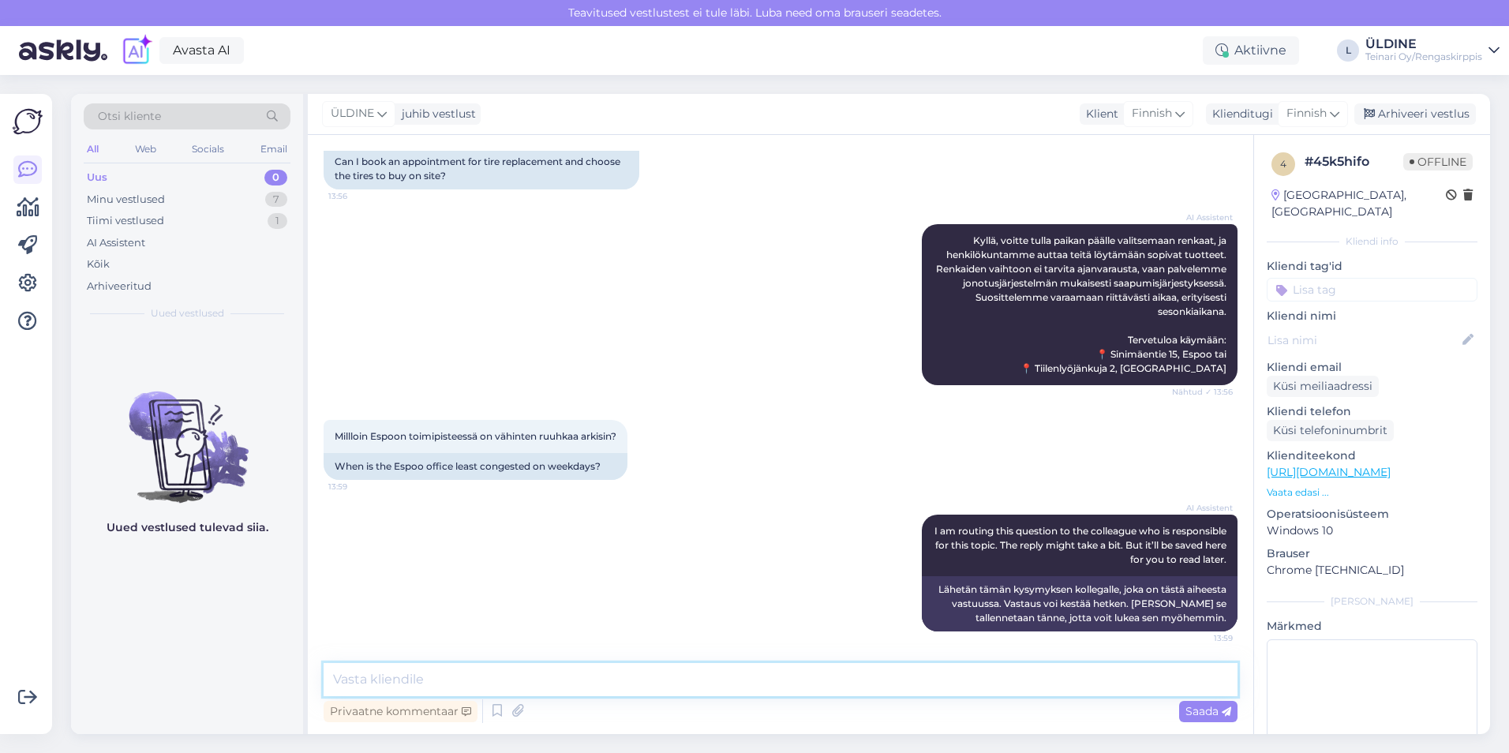
click at [535, 675] on textarea at bounding box center [781, 679] width 914 height 33
drag, startPoint x: 595, startPoint y: 681, endPoint x: 572, endPoint y: 681, distance: 22.9
click at [569, 681] on textarea "Hei soitakaan meille niin varataan yhteessä sopiva aikaa" at bounding box center [781, 679] width 914 height 33
drag, startPoint x: 634, startPoint y: 681, endPoint x: 340, endPoint y: 681, distance: 294.4
click at [335, 679] on textarea "Hei soitakaan meille niin varataan yhteessä sopiva aikaa" at bounding box center [781, 679] width 914 height 33
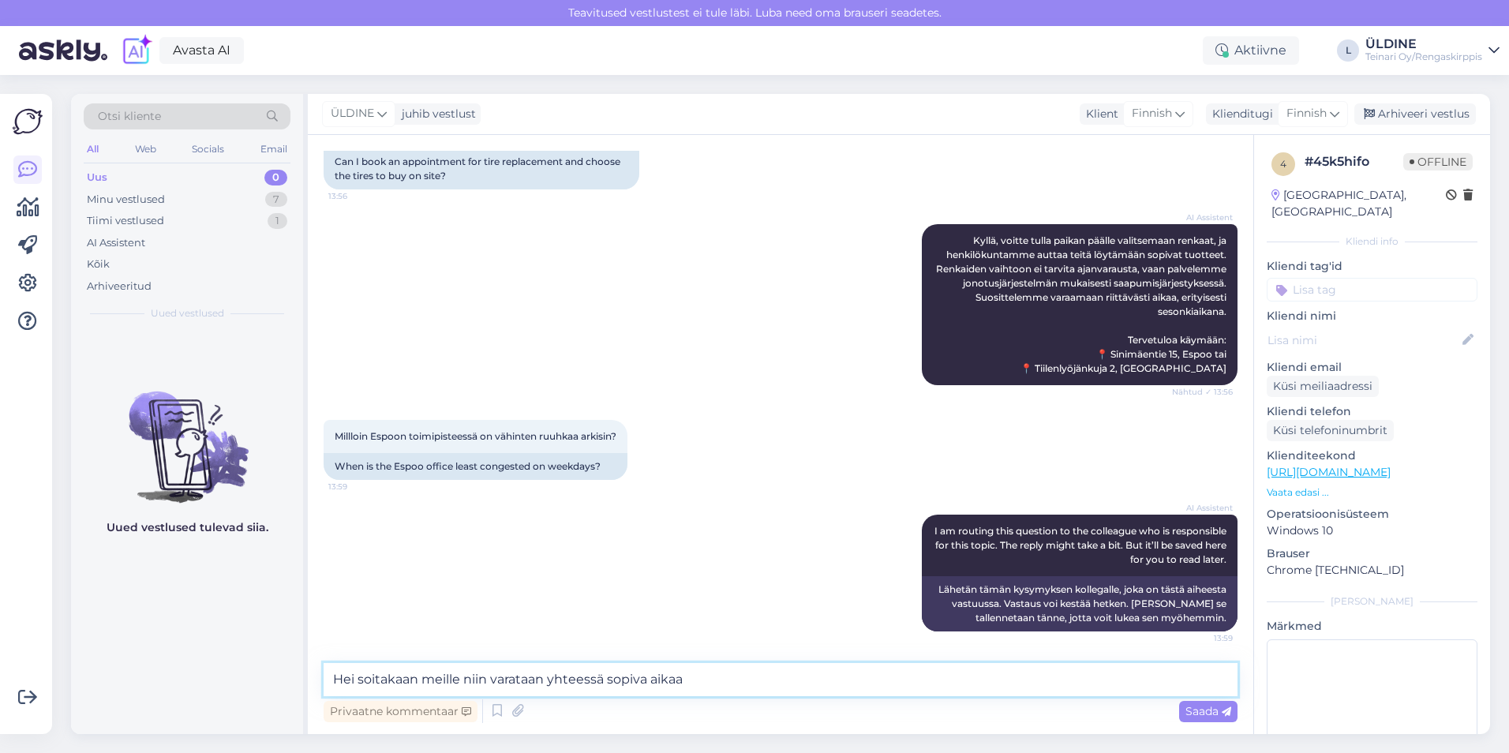
type textarea "Hei soitakaan meille niin varataan yhteessä sopiva aikaa"
paste textarea "Hei! Soittakaa meille, niin varataan yhdessä teille sopiva aika. Autamme mielel…"
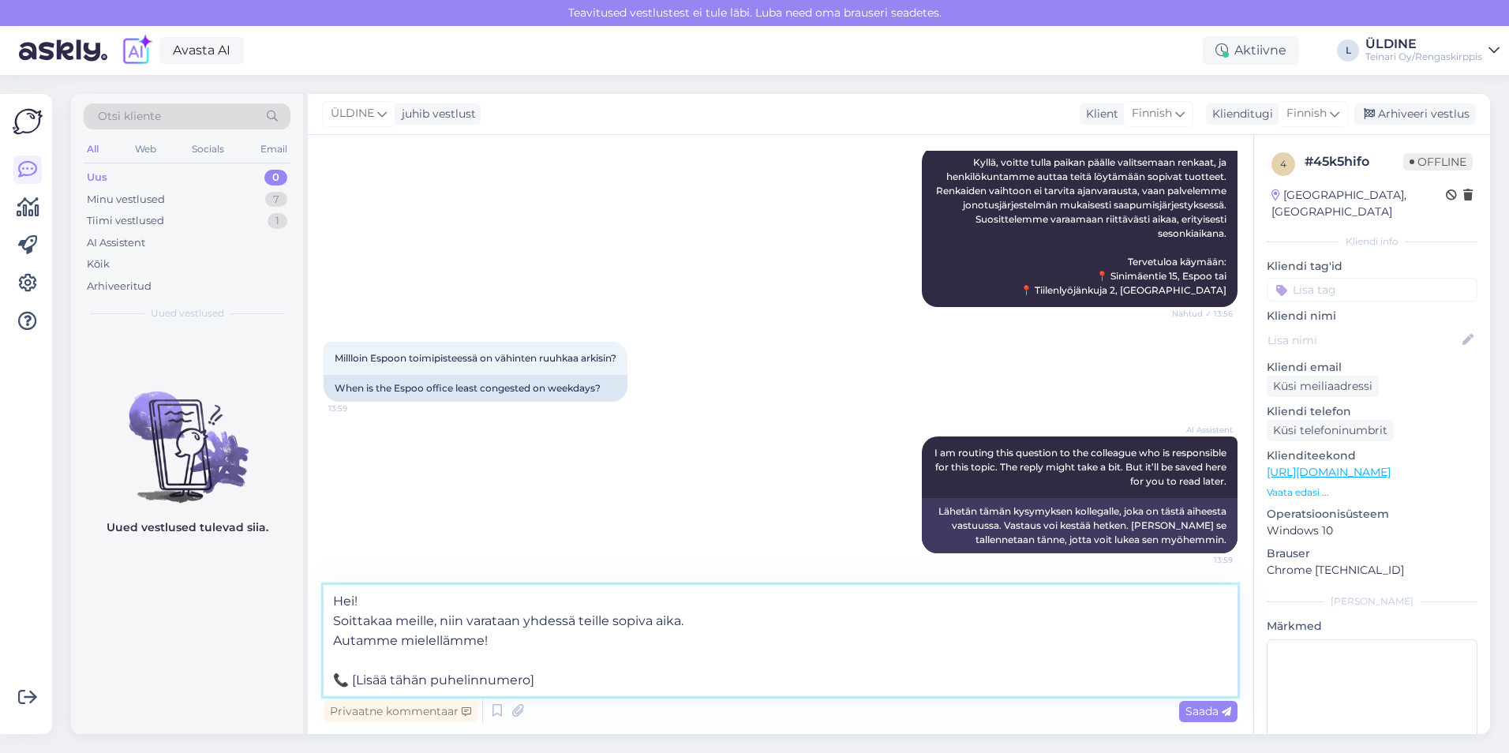
drag, startPoint x: 545, startPoint y: 672, endPoint x: 357, endPoint y: 676, distance: 187.9
click at [354, 679] on textarea "Hei! Soittakaa meille, niin varataan yhdessä teille sopiva aika. Autamme mielel…" at bounding box center [781, 640] width 914 height 111
paste textarea "Hei! Soittakaa meille, niin varataan yhdessä teille sopiva aika. Autamme mielel…"
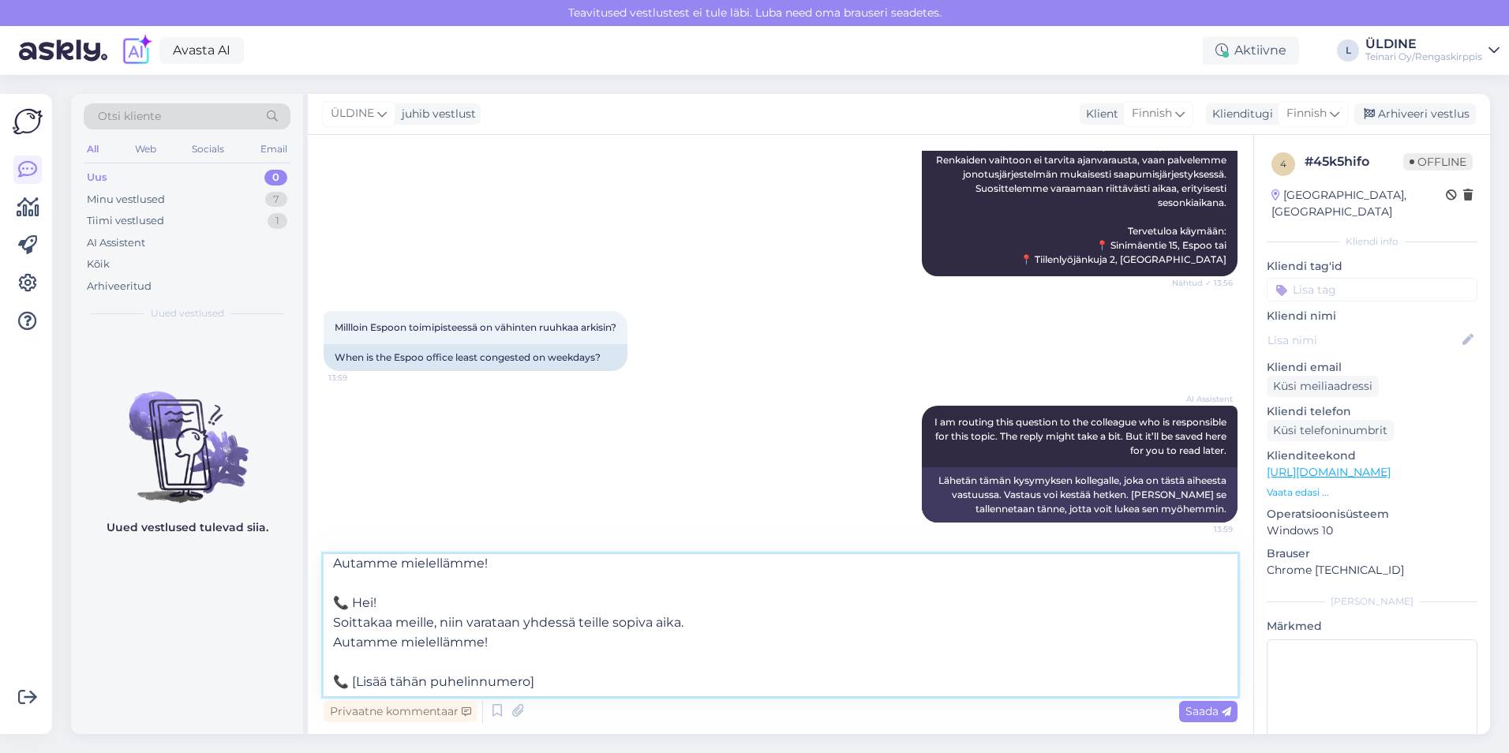
scroll to position [48, 0]
drag, startPoint x: 335, startPoint y: 597, endPoint x: 558, endPoint y: 688, distance: 241.1
click at [558, 688] on textarea "Hei! Soittakaa meille, niin varataan yhdessä teille sopiva aika. Autamme mielel…" at bounding box center [781, 625] width 914 height 142
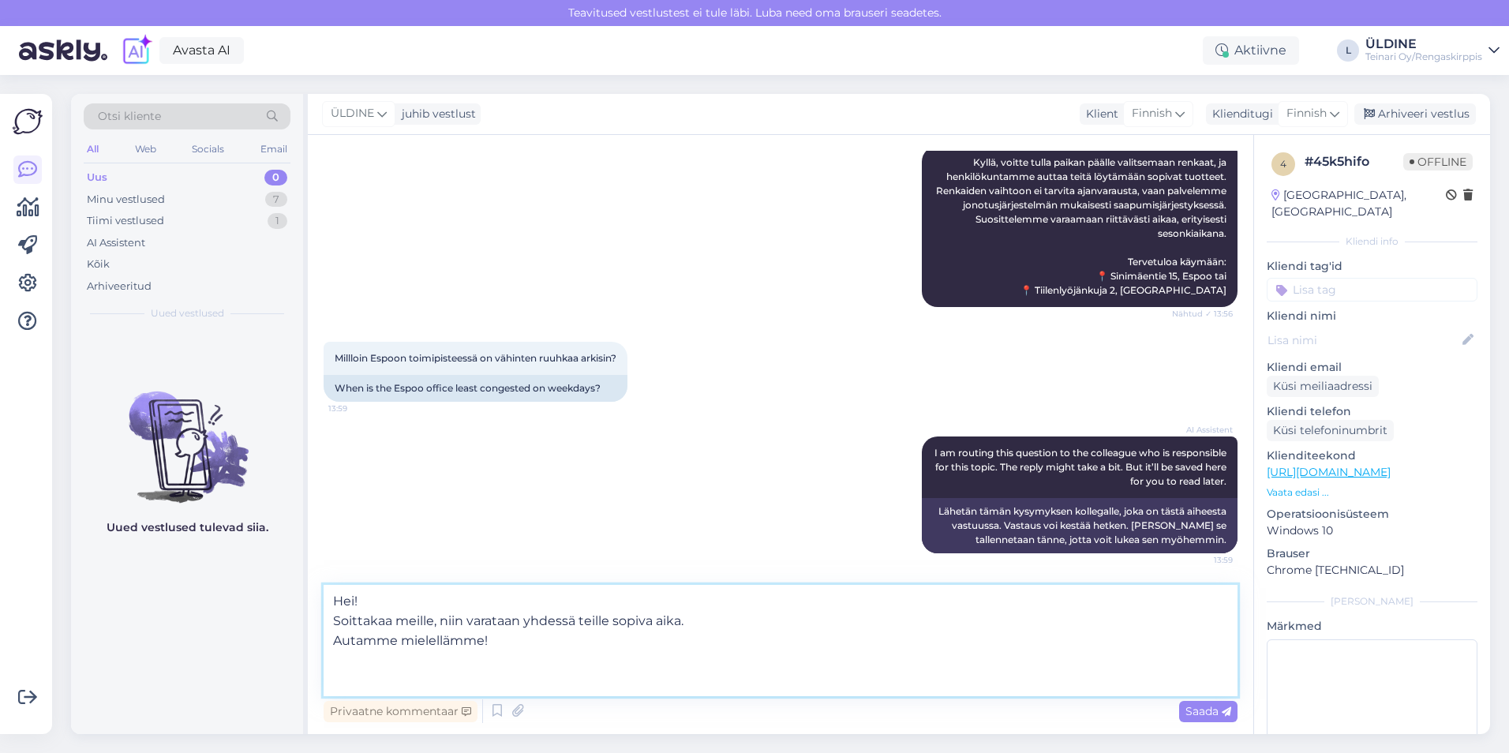
scroll to position [0, 0]
paste textarea "Puh: [PHONE_NUMBER]"
type textarea "Hei! Soittakaa meille, niin varataan yhdessä teille sopiva aika. Autamme mielel…"
click at [1184, 709] on div "Saada" at bounding box center [1208, 711] width 58 height 21
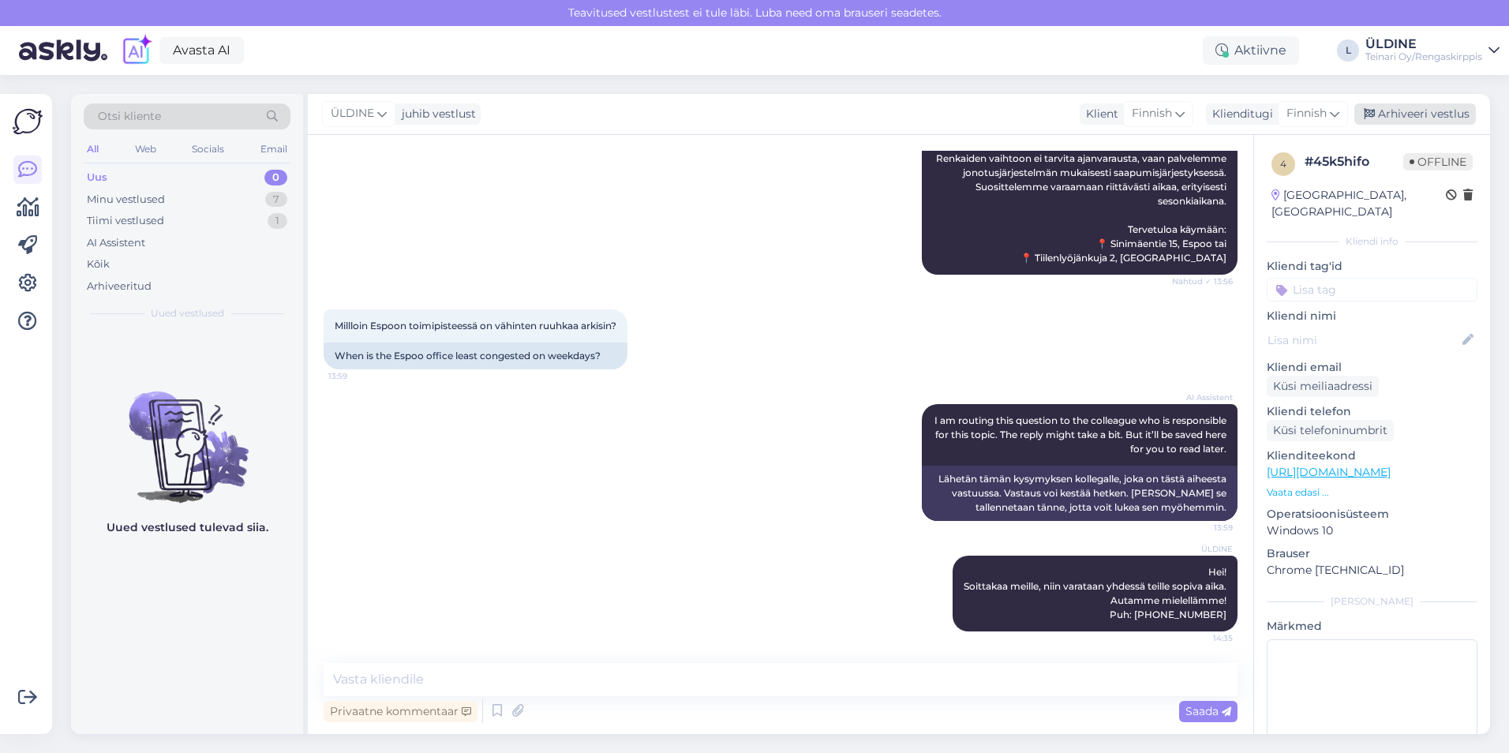
click at [1381, 113] on div "Arhiveeri vestlus" at bounding box center [1415, 113] width 122 height 21
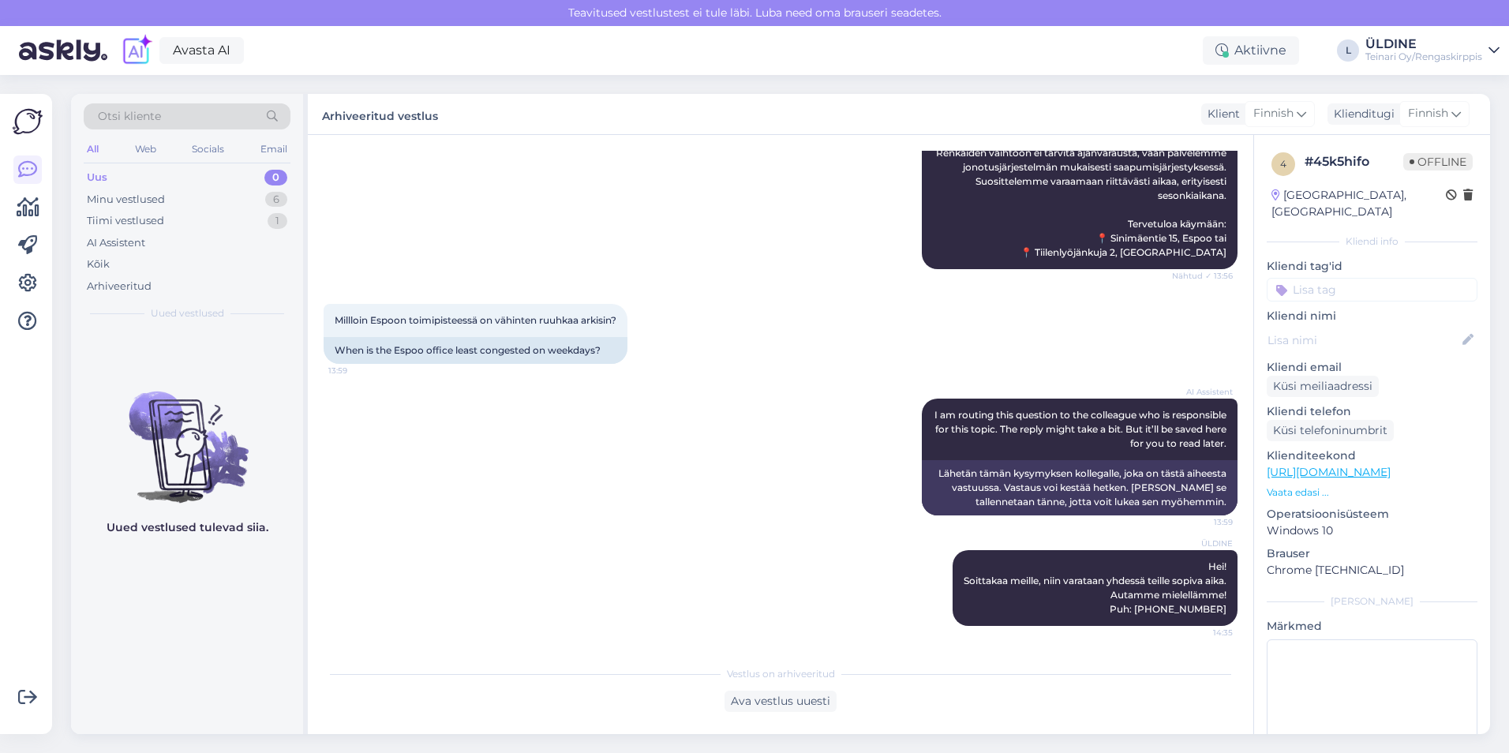
click at [1381, 113] on div "Klienditugi" at bounding box center [1360, 114] width 67 height 17
click at [702, 280] on div "AI Assistent [PERSON_NAME], voitte tulla paikan päälle valitsemaan renkaat, ja …" at bounding box center [781, 189] width 914 height 196
click at [127, 194] on div "Minu vestlused" at bounding box center [126, 200] width 78 height 16
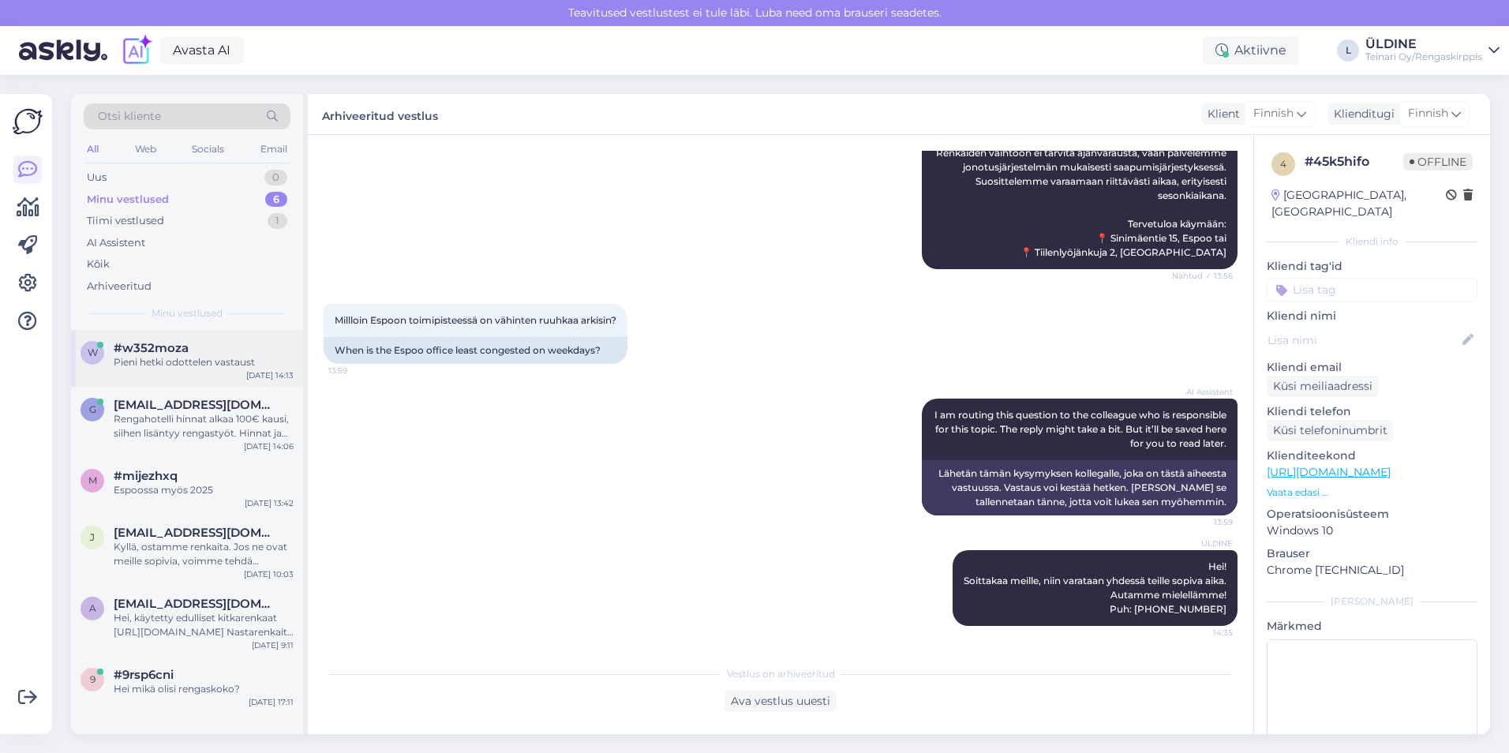
click at [162, 362] on div "Pieni hetki odottelen vastaust" at bounding box center [204, 362] width 180 height 14
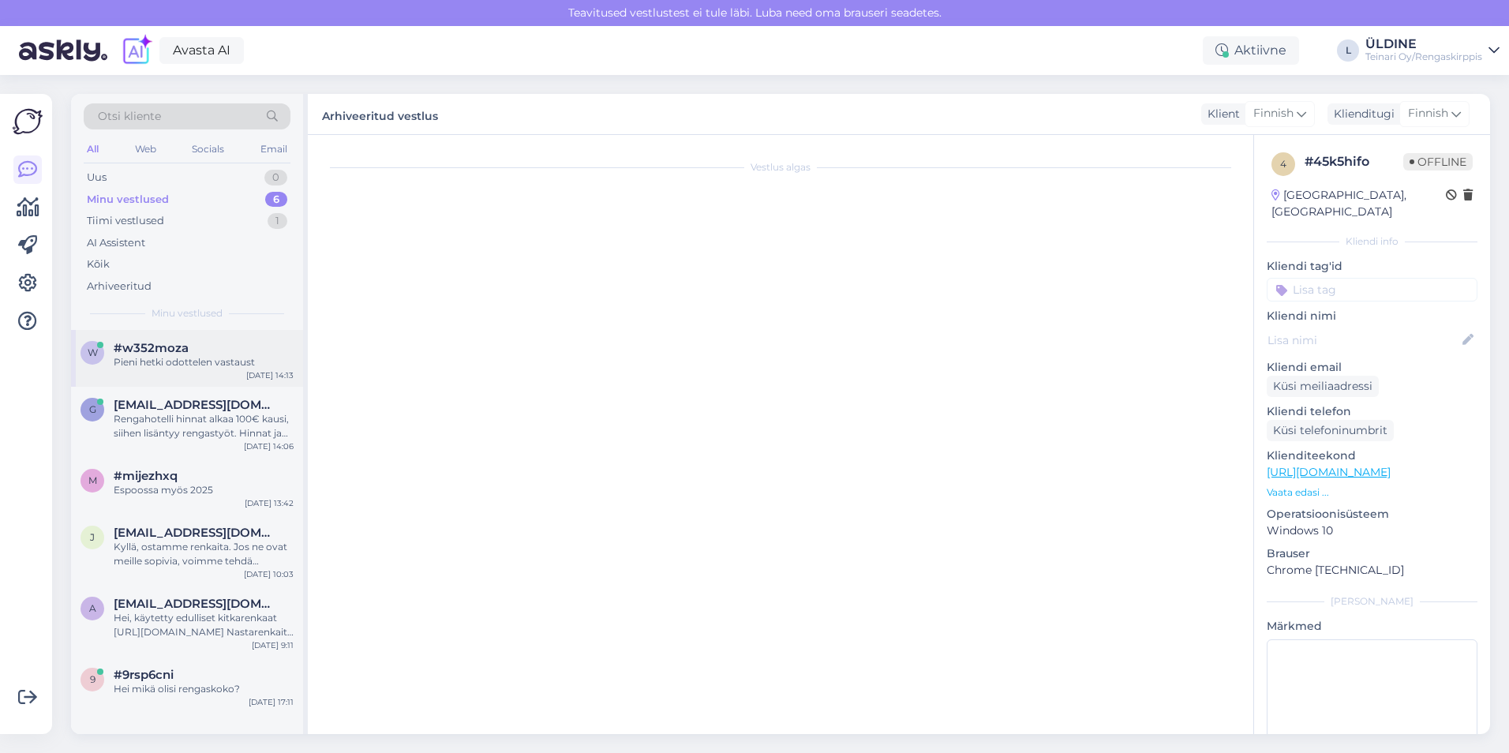
scroll to position [270, 0]
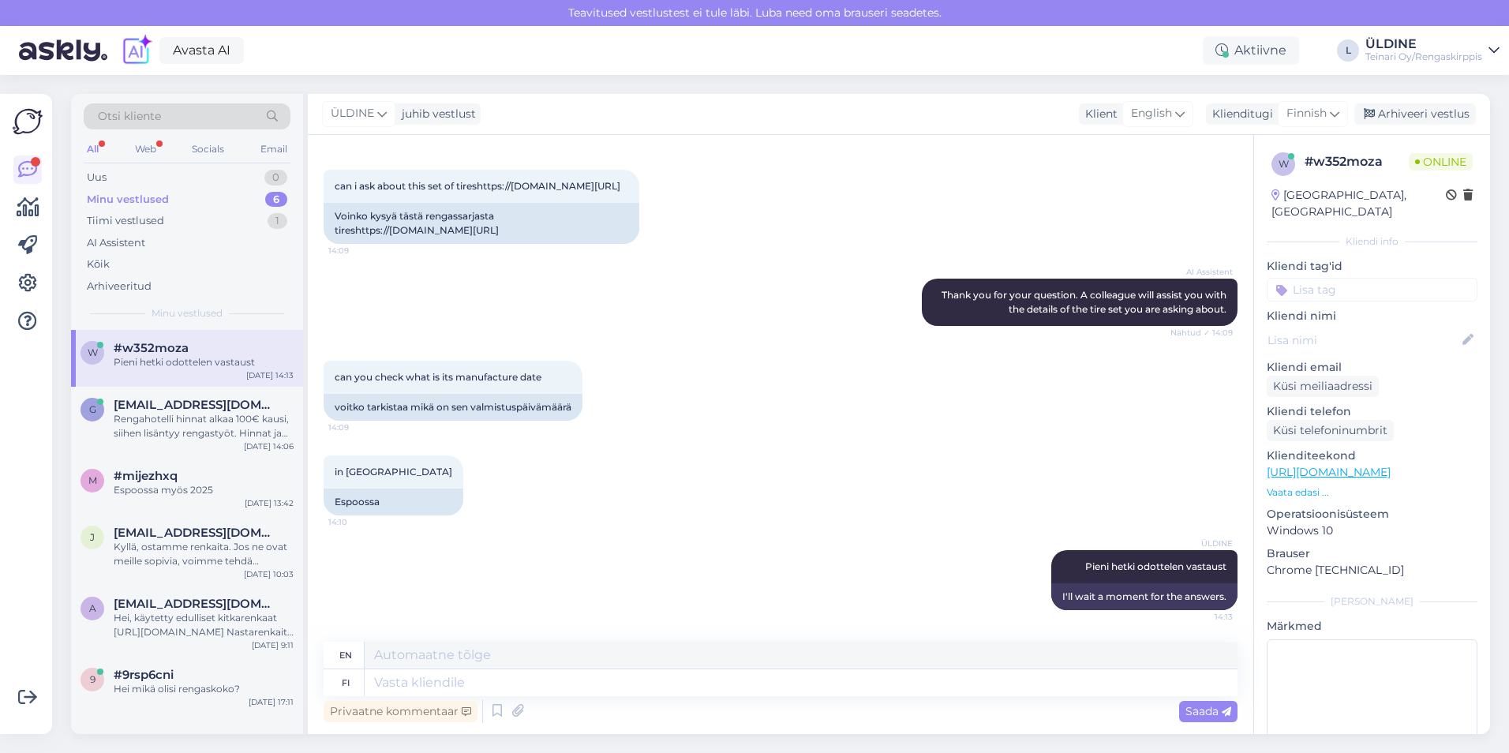
click at [757, 554] on div "ÜLDINE Pieni hetki odottelen vastaust 14:13 I'll wait a moment for the answers." at bounding box center [781, 580] width 914 height 95
drag, startPoint x: 433, startPoint y: 680, endPoint x: 470, endPoint y: 680, distance: 36.3
click at [433, 680] on textarea at bounding box center [801, 682] width 873 height 27
type textarea "2021"
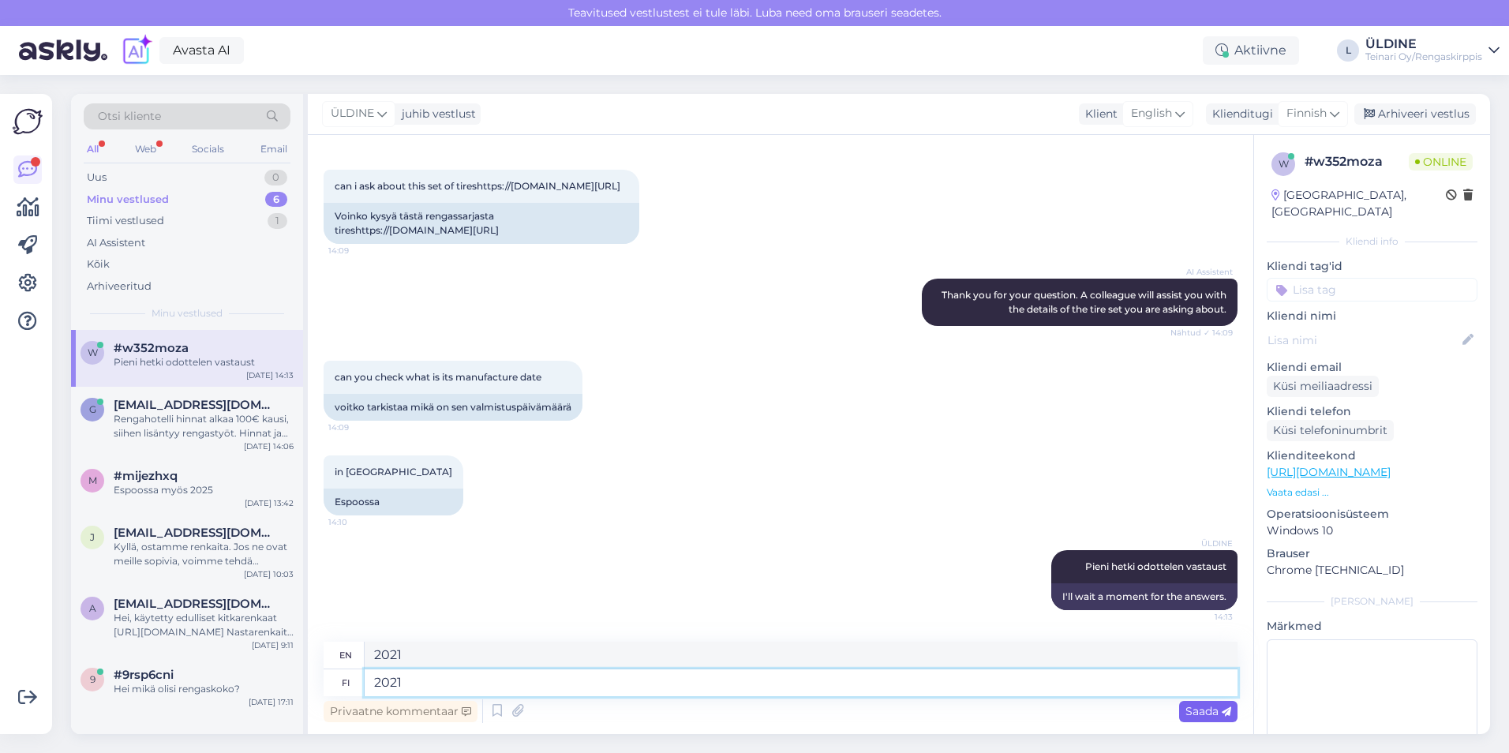
type textarea "2021"
click at [1203, 710] on span "Saada" at bounding box center [1208, 711] width 46 height 14
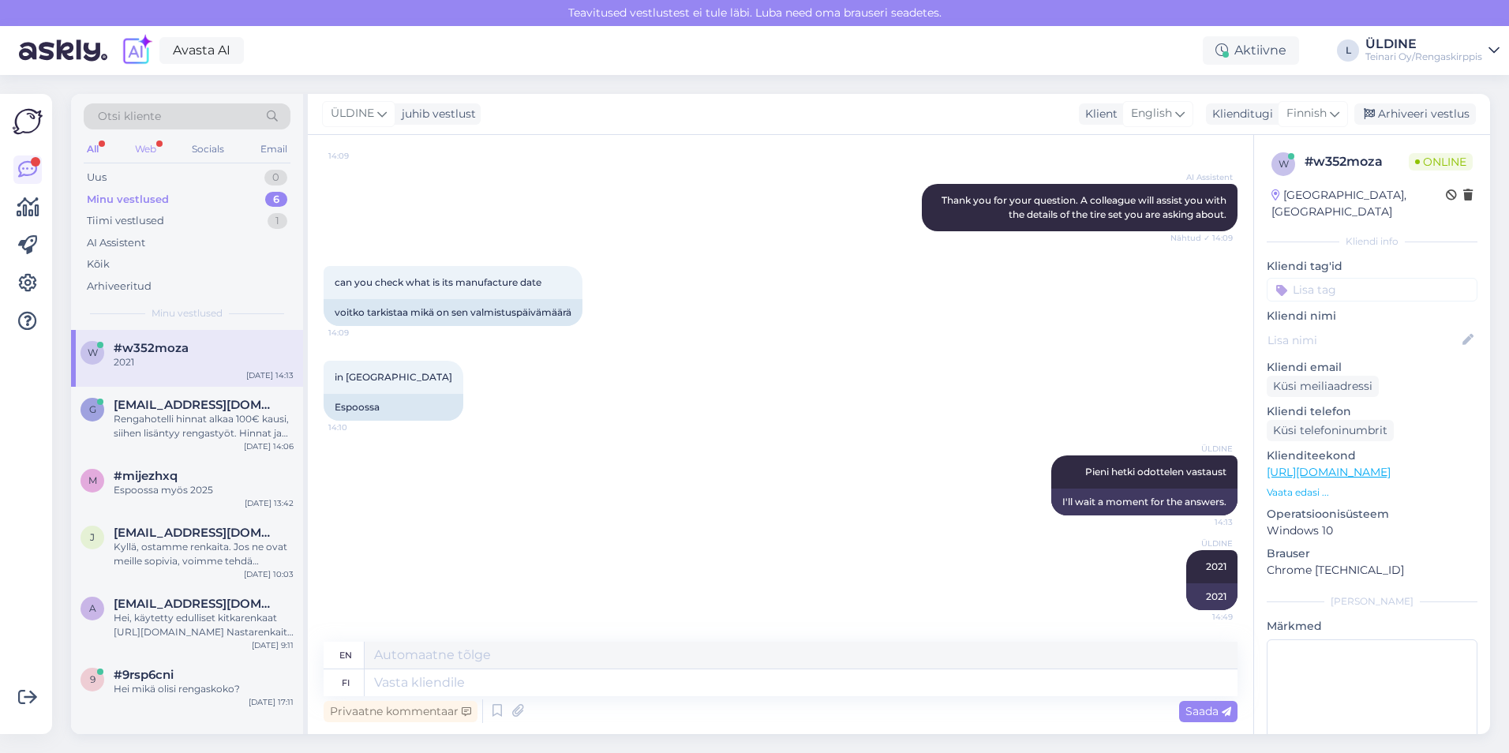
click at [150, 142] on div "Web" at bounding box center [146, 149] width 28 height 21
click at [206, 425] on div "Rengahotelli hinnat alkaa 100€ kausi, siihen lisäntyy rengastyöt. Hinnat ja saa…" at bounding box center [204, 426] width 180 height 28
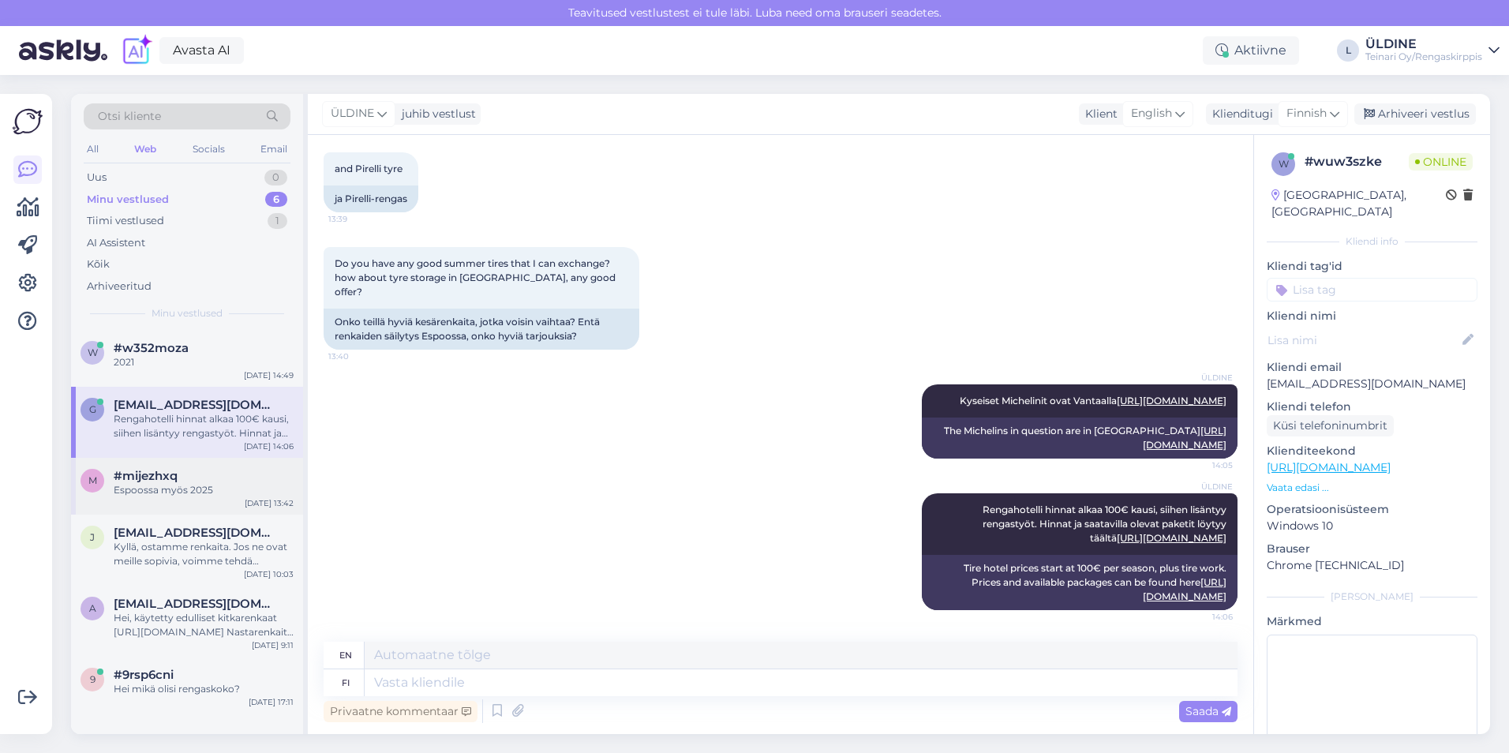
click at [170, 492] on div "Espoossa myös 2025" at bounding box center [204, 490] width 180 height 14
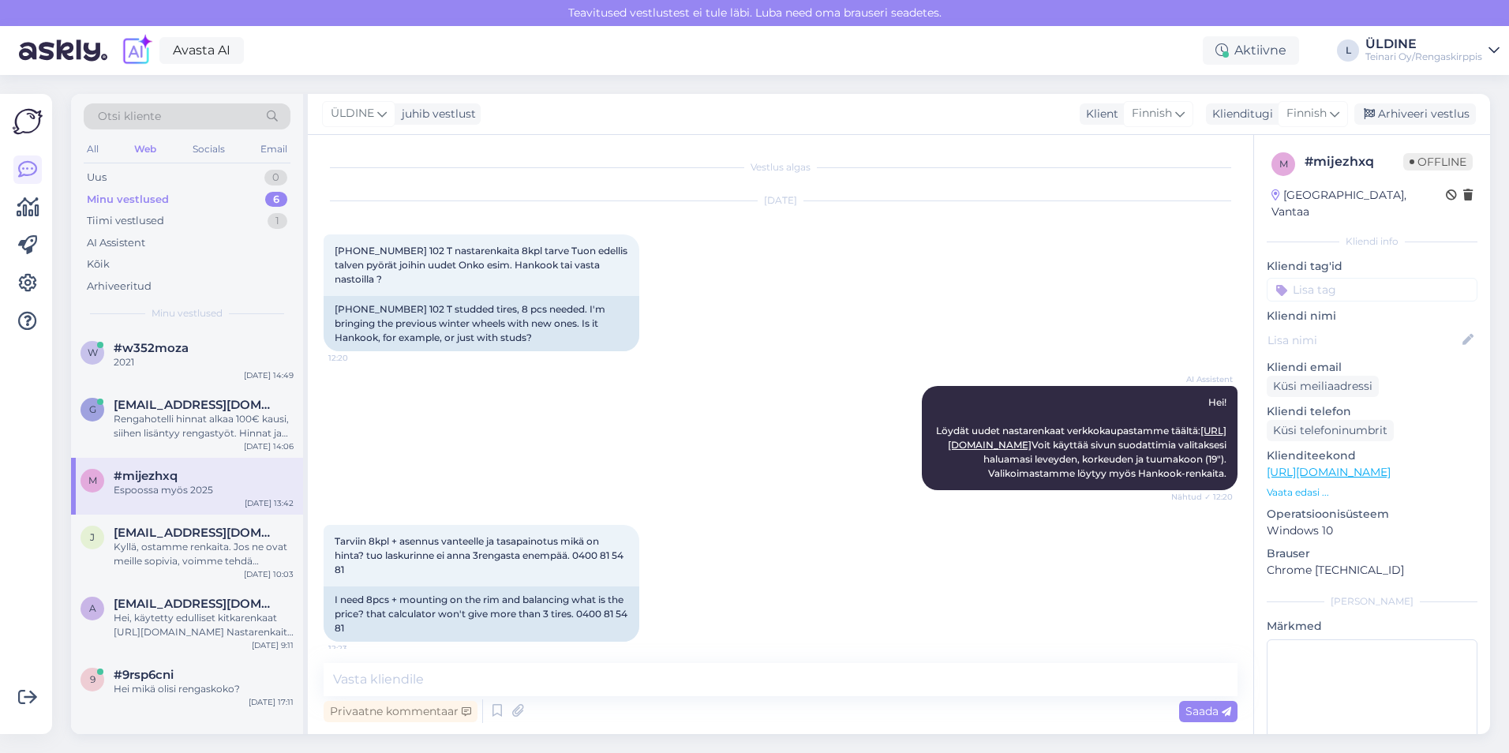
scroll to position [1402, 0]
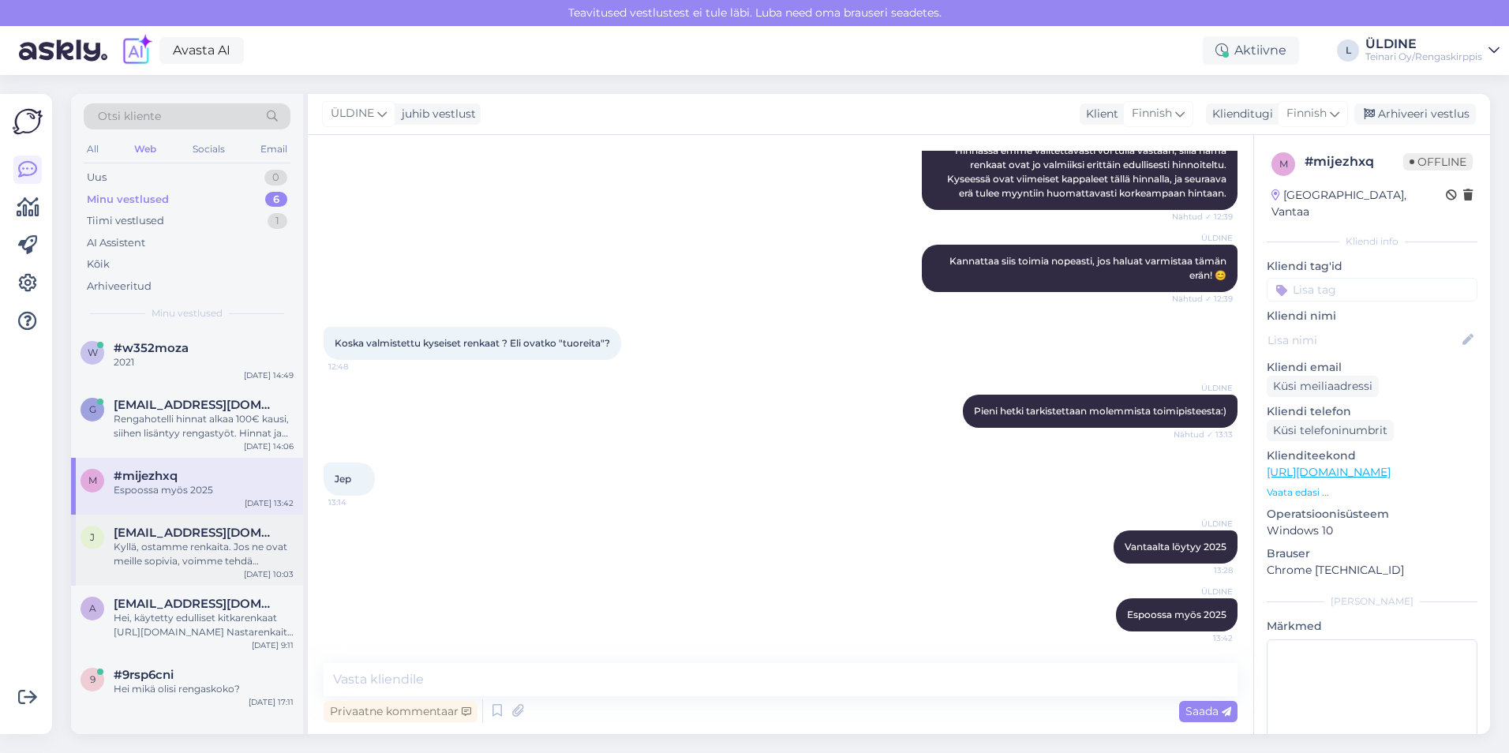
click at [210, 554] on div "Kyllä, ostamme renkaita. Jos ne ovat meille sopivia, voimme tehdä tarjouksen pa…" at bounding box center [204, 554] width 180 height 28
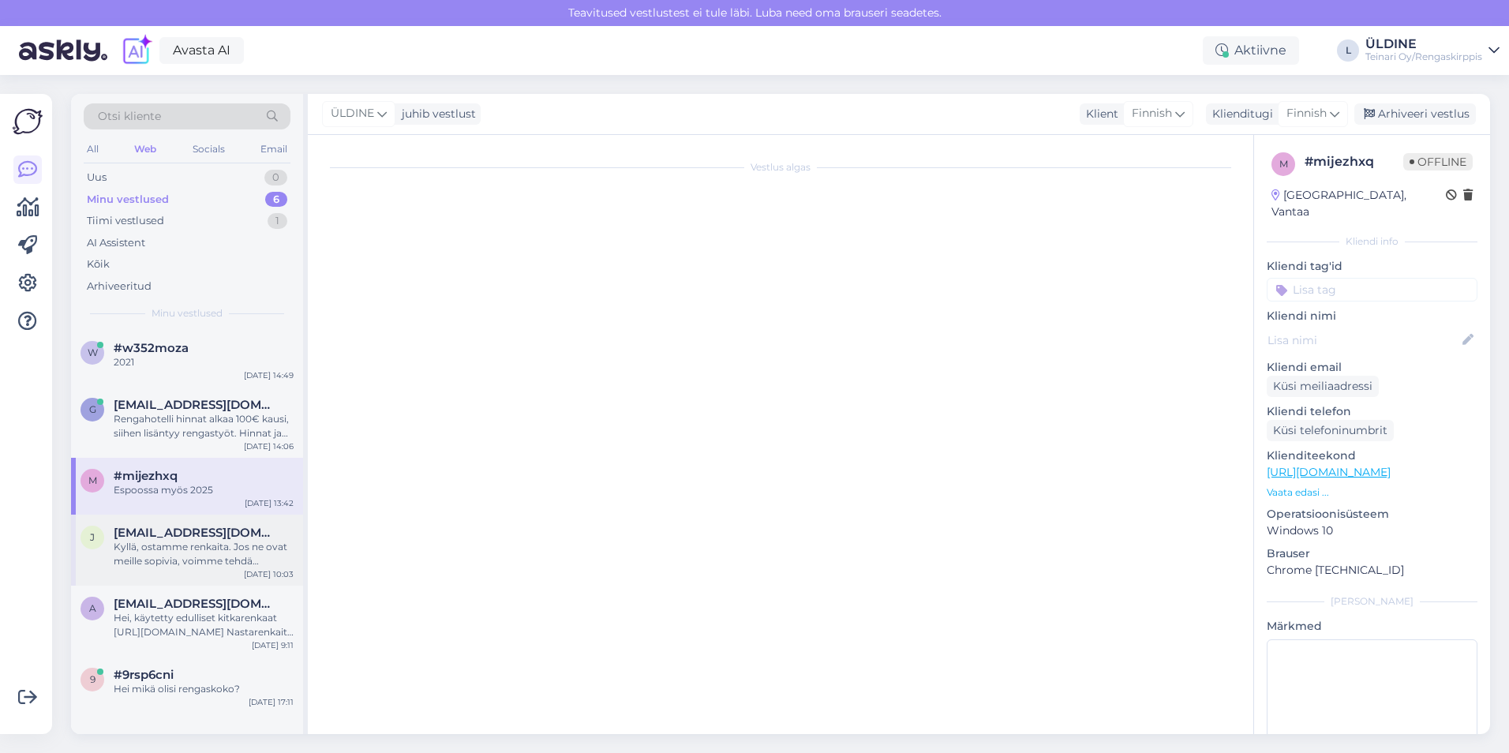
scroll to position [144, 0]
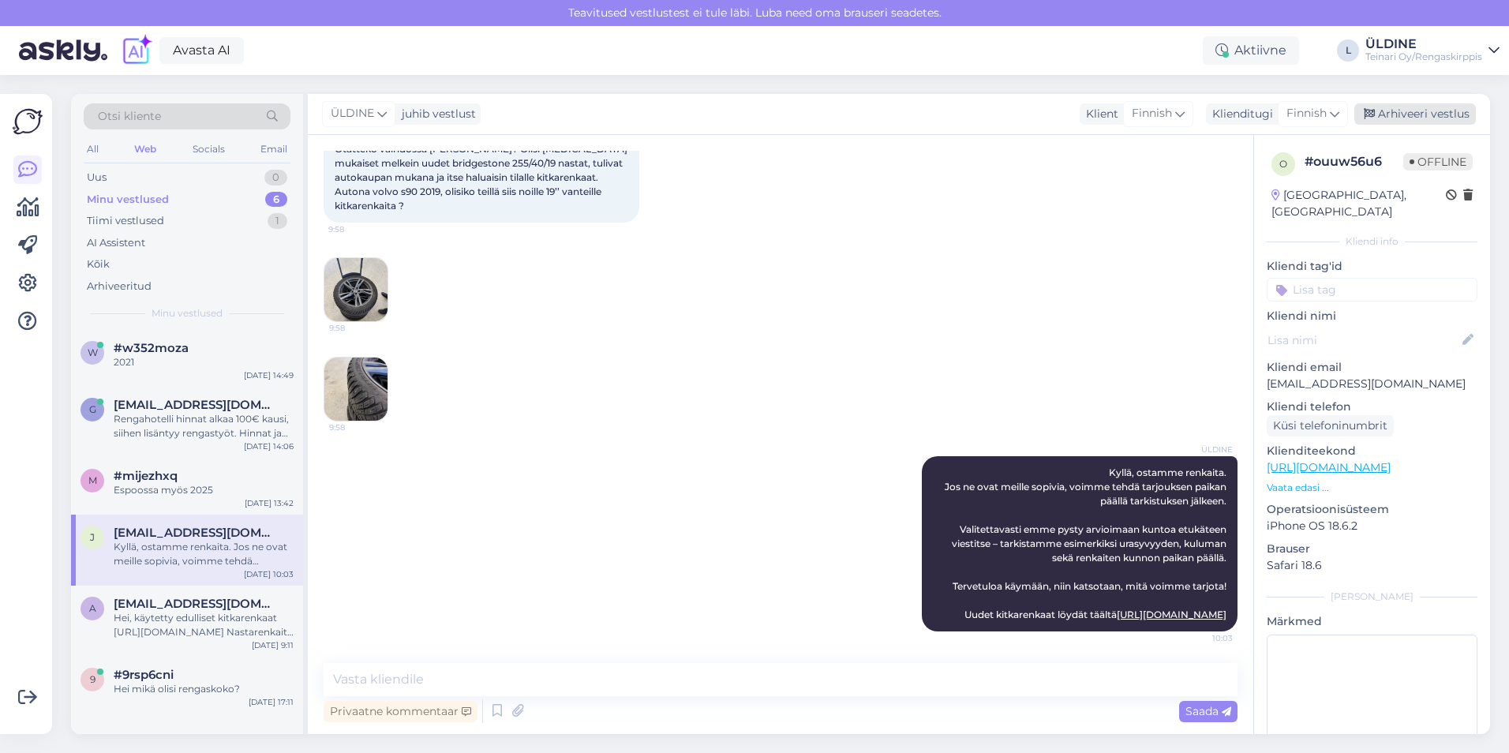
click at [1412, 108] on div "Arhiveeri vestlus" at bounding box center [1415, 113] width 122 height 21
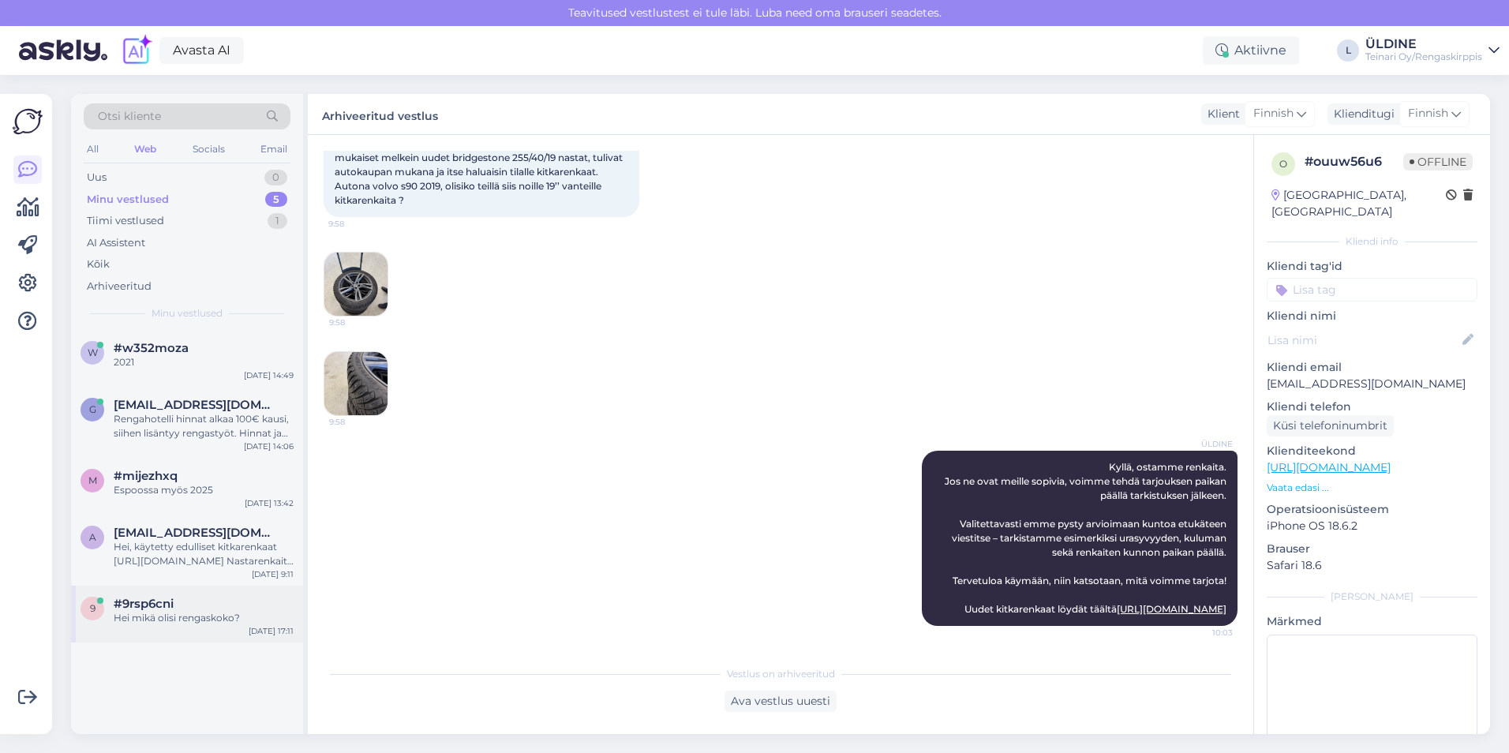
click at [209, 619] on div "Hei mikä olisi rengaskoko?" at bounding box center [204, 618] width 180 height 14
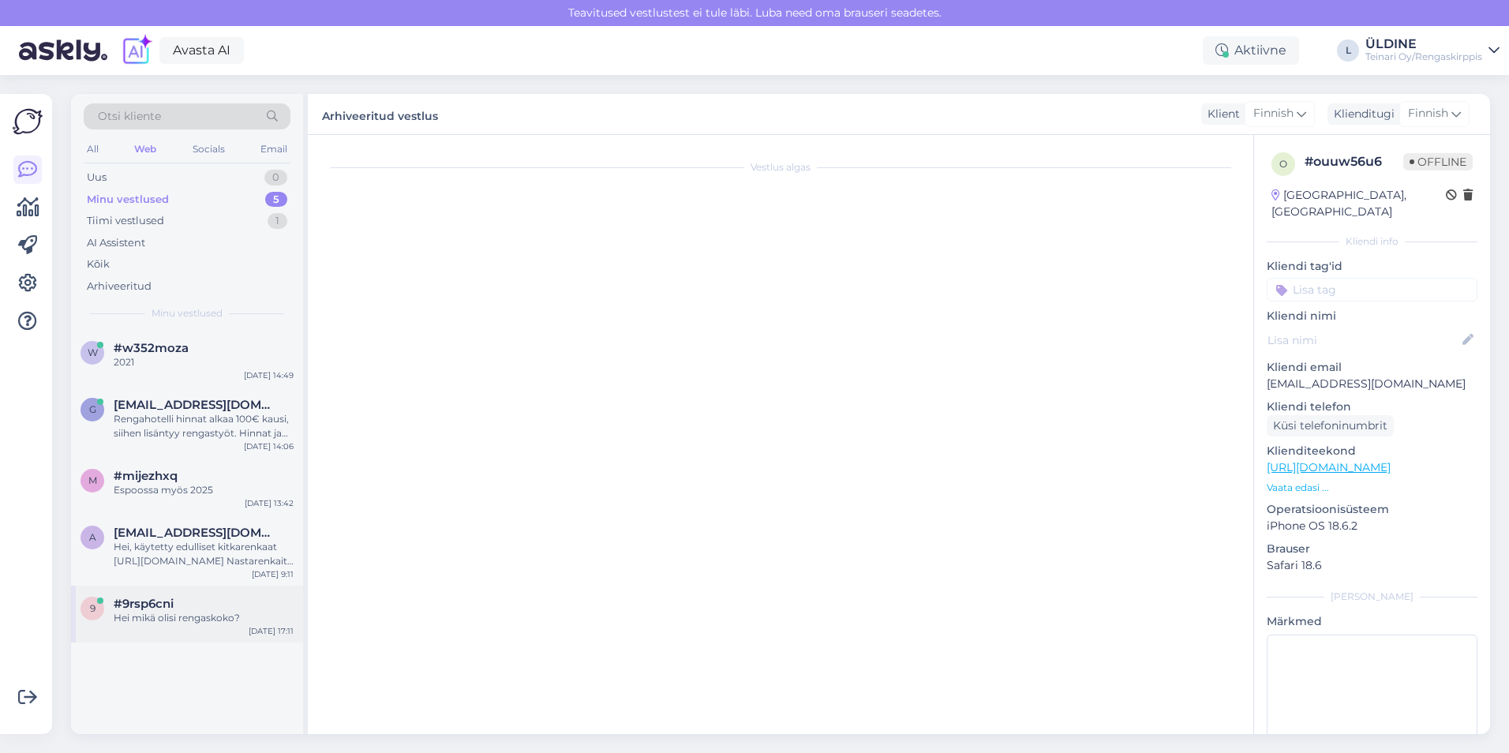
scroll to position [0, 0]
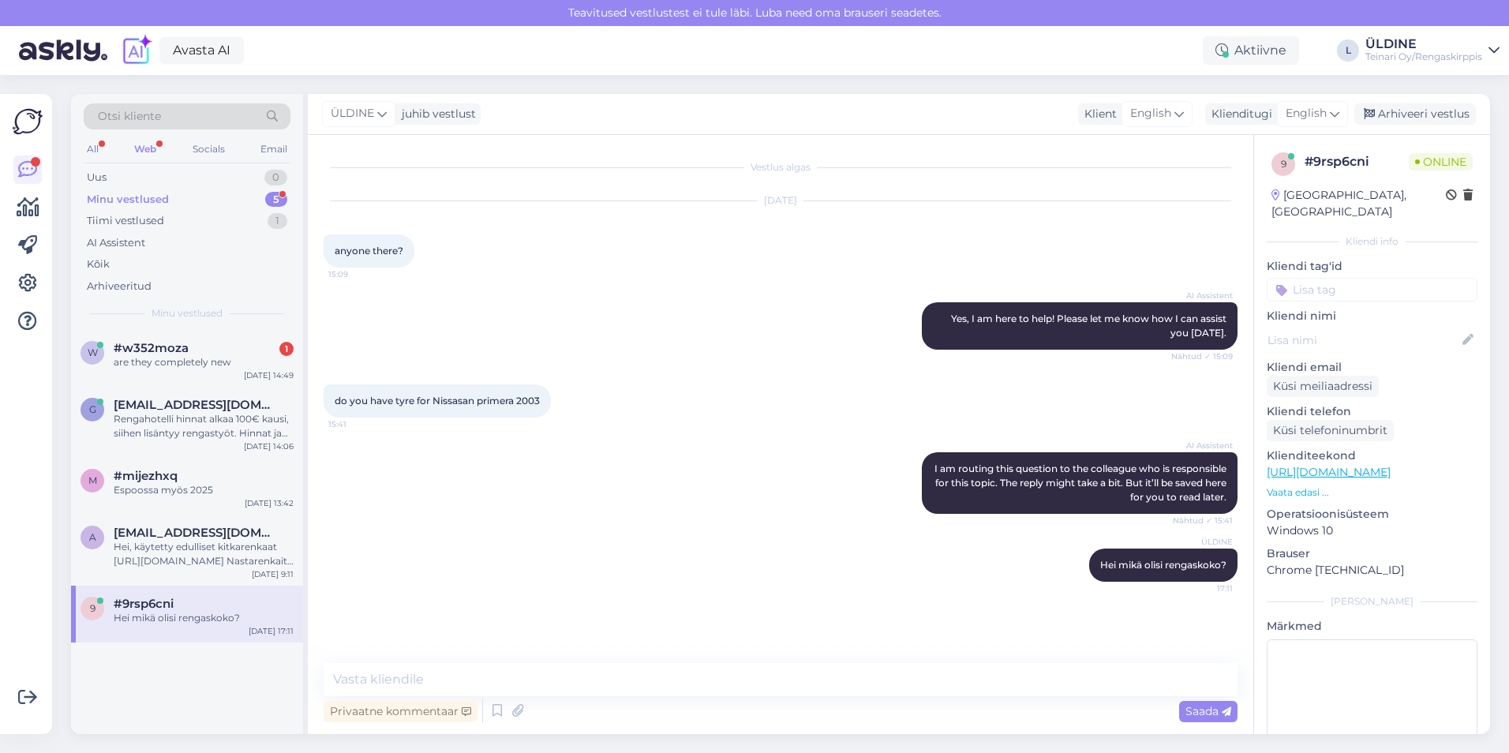
click at [617, 525] on div "AI Assistent I am routing this question to the colleague who is responsible for…" at bounding box center [781, 483] width 914 height 96
click at [211, 362] on div "are they completely new" at bounding box center [204, 362] width 180 height 14
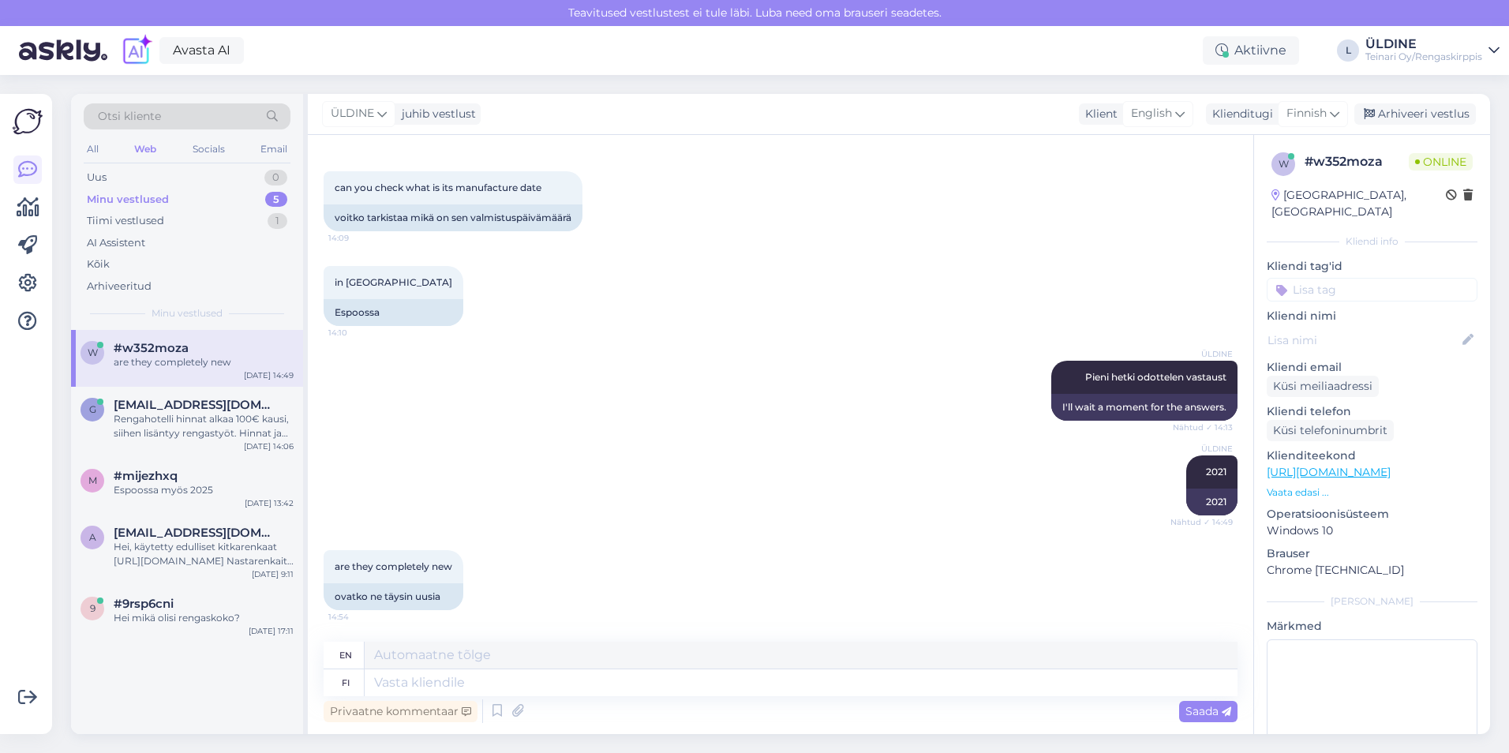
scroll to position [459, 0]
click at [393, 681] on textarea at bounding box center [801, 682] width 873 height 27
type textarea "Kyllä"
type textarea "Yes"
type textarea "Kyllä"
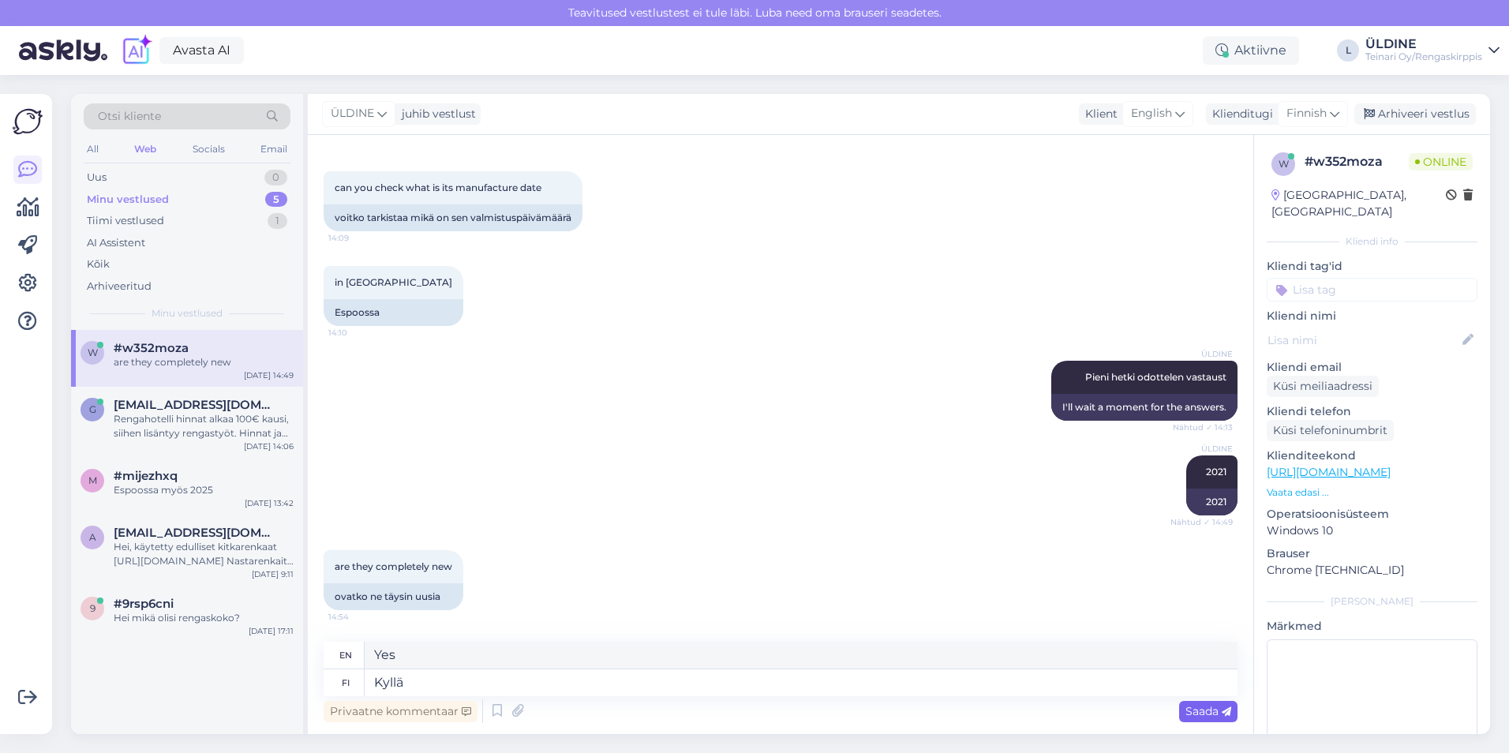
click at [1203, 709] on span "Saada" at bounding box center [1208, 711] width 46 height 14
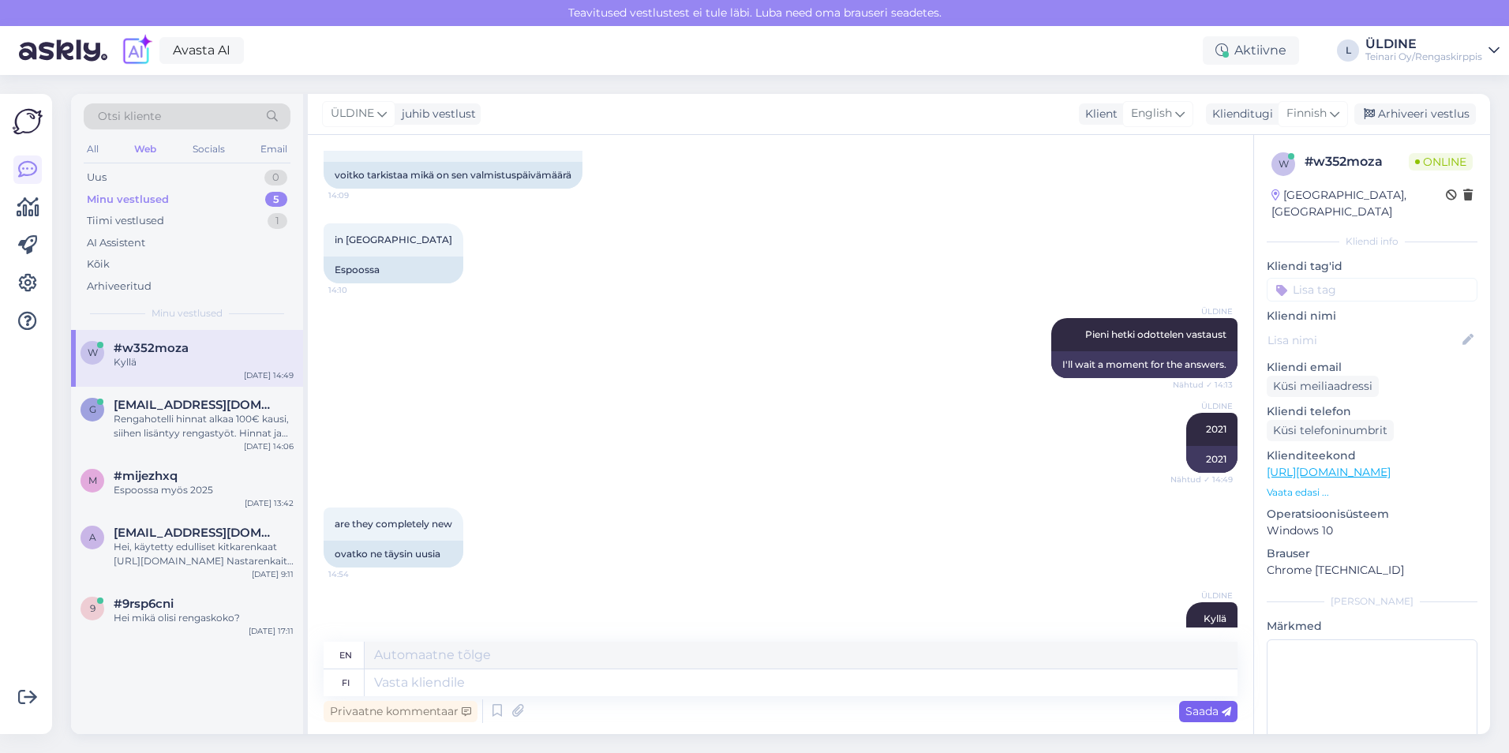
scroll to position [554, 0]
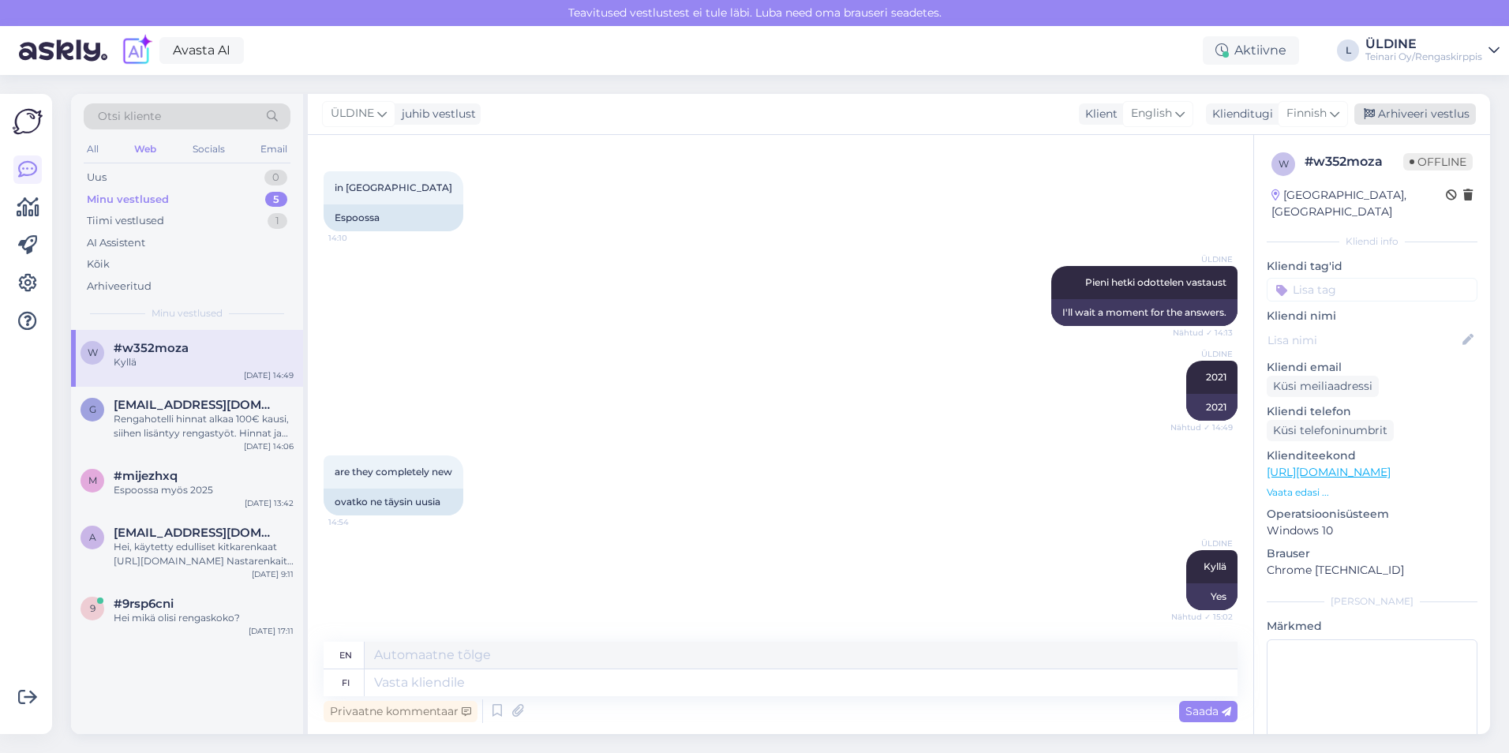
click at [1439, 118] on div "Arhiveeri vestlus" at bounding box center [1415, 113] width 122 height 21
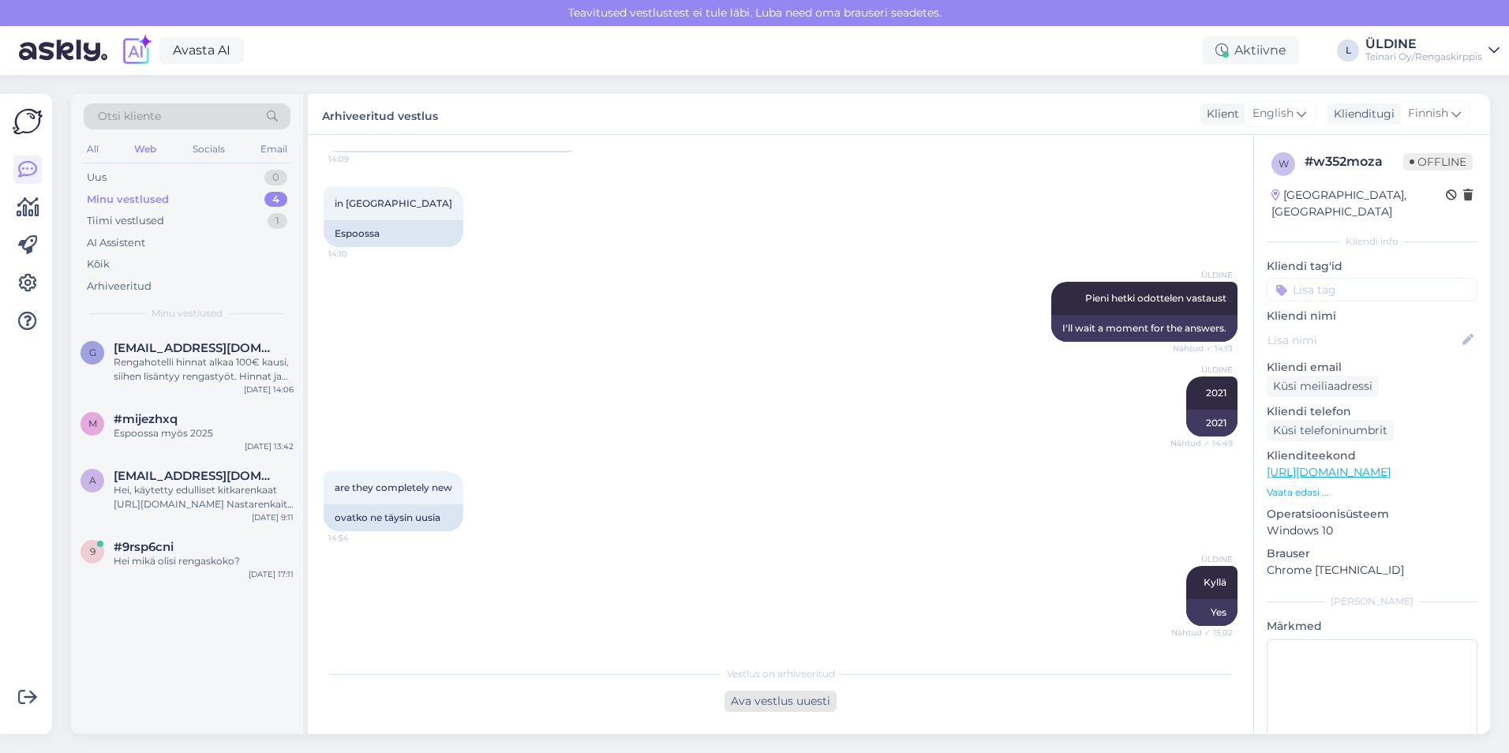
click at [810, 704] on div "Ava vestlus uuesti" at bounding box center [780, 701] width 112 height 21
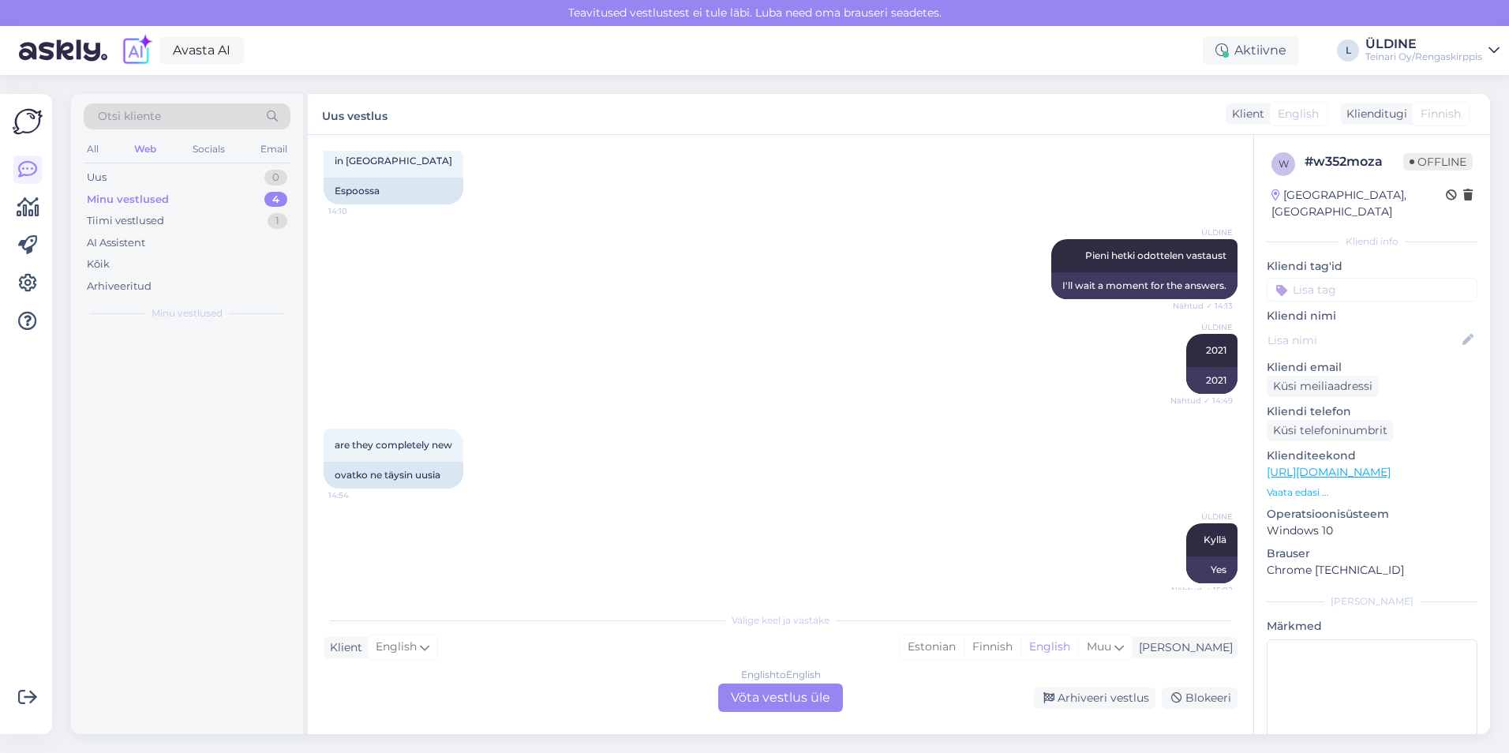
scroll to position [554, 0]
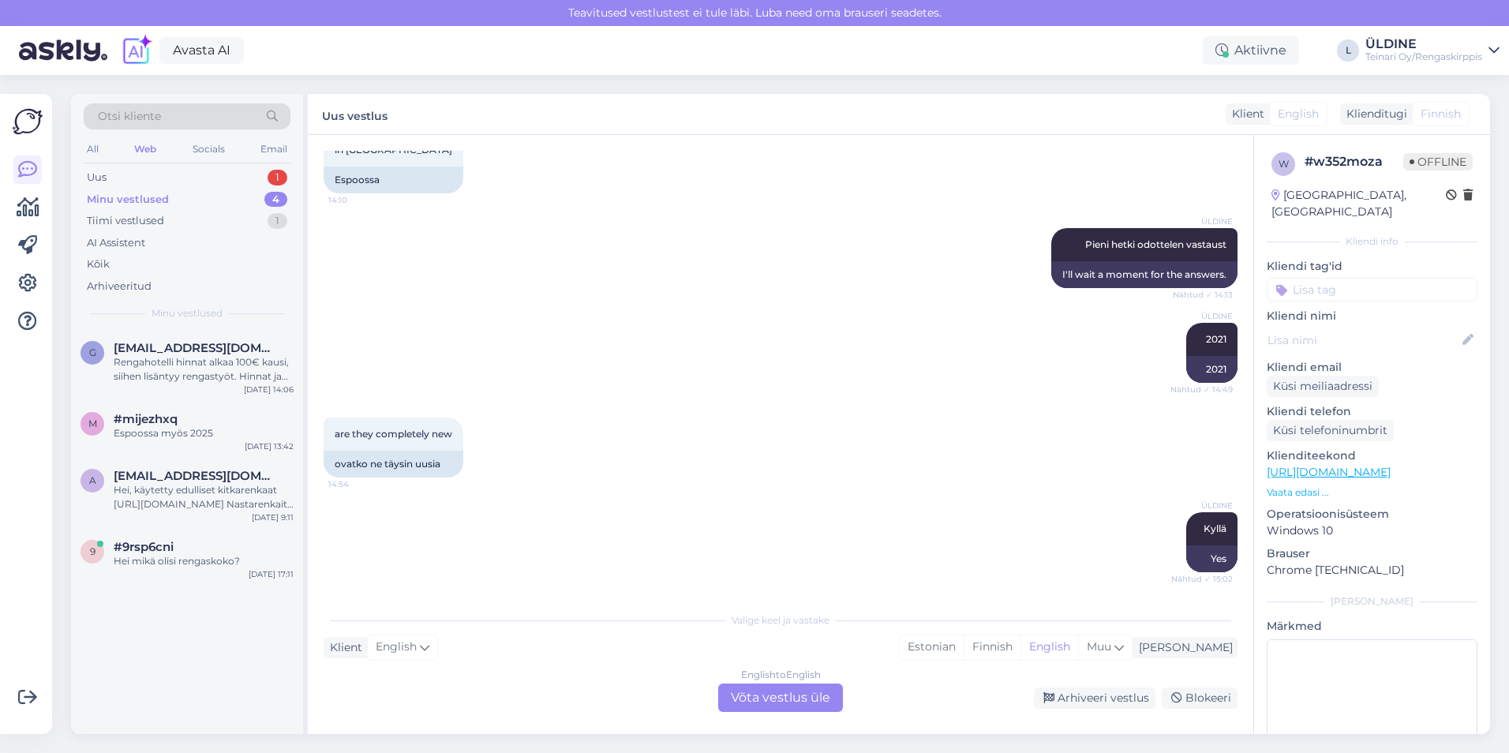
click at [780, 693] on div "English to English Võta vestlus üle" at bounding box center [780, 697] width 125 height 28
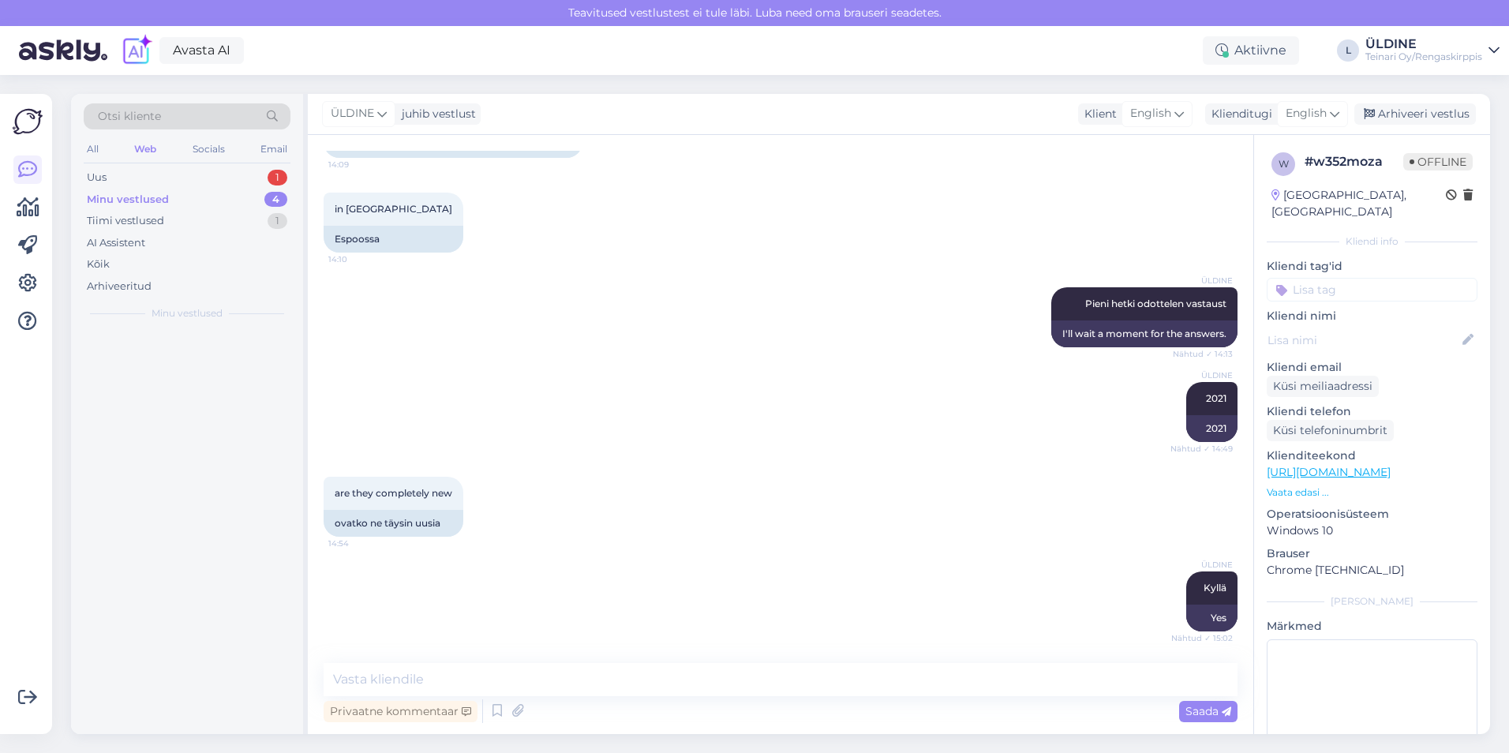
scroll to position [533, 0]
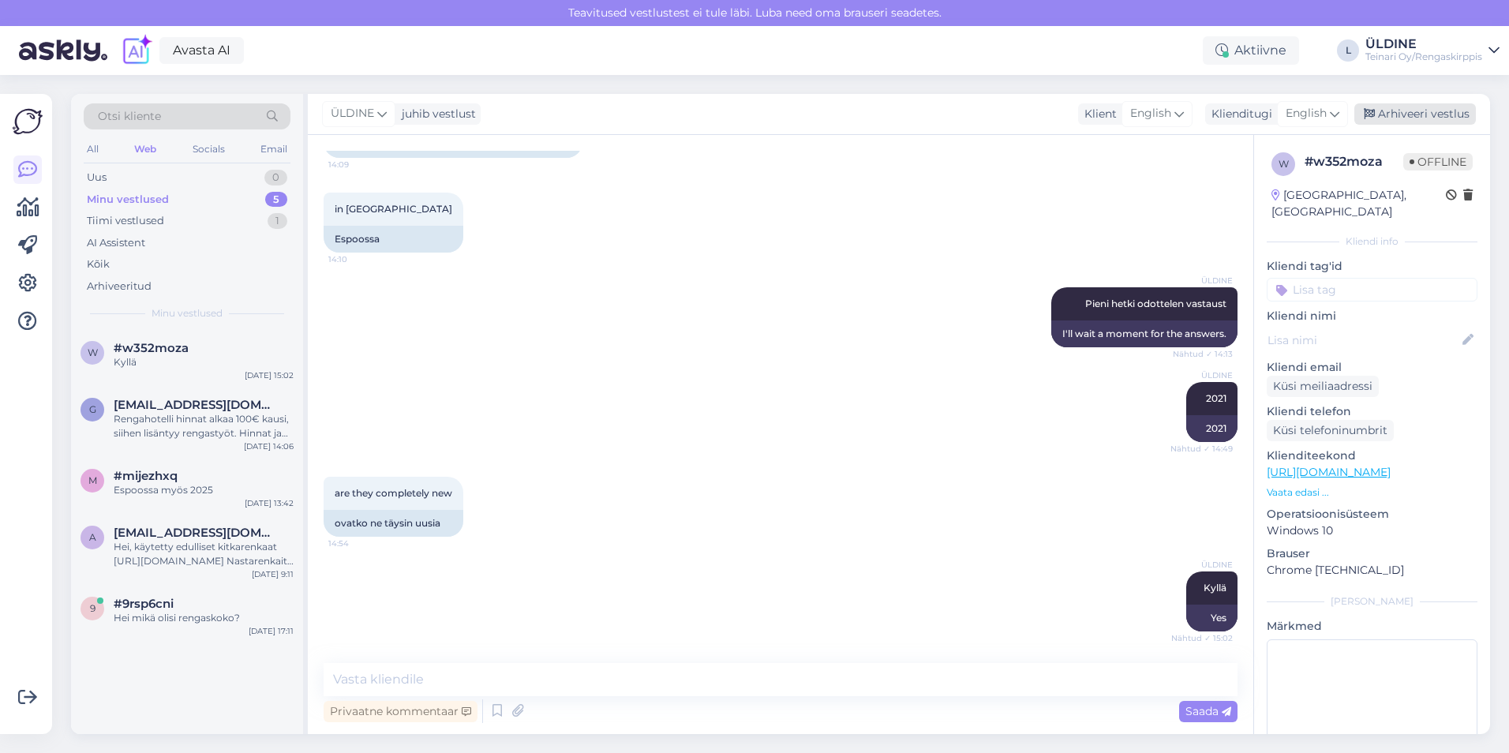
click at [1442, 115] on div "Arhiveeri vestlus" at bounding box center [1415, 113] width 122 height 21
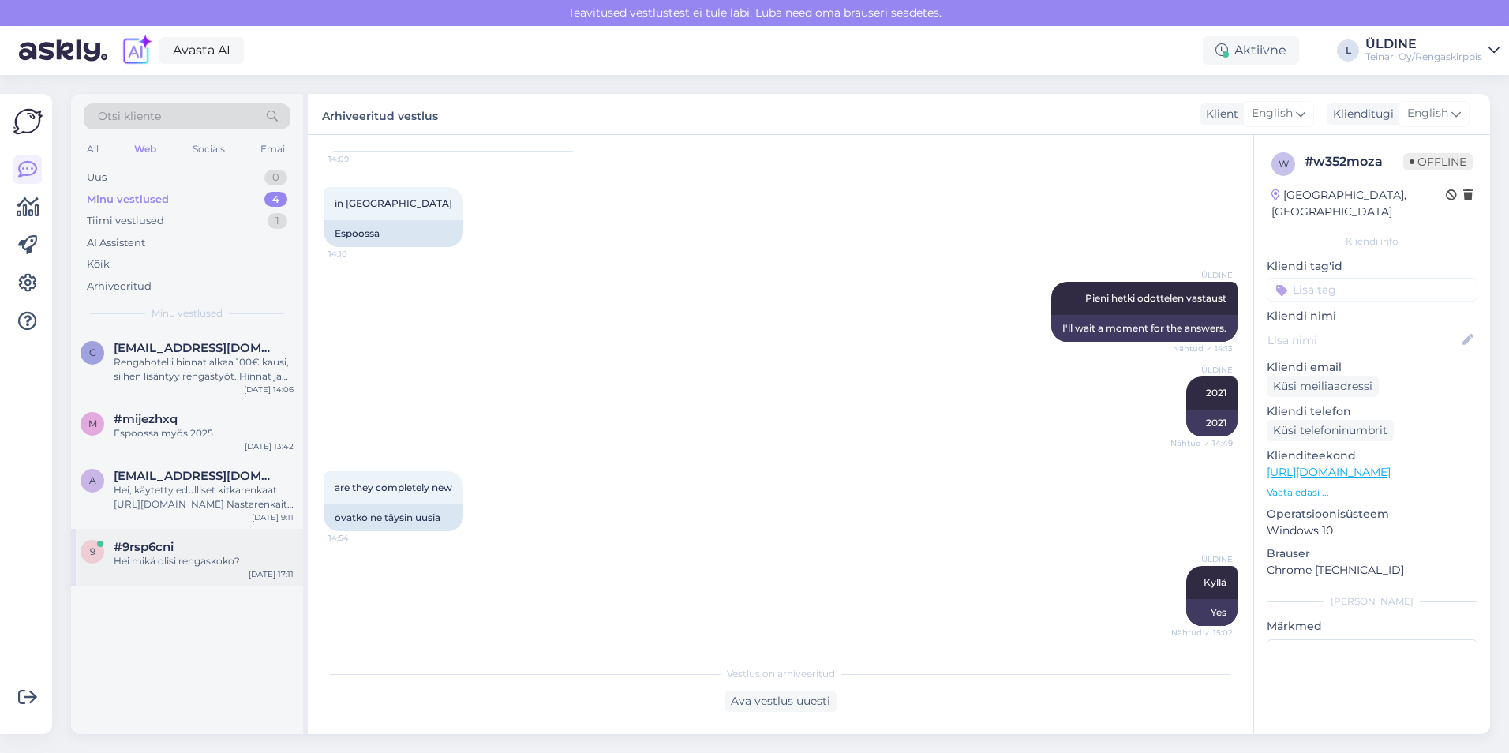
click at [204, 560] on div "Hei mikä olisi rengaskoko?" at bounding box center [204, 561] width 180 height 14
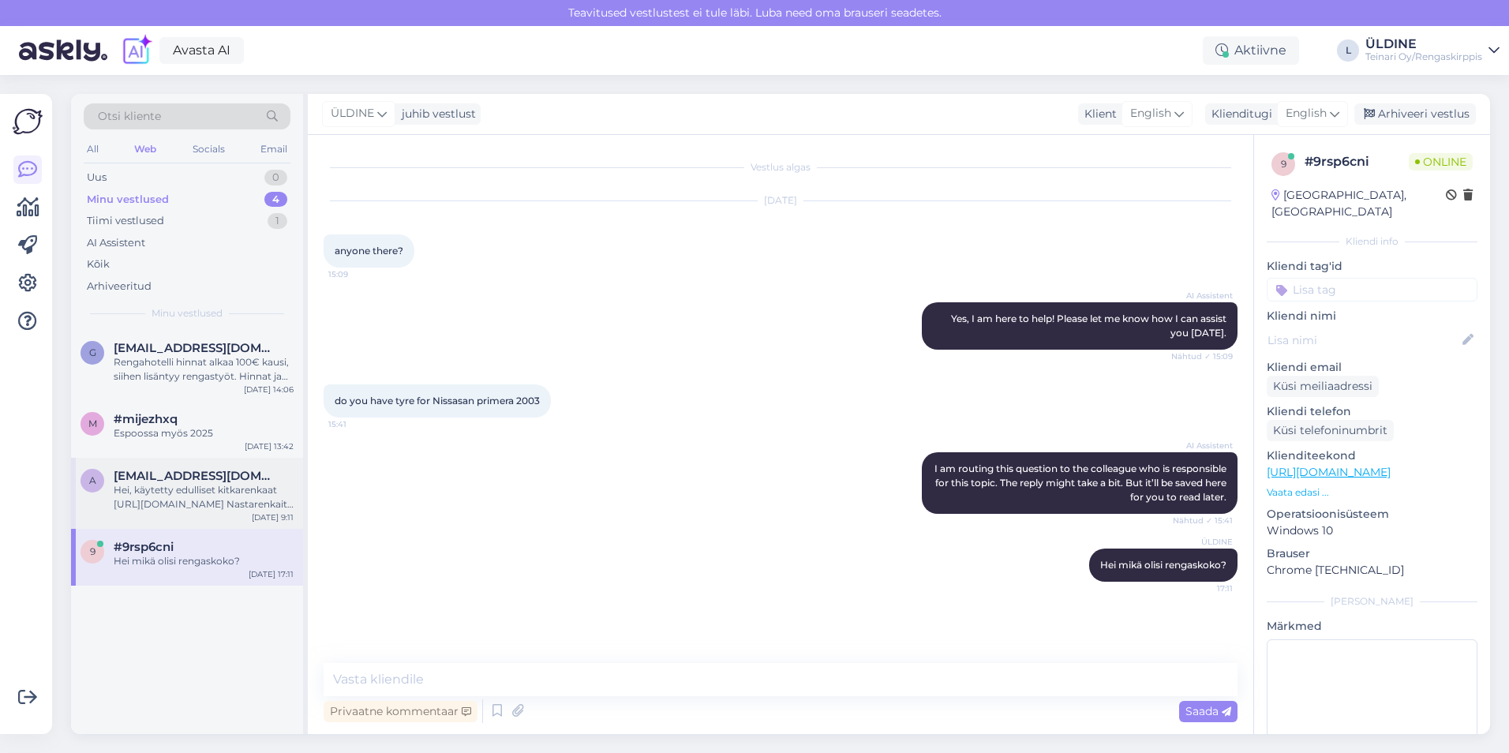
click at [225, 495] on div "Hei, käytetty edulliset kitkarenkaat [URL][DOMAIN_NAME] Nastarenkaita ei löydy …" at bounding box center [204, 497] width 180 height 28
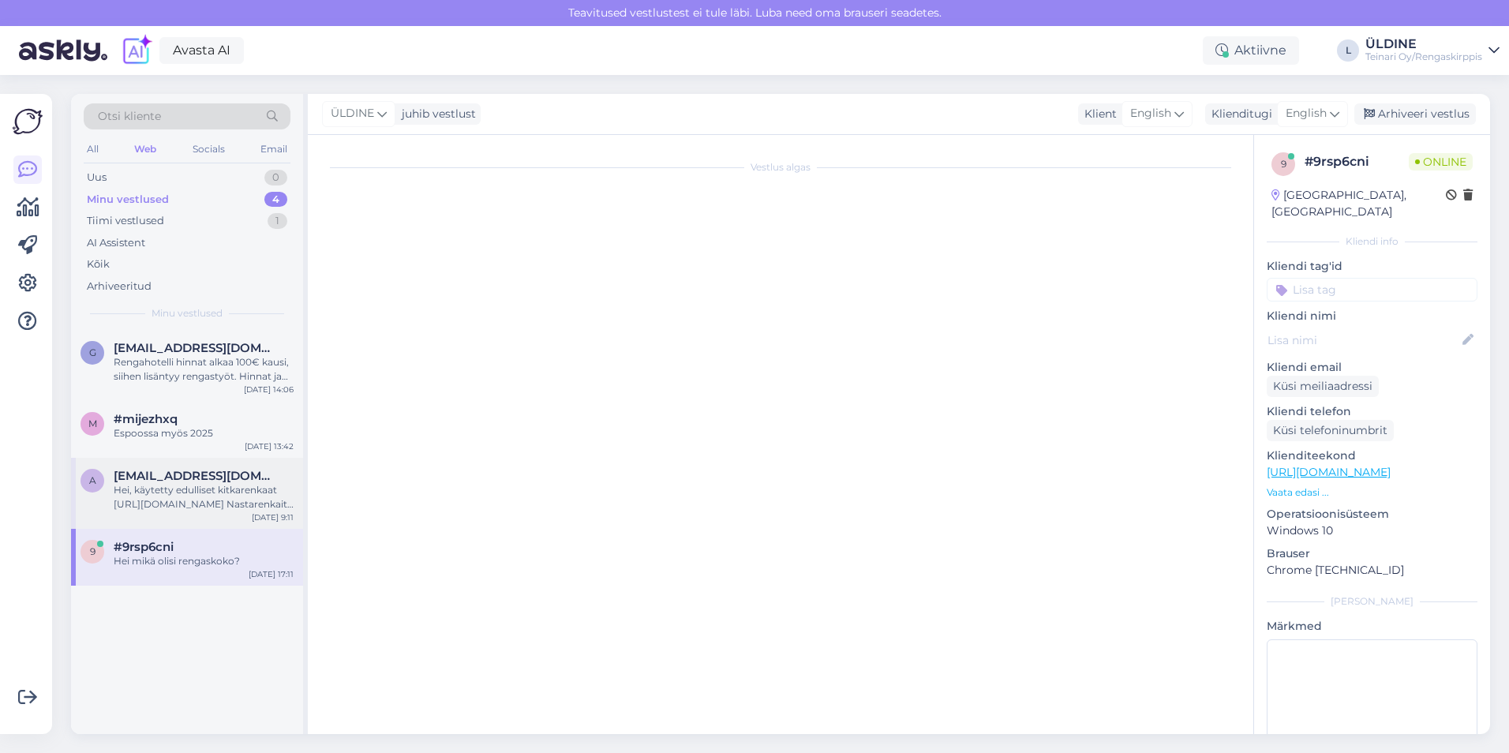
scroll to position [615, 0]
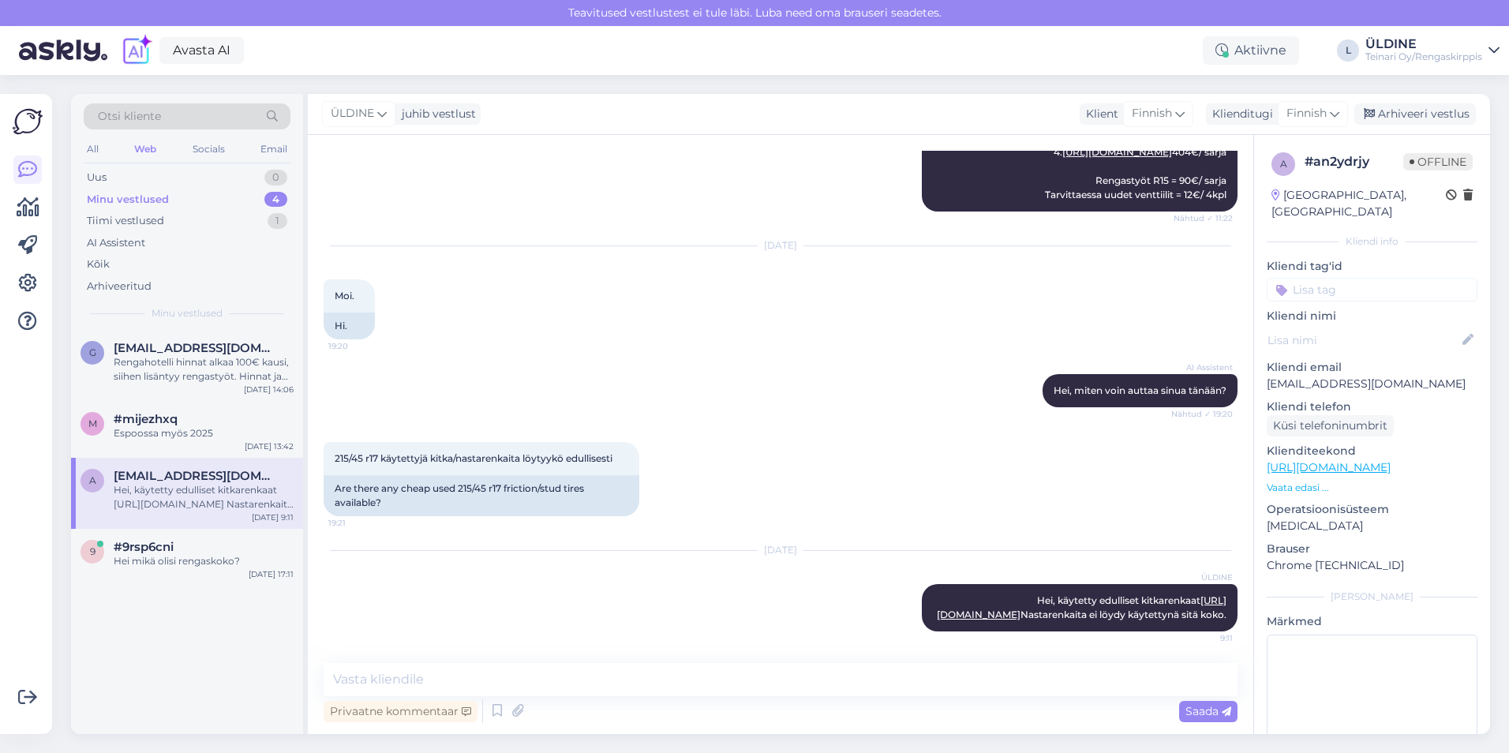
click at [447, 594] on div "[DATE] ÜLDINE Hei, käytetty edulliset kitkarenkaat [URL][DOMAIN_NAME] Nastarenk…" at bounding box center [781, 590] width 914 height 115
click at [197, 426] on div "Espoossa myös 2025" at bounding box center [204, 433] width 180 height 14
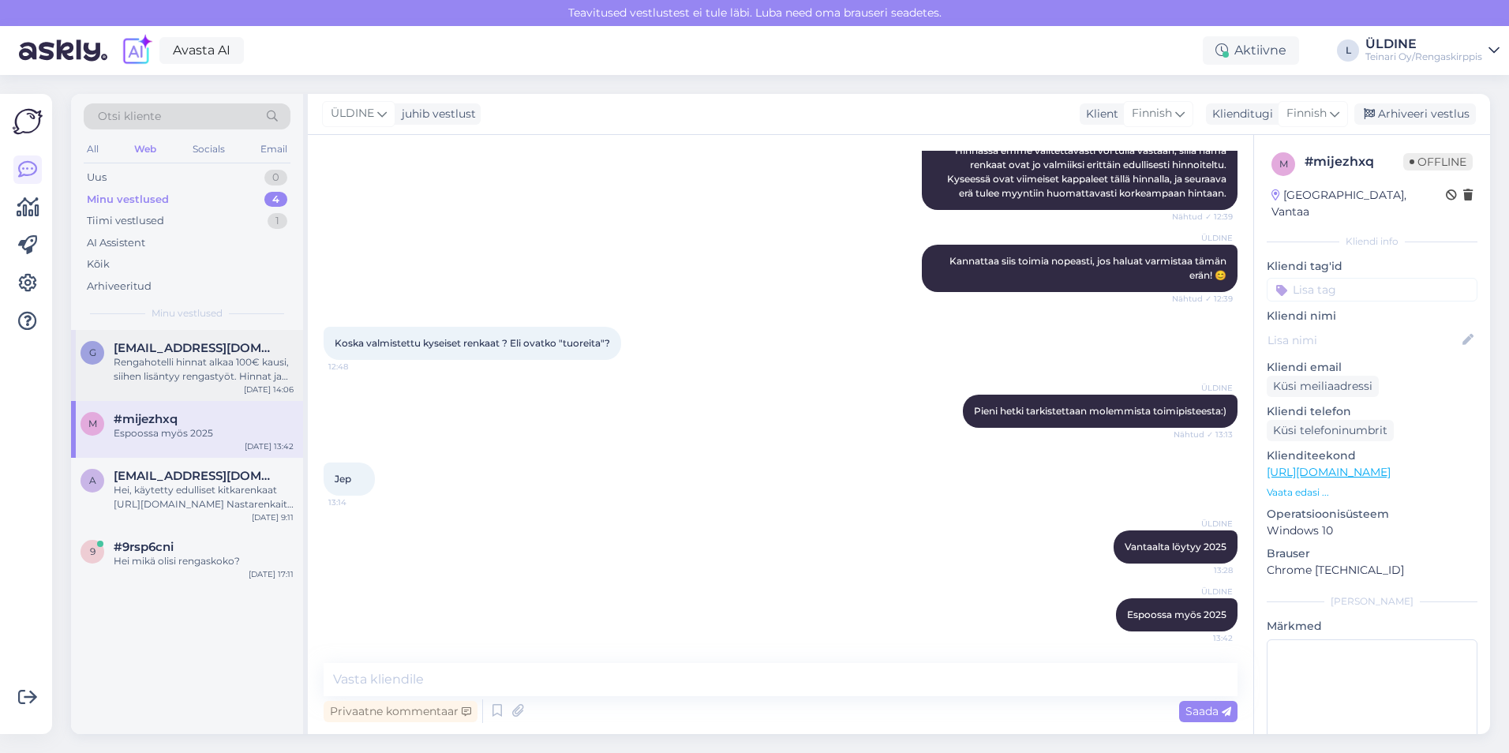
click at [240, 376] on div "Rengahotelli hinnat alkaa 100€ kausi, siihen lisäntyy rengastyöt. Hinnat ja saa…" at bounding box center [204, 369] width 180 height 28
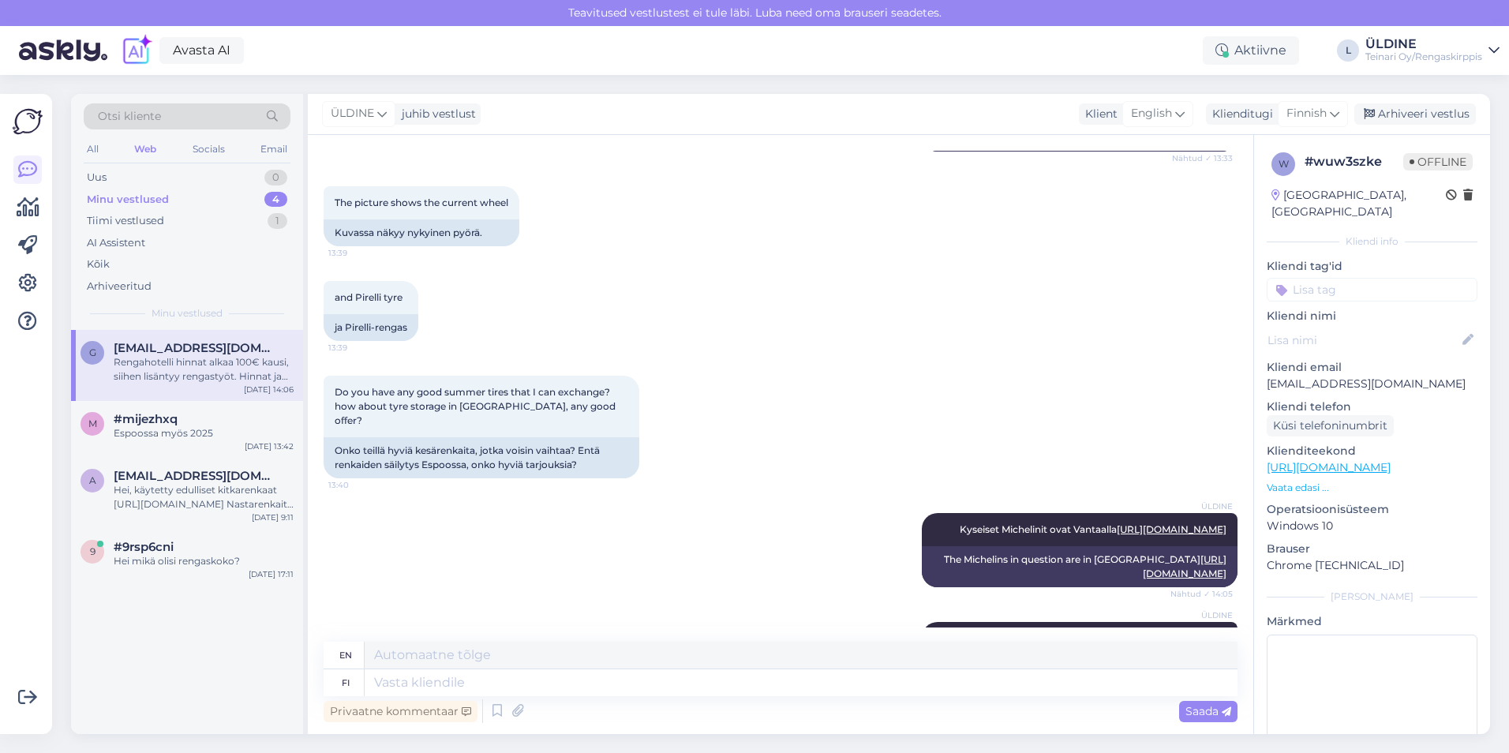
scroll to position [259, 0]
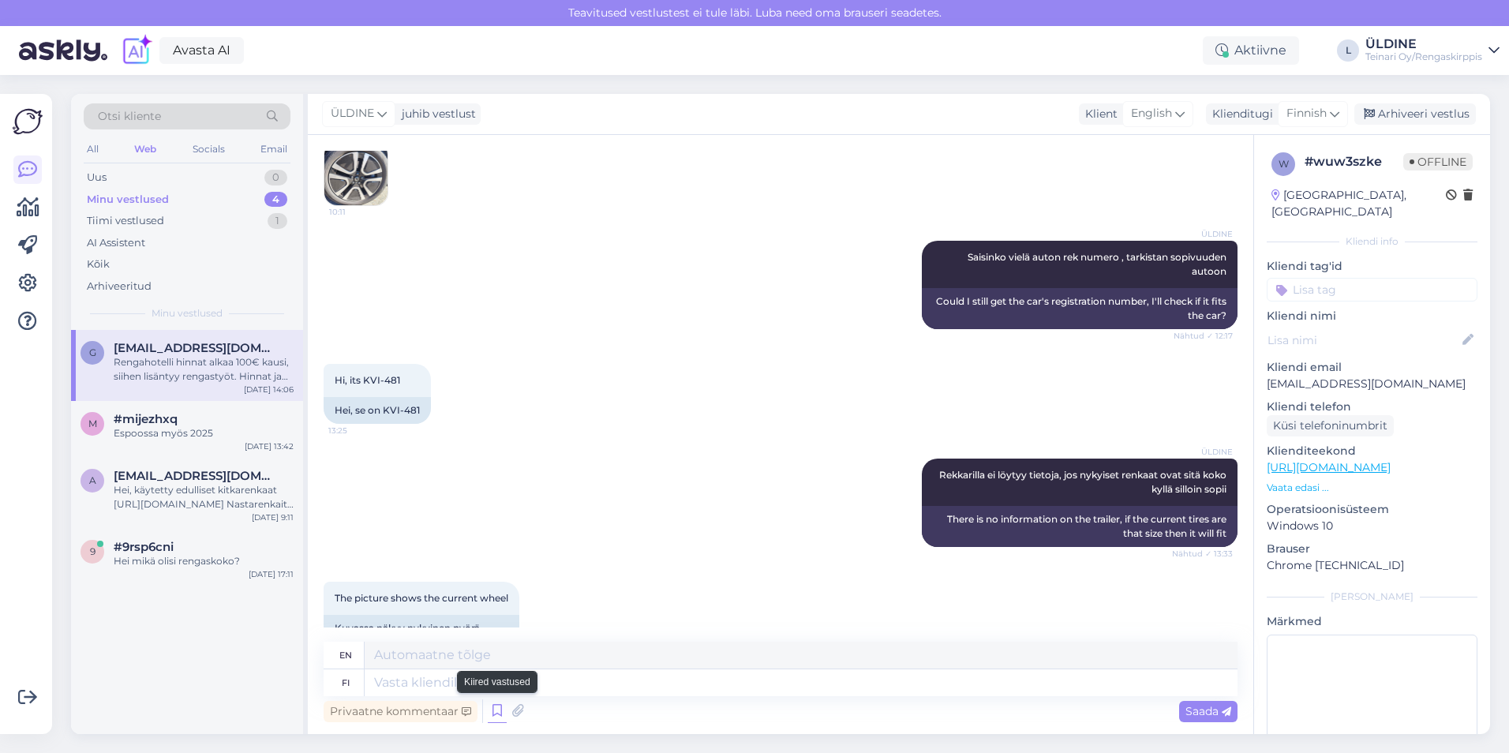
click at [495, 713] on icon at bounding box center [497, 711] width 19 height 24
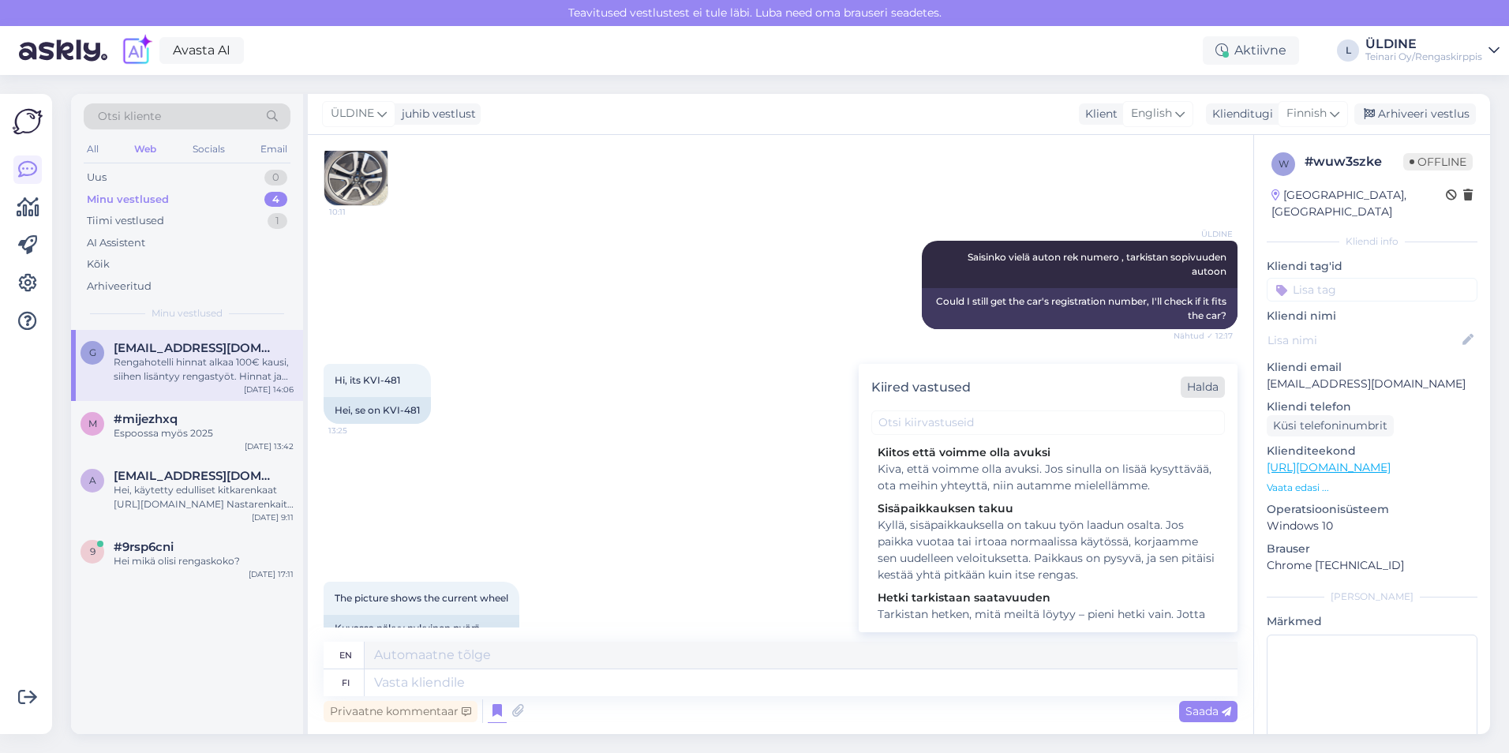
click at [1196, 390] on div "Halda" at bounding box center [1203, 386] width 44 height 21
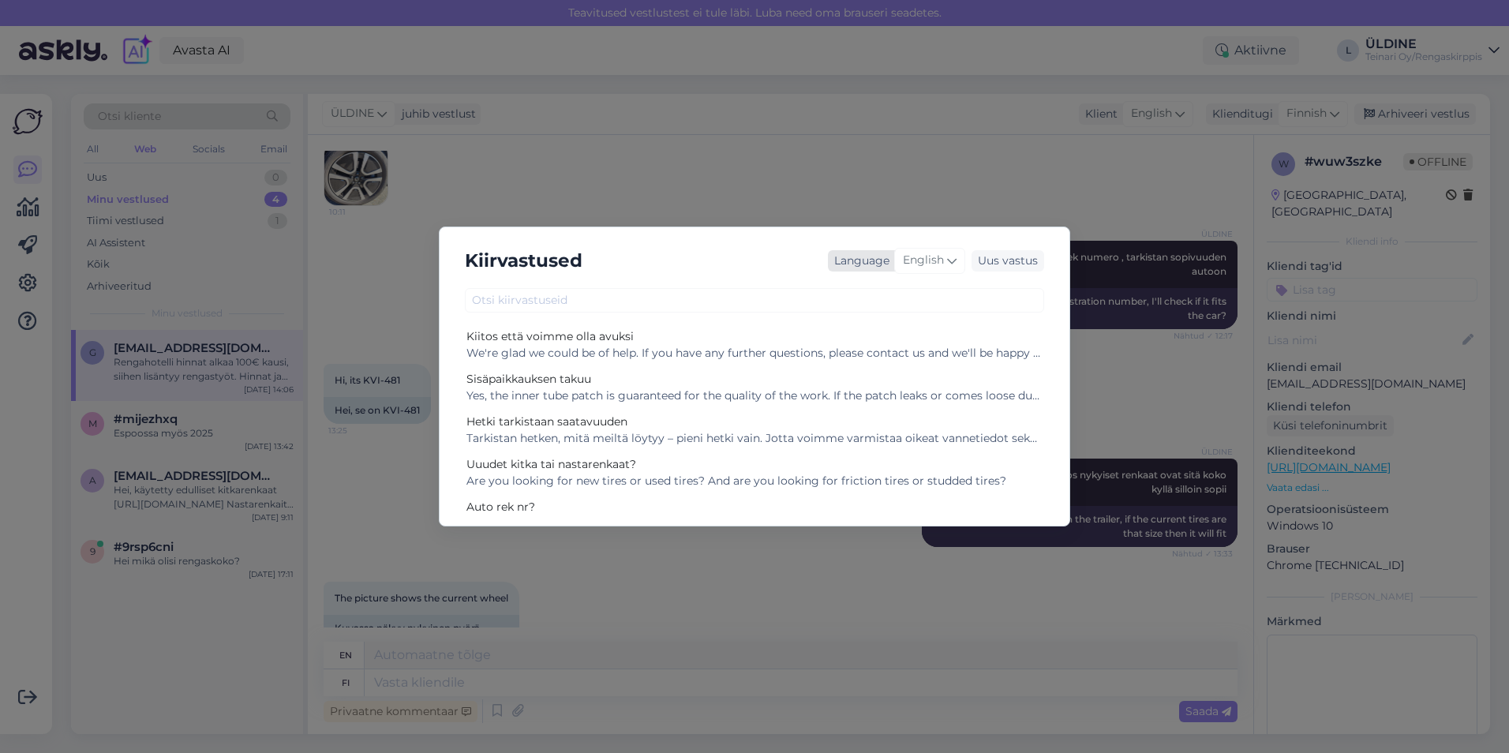
click at [946, 262] on div "English" at bounding box center [929, 260] width 71 height 25
click at [866, 401] on link "Finnish" at bounding box center [897, 399] width 174 height 25
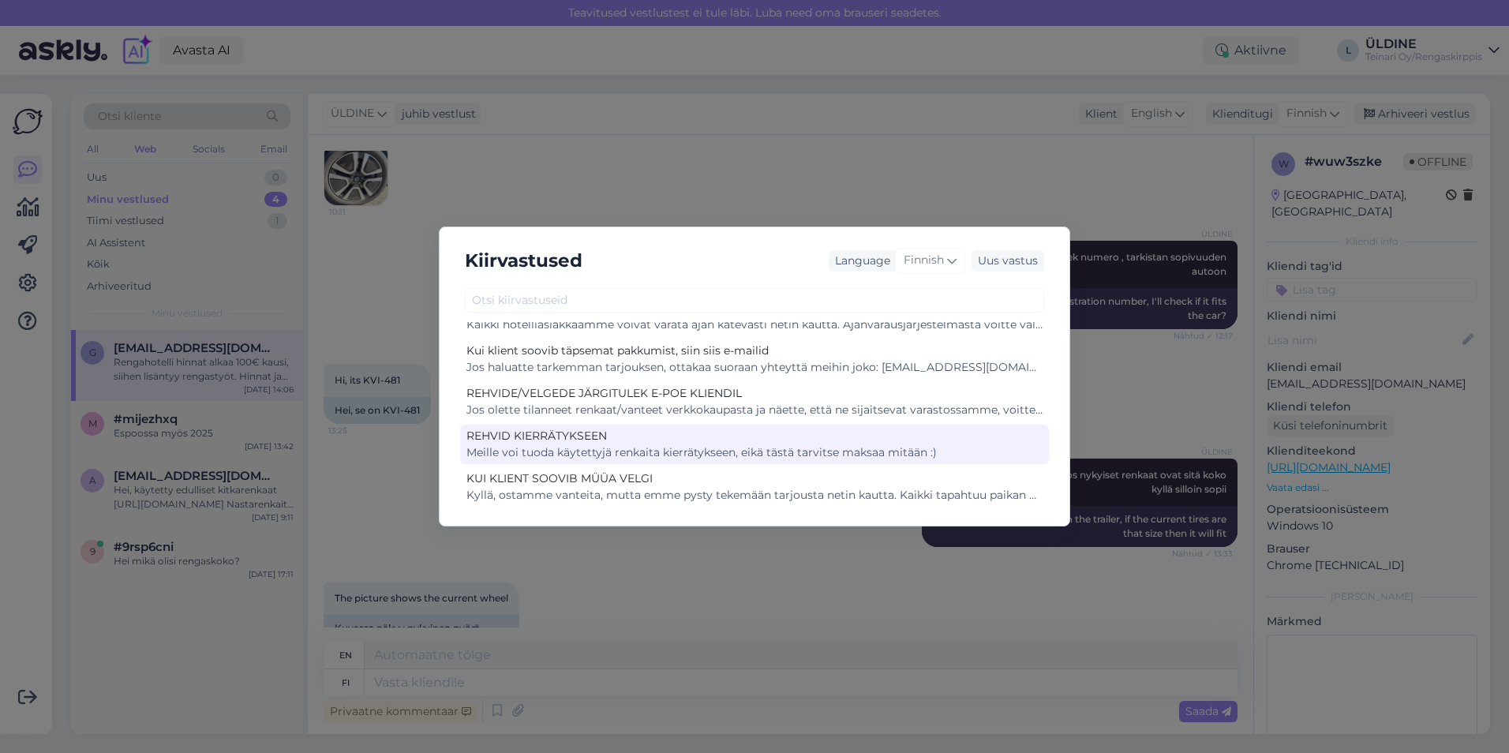
scroll to position [789, 0]
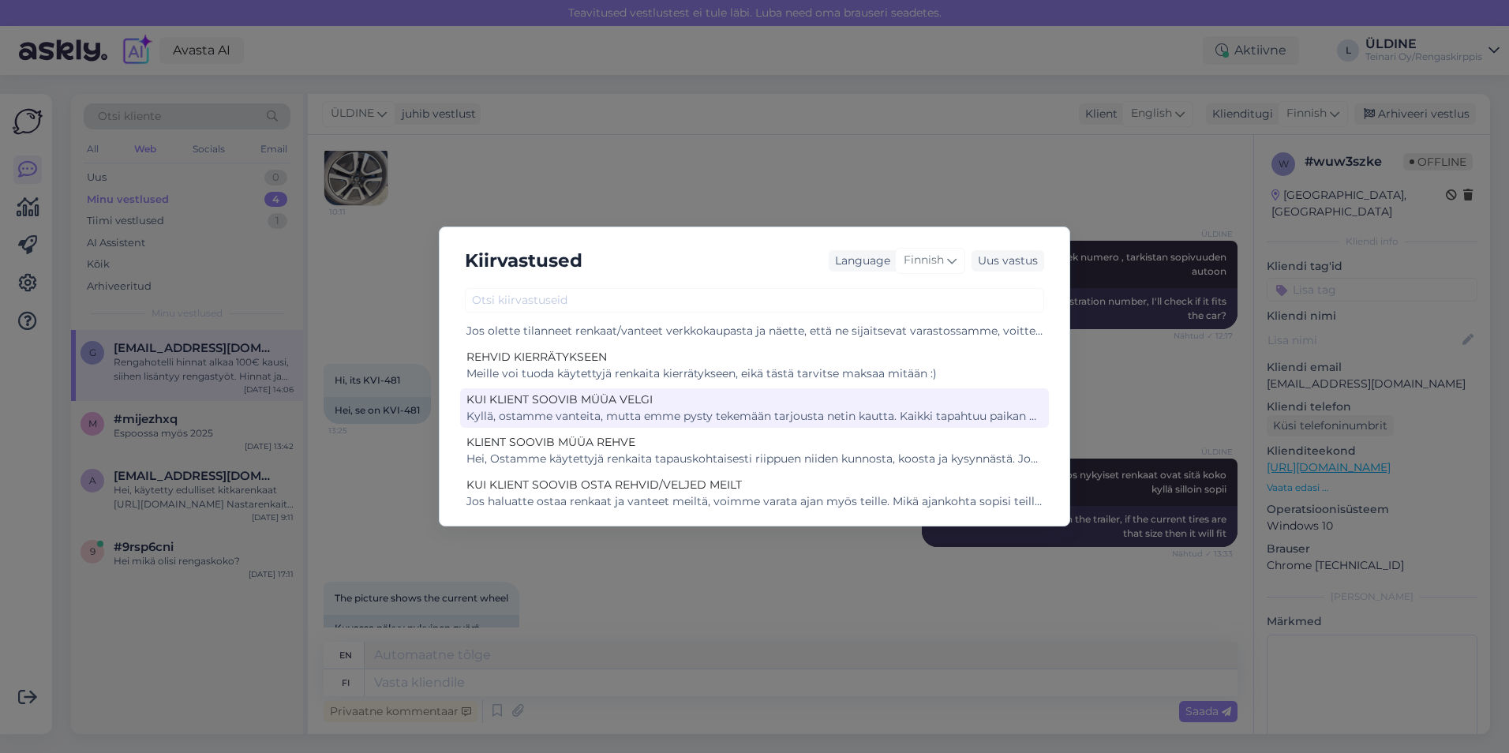
click at [715, 418] on div "Kyllä, ostamme vanteita, mutta emme pysty tekemään tarjousta netin kautta. Kaik…" at bounding box center [754, 416] width 576 height 17
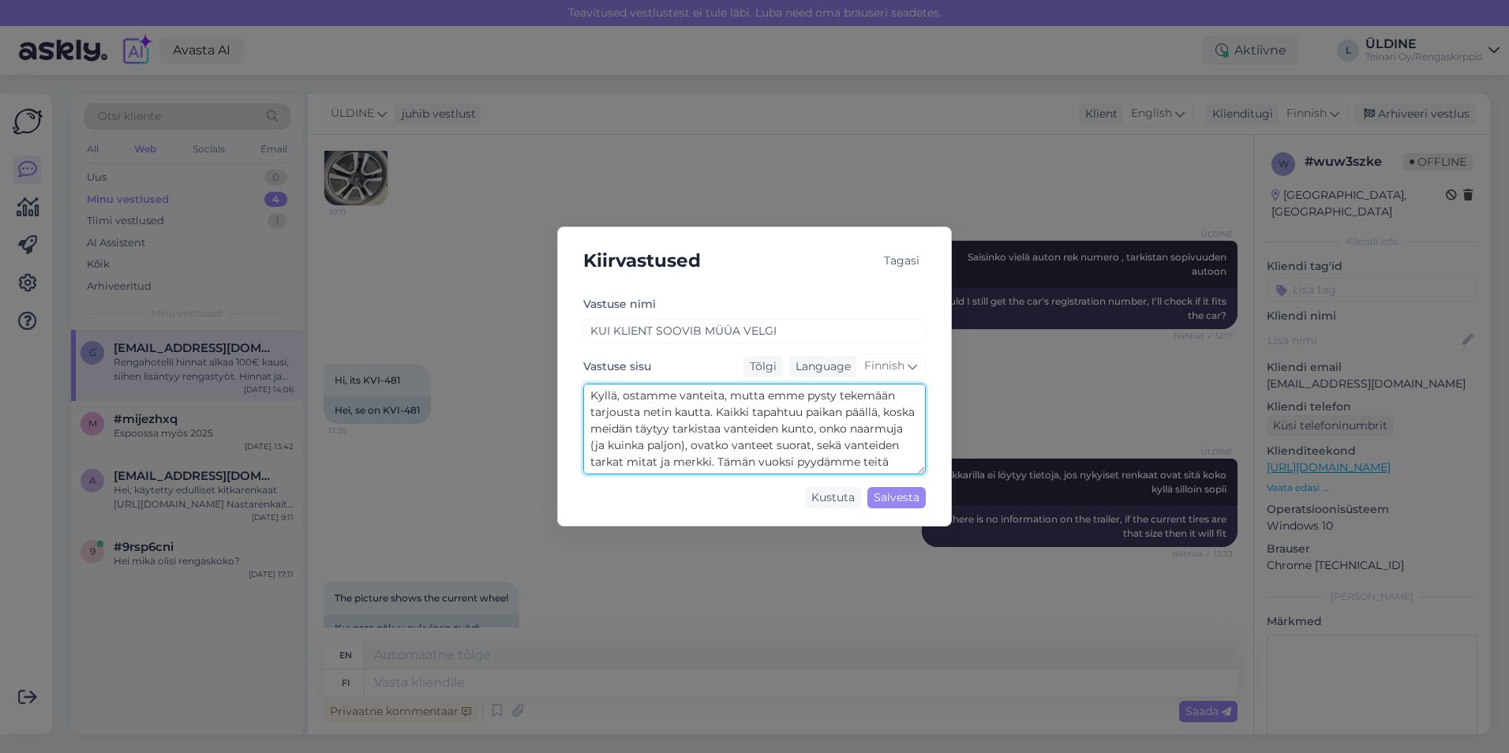
click at [590, 393] on textarea "Kyllä, ostamme vanteita, mutta emme pysty tekemään tarjousta netin kautta. Kaik…" at bounding box center [754, 429] width 342 height 91
click at [601, 399] on textarea "Kyllä, ostamme vanteita, mutta emme pysty tekemään tarjousta netin kautta. Kaik…" at bounding box center [754, 429] width 342 height 91
drag, startPoint x: 646, startPoint y: 410, endPoint x: 661, endPoint y: 412, distance: 16.0
click at [655, 411] on textarea "Kyllä, ostamme vanteita, mutta emme pysty tekemään tarjousta netin kautta. Kaik…" at bounding box center [754, 429] width 342 height 91
drag, startPoint x: 717, startPoint y: 424, endPoint x: 733, endPoint y: 427, distance: 16.9
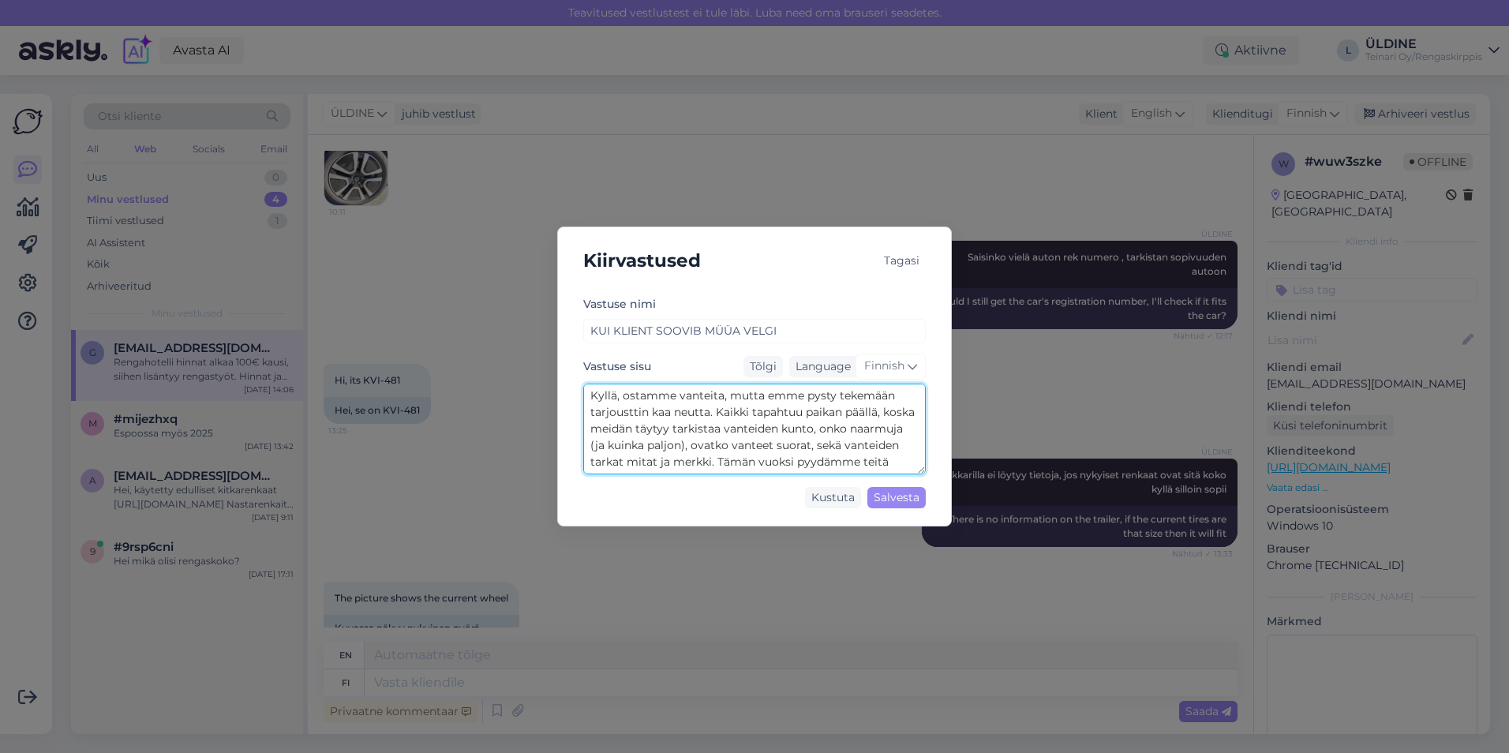
click at [733, 427] on textarea "Kyllä, ostamme vanteita, mutta emme pysty tekemään tarjousttin kaa neutta. Kaik…" at bounding box center [754, 429] width 342 height 91
click at [592, 399] on textarea "Kyllä, ostamme vanteita, mutta emme pysty tekemään tarjousttin kaa neutta. Kaik…" at bounding box center [754, 429] width 342 height 91
click at [591, 395] on textarea "Kyllä, ostamme vanteita, mutta emme pysty tekemään tarjousttin kaa neutta. Kaik…" at bounding box center [754, 429] width 342 height 91
drag, startPoint x: 591, startPoint y: 395, endPoint x: 887, endPoint y: 498, distance: 313.2
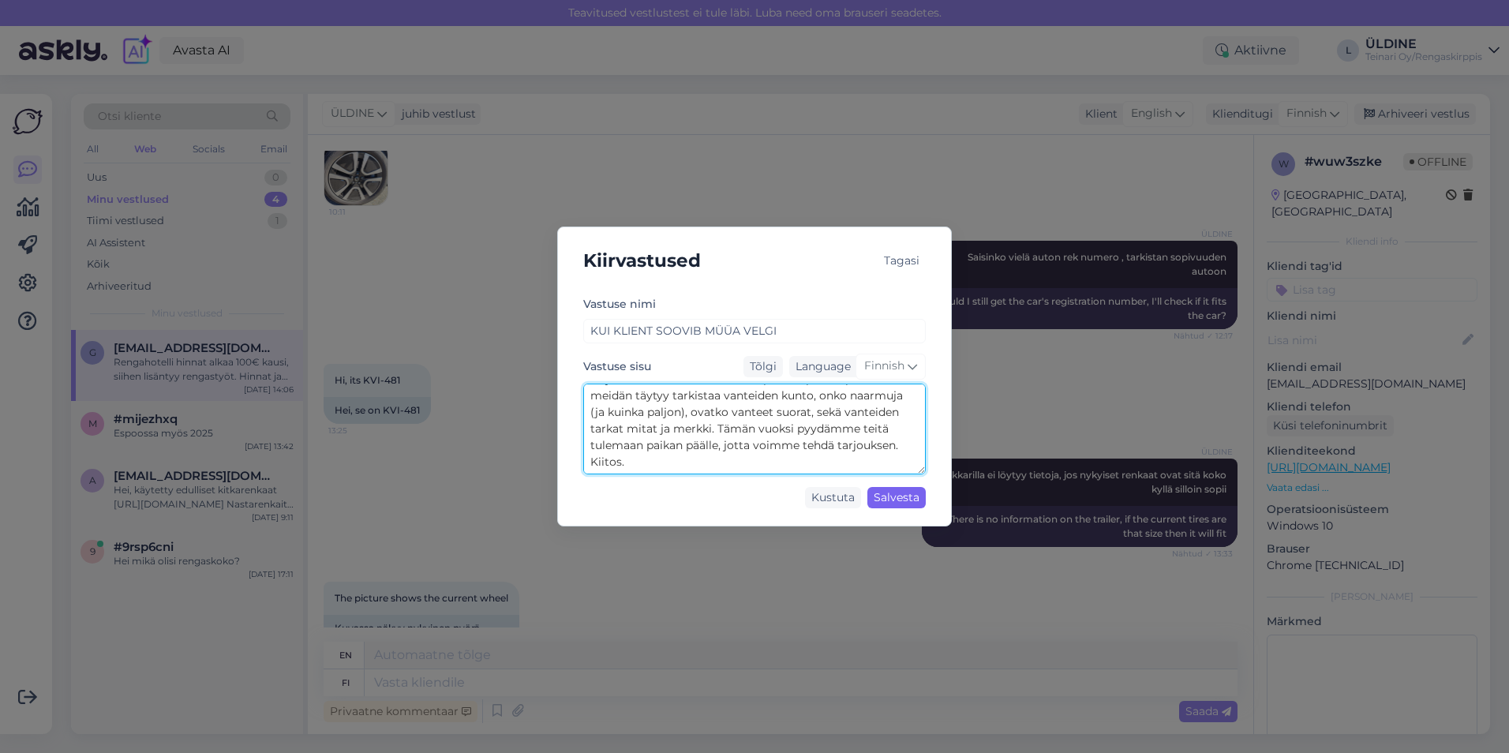
click at [887, 498] on div "Vastuse nimi KUI KLIENT SOOVIB MÜÜA VELGI Vastuse sisu Tõlgi Language Finnish K…" at bounding box center [754, 404] width 342 height 220
type textarea "Kyllä, ostamme vanteita, mutta emme pysty tekemään tarjousttin kaa neutta. Kaik…"
drag, startPoint x: 887, startPoint y: 498, endPoint x: 796, endPoint y: 413, distance: 124.5
click at [796, 413] on div "Vastuse nimi KUI KLIENT SOOVIB MÜÜA VELGI Vastuse sisu Tõlgi Language Finnish K…" at bounding box center [754, 404] width 342 height 220
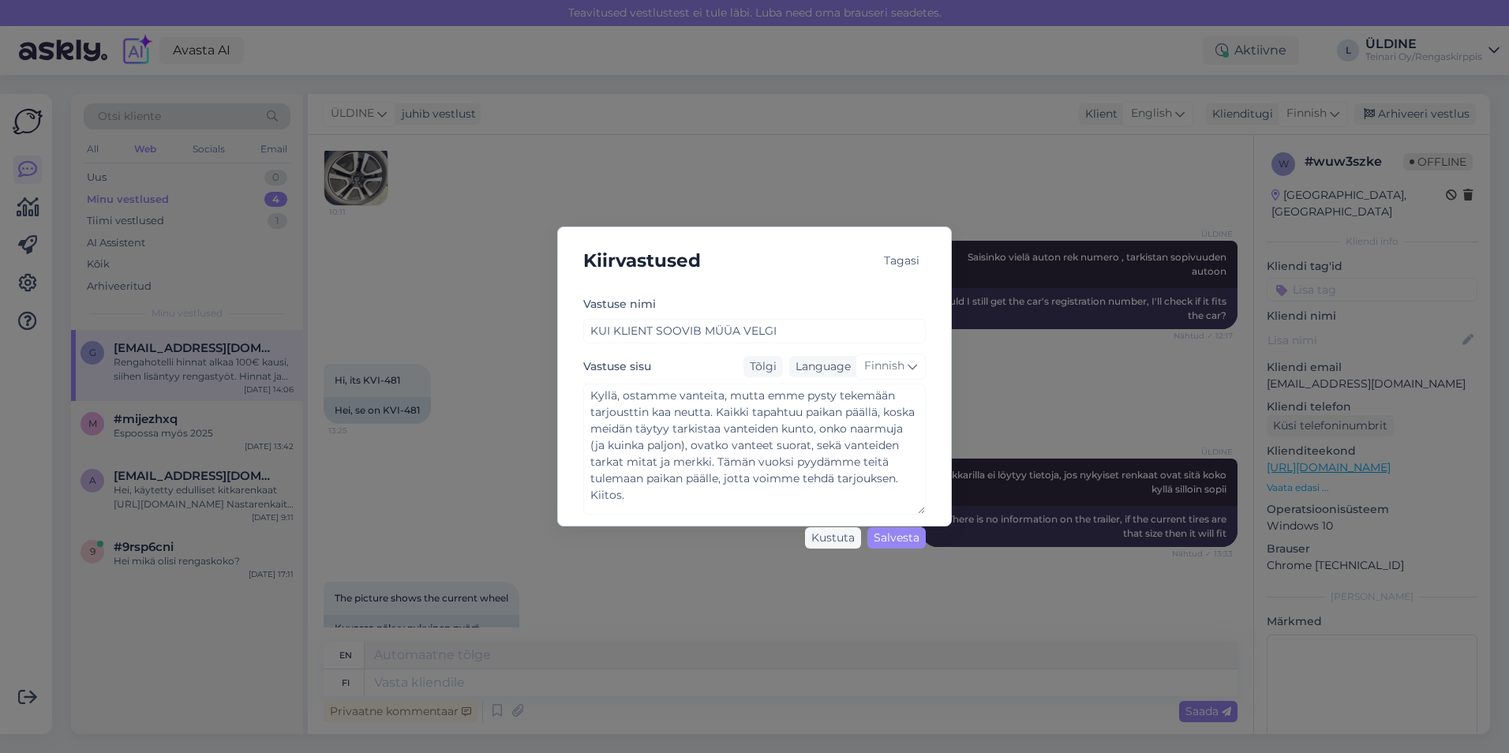
scroll to position [0, 0]
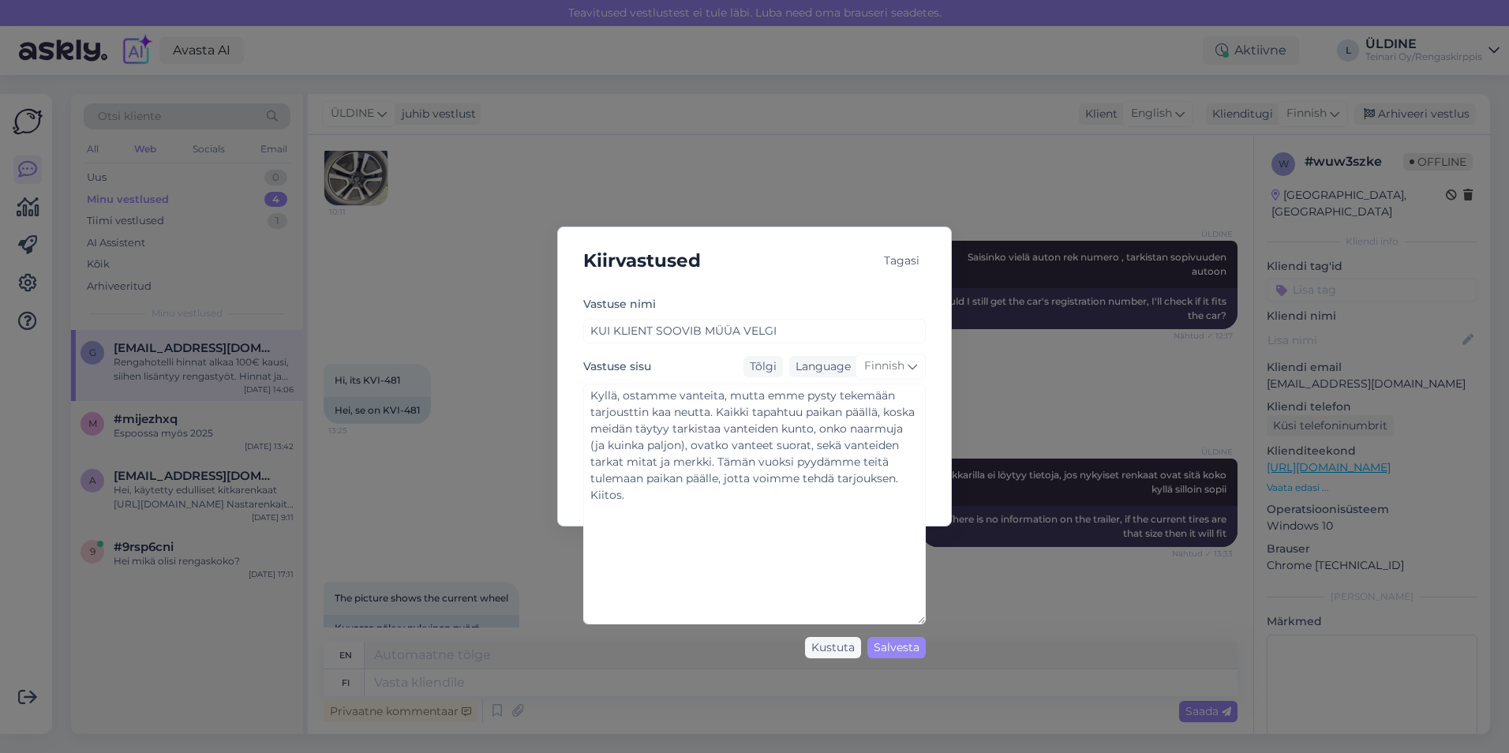
drag, startPoint x: 921, startPoint y: 472, endPoint x: 953, endPoint y: 624, distance: 155.5
click at [953, 624] on div "Kiirvastused Tagasi [PERSON_NAME] nimi KUI KLIENT SOOVIB MÜÜA VELGI Vastuse sis…" at bounding box center [754, 376] width 1509 height 753
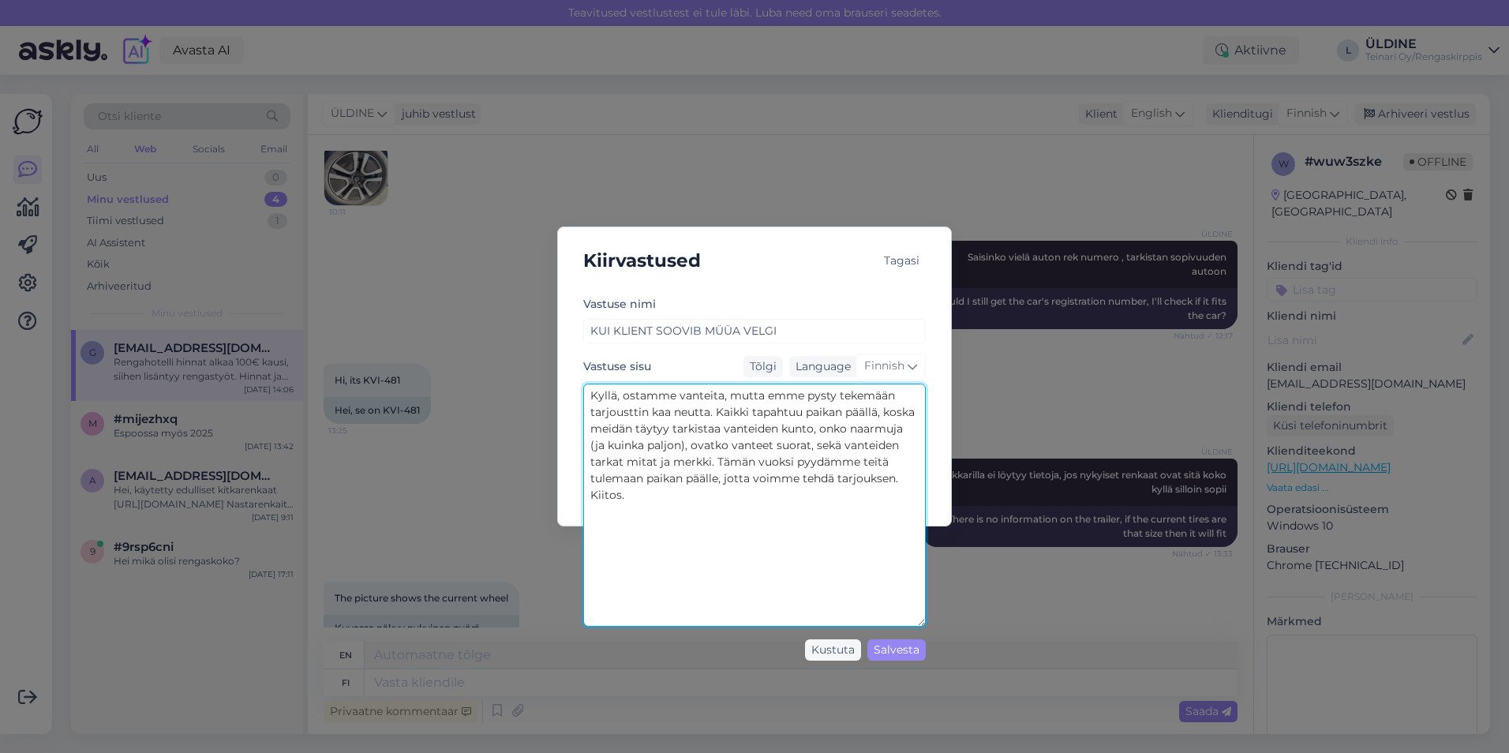
click at [629, 518] on textarea "Kyllä, ostamme vanteita, mutta emme pysty tekemään tarjousttin kaa neutta. Kaik…" at bounding box center [754, 505] width 342 height 243
click at [680, 541] on textarea "Kyllä, ostamme vanteita, mutta emme pysty tekemään tarjousttin kaa neutta. Kaik…" at bounding box center [754, 505] width 342 height 243
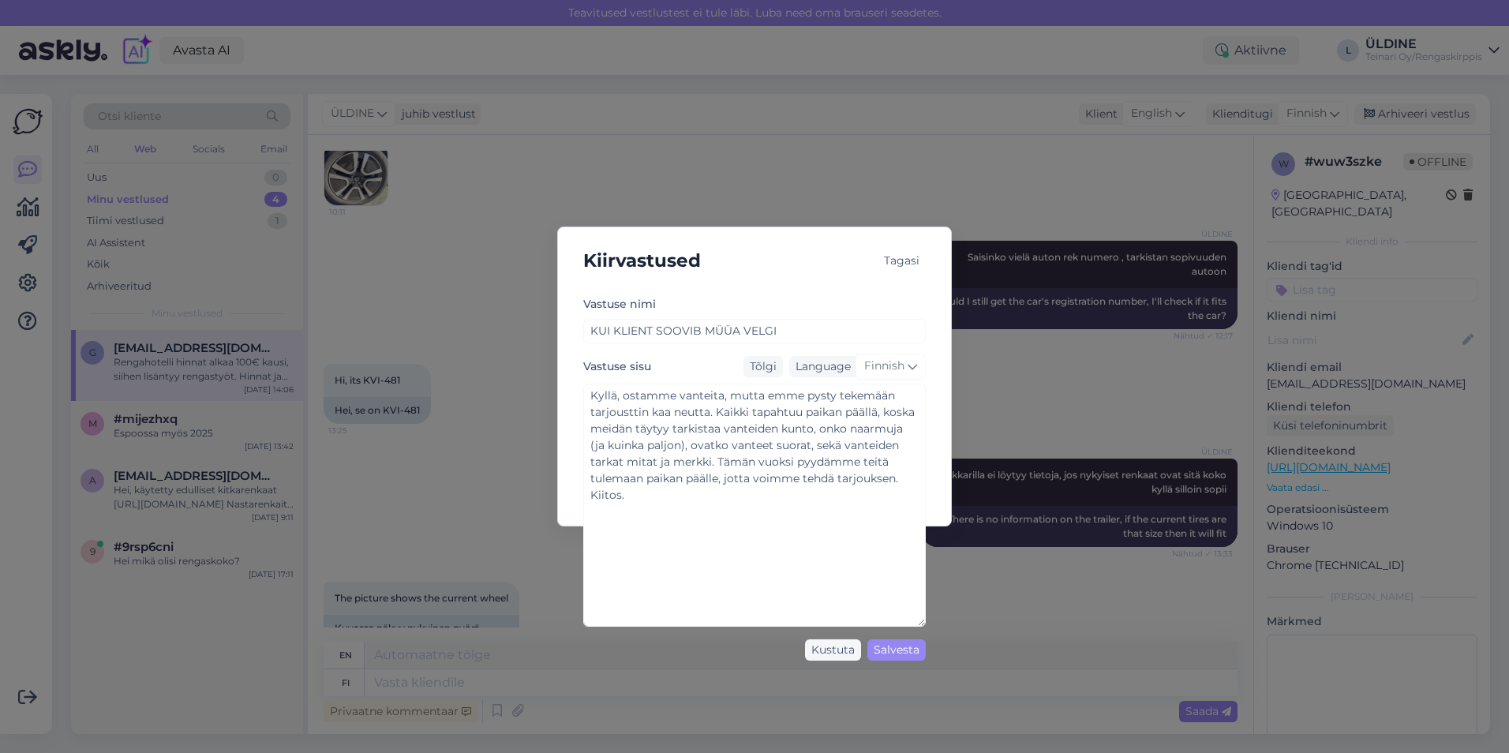
click at [498, 683] on div "Kiirvastused Tagasi [PERSON_NAME] nimi KUI KLIENT SOOVIB MÜÜA VELGI Vastuse sis…" at bounding box center [754, 376] width 1509 height 753
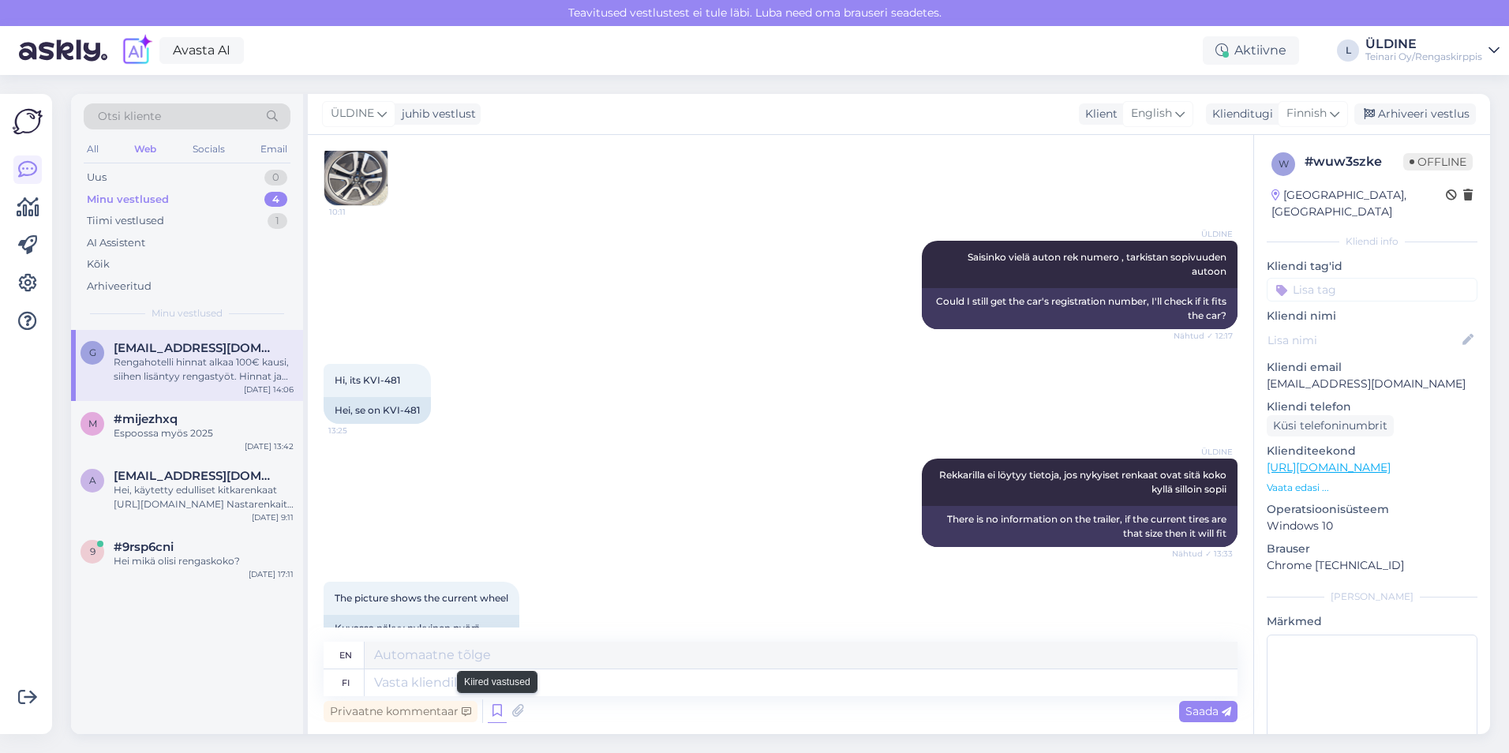
click at [491, 713] on icon at bounding box center [497, 711] width 19 height 24
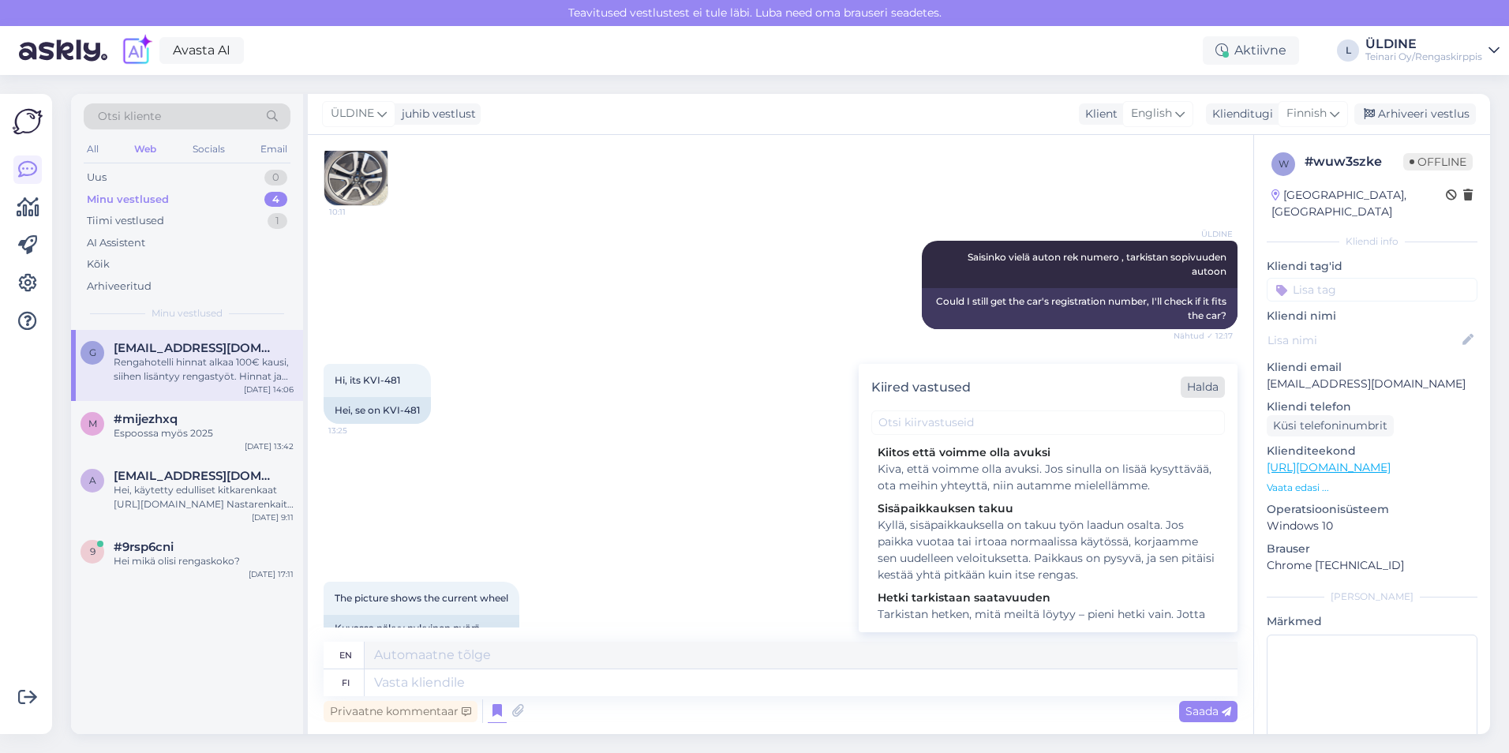
click at [1204, 388] on div "Halda" at bounding box center [1203, 386] width 44 height 21
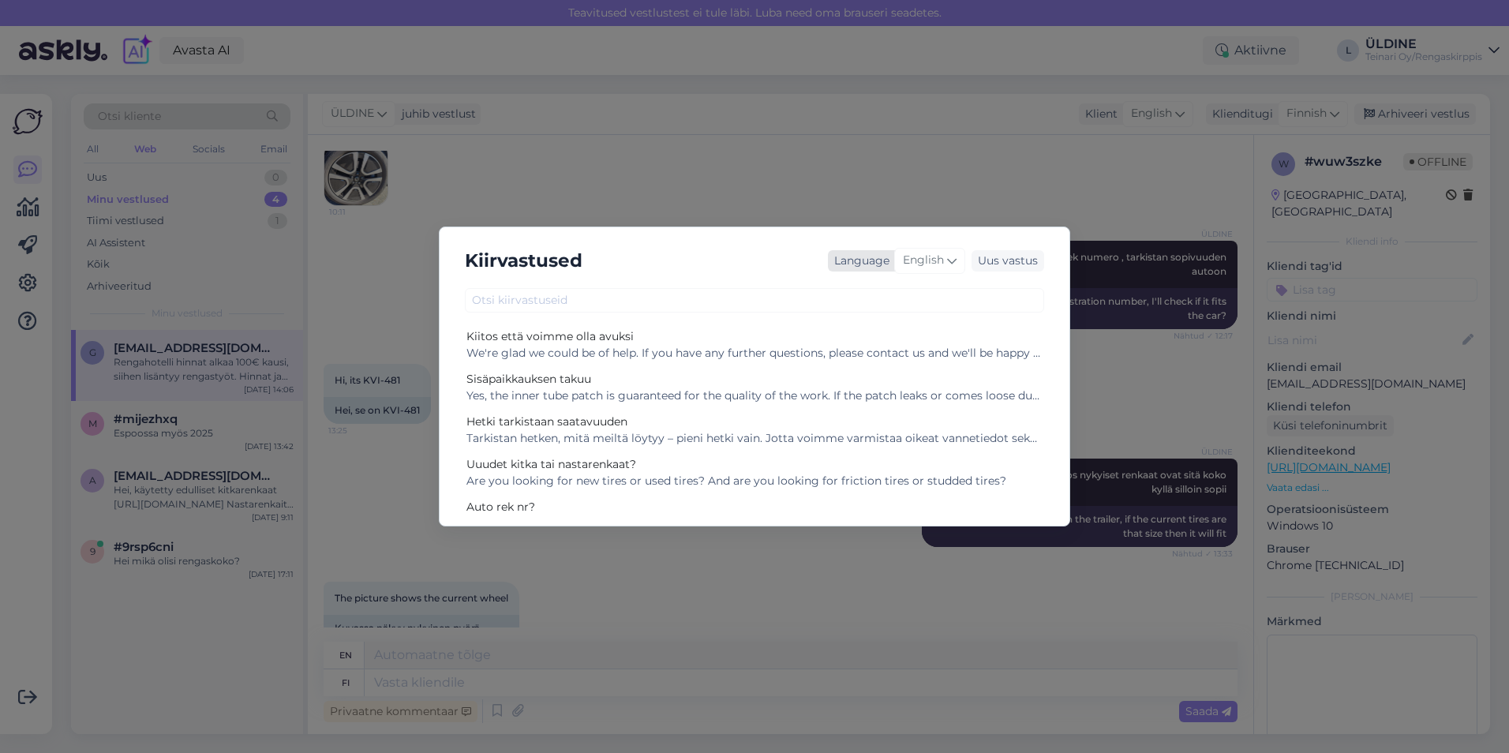
click at [943, 260] on span "English" at bounding box center [923, 260] width 41 height 17
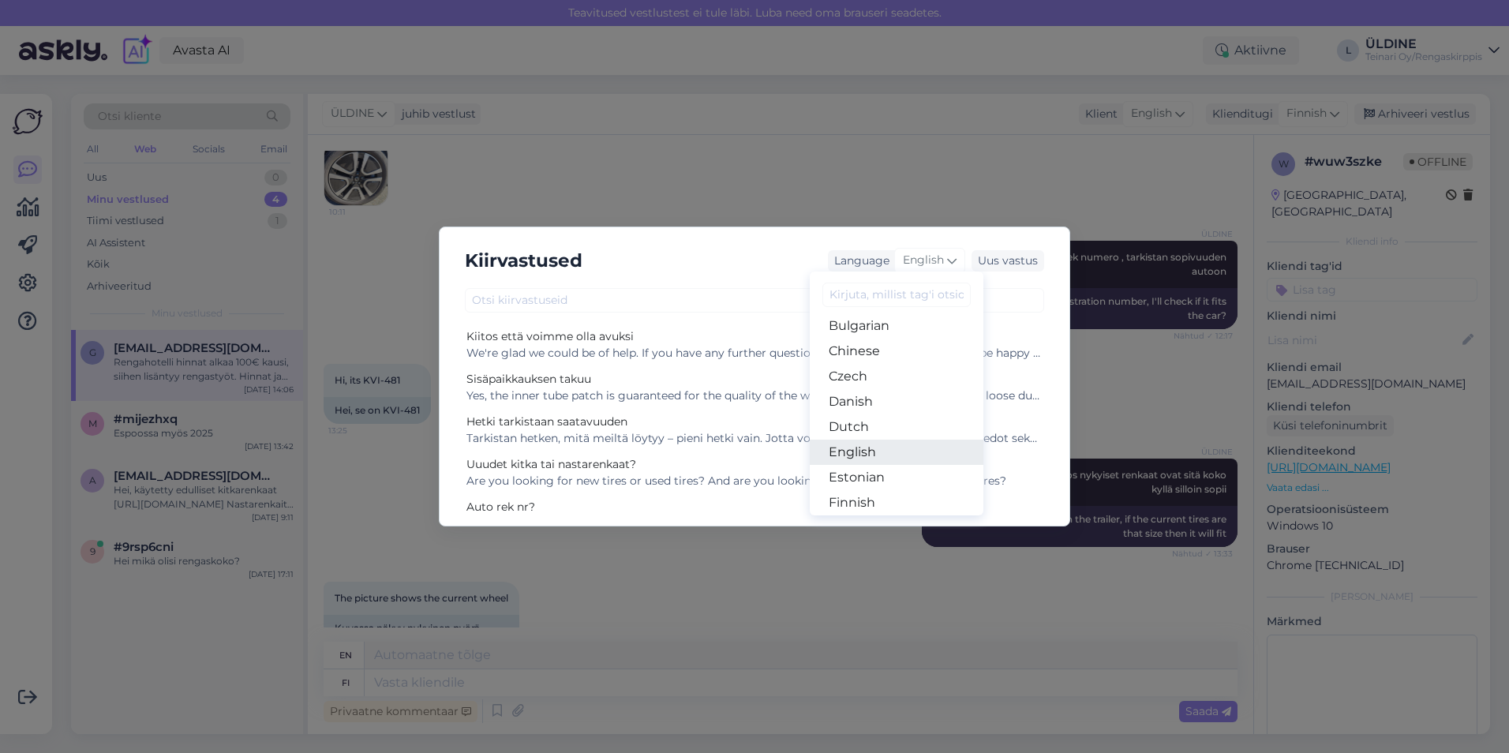
scroll to position [79, 0]
click at [881, 480] on link "Finnish" at bounding box center [897, 478] width 174 height 25
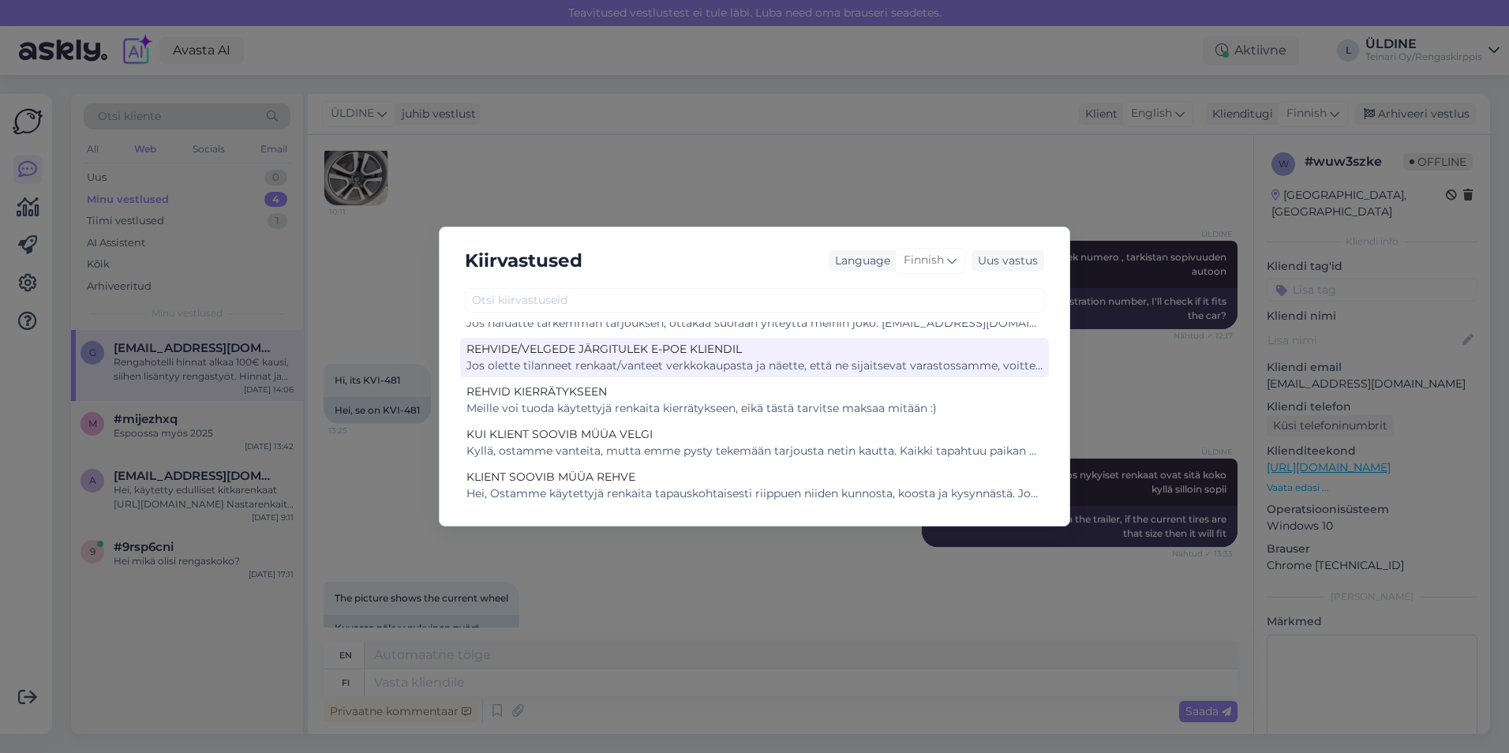
scroll to position [789, 0]
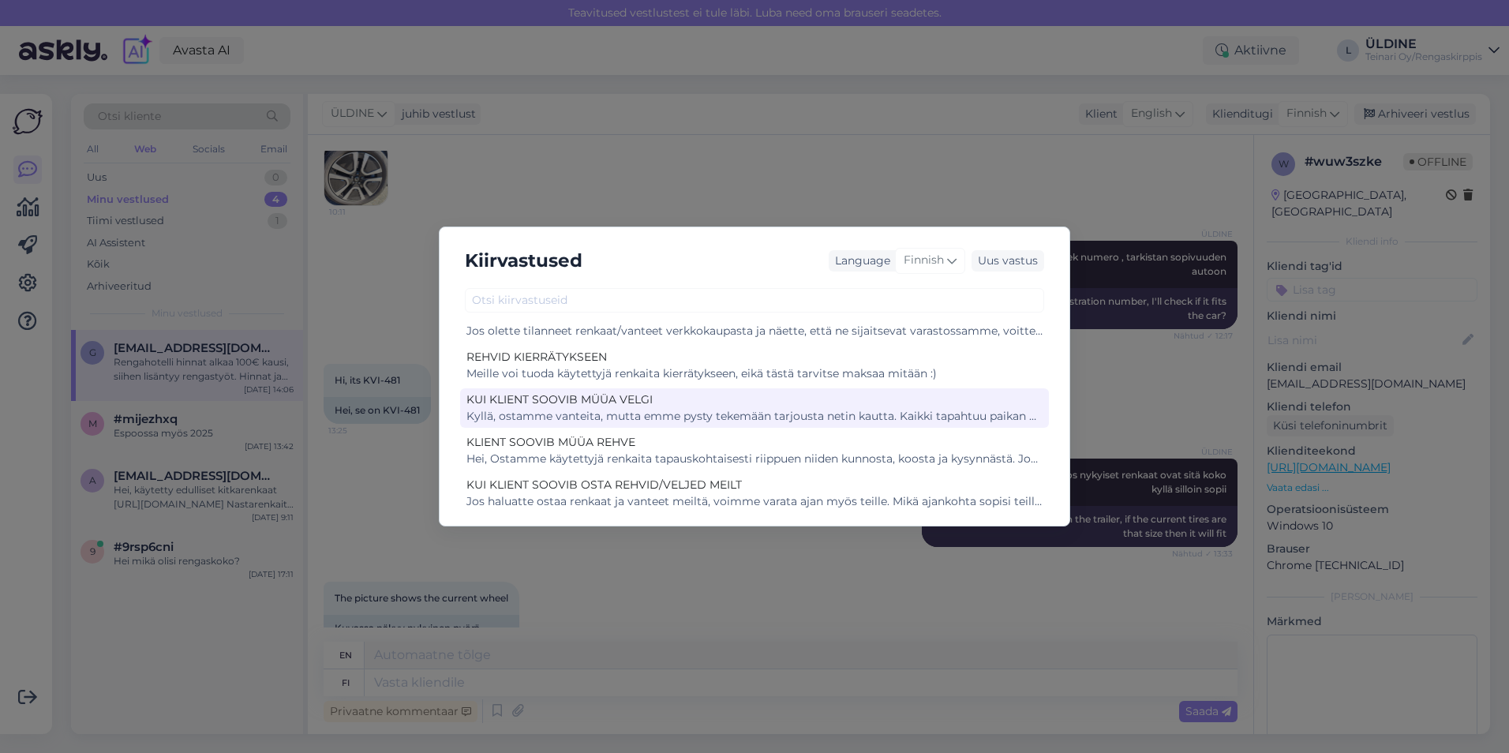
click at [766, 418] on div "Kyllä, ostamme vanteita, mutta emme pysty tekemään tarjousta netin kautta. Kaik…" at bounding box center [754, 416] width 576 height 17
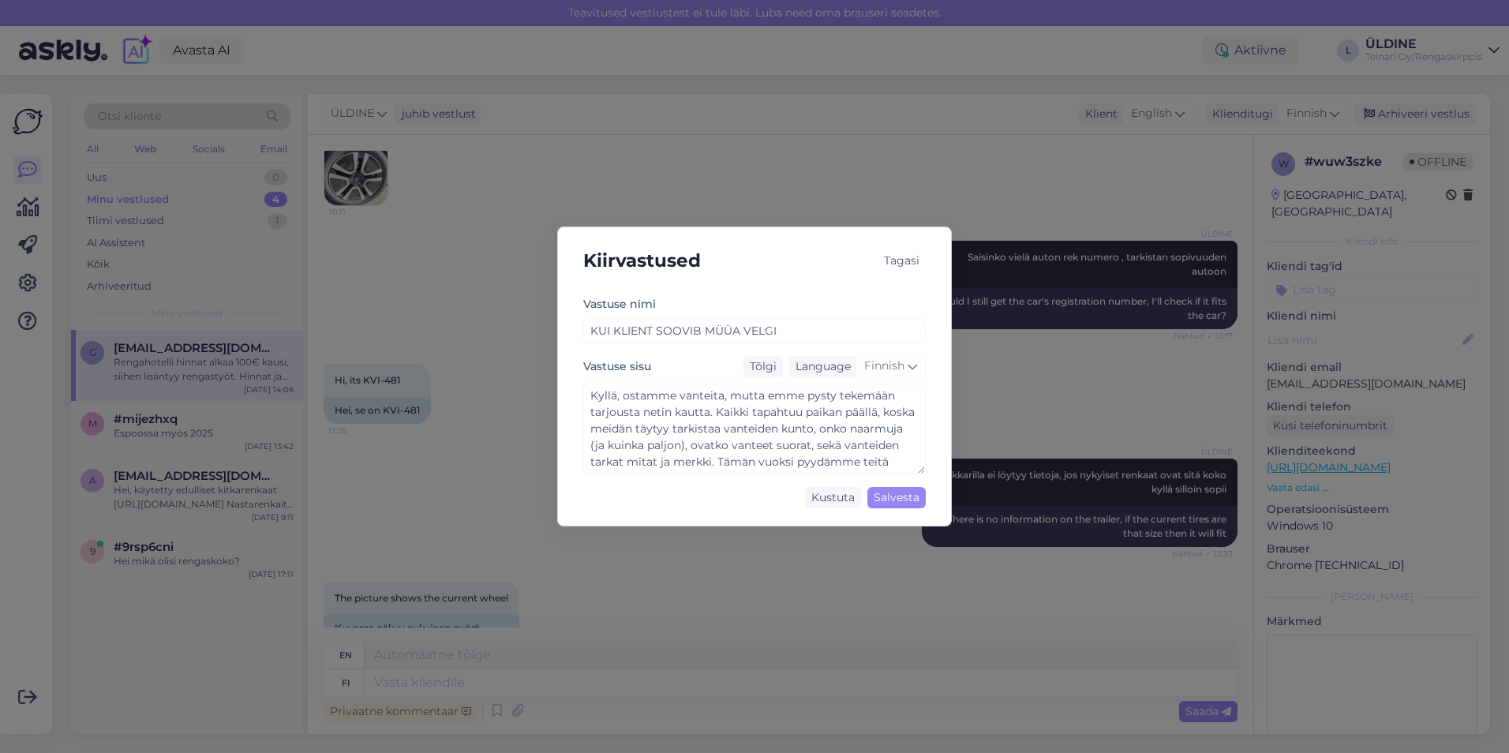
click at [746, 588] on div "Kiirvastused Tagasi [PERSON_NAME] nimi KUI KLIENT SOOVIB MÜÜA VELGI Vastuse sis…" at bounding box center [754, 376] width 1509 height 753
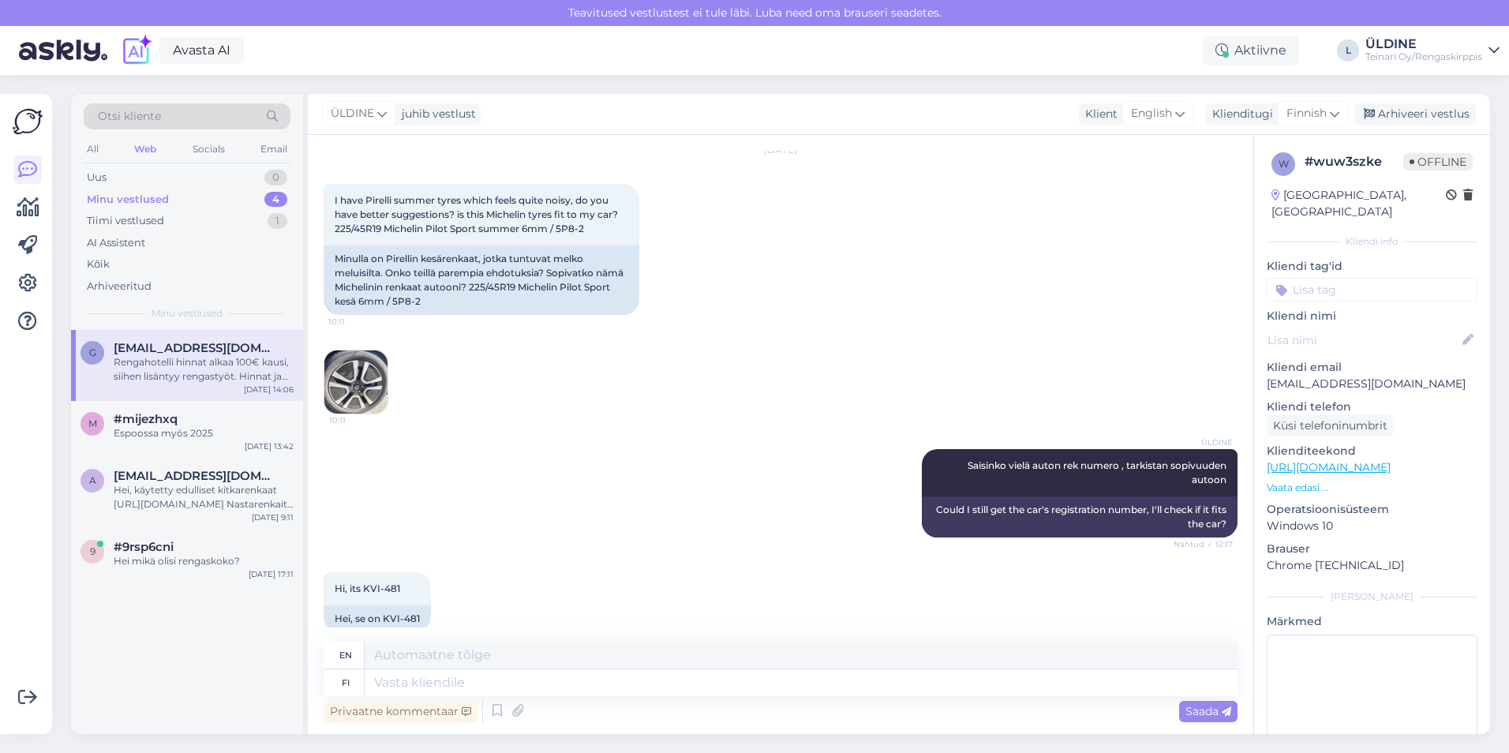
scroll to position [22, 0]
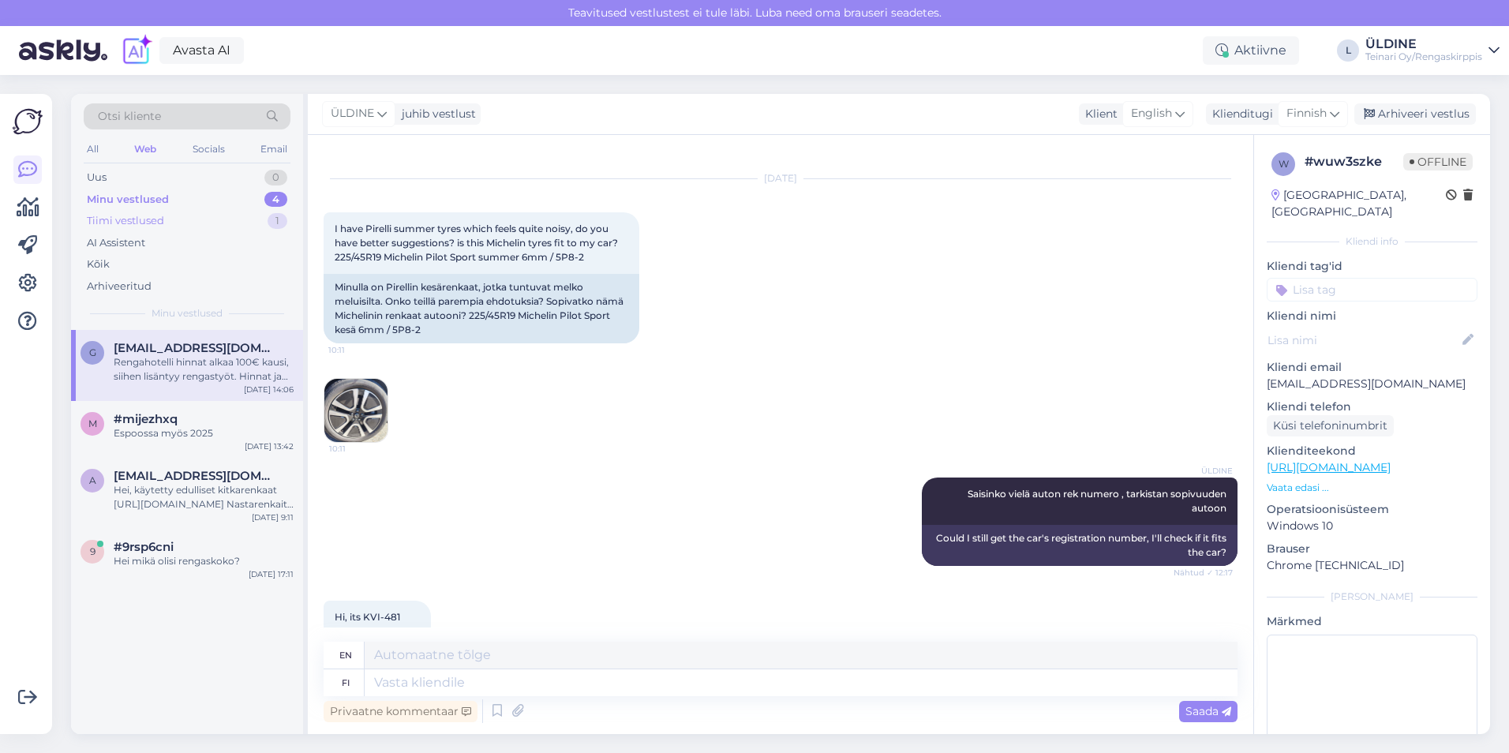
click at [142, 220] on div "Tiimi vestlused" at bounding box center [125, 221] width 77 height 16
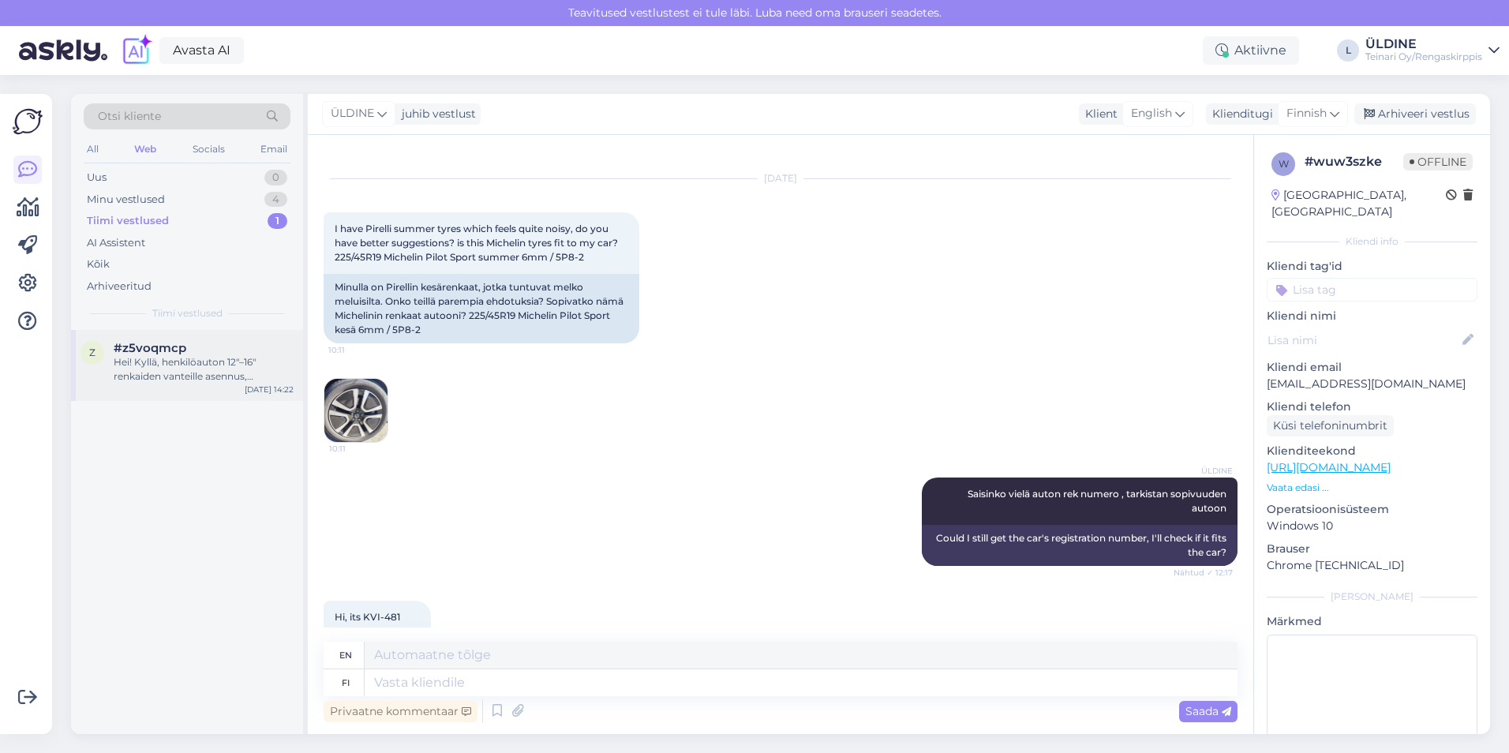
click at [199, 374] on div "Hei! Kyllä, henkilöauton 12"–16" renkaiden vanteille asennus, tasapainotus ja a…" at bounding box center [204, 369] width 180 height 28
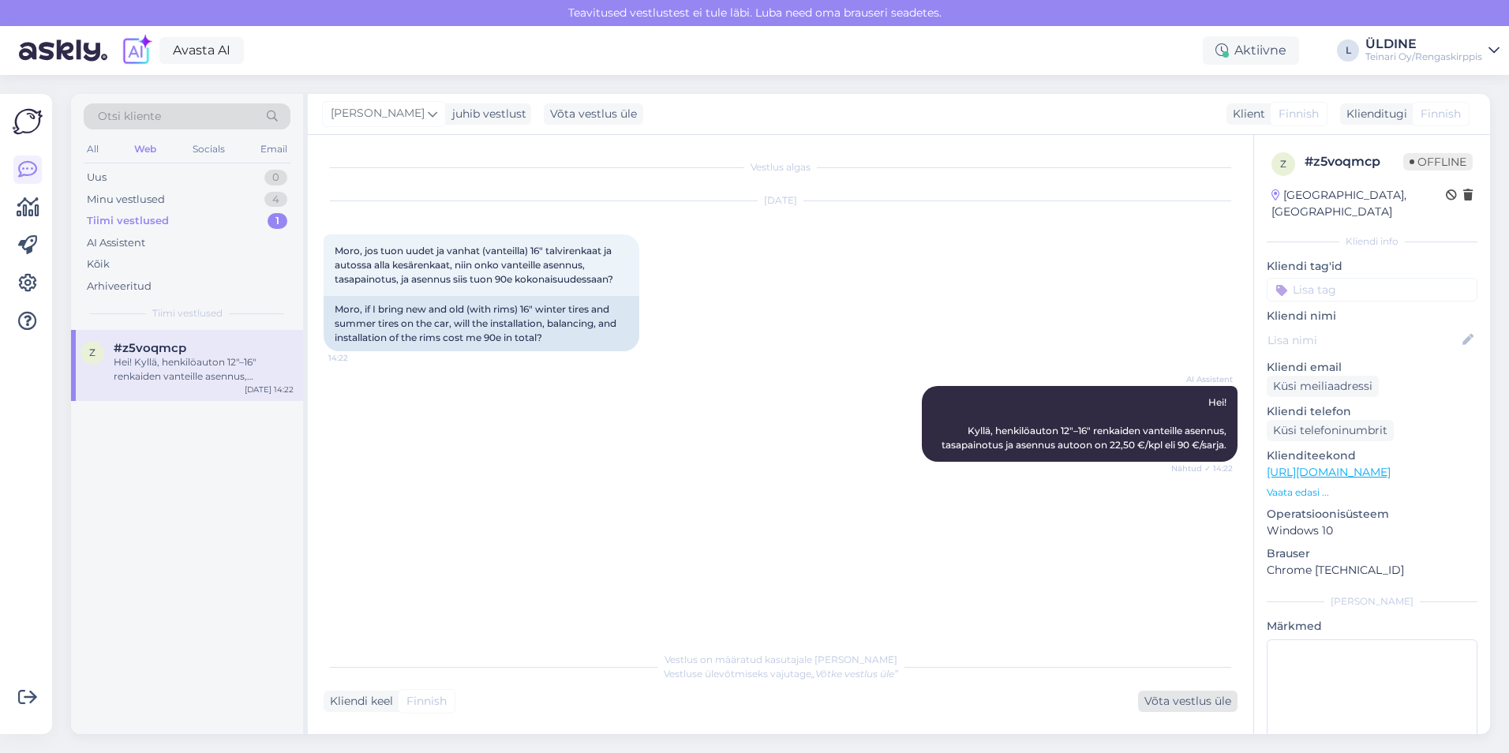
click at [1155, 704] on div "Võta vestlus üle" at bounding box center [1187, 701] width 99 height 21
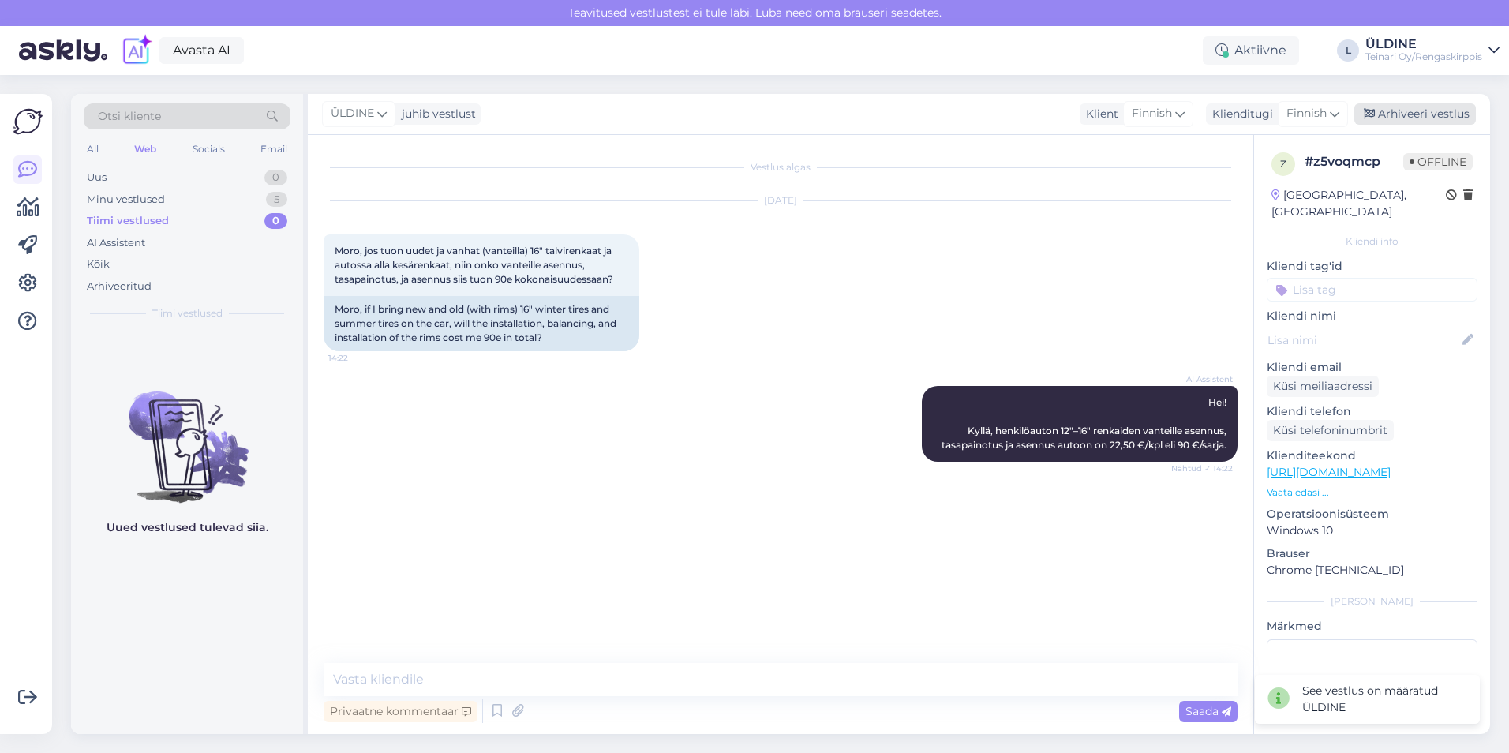
click at [1422, 112] on div "Arhiveeri vestlus" at bounding box center [1415, 113] width 122 height 21
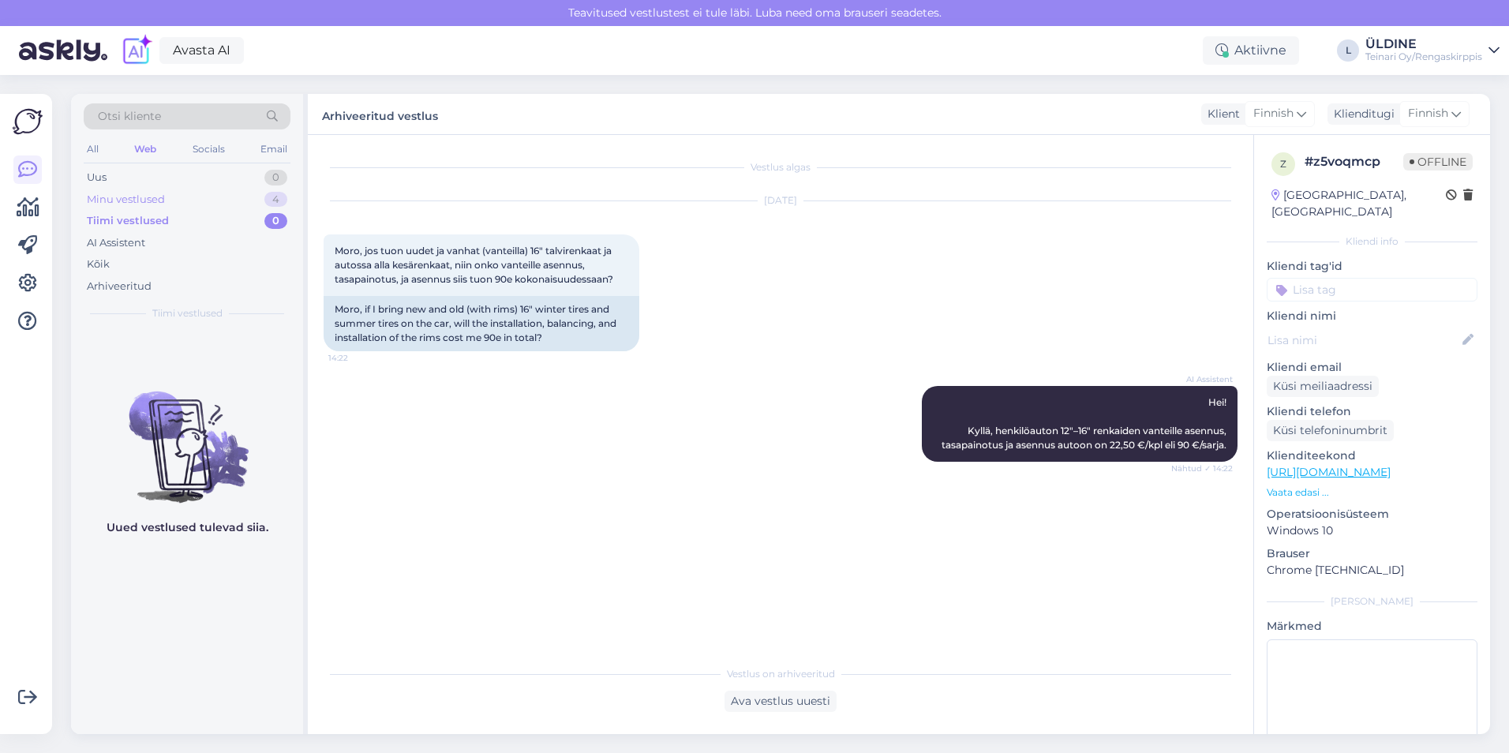
click at [115, 204] on div "Minu vestlused" at bounding box center [126, 200] width 78 height 16
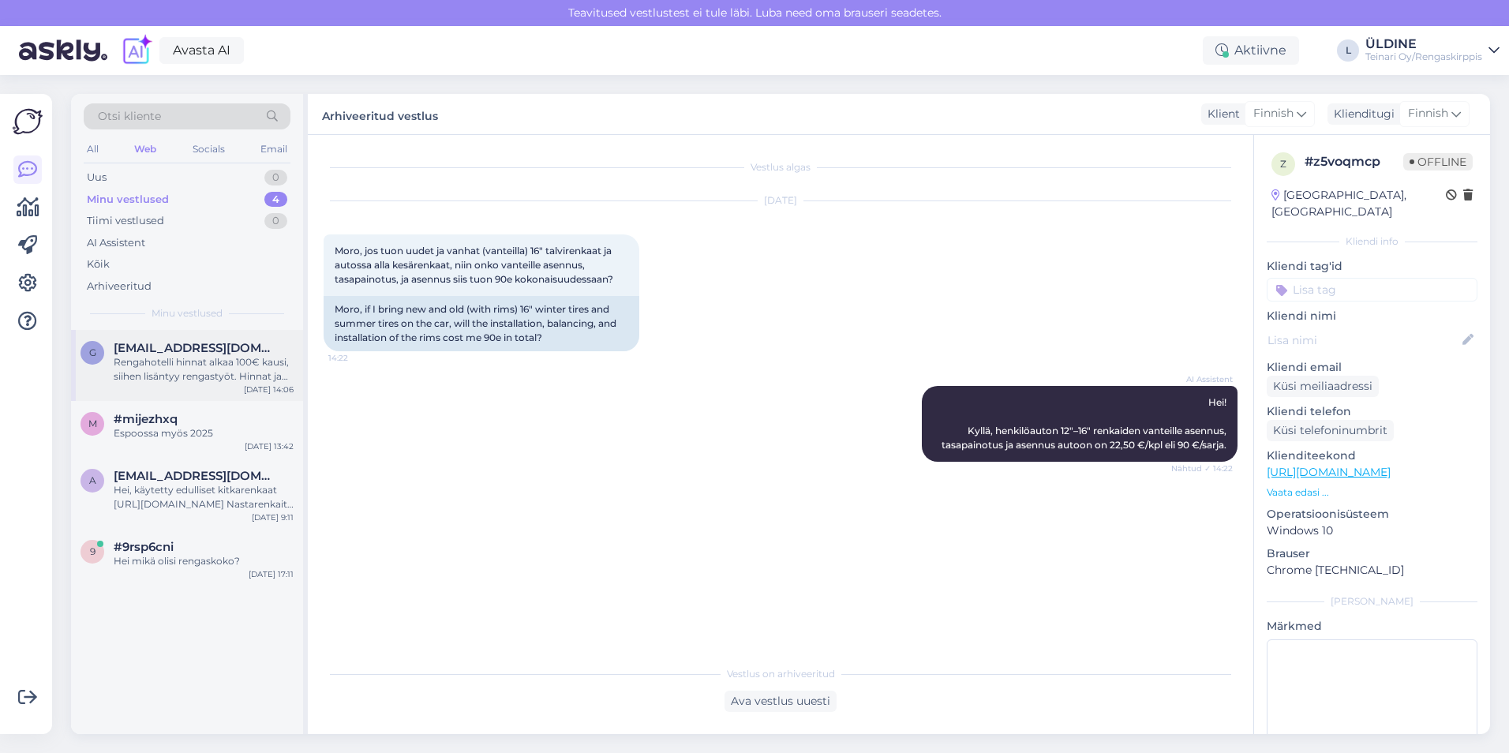
click at [200, 362] on div "Rengahotelli hinnat alkaa 100€ kausi, siihen lisäntyy rengastyöt. Hinnat ja saa…" at bounding box center [204, 369] width 180 height 28
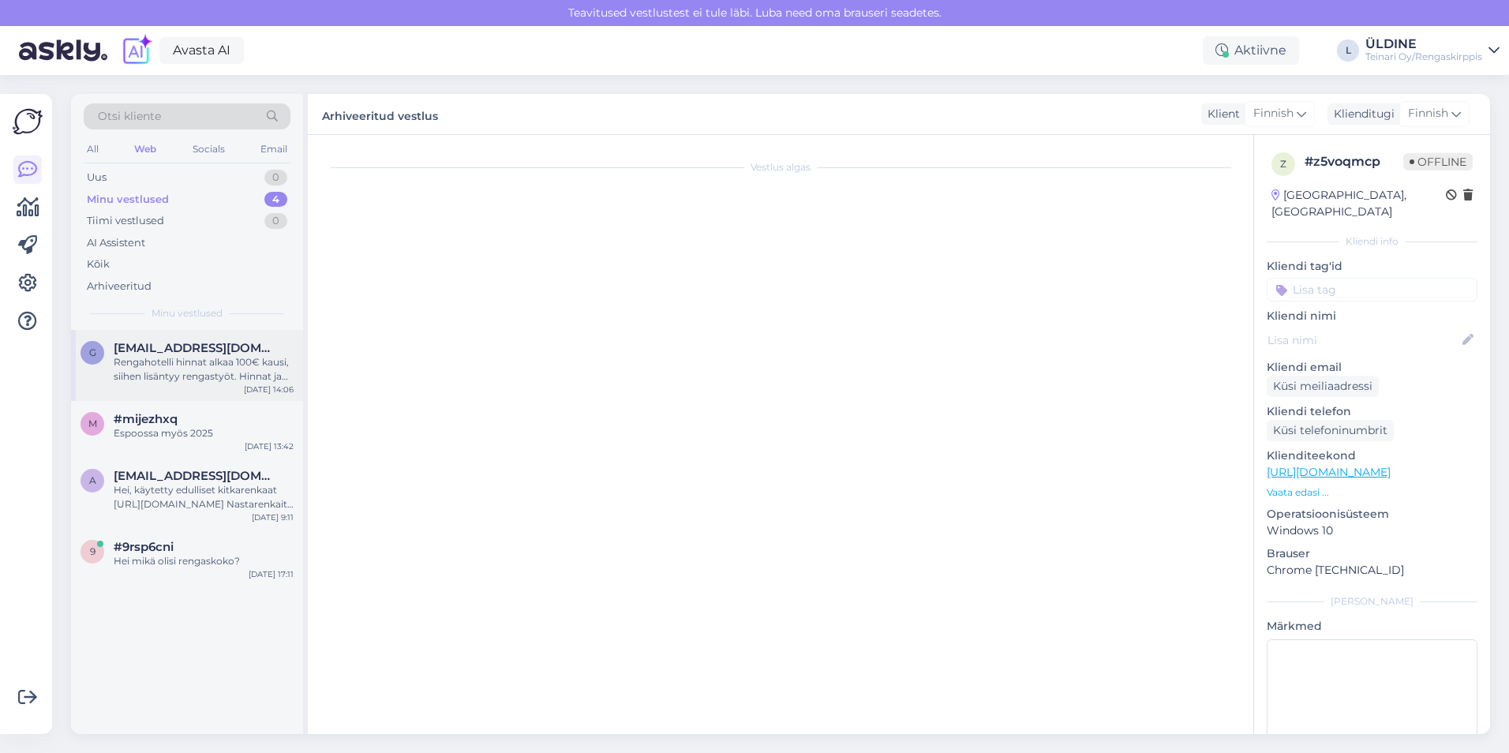
scroll to position [811, 0]
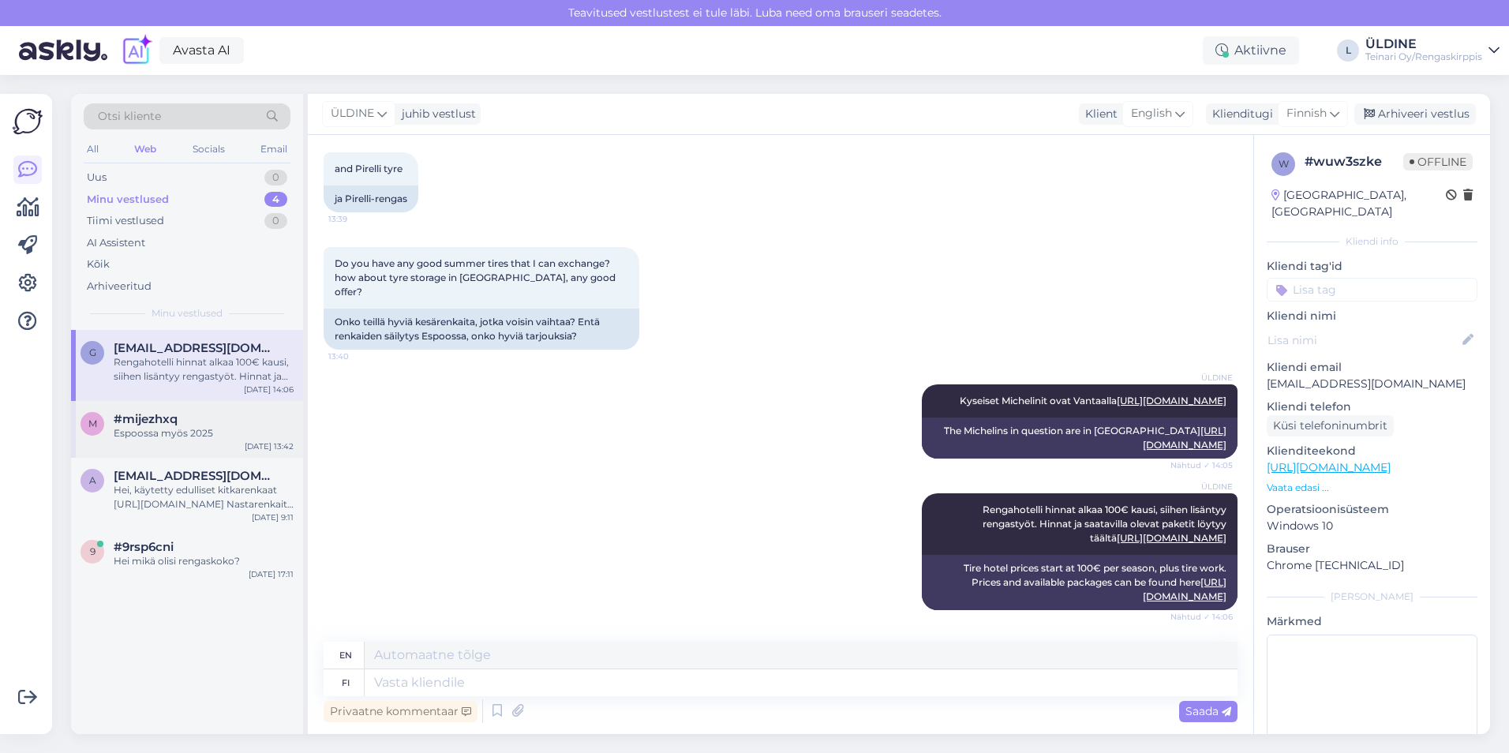
click at [174, 440] on div "Espoossa myös 2025" at bounding box center [204, 433] width 180 height 14
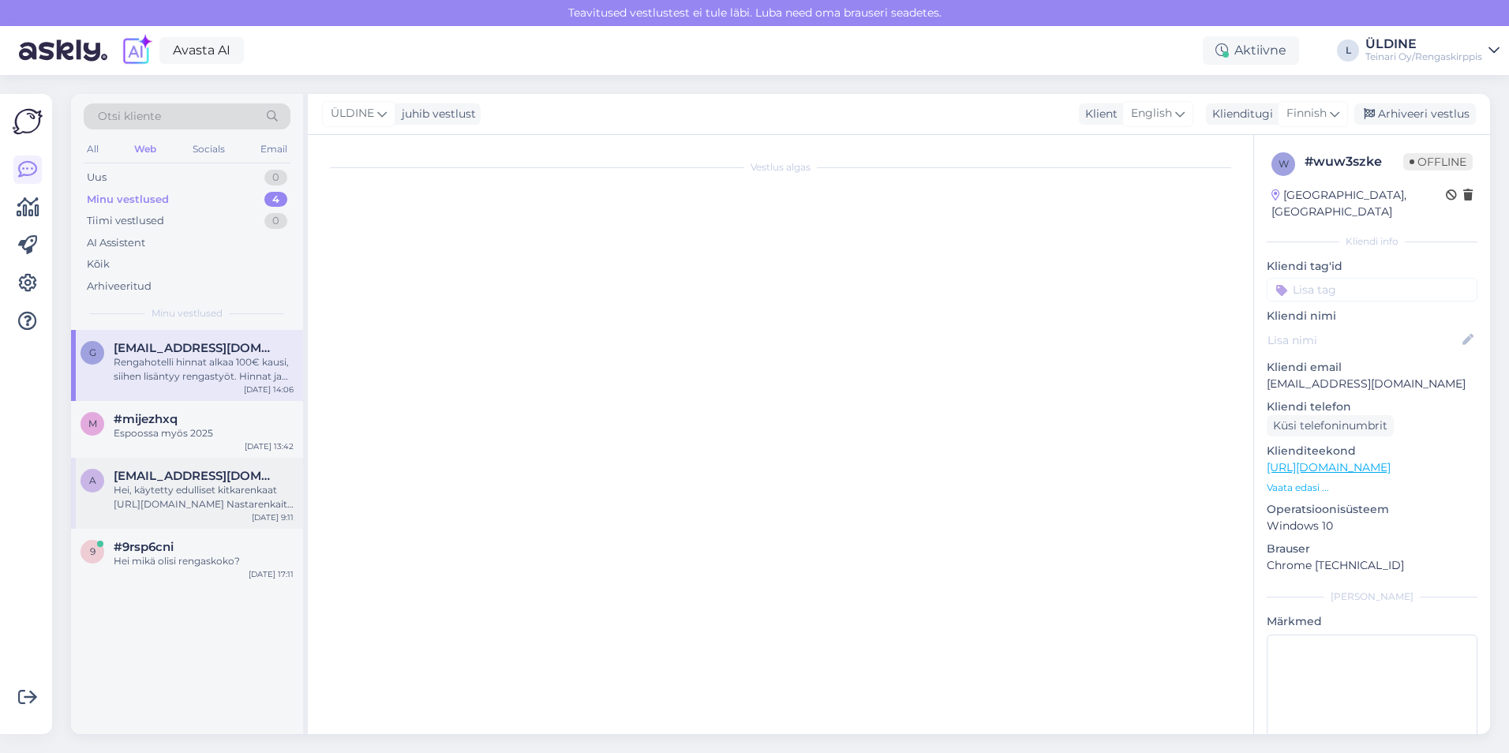
scroll to position [1402, 0]
